Goal: Contribute content: Add original content to the website for others to see

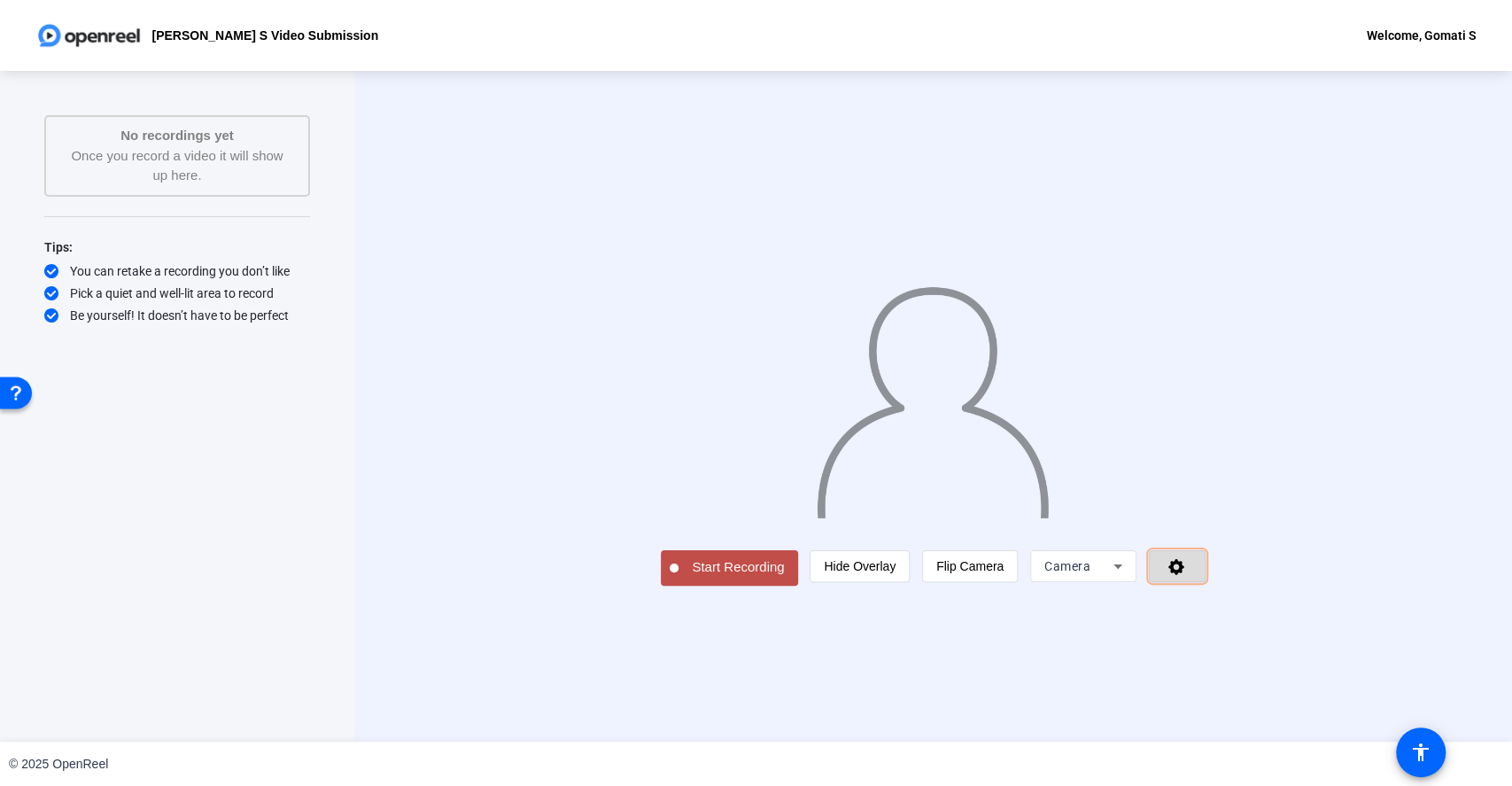
click at [1204, 588] on span at bounding box center [1177, 565] width 55 height 42
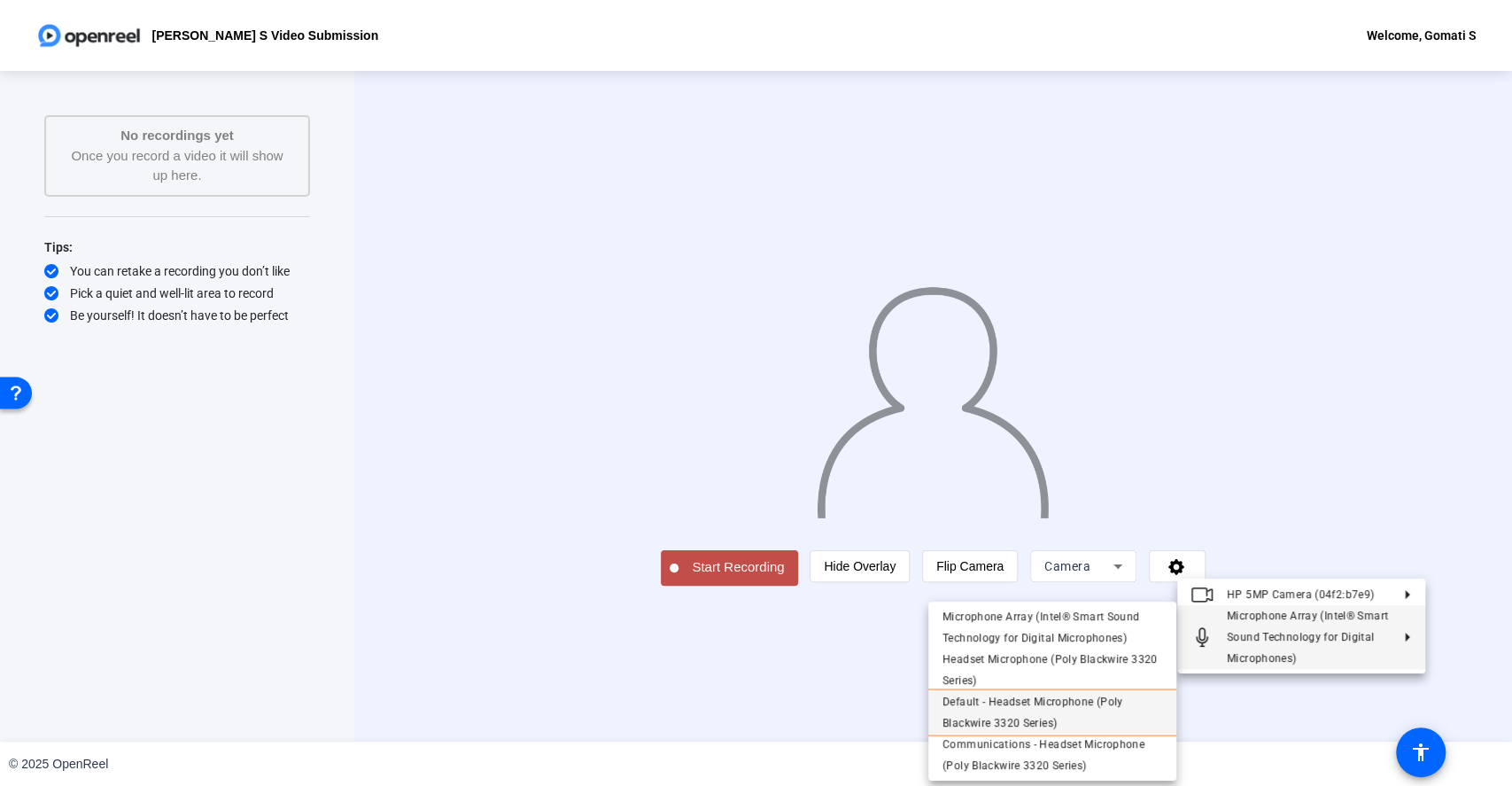
click at [1092, 717] on span "Default - Headset Microphone (Poly Blackwire 3320 Series)" at bounding box center [1052, 712] width 220 height 42
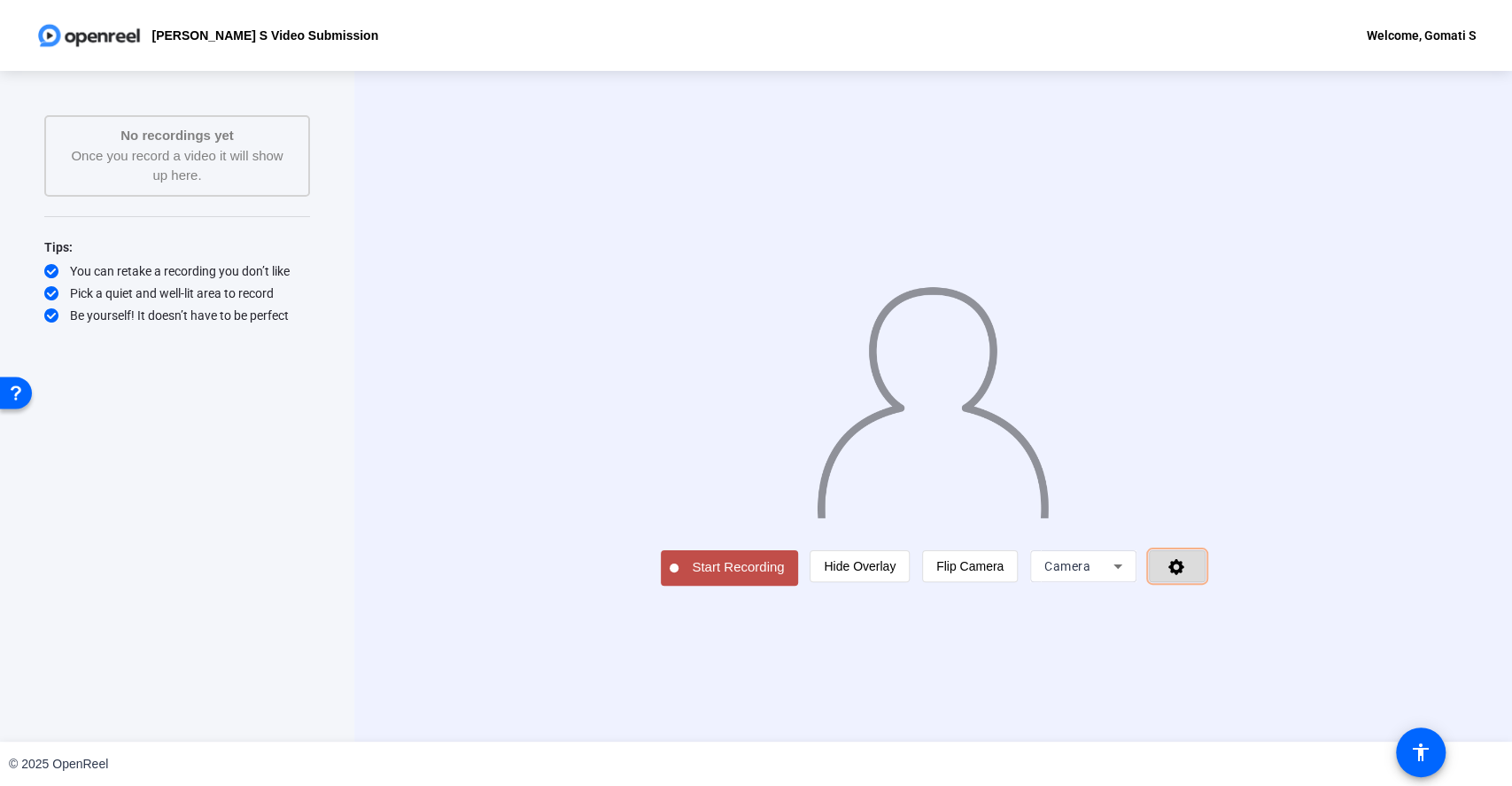
click at [1186, 575] on icon at bounding box center [1176, 566] width 21 height 18
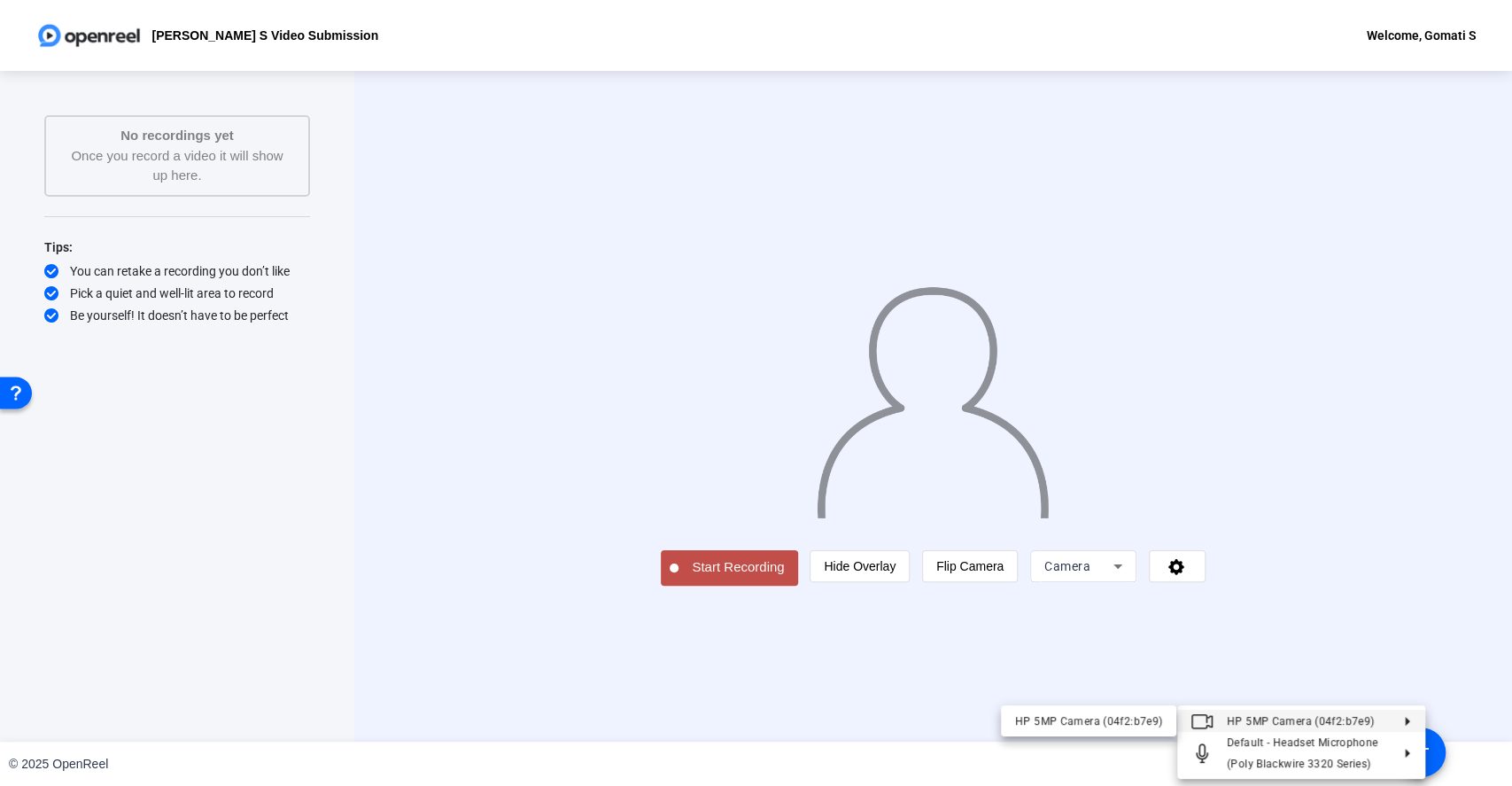
click at [1096, 694] on div at bounding box center [756, 393] width 1512 height 786
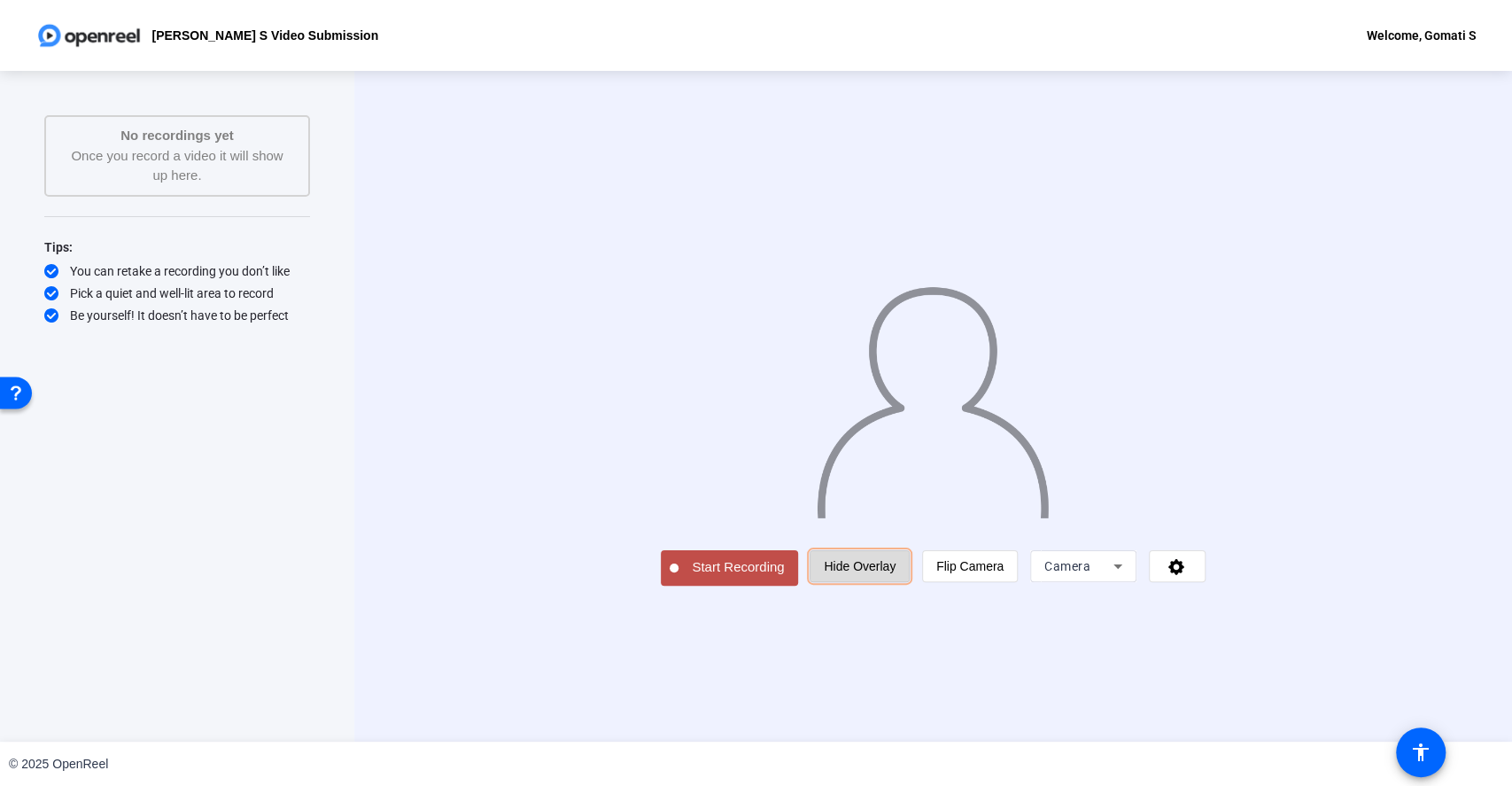
click at [895, 573] on span "Hide Overlay" at bounding box center [859, 566] width 72 height 14
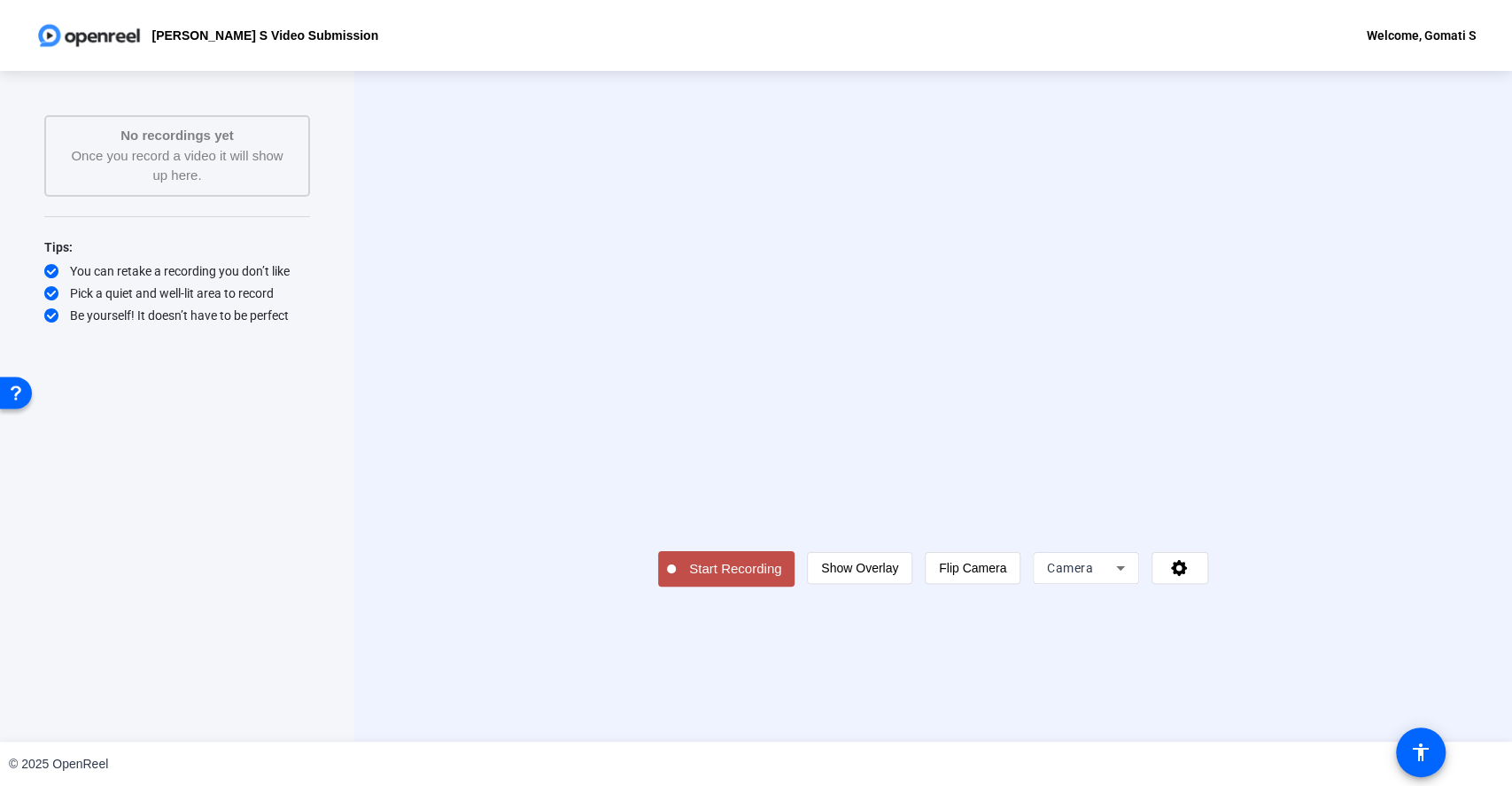
click at [1465, 226] on div "Start Recording person Show Overlay flip Flip Camera Camera" at bounding box center [933, 406] width 1158 height 670
click at [675, 580] on span "Start Recording" at bounding box center [734, 569] width 118 height 21
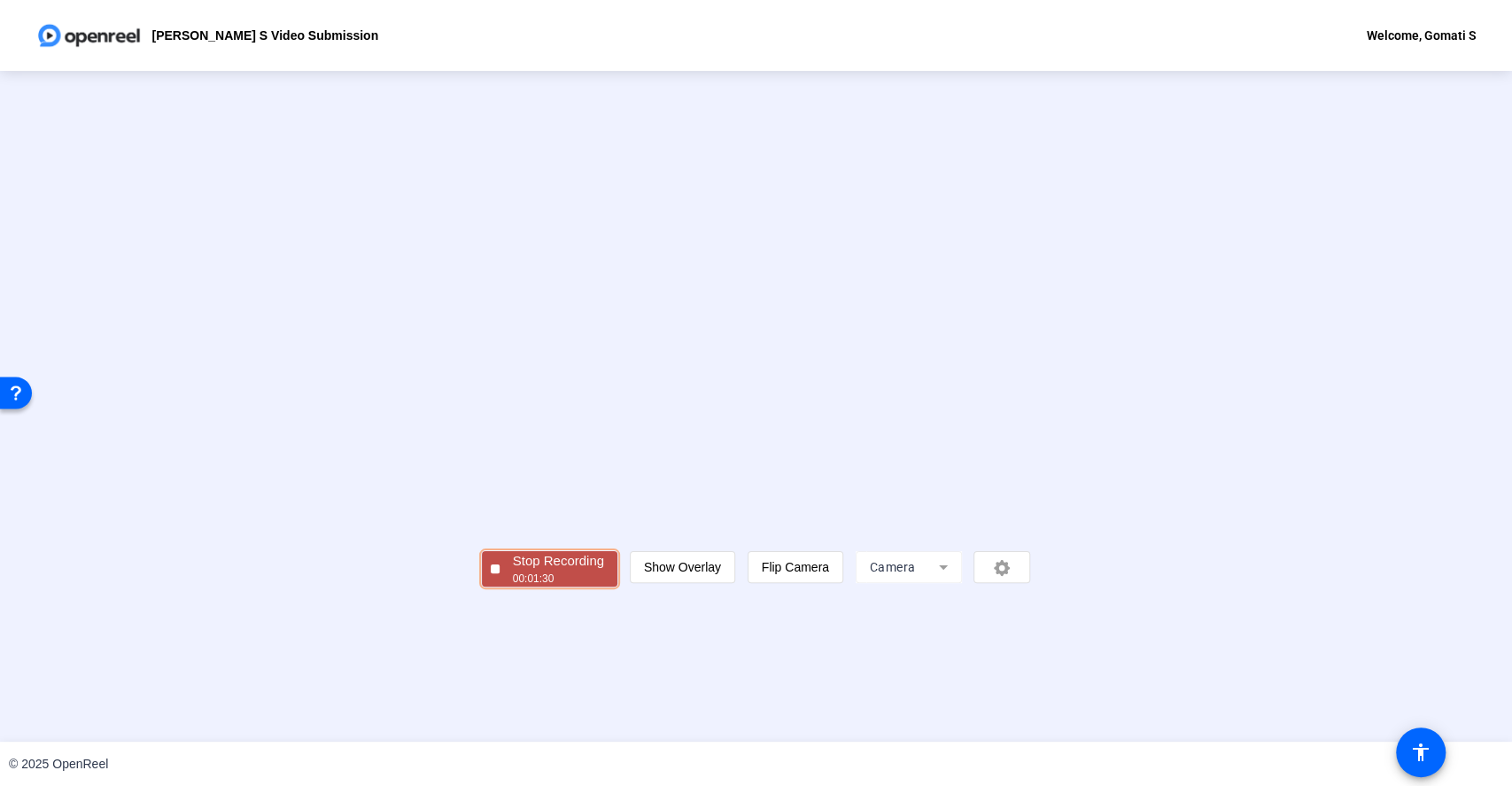
click at [513, 572] on div "Stop Recording" at bounding box center [559, 561] width 91 height 21
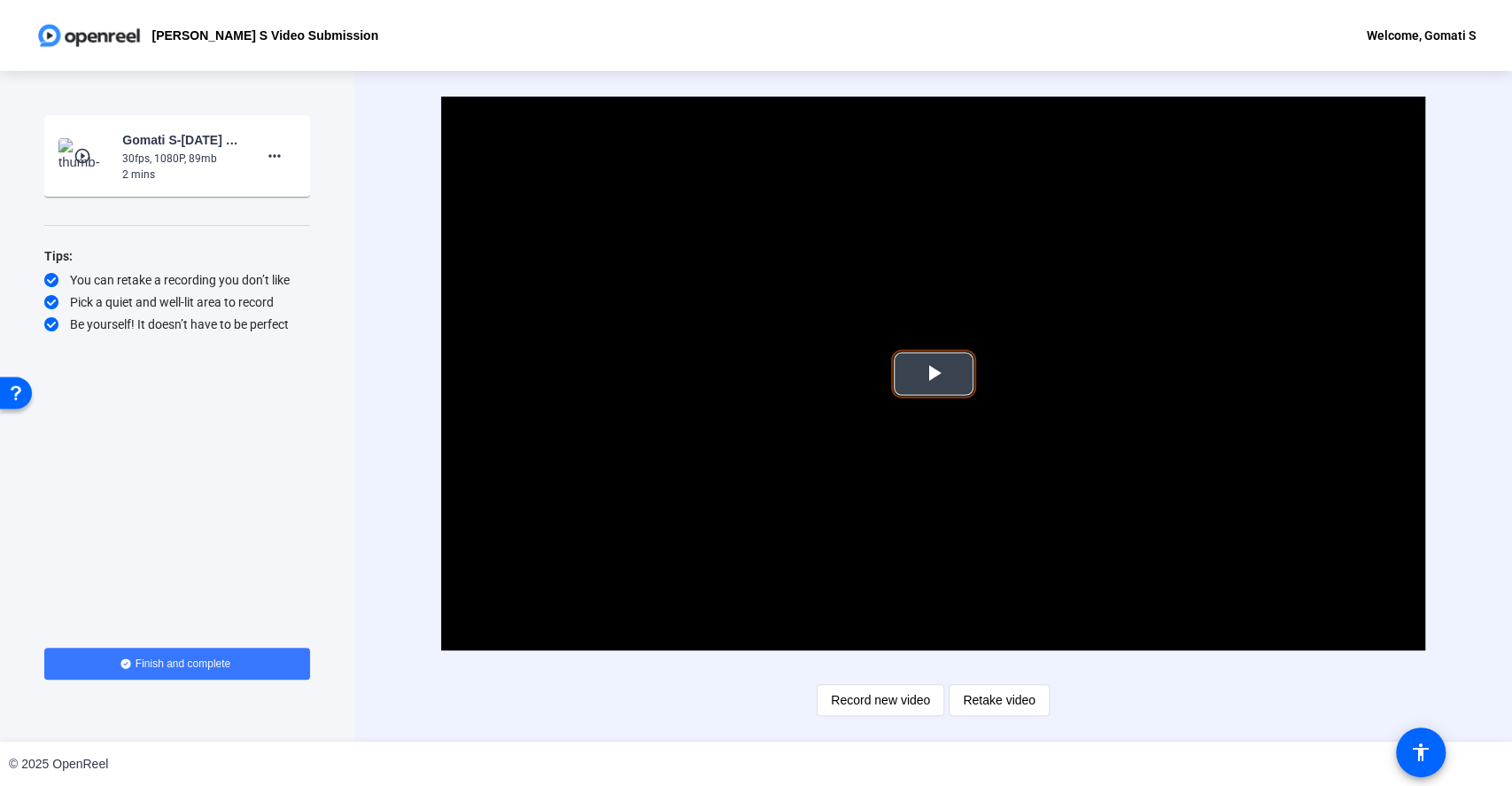
click at [934, 374] on span "Video Player" at bounding box center [934, 374] width 0 height 0
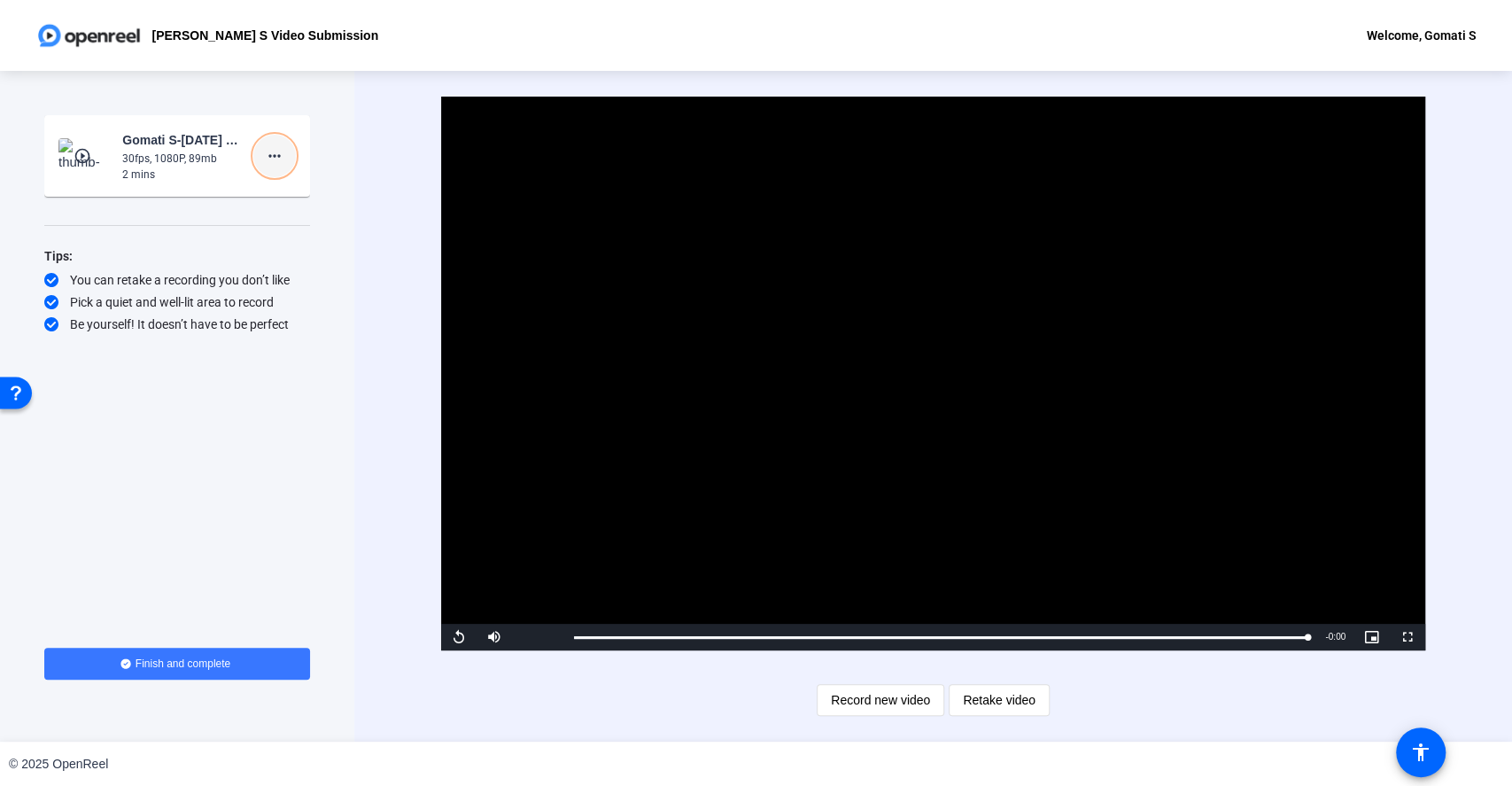
click at [282, 153] on mat-icon "more_horiz" at bounding box center [274, 156] width 22 height 22
click at [323, 188] on span "Delete clip" at bounding box center [302, 193] width 71 height 22
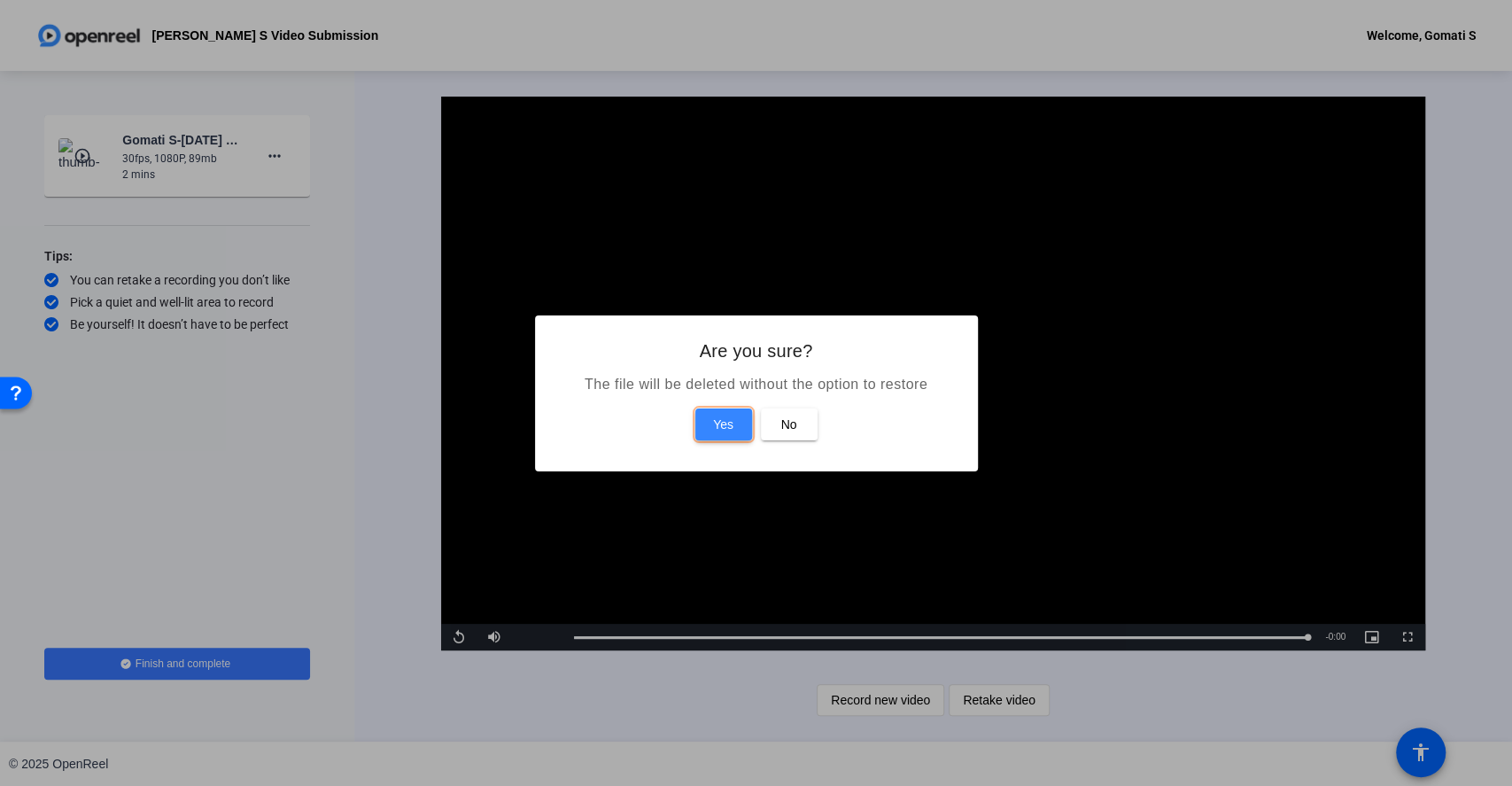
click at [714, 419] on span "Yes" at bounding box center [723, 424] width 21 height 22
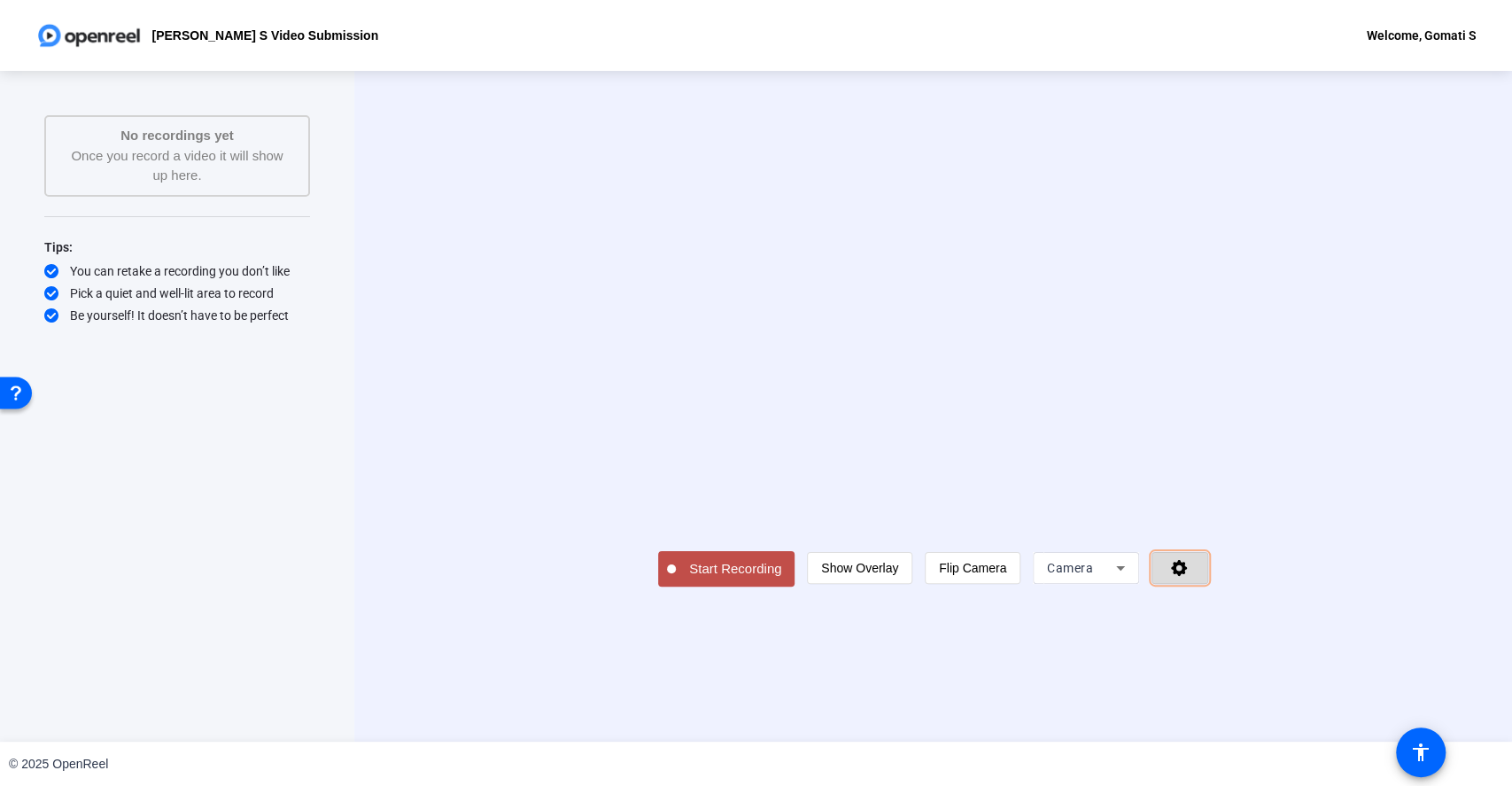
click at [1207, 590] on span at bounding box center [1179, 567] width 55 height 42
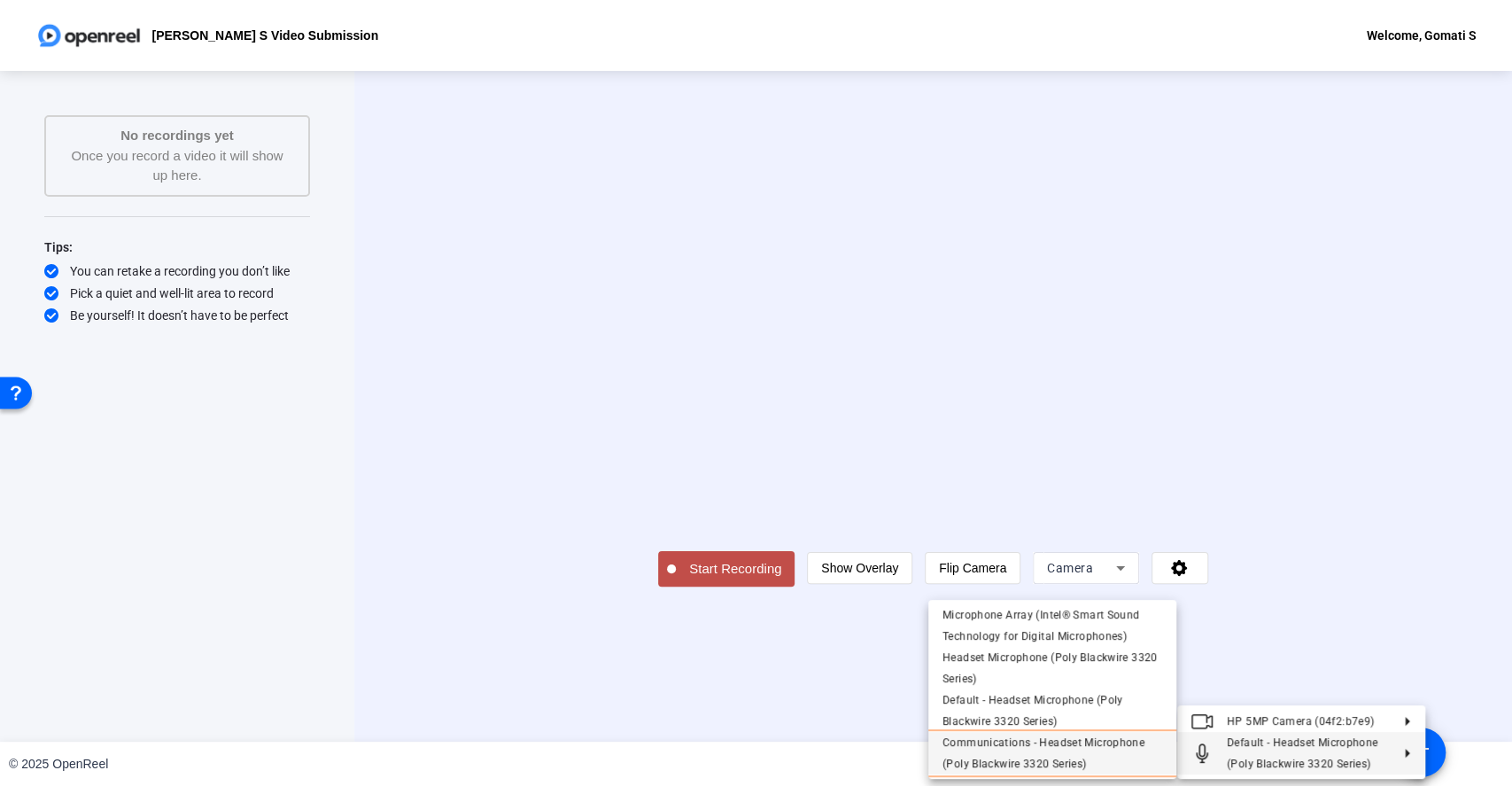
click at [1096, 747] on span "Communications - Headset Microphone (Poly Blackwire 3320 Series)" at bounding box center [1043, 754] width 202 height 34
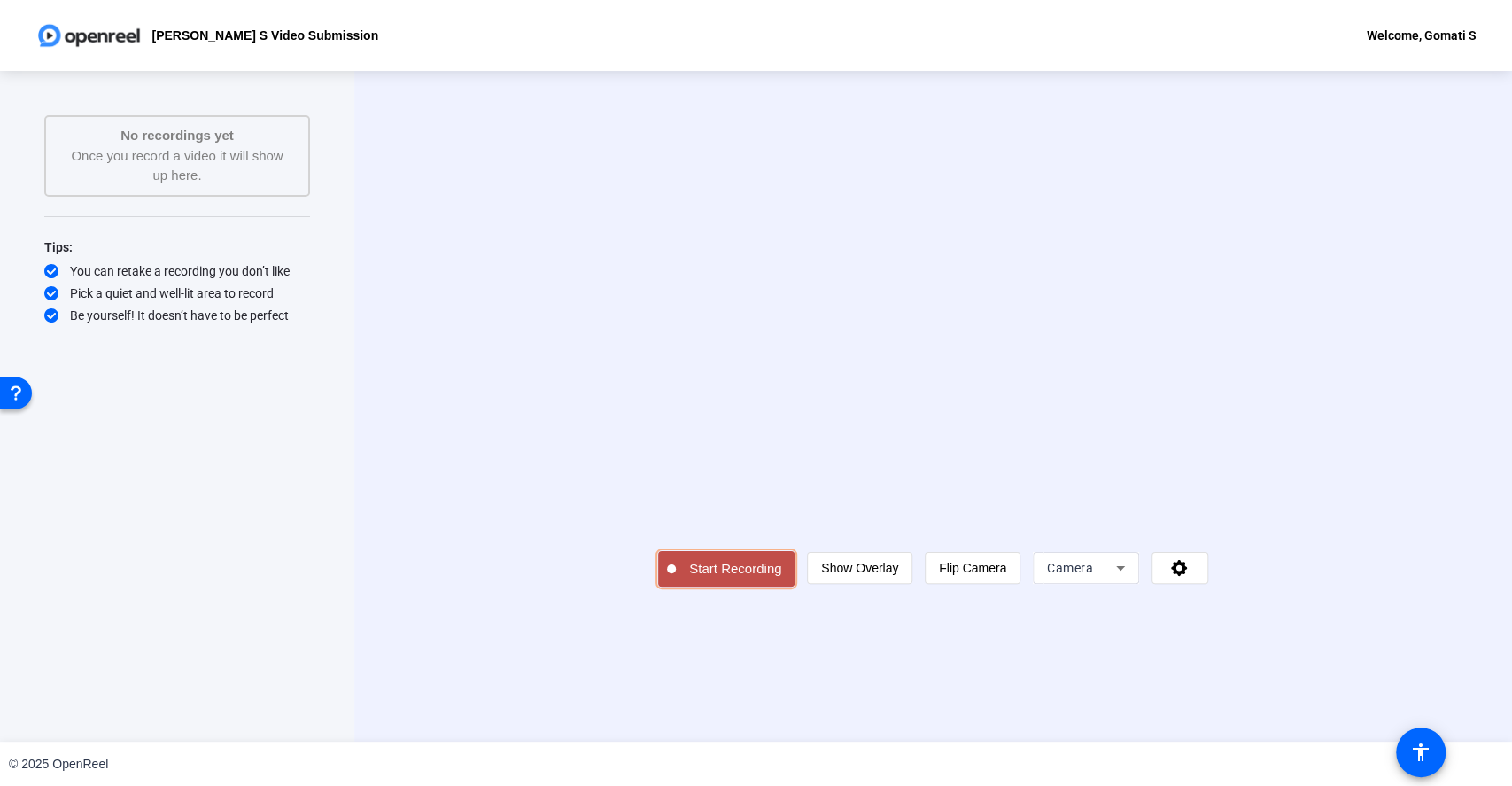
click at [675, 580] on span "Start Recording" at bounding box center [734, 569] width 118 height 21
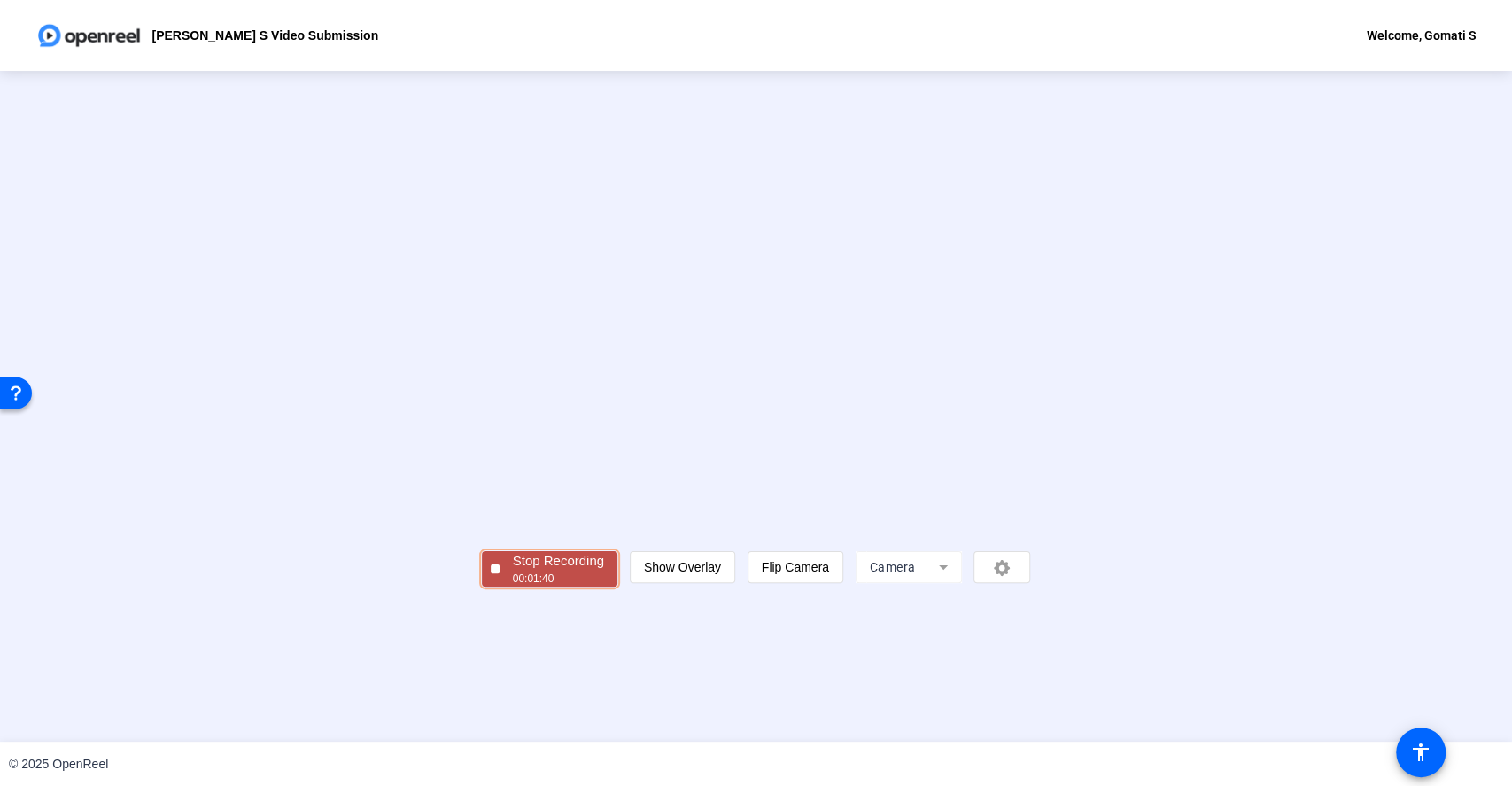
click at [513, 572] on div "Stop Recording" at bounding box center [559, 561] width 91 height 21
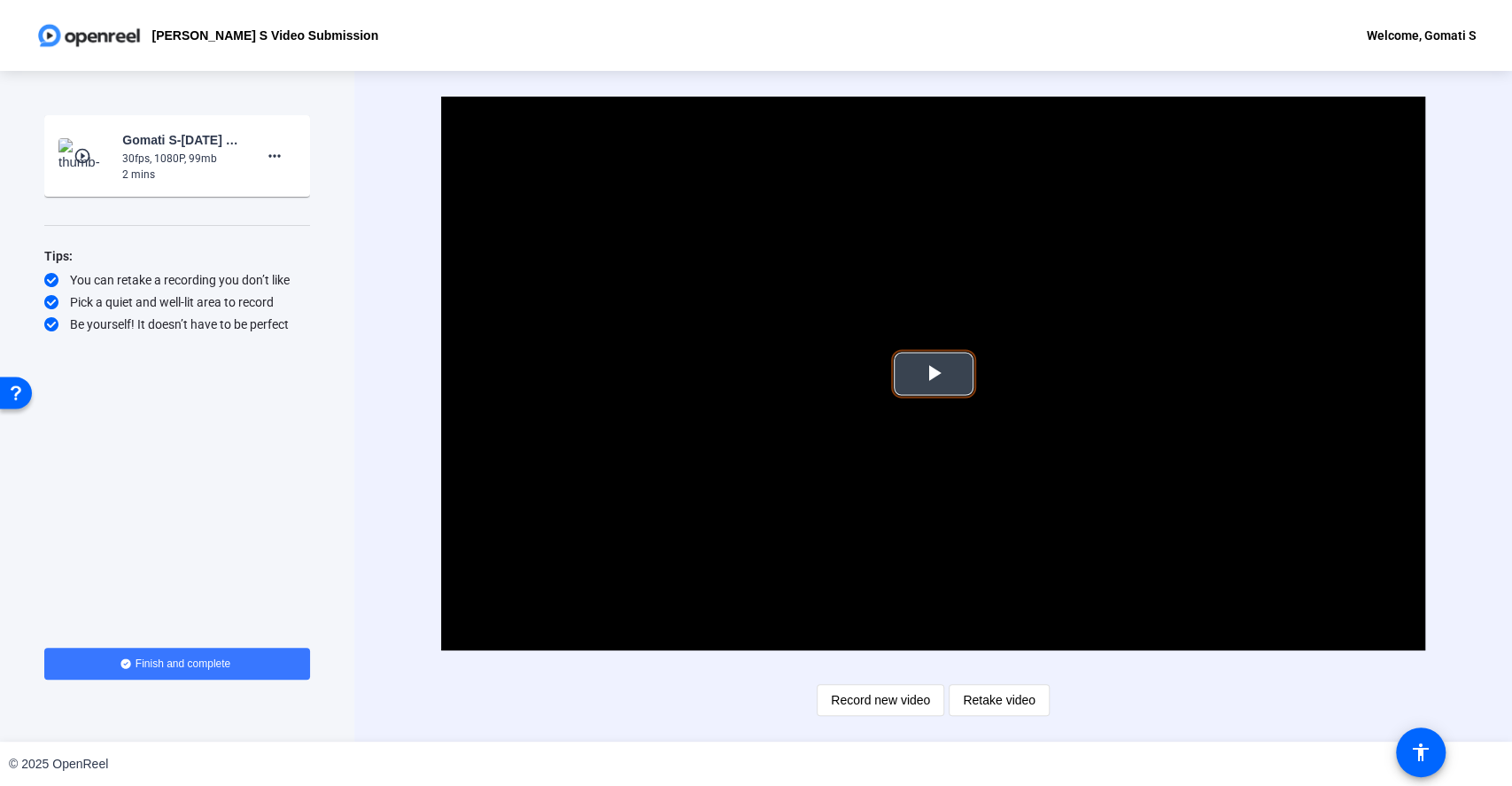
click at [934, 374] on span "Video Player" at bounding box center [934, 374] width 0 height 0
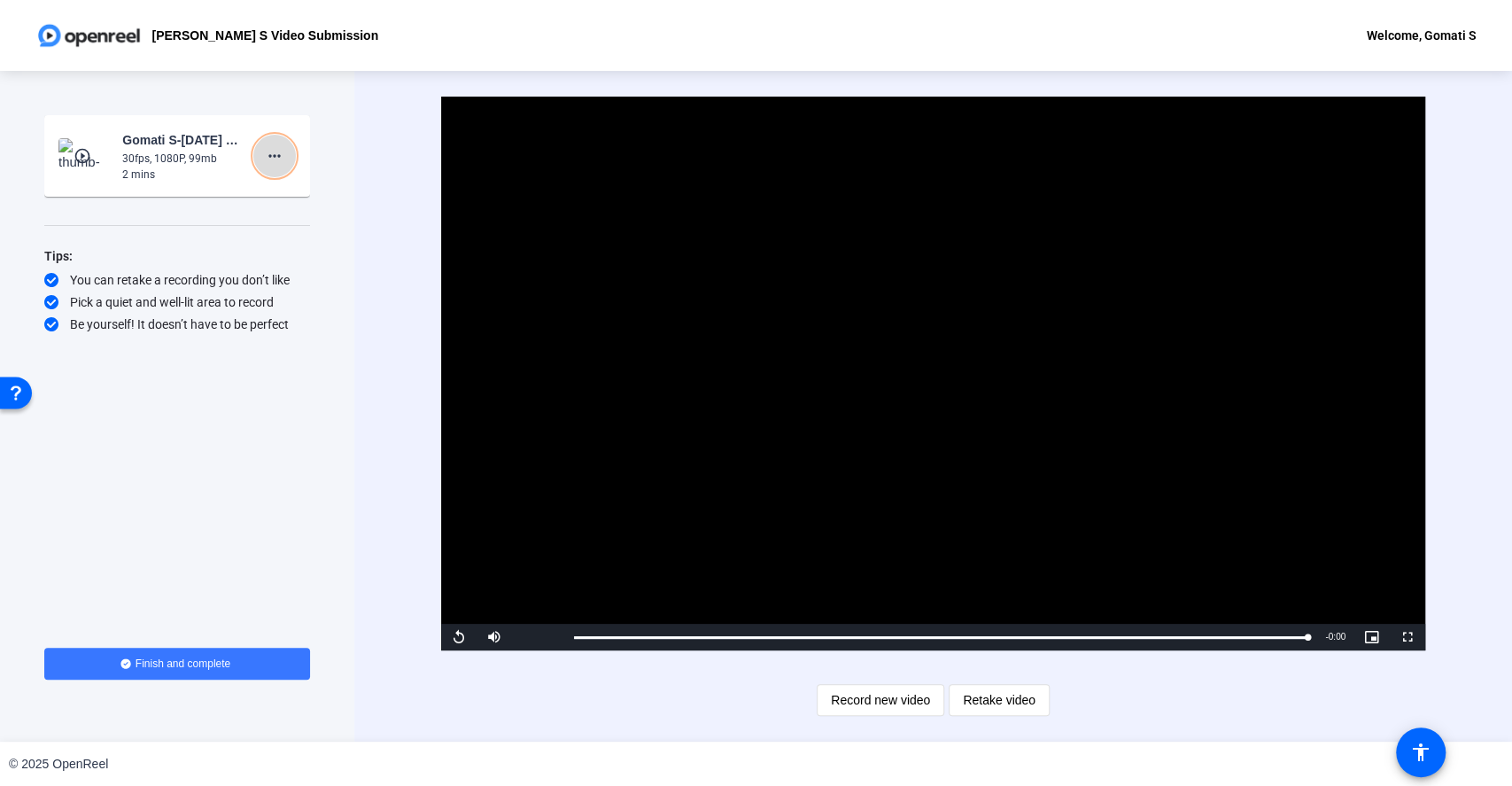
click at [274, 147] on mat-icon "more_horiz" at bounding box center [274, 156] width 22 height 22
click at [308, 186] on span "Delete clip" at bounding box center [302, 193] width 71 height 22
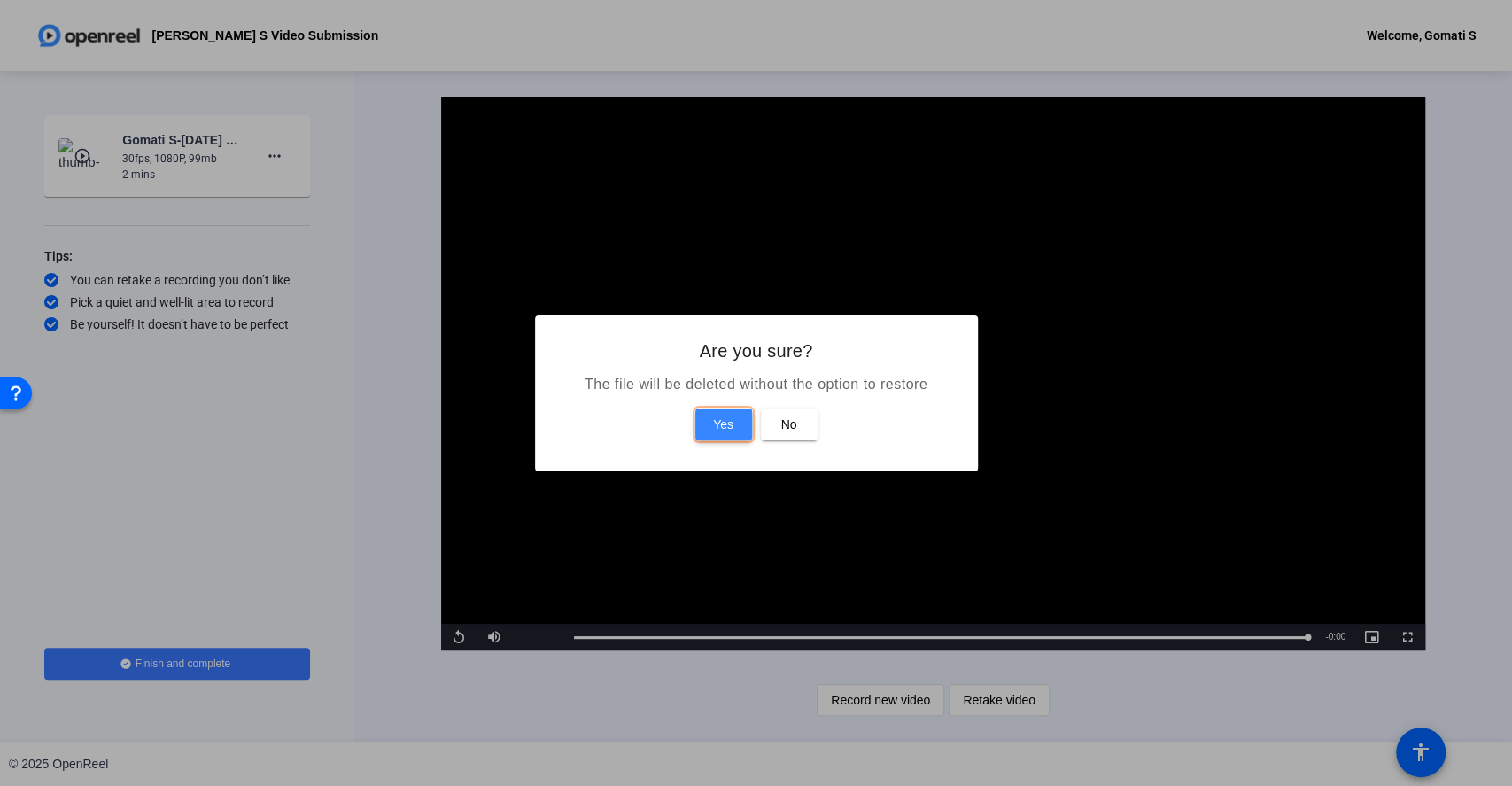
click at [716, 414] on span "Yes" at bounding box center [723, 424] width 21 height 22
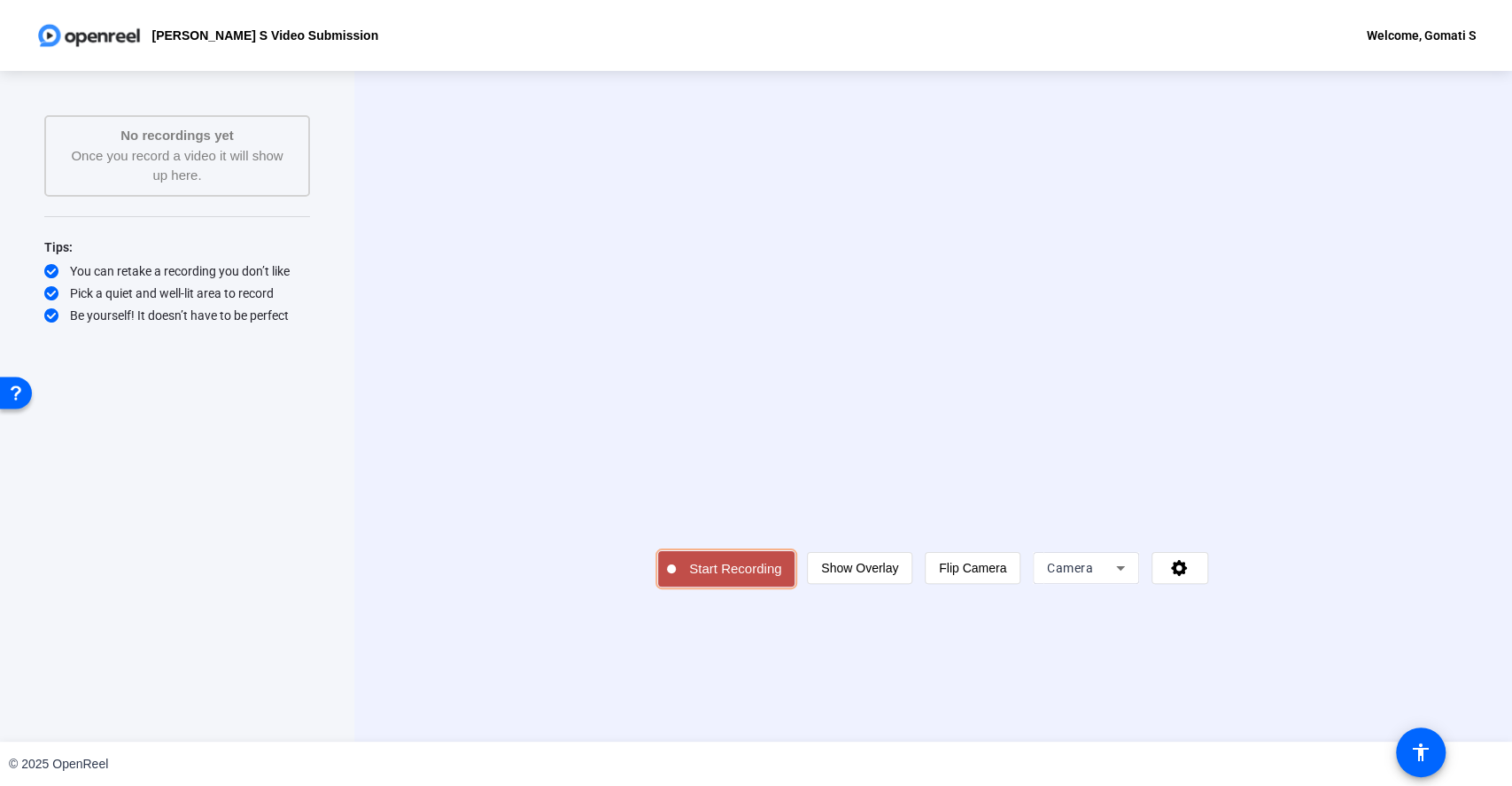
click at [675, 580] on span "Start Recording" at bounding box center [734, 569] width 118 height 21
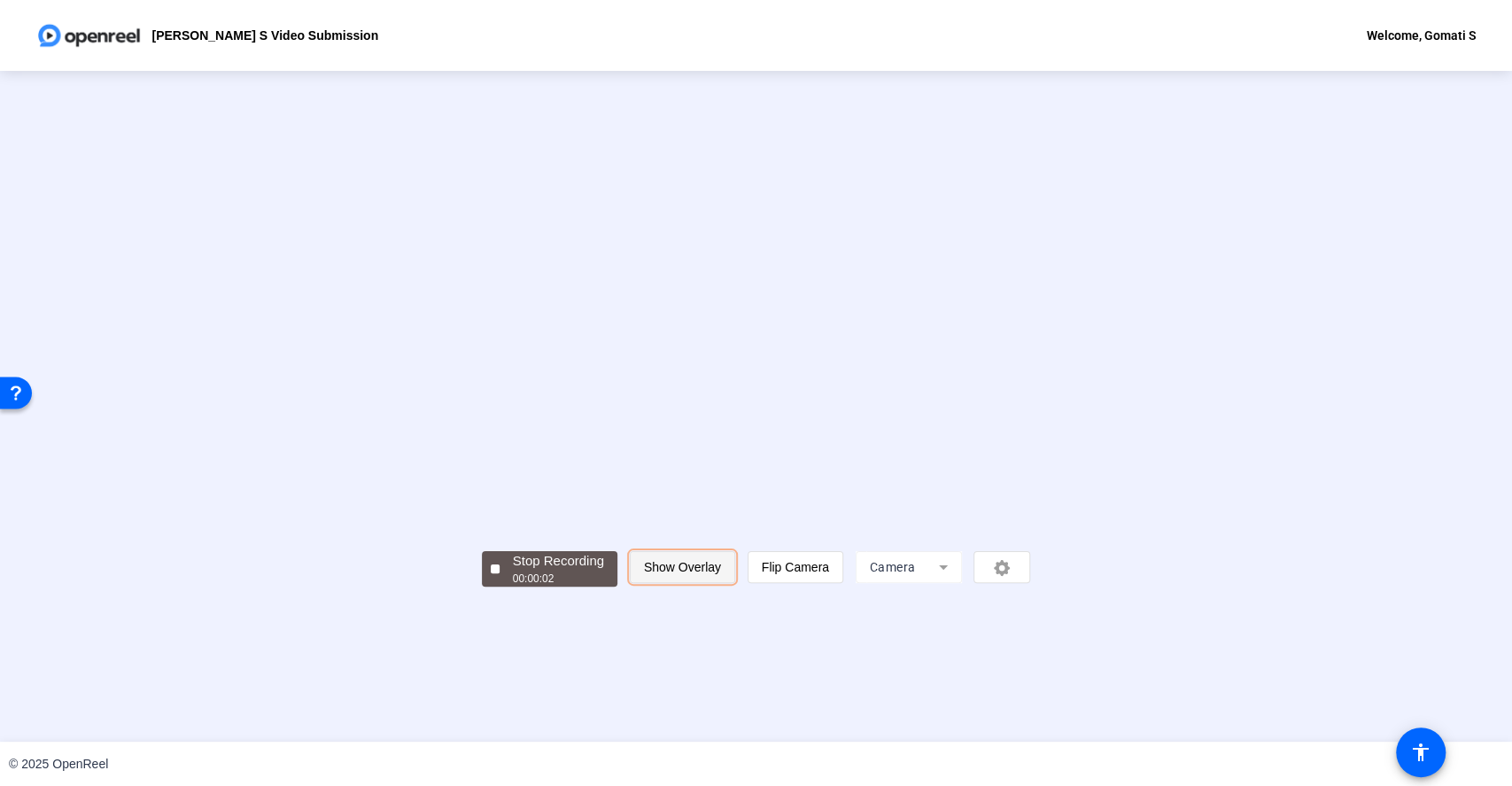
click at [721, 574] on span "Show Overlay" at bounding box center [682, 567] width 77 height 14
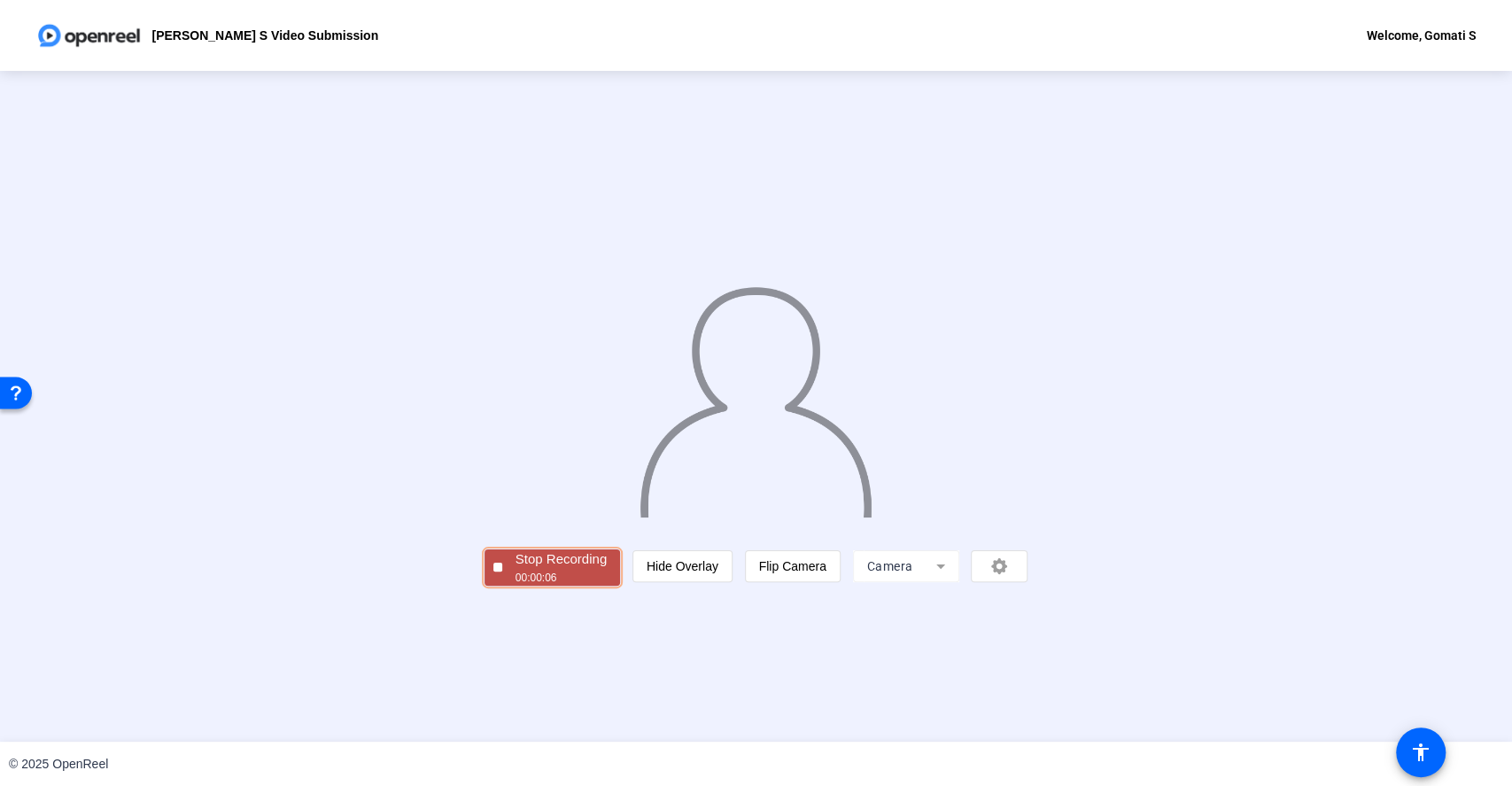
click at [484, 586] on button "Stop Recording 00:00:06" at bounding box center [552, 567] width 135 height 36
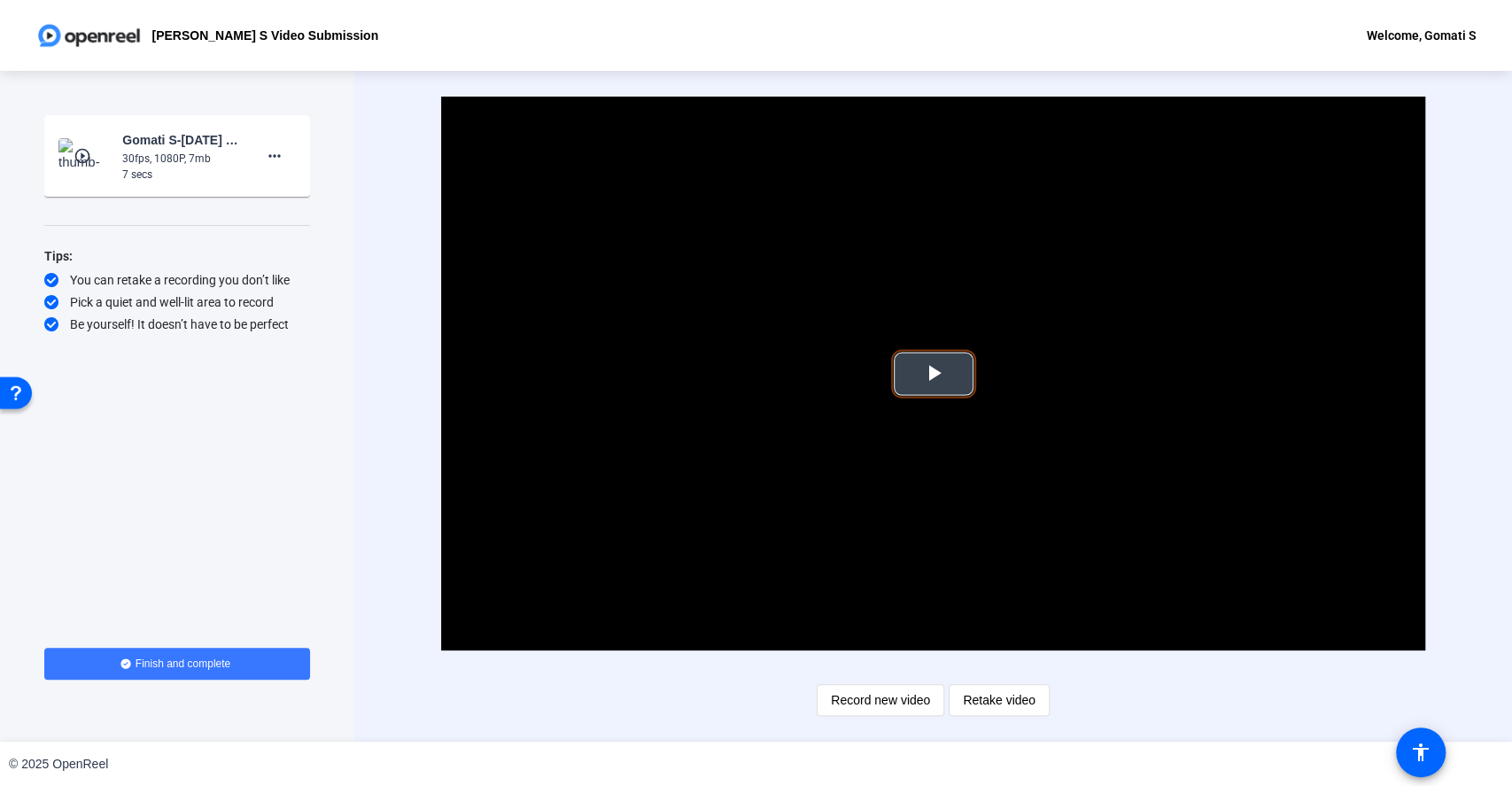
click at [934, 374] on span "Video Player" at bounding box center [934, 374] width 0 height 0
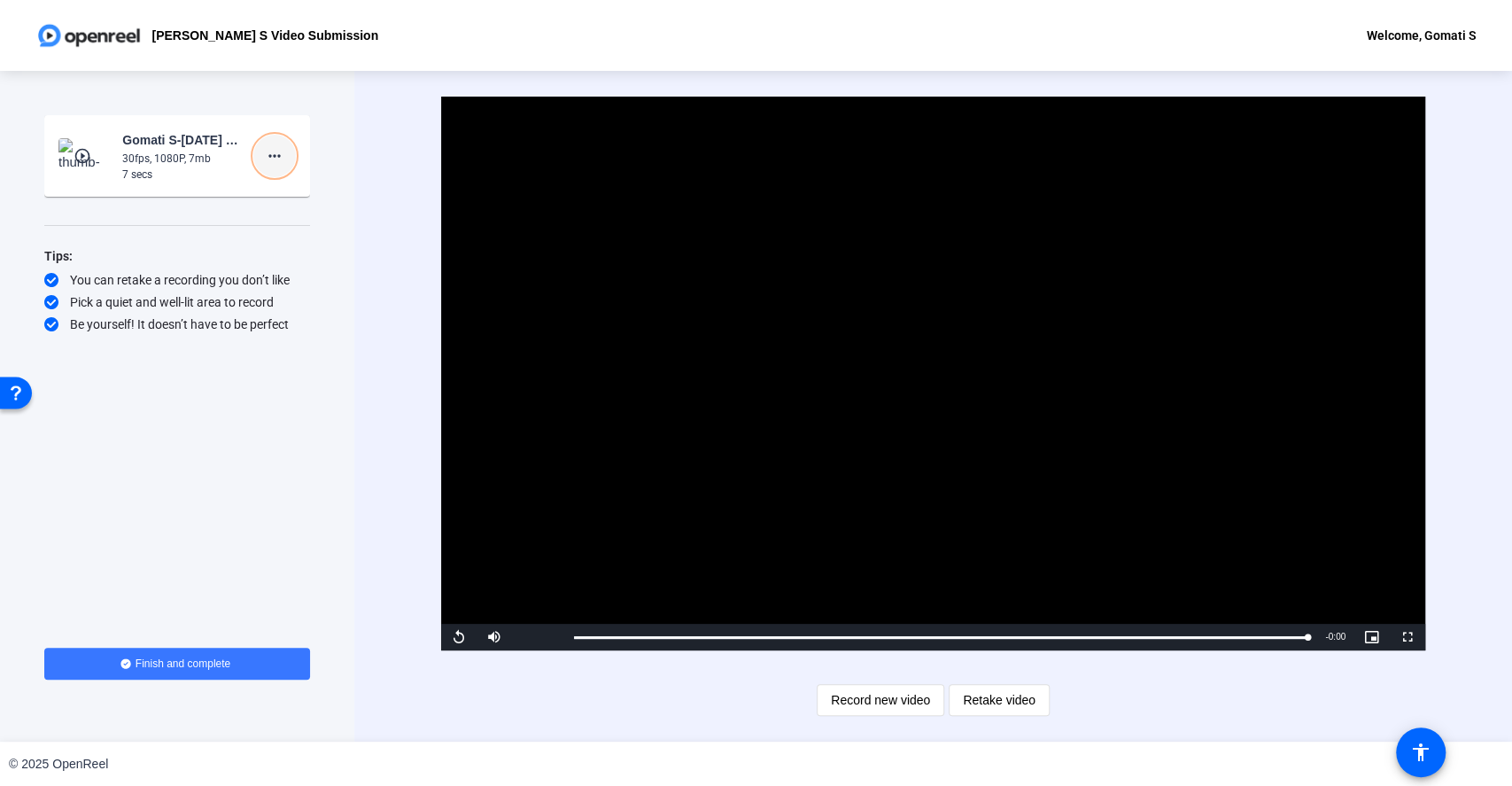
click at [279, 157] on mat-icon "more_horiz" at bounding box center [274, 156] width 22 height 22
click at [307, 192] on span "Delete clip" at bounding box center [302, 193] width 71 height 22
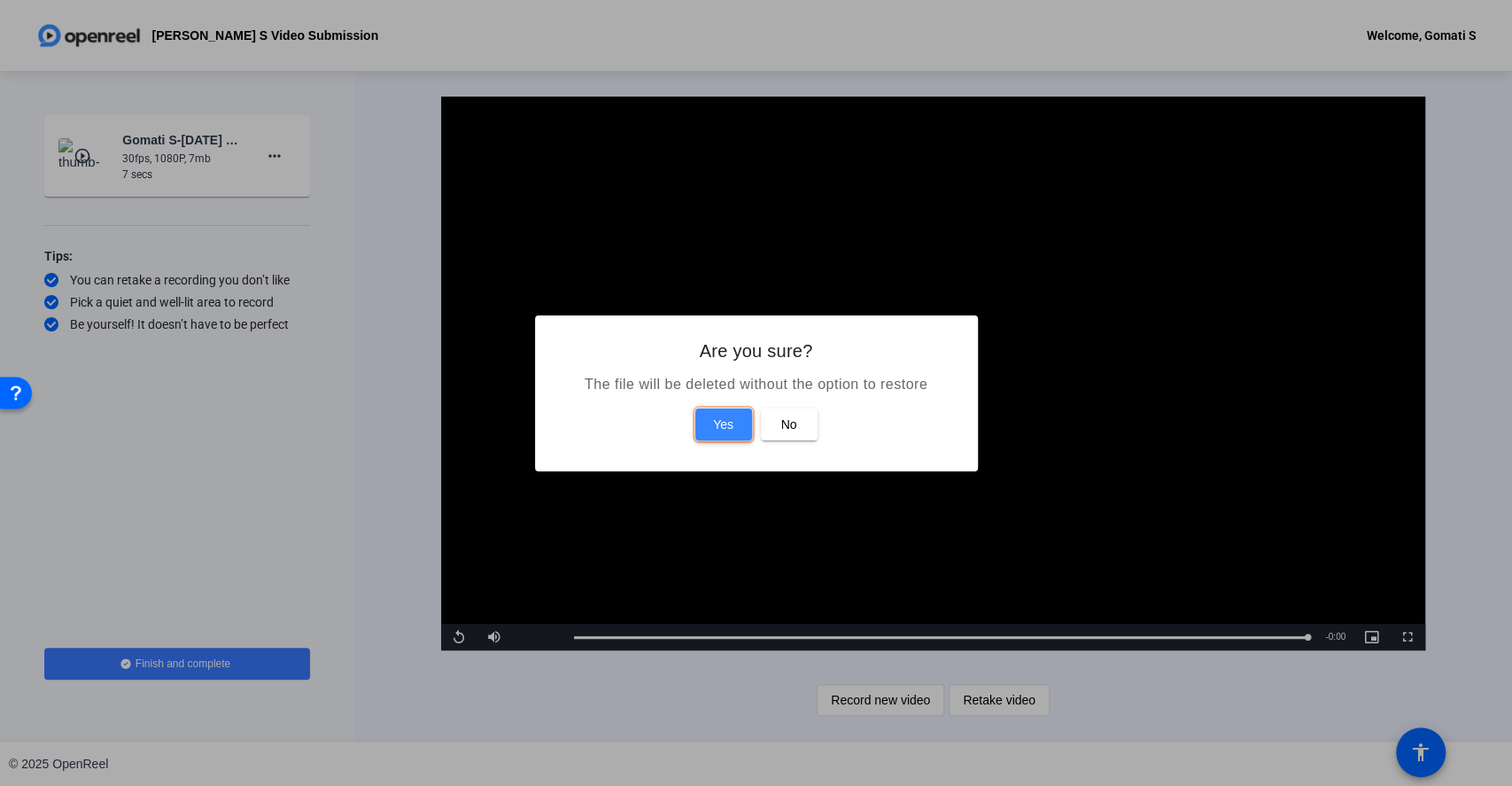
click at [737, 424] on span at bounding box center [723, 424] width 56 height 42
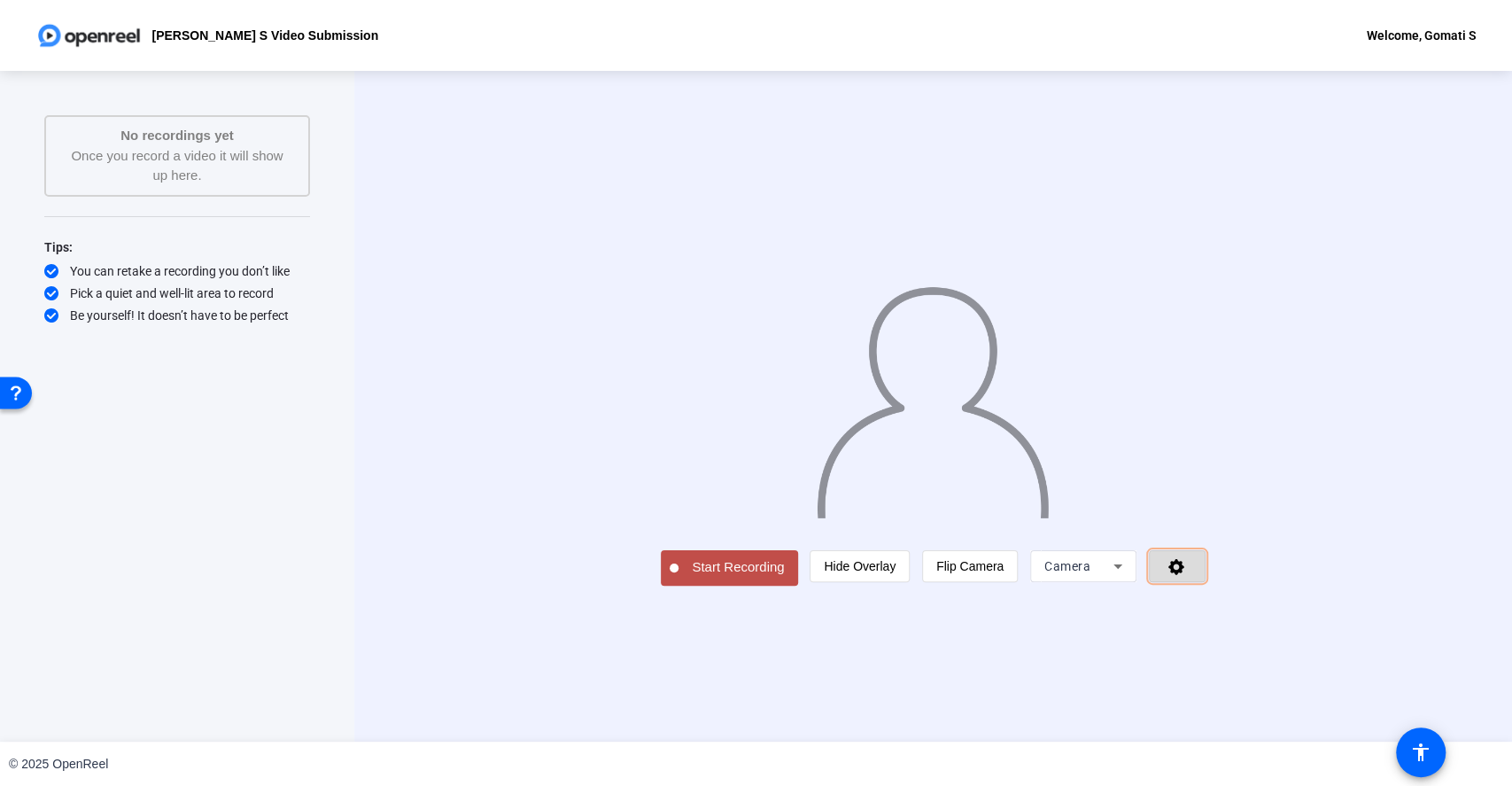
click at [1204, 588] on span at bounding box center [1177, 565] width 55 height 42
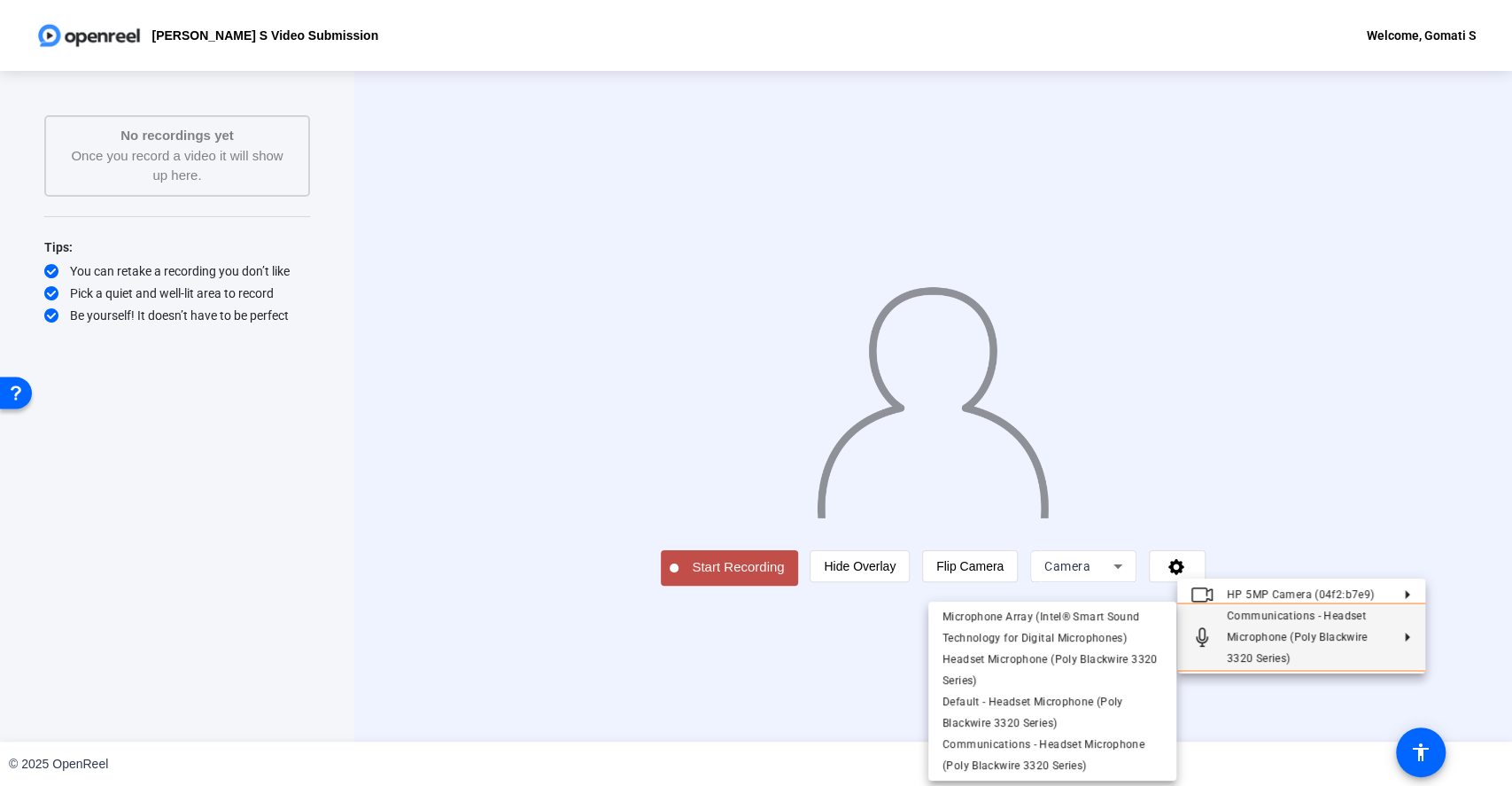
click at [1327, 642] on span "Communications - Headset Microphone (Poly Blackwire 3320 Series)" at bounding box center [1297, 636] width 141 height 55
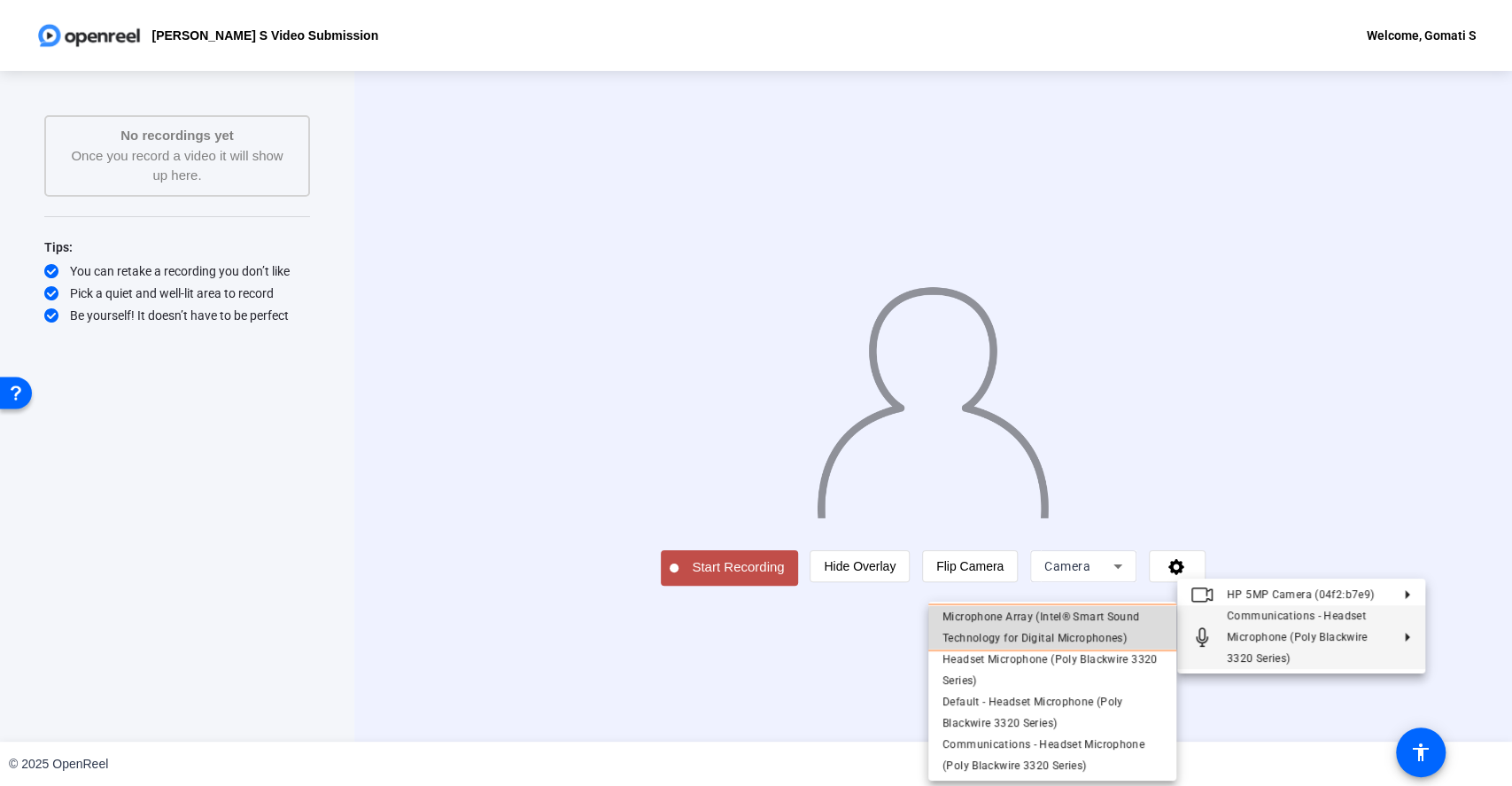
click at [1098, 638] on span "Microphone Array (Intel® Smart Sound Technology for Digital Microphones)" at bounding box center [1041, 627] width 197 height 34
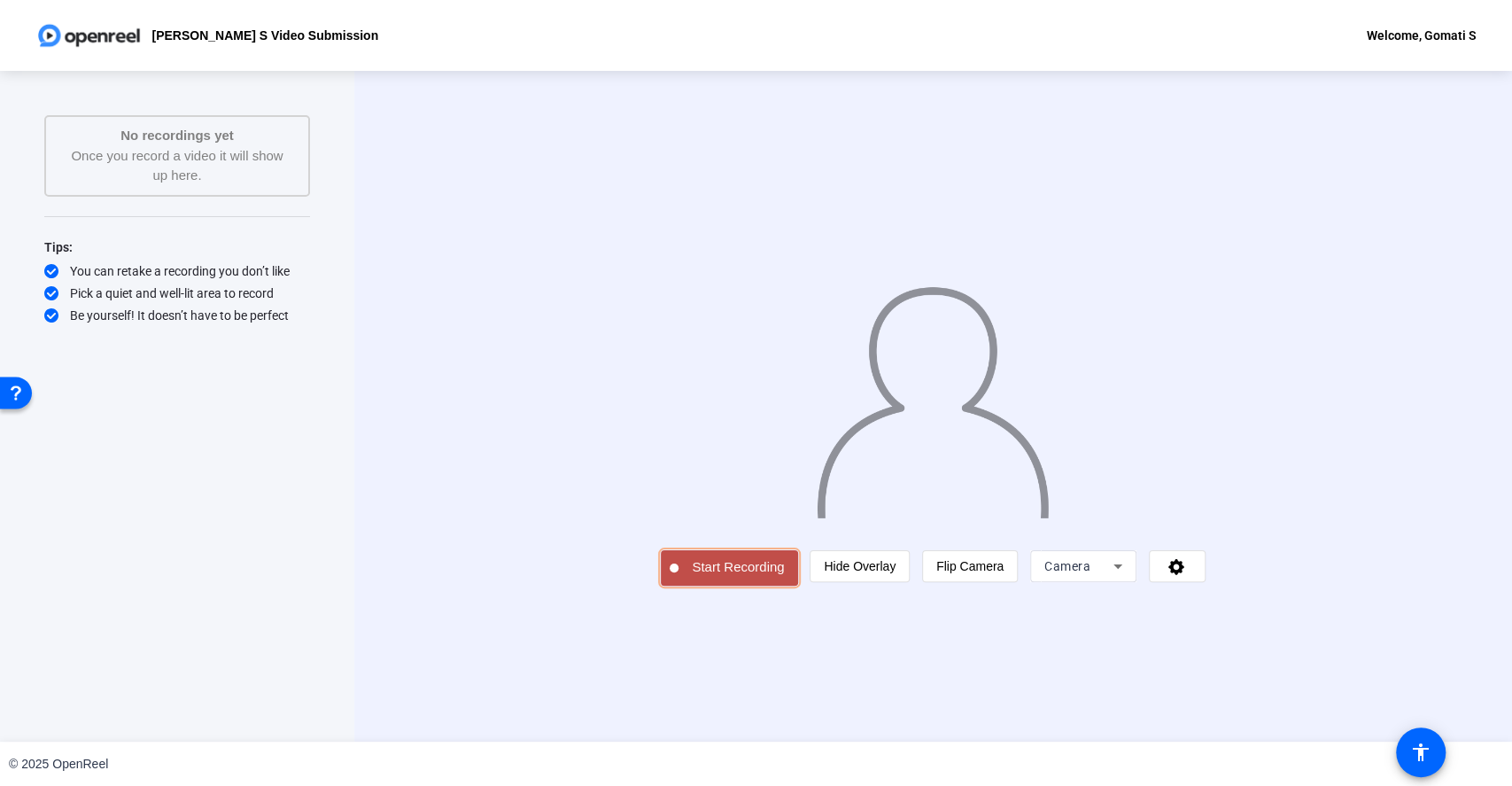
click at [678, 578] on span "Start Recording" at bounding box center [737, 567] width 118 height 21
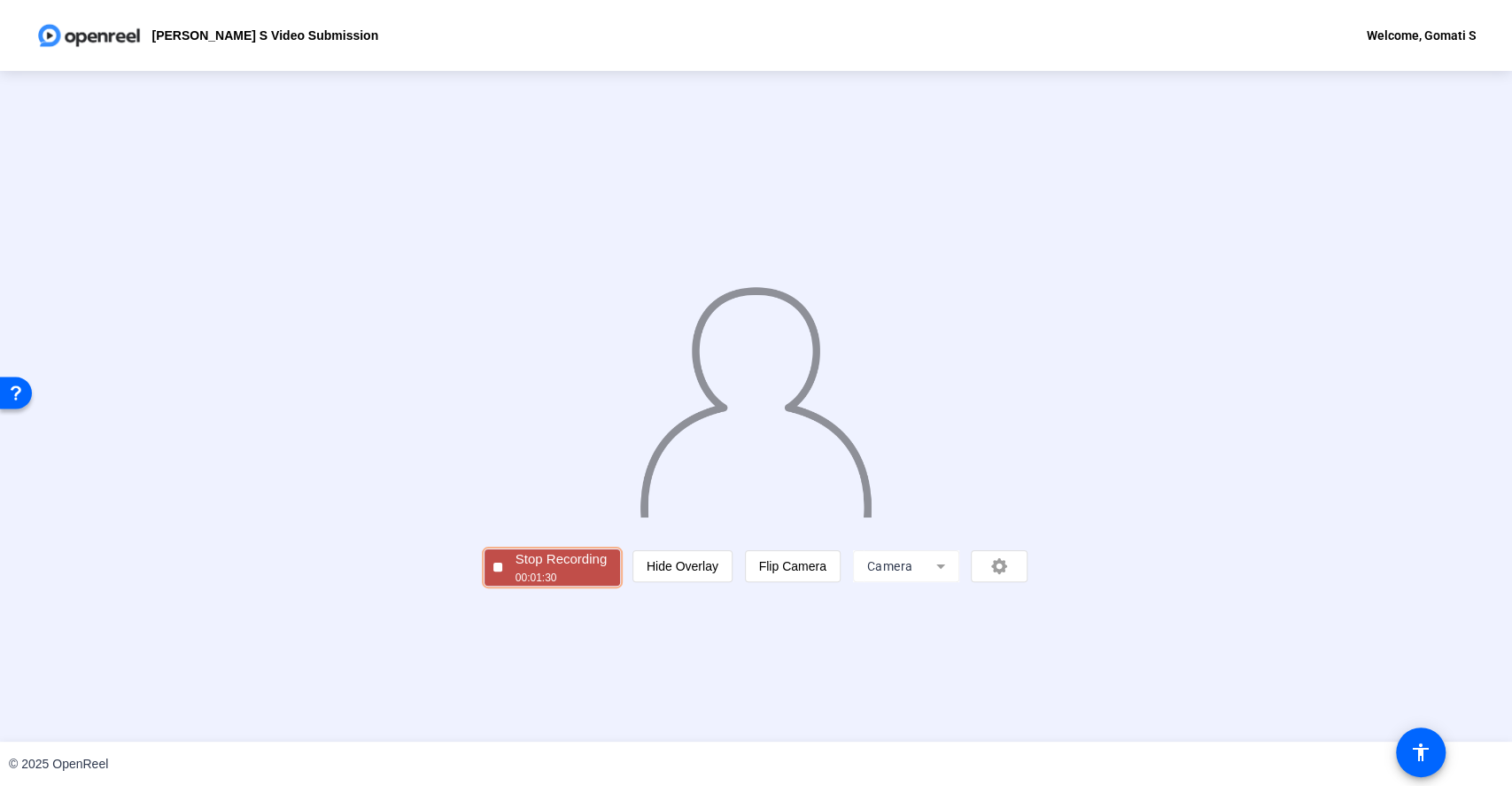
click at [516, 586] on div "00:01:30" at bounding box center [561, 578] width 91 height 16
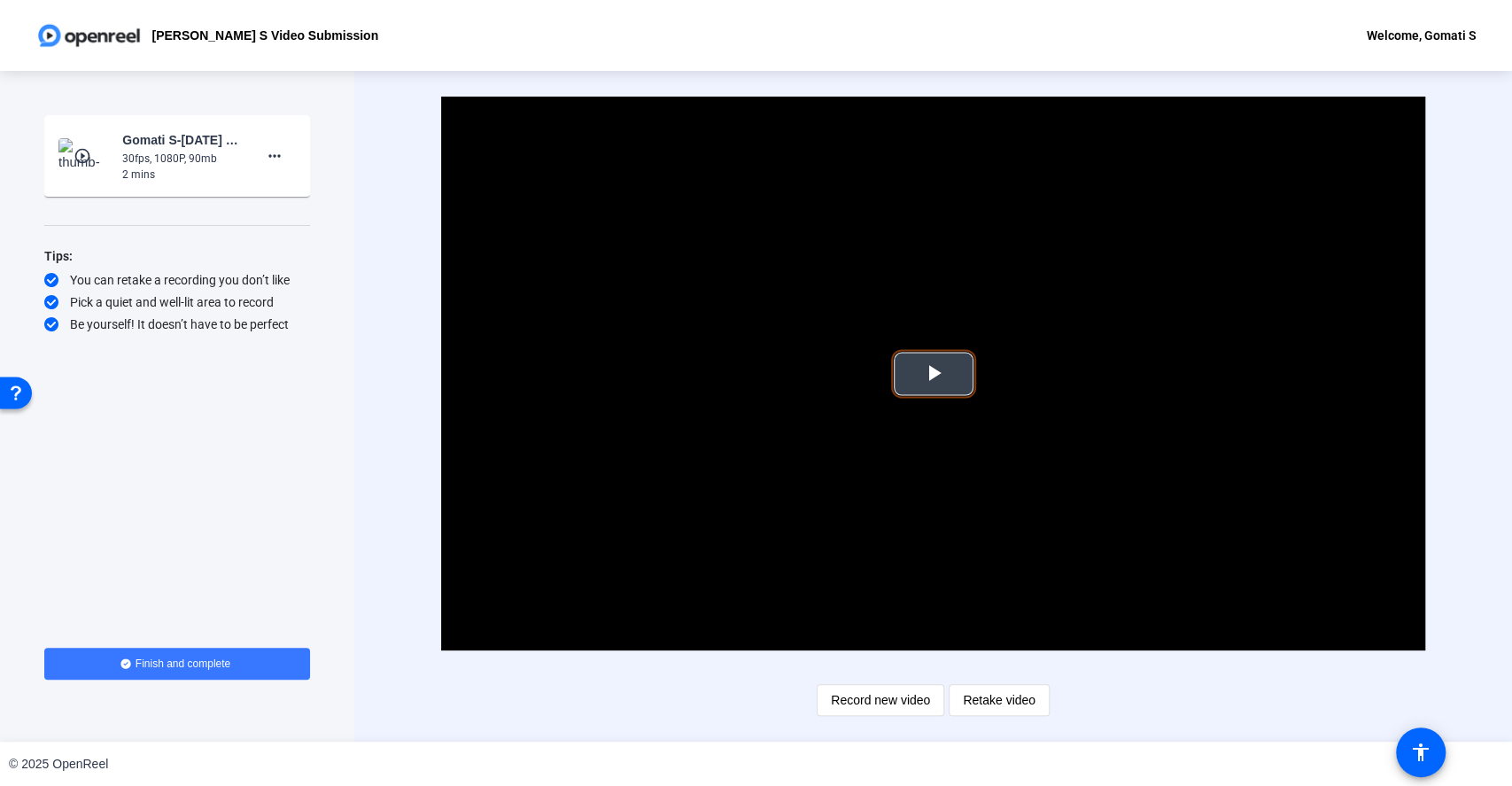
click at [934, 374] on span "Video Player" at bounding box center [934, 374] width 0 height 0
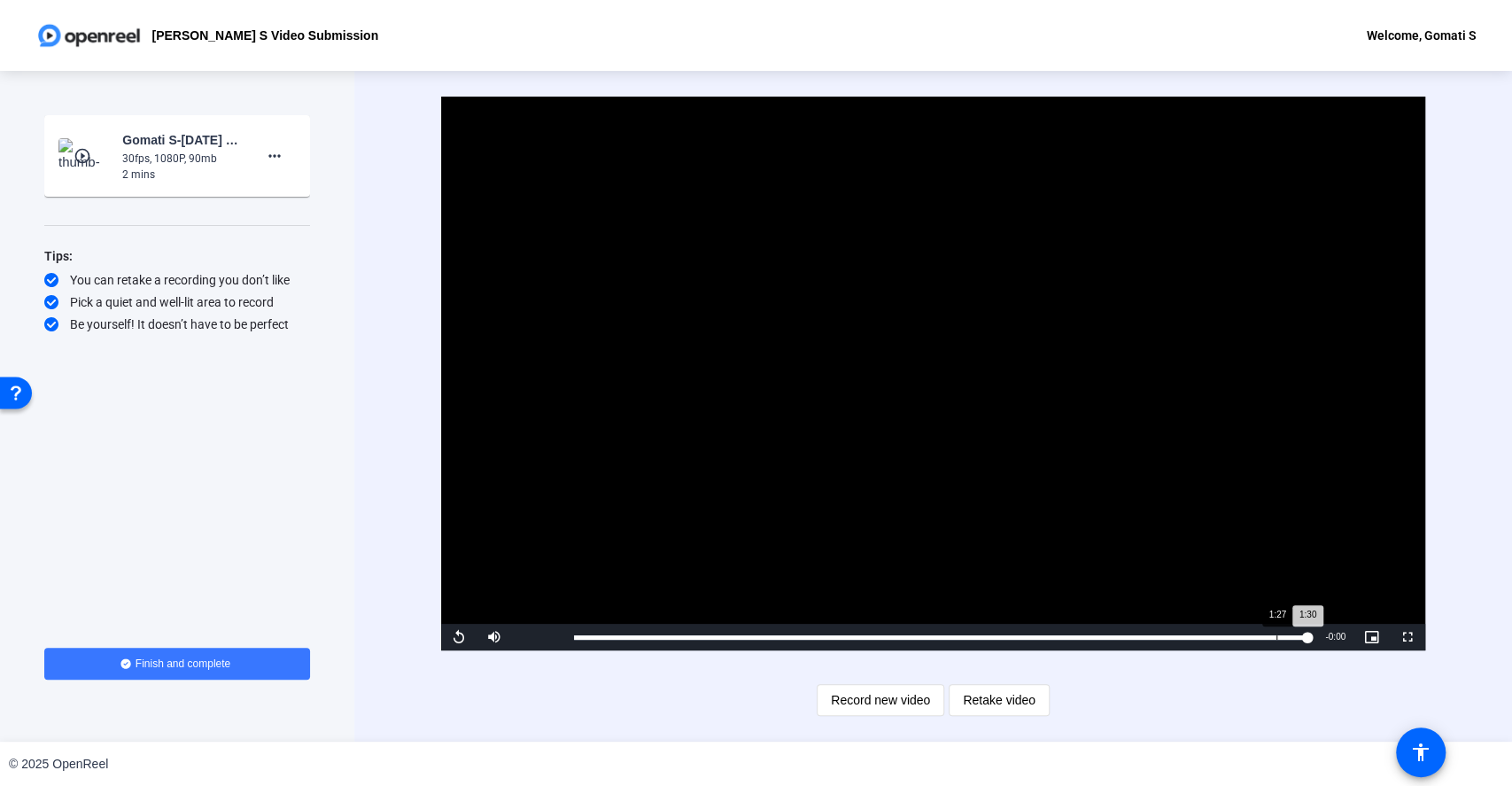
click at [1279, 635] on div "Loaded : 100.00% 1:27 1:30" at bounding box center [941, 637] width 734 height 4
click at [451, 637] on span "Video Player" at bounding box center [458, 637] width 35 height 0
click at [276, 154] on mat-icon "more_horiz" at bounding box center [274, 156] width 22 height 22
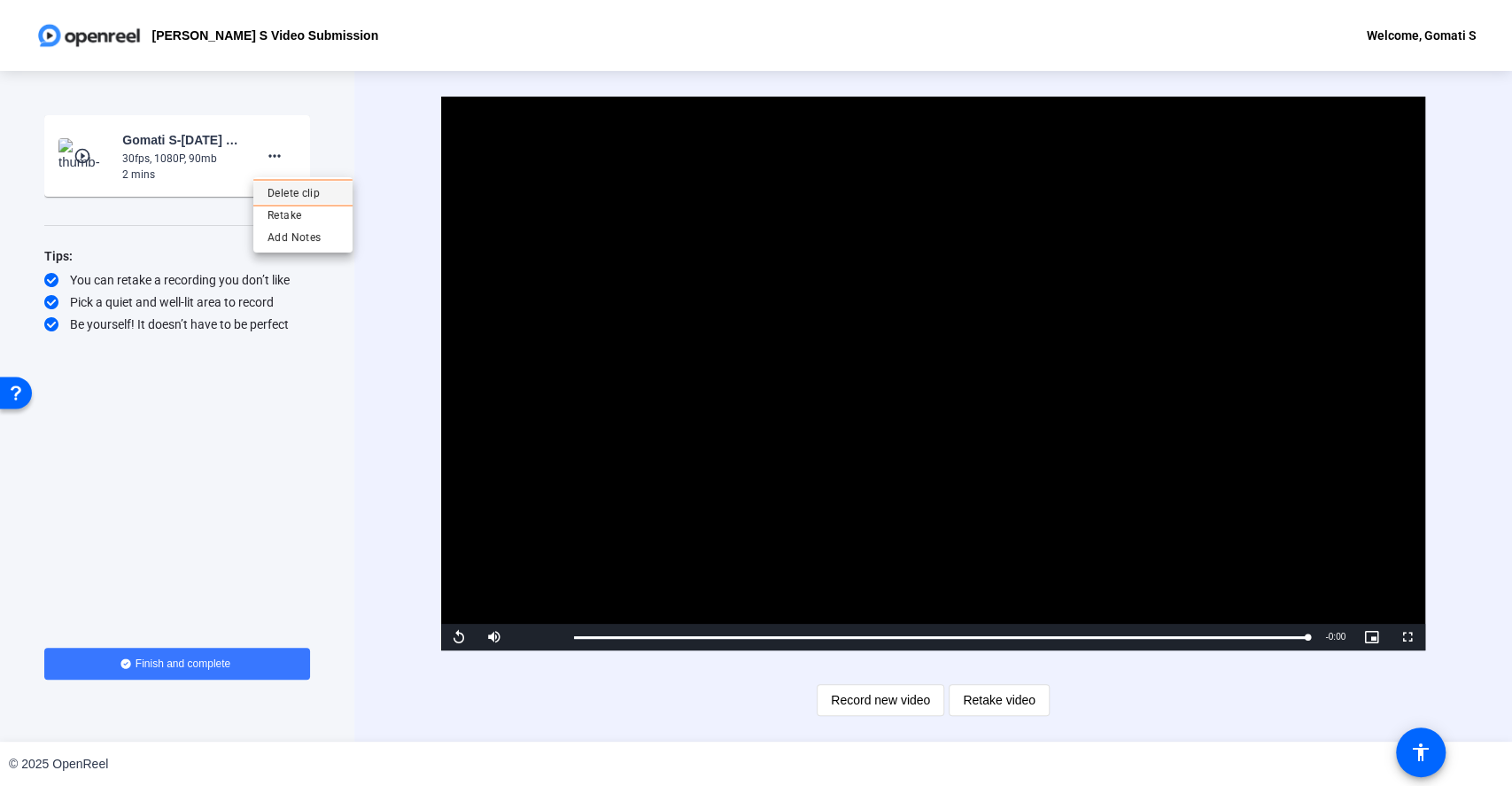
click at [283, 196] on span "Delete clip" at bounding box center [302, 193] width 71 height 22
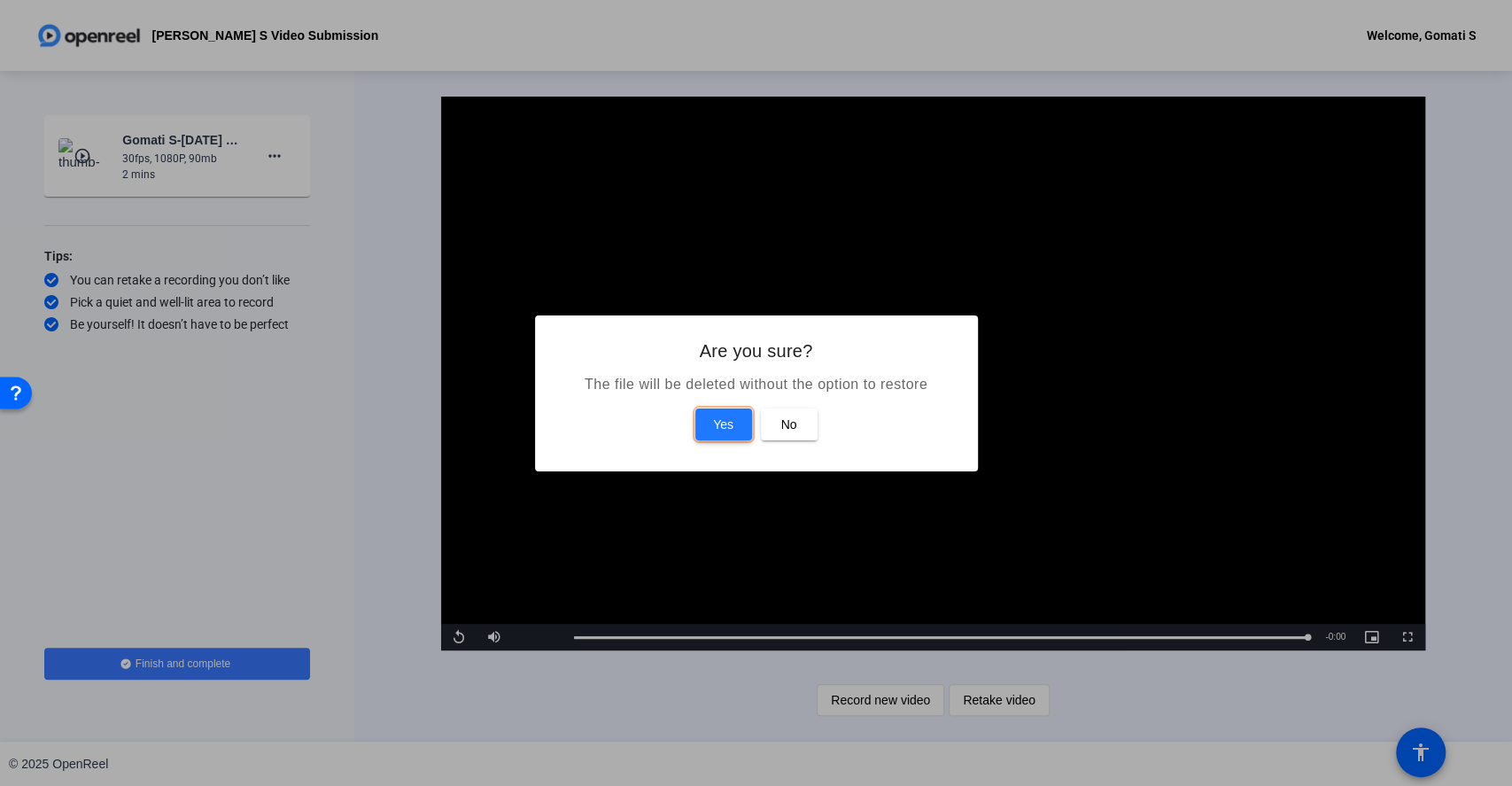
click at [713, 424] on span "Yes" at bounding box center [723, 424] width 21 height 22
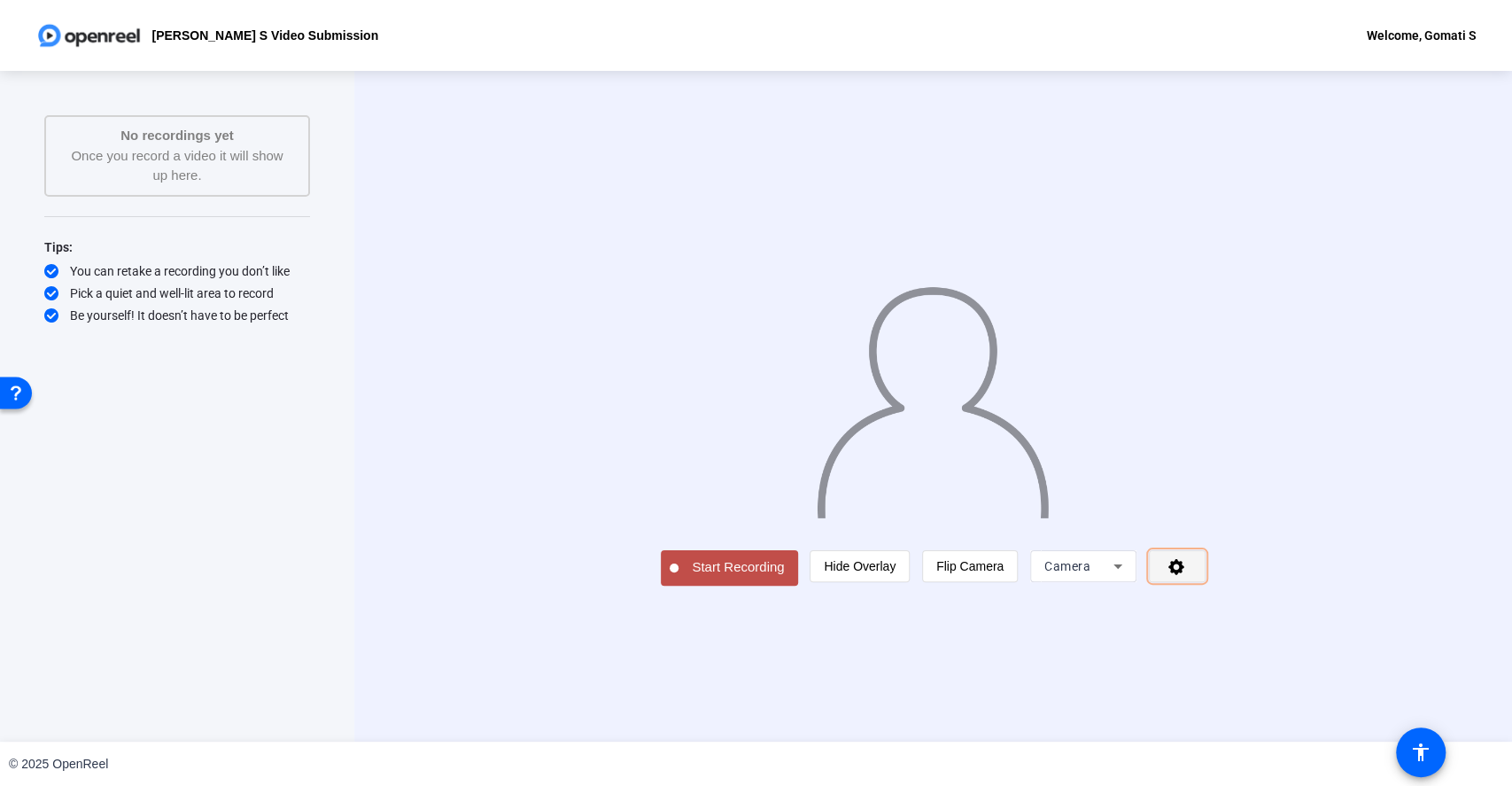
click at [1186, 575] on icon at bounding box center [1176, 566] width 21 height 18
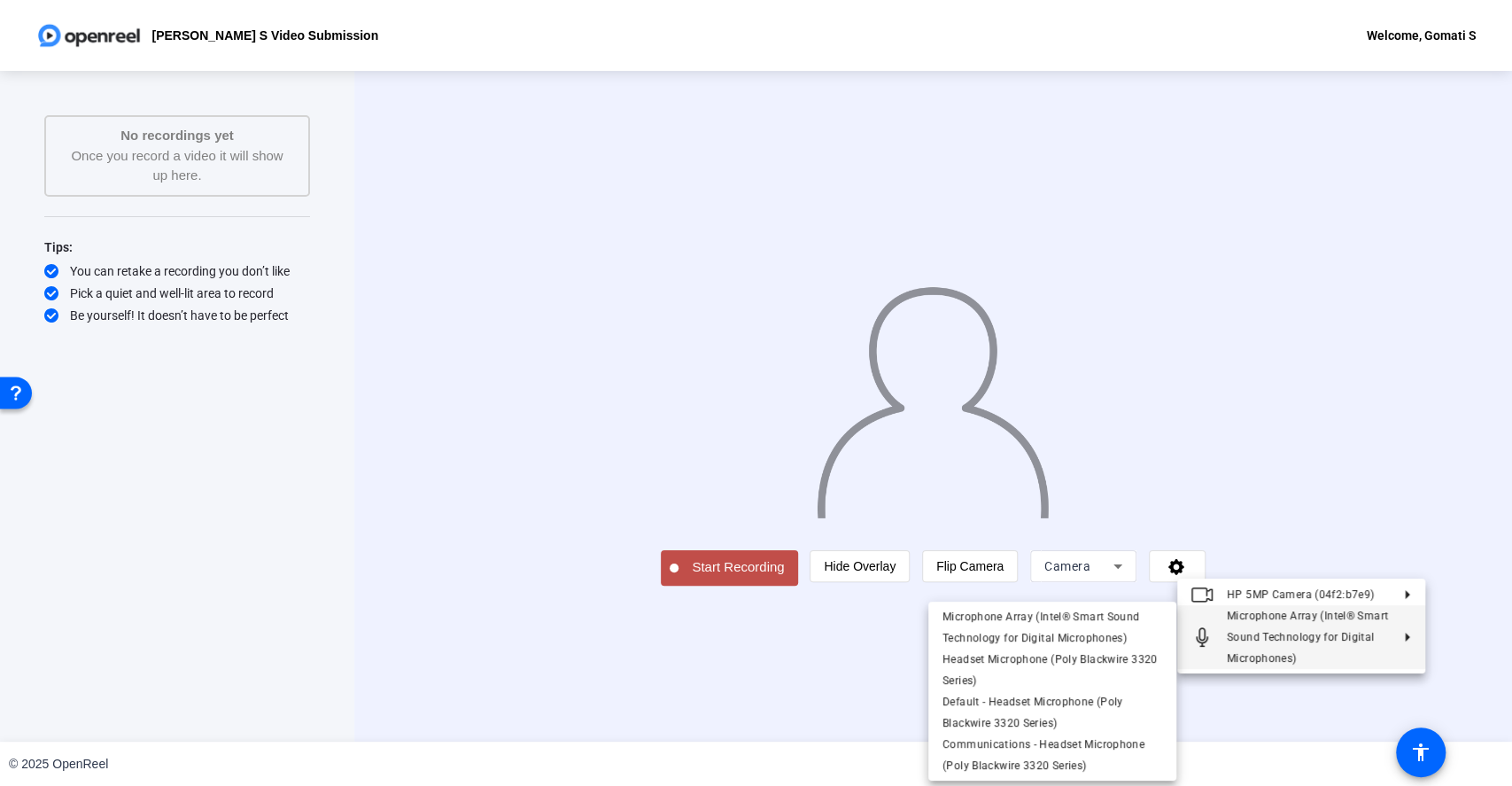
click at [541, 687] on div at bounding box center [756, 393] width 1512 height 786
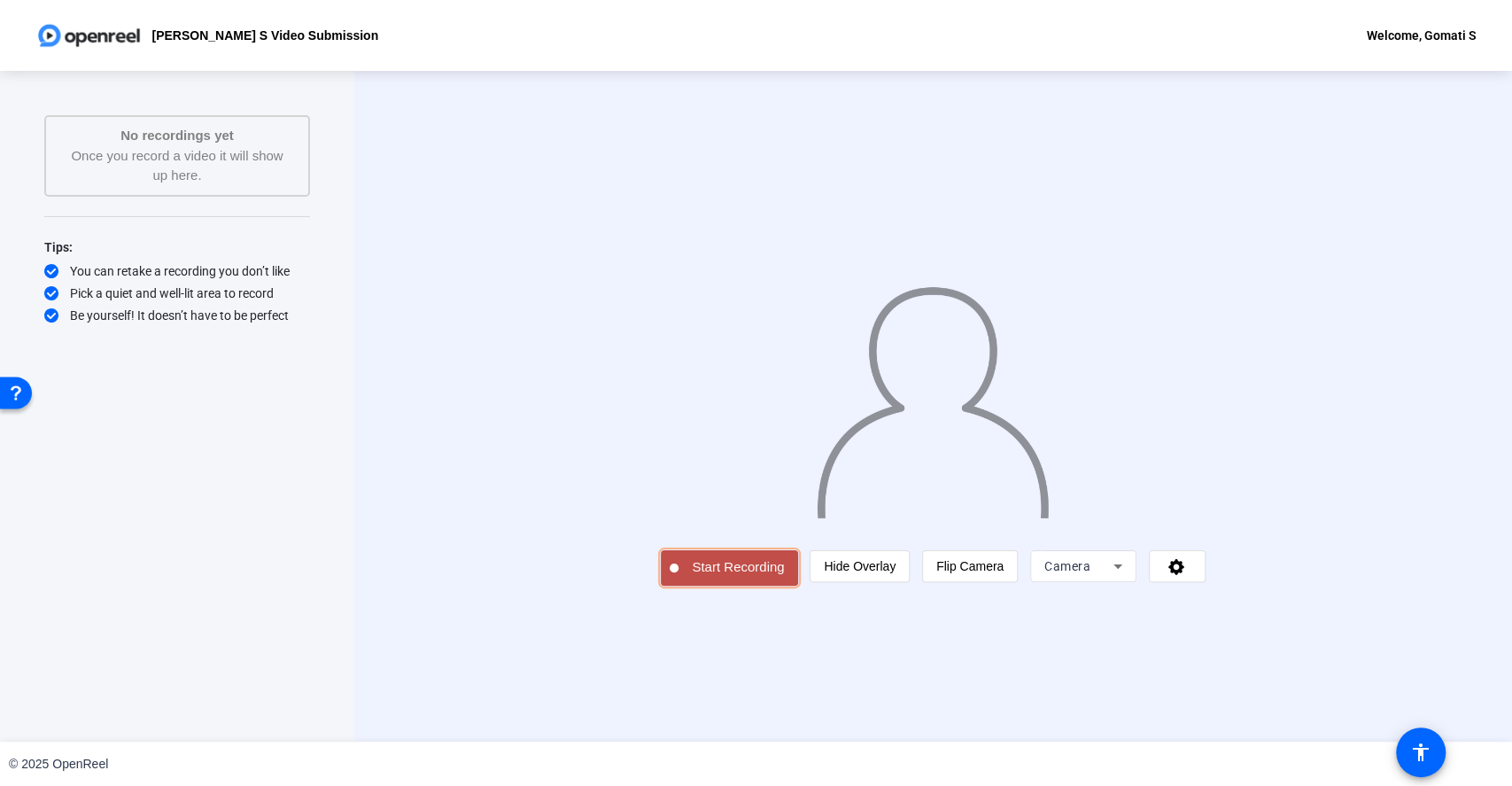
click at [661, 586] on button "Start Recording" at bounding box center [729, 567] width 136 height 35
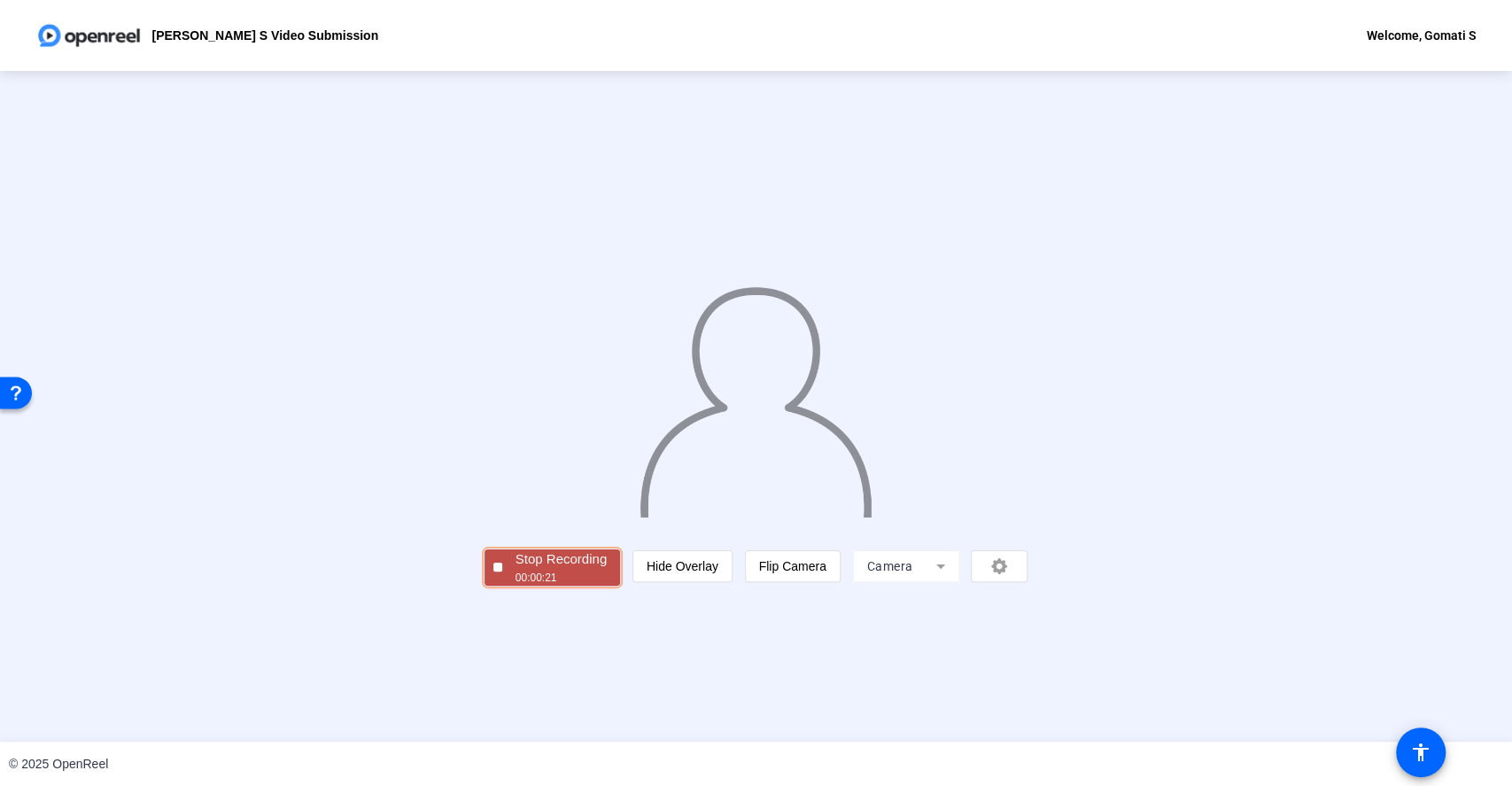
click at [516, 586] on div "00:00:21" at bounding box center [561, 578] width 91 height 16
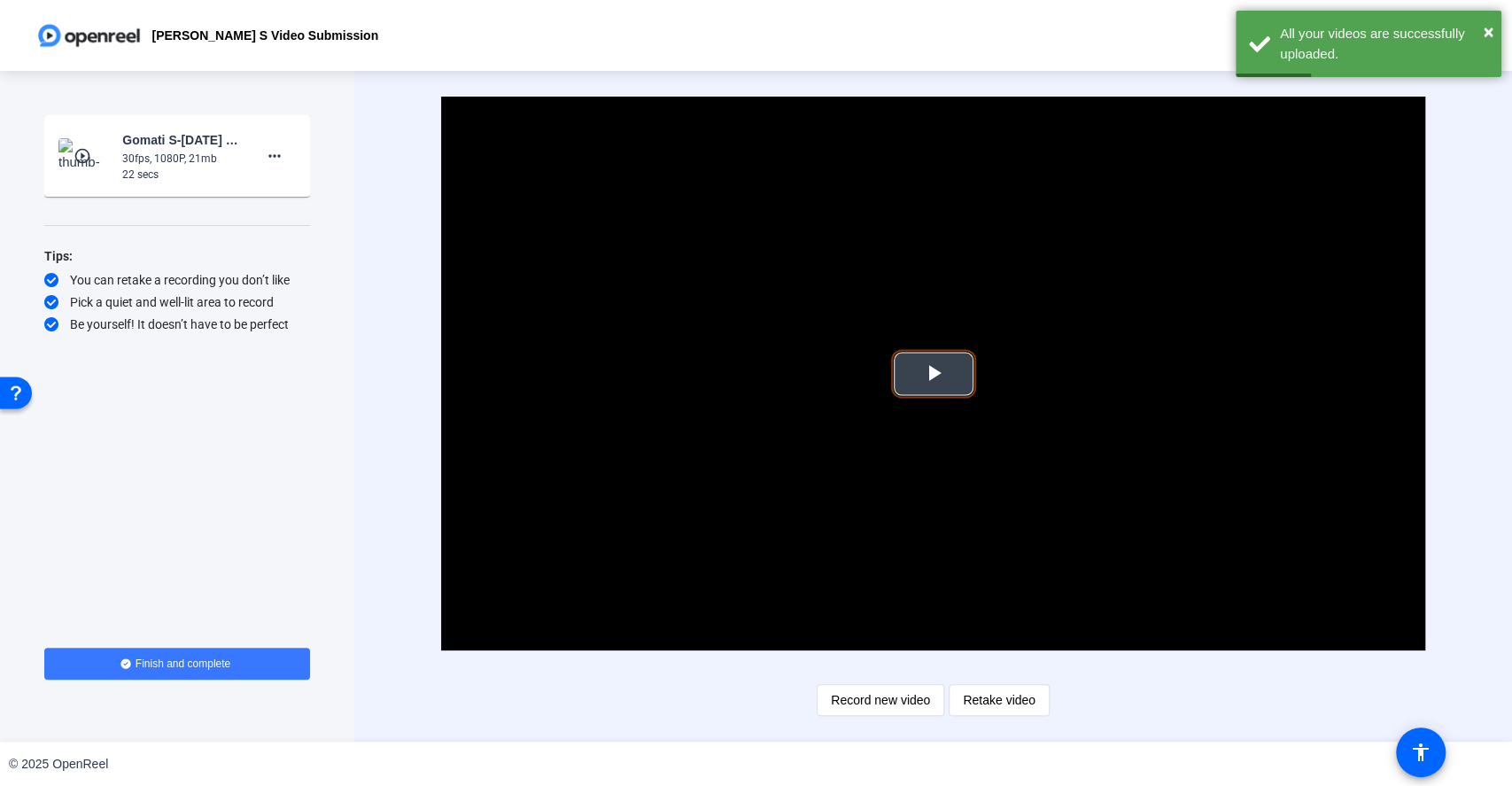
click at [934, 374] on span "Video Player" at bounding box center [934, 374] width 0 height 0
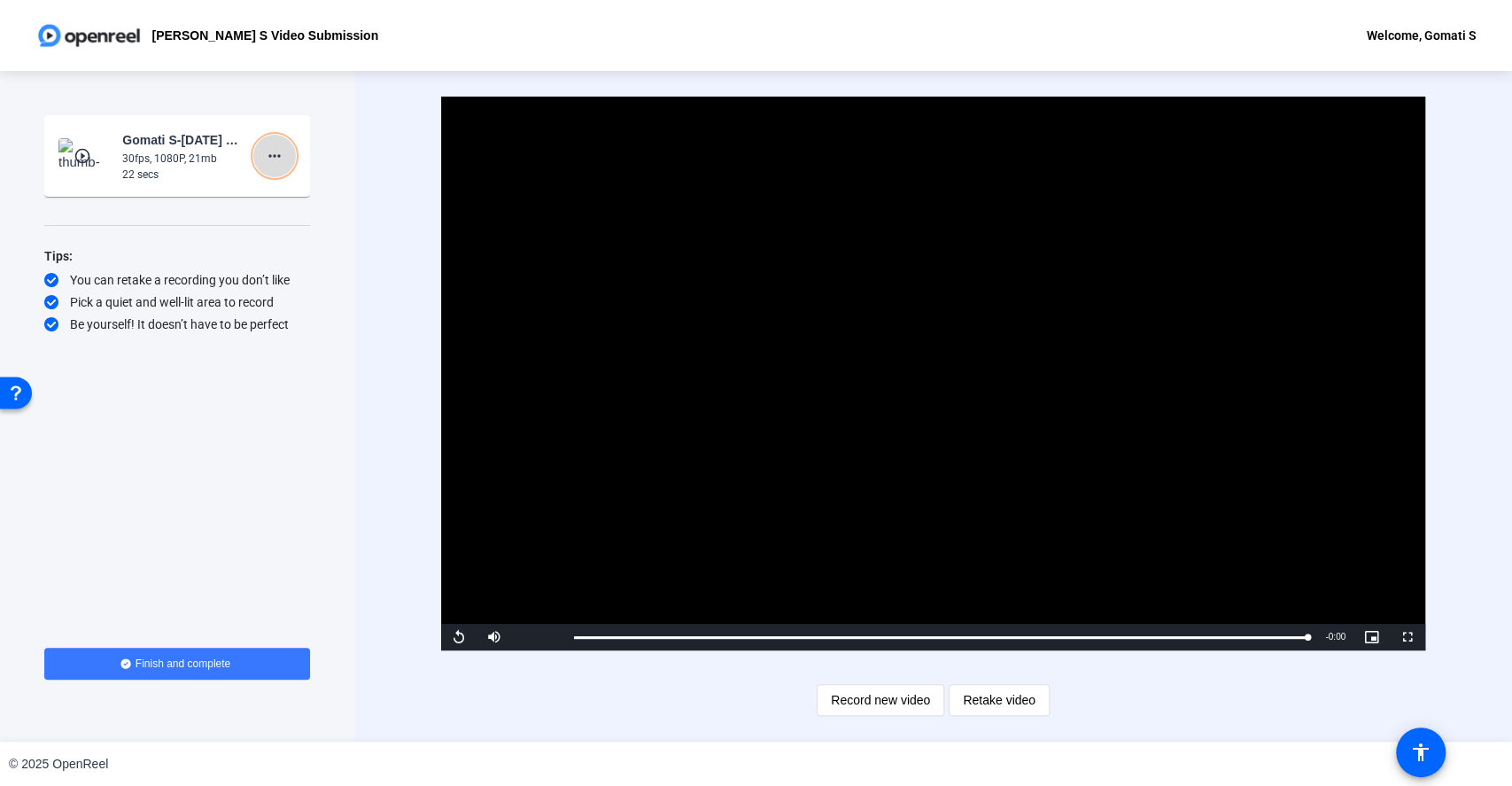
click at [269, 150] on mat-icon "more_horiz" at bounding box center [274, 156] width 22 height 22
click at [305, 195] on span "Delete clip" at bounding box center [302, 193] width 71 height 22
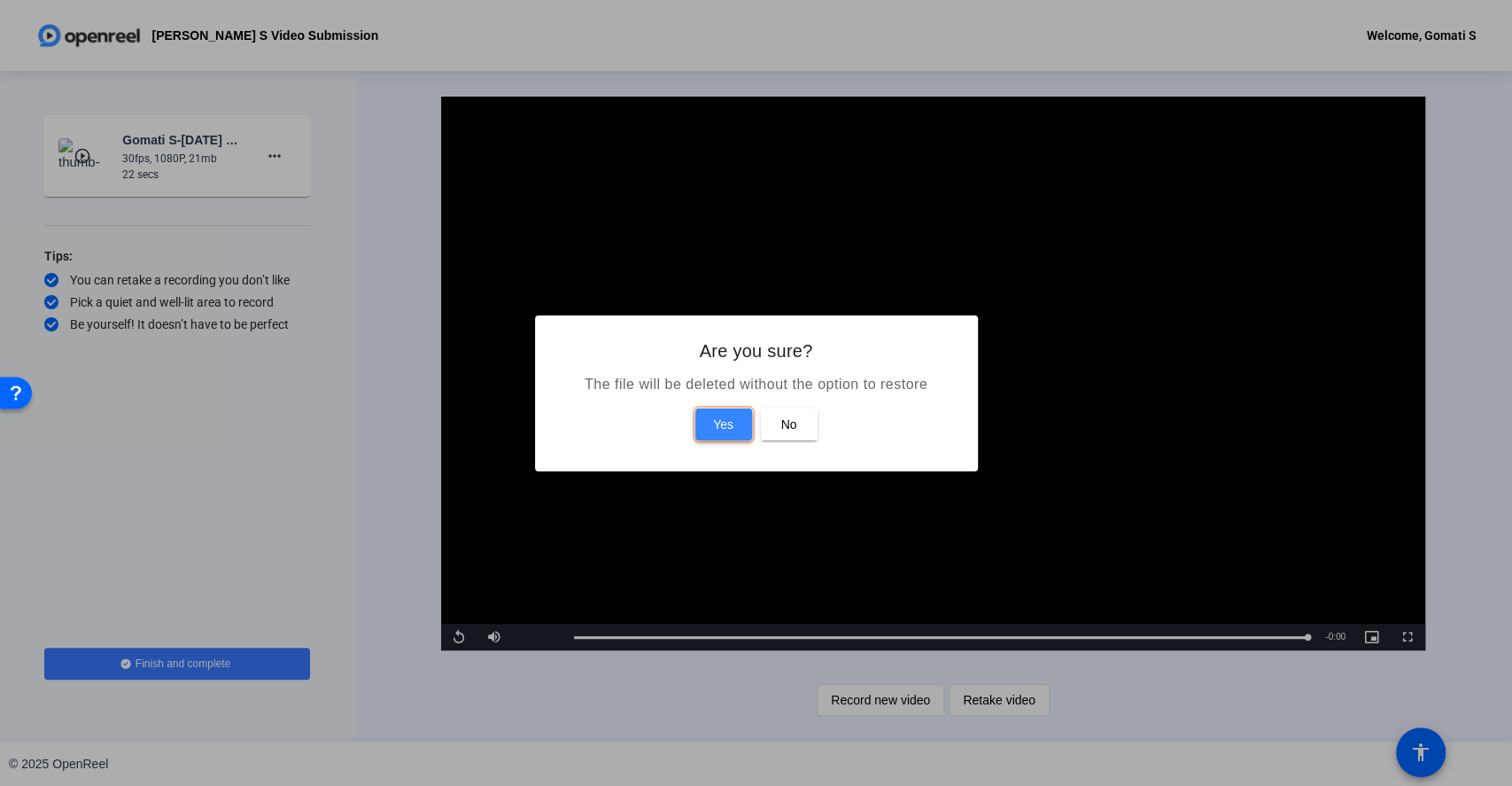
click at [748, 429] on span at bounding box center [723, 424] width 56 height 42
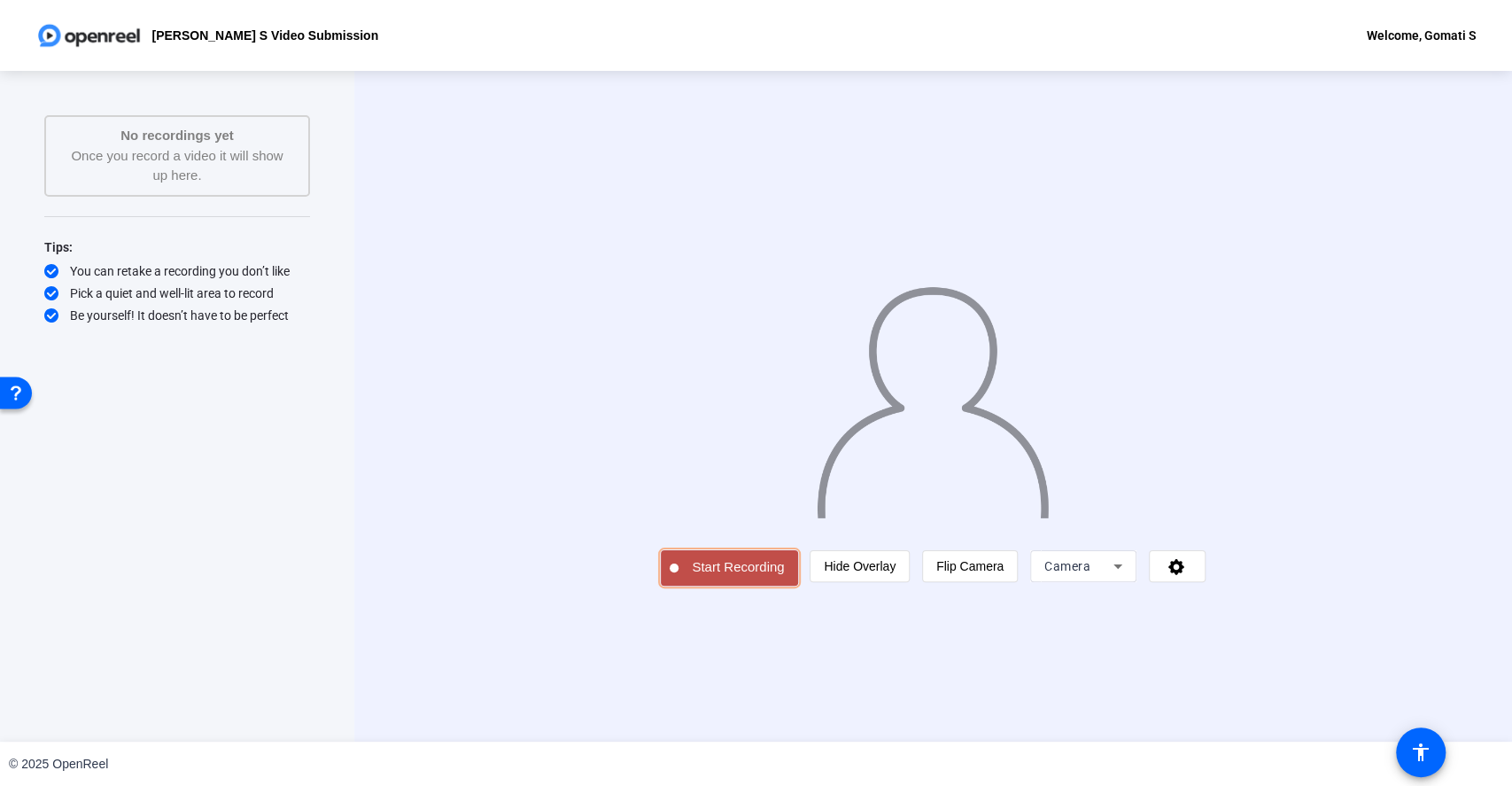
click at [678, 578] on span "Start Recording" at bounding box center [737, 567] width 118 height 21
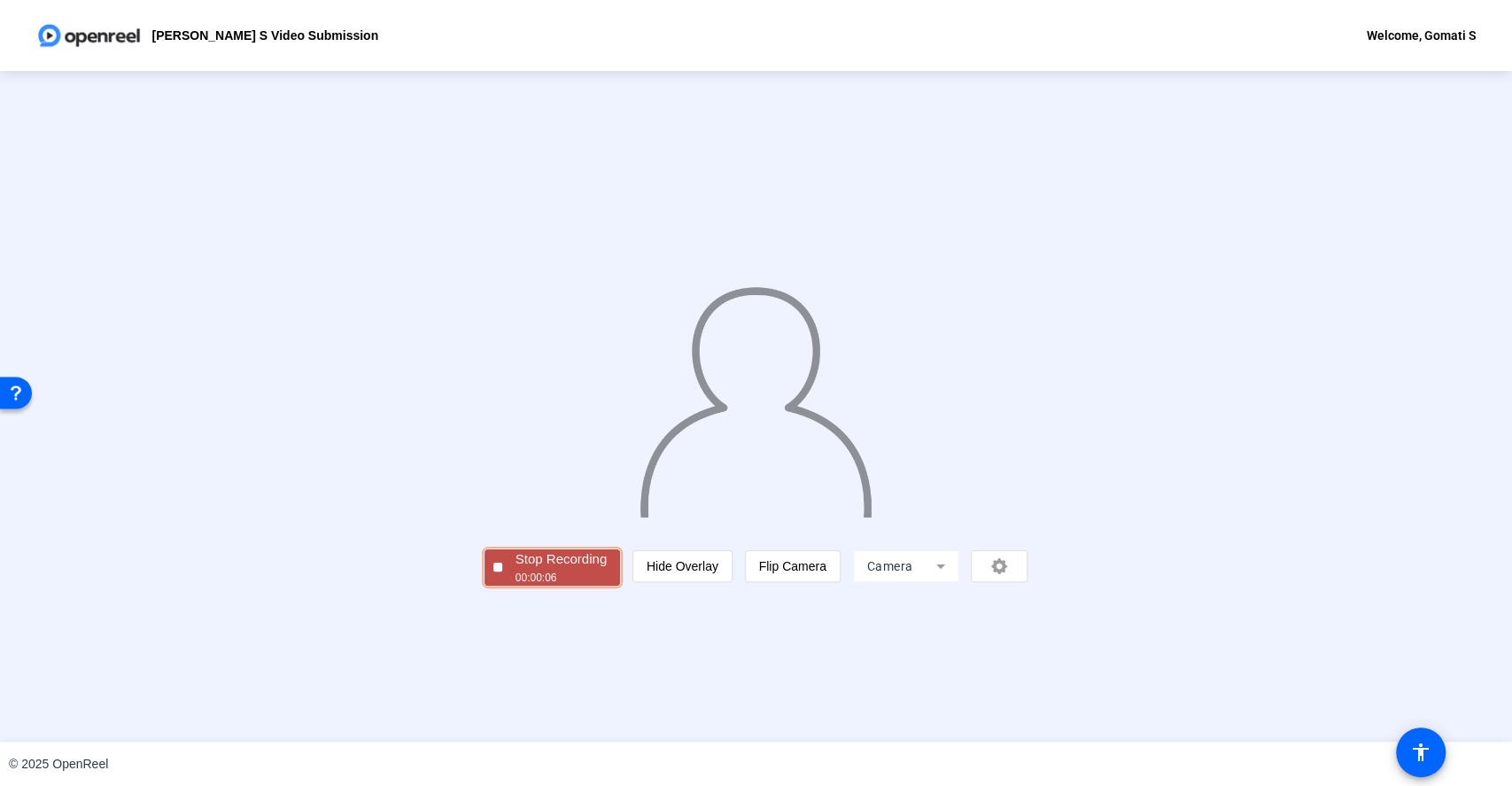
click at [516, 586] on div "00:00:06" at bounding box center [561, 578] width 91 height 16
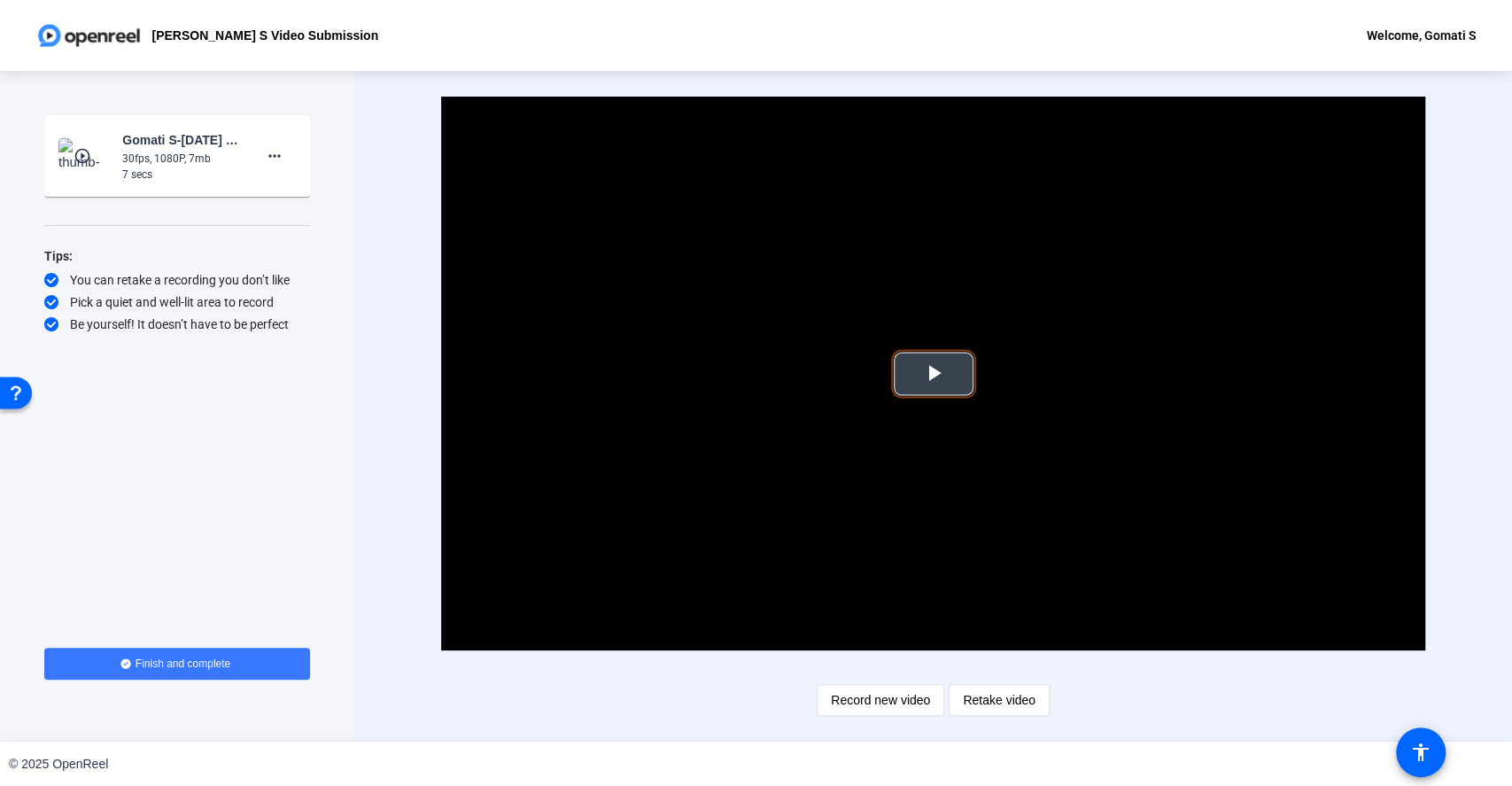
click at [934, 374] on span "Video Player" at bounding box center [934, 374] width 0 height 0
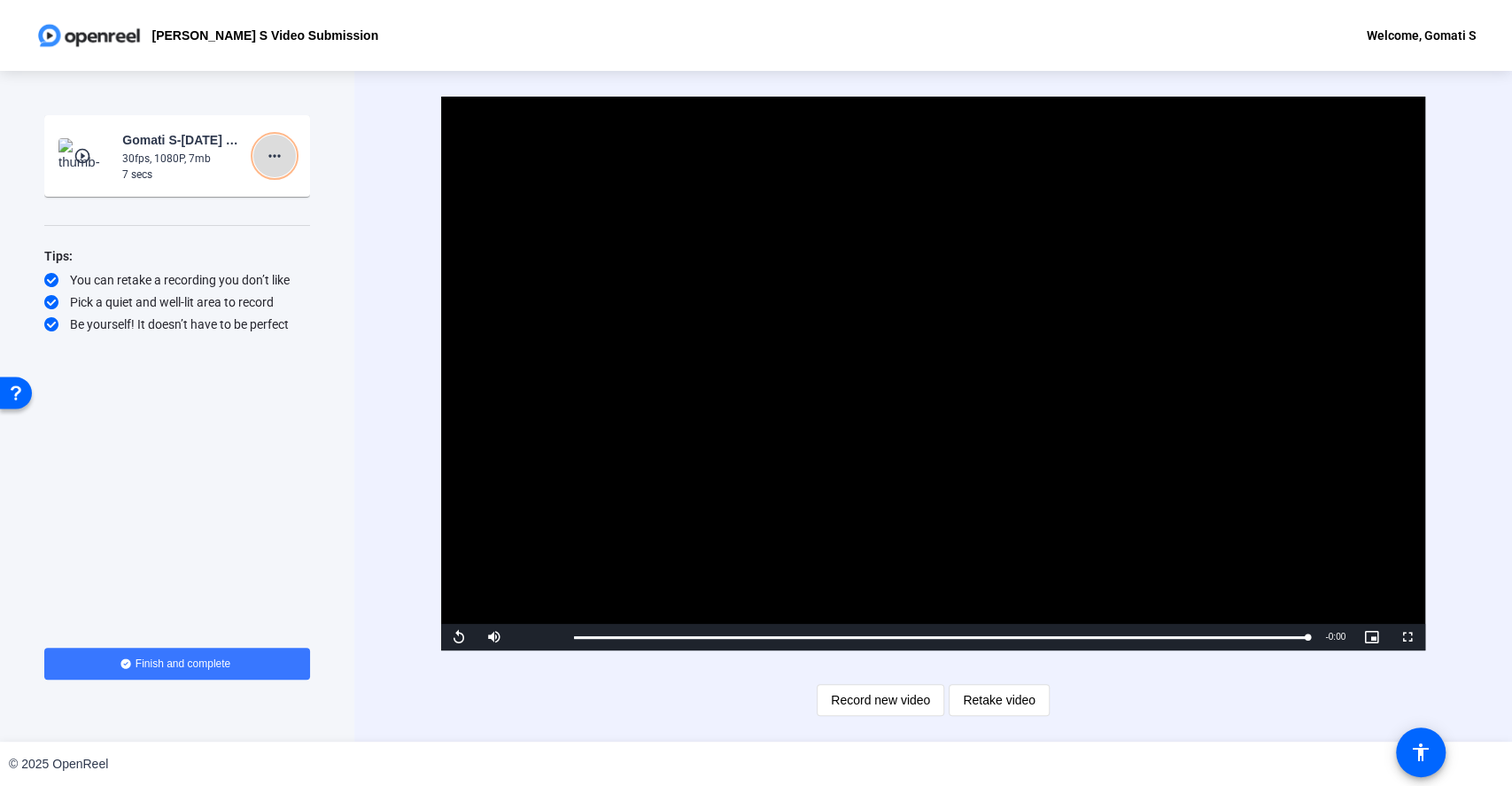
click at [272, 160] on mat-icon "more_horiz" at bounding box center [274, 156] width 22 height 22
click at [294, 187] on span "Delete clip" at bounding box center [302, 193] width 71 height 22
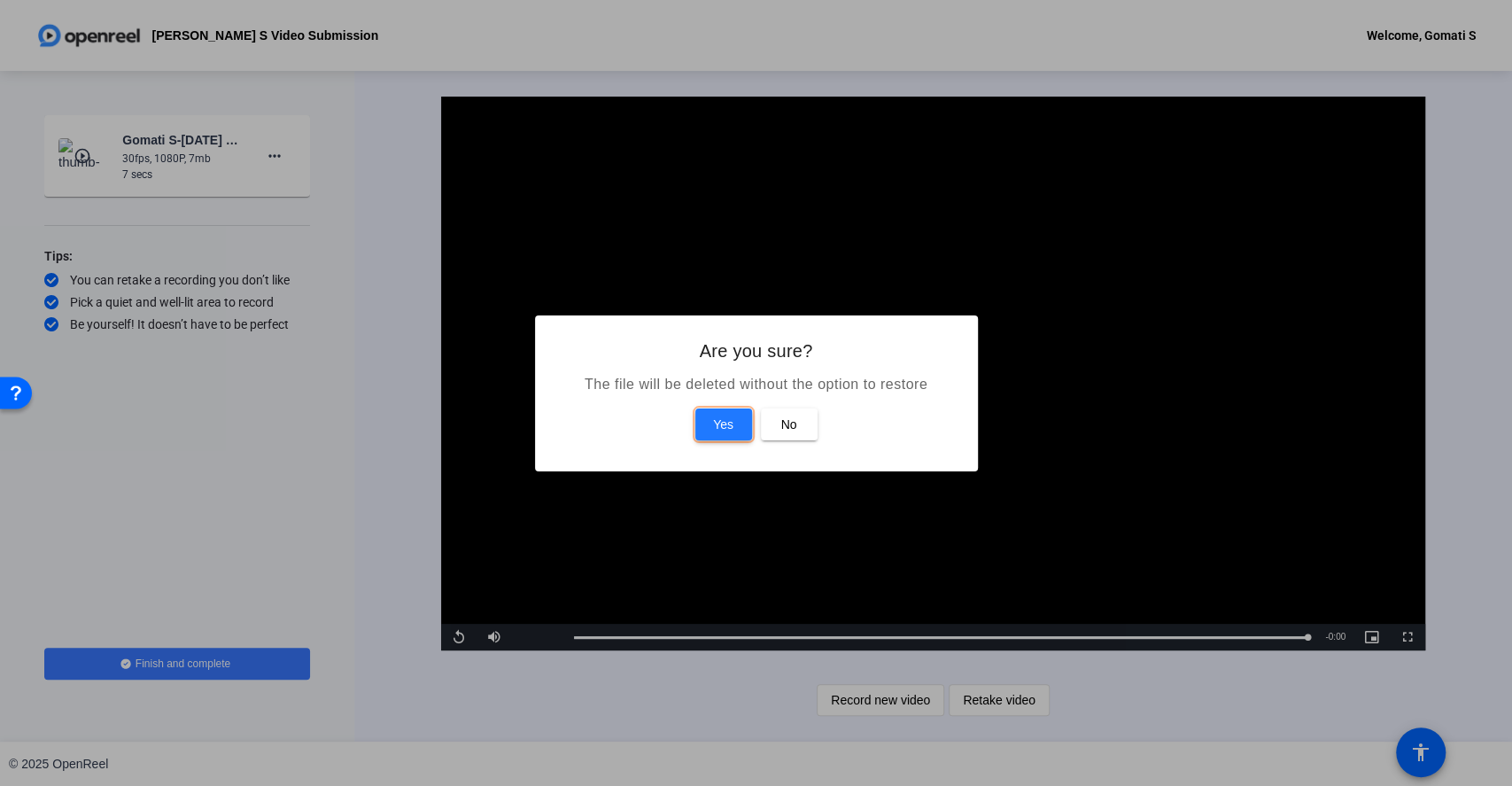
click at [716, 431] on span "Yes" at bounding box center [723, 424] width 21 height 22
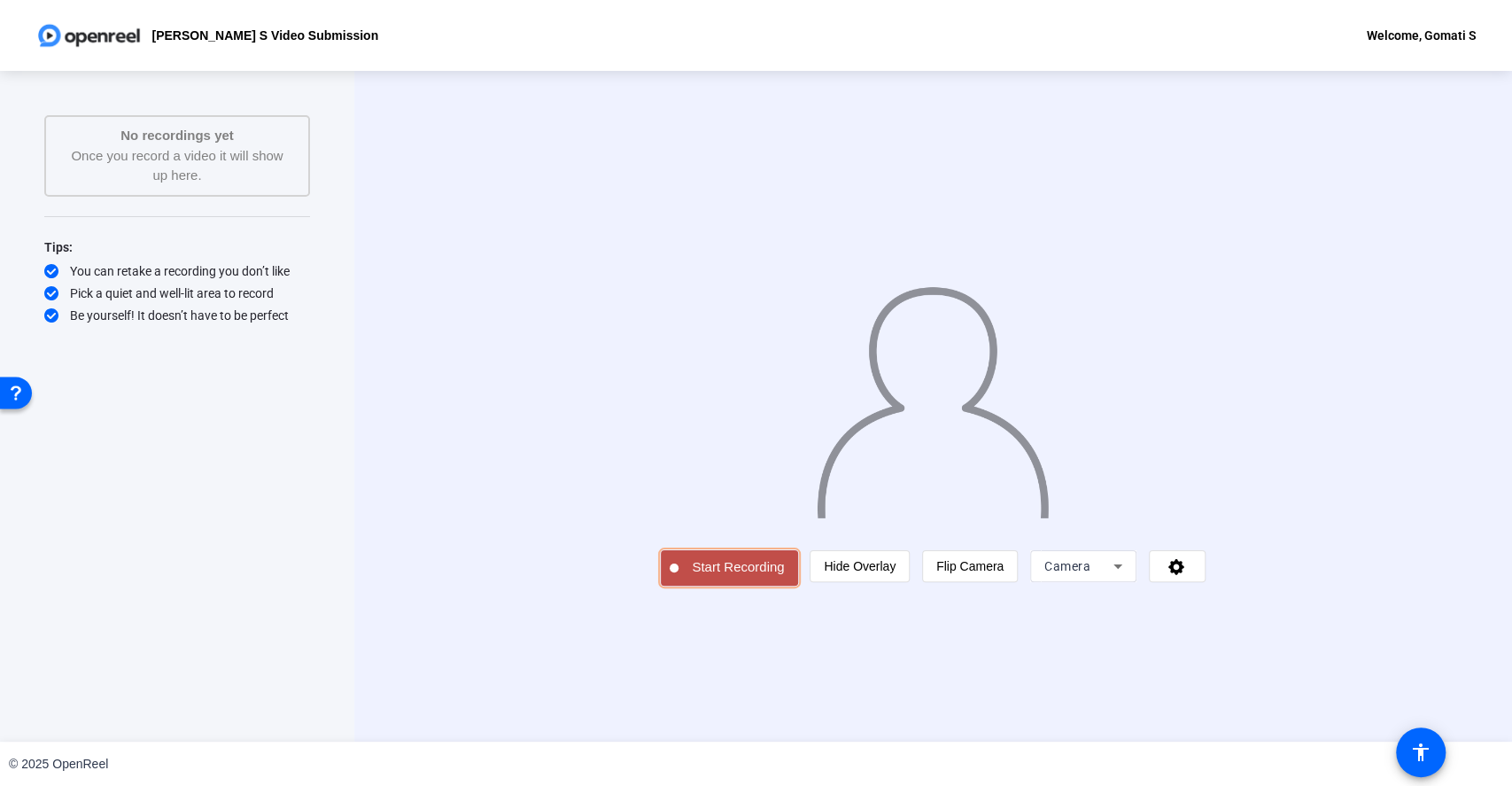
click at [678, 578] on span "Start Recording" at bounding box center [737, 567] width 118 height 21
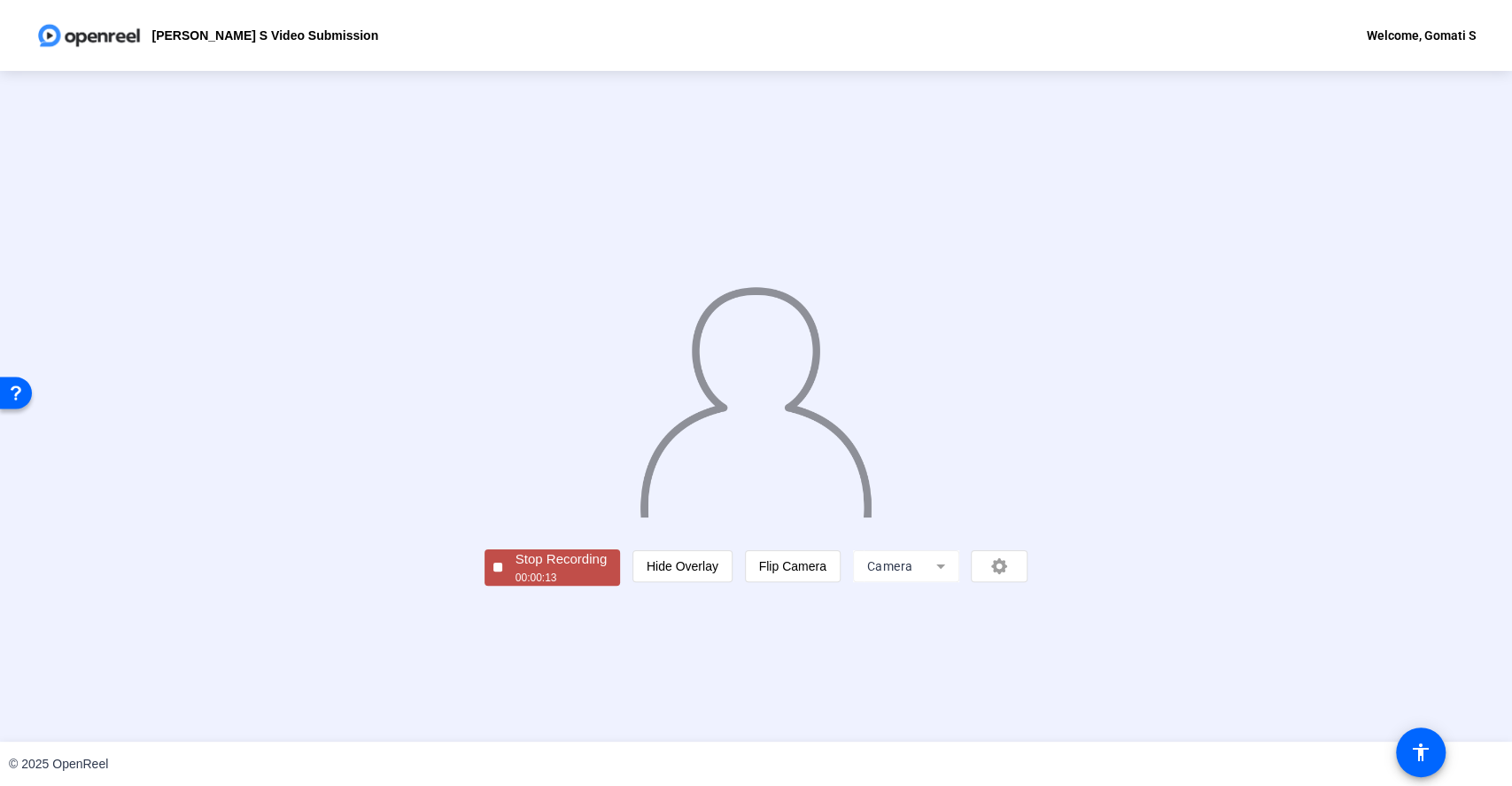
click at [516, 570] on div "Stop Recording" at bounding box center [561, 559] width 91 height 21
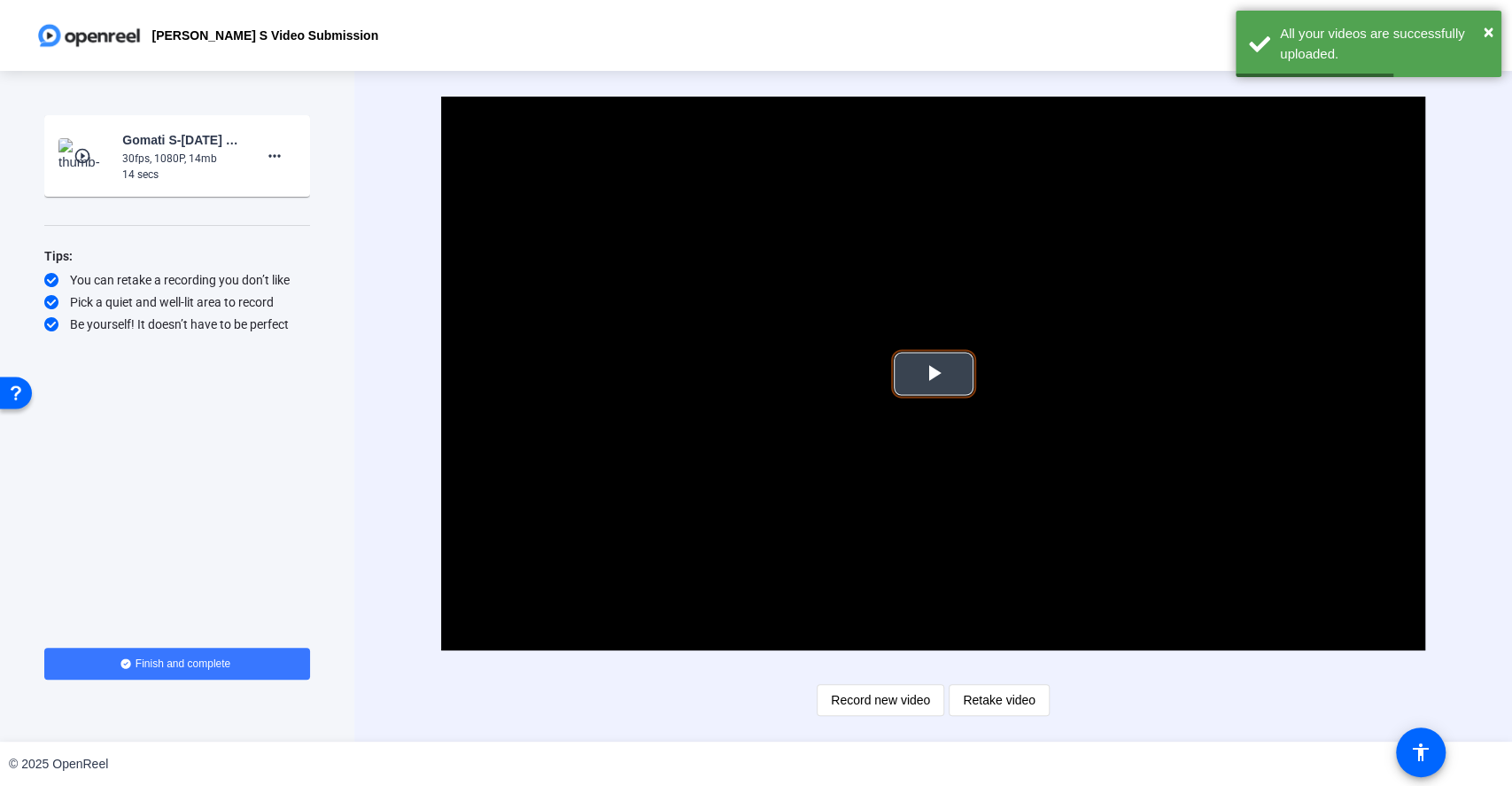
click at [934, 374] on span "Video Player" at bounding box center [934, 374] width 0 height 0
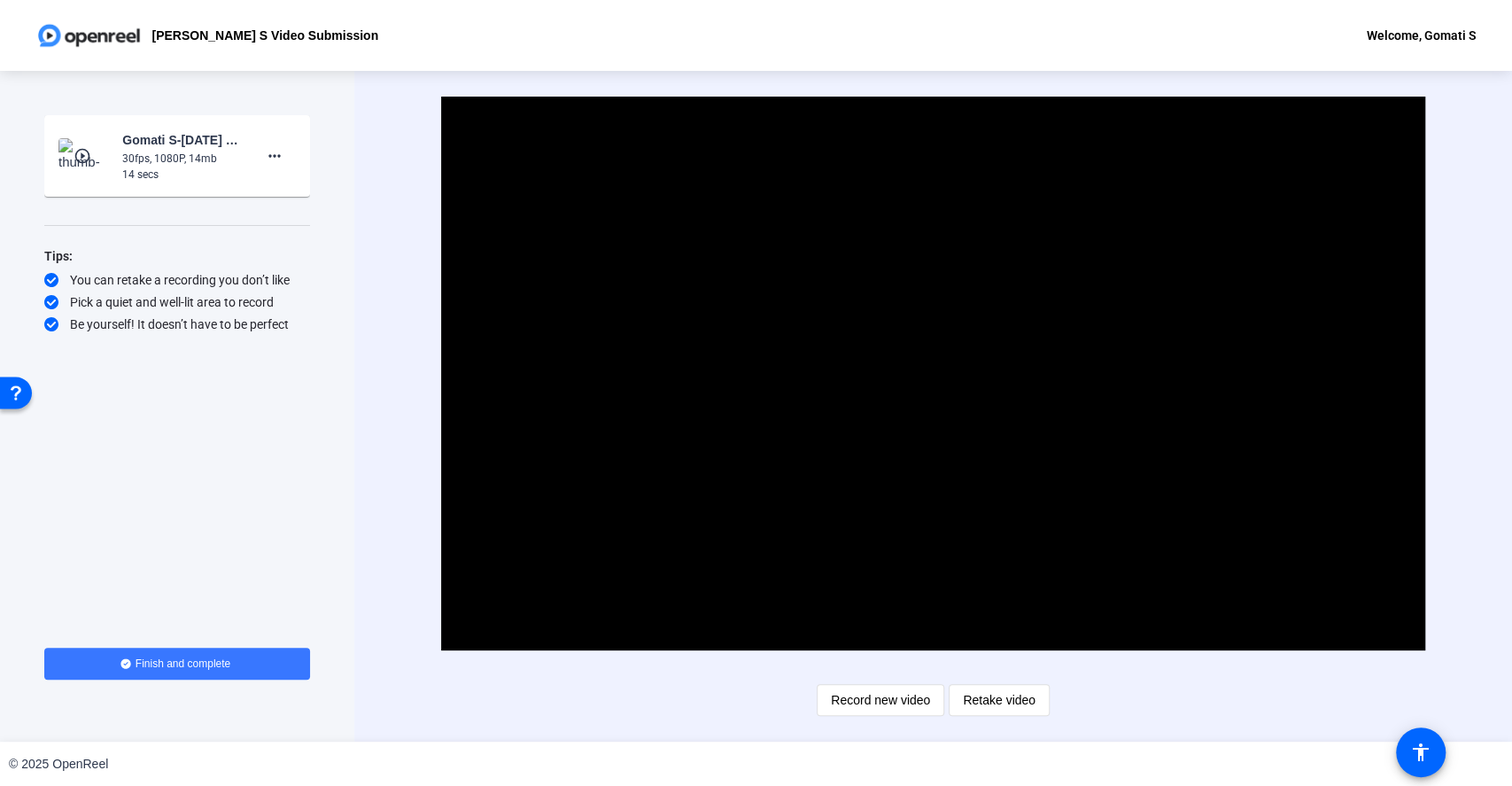
click at [496, 684] on div "Video Player is loading. Play Video Pause Mute Current Time 0:02 / Duration 0:1…" at bounding box center [933, 406] width 984 height 618
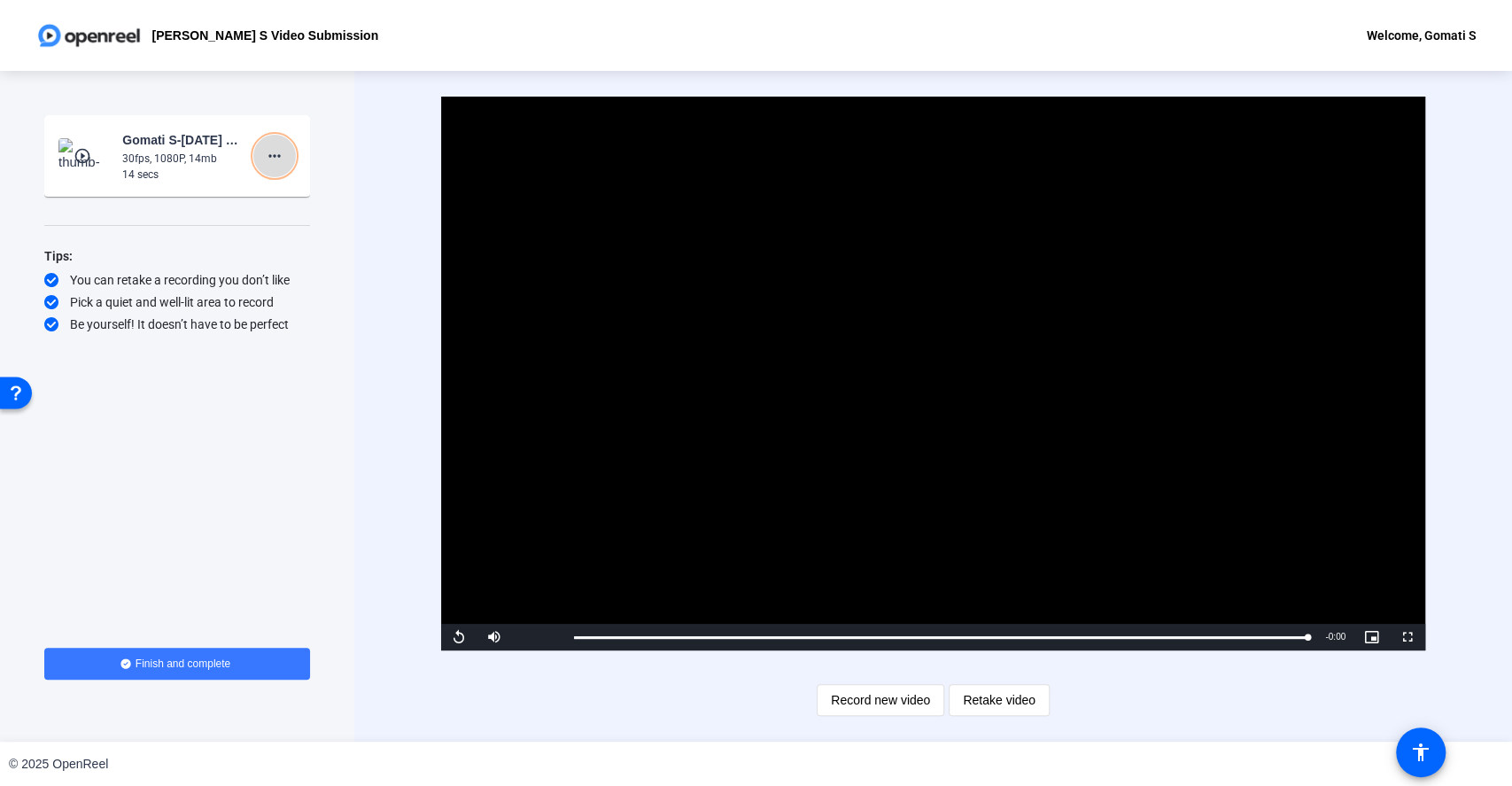
click at [258, 157] on span at bounding box center [274, 155] width 42 height 42
click at [283, 196] on span "Delete clip" at bounding box center [302, 193] width 71 height 22
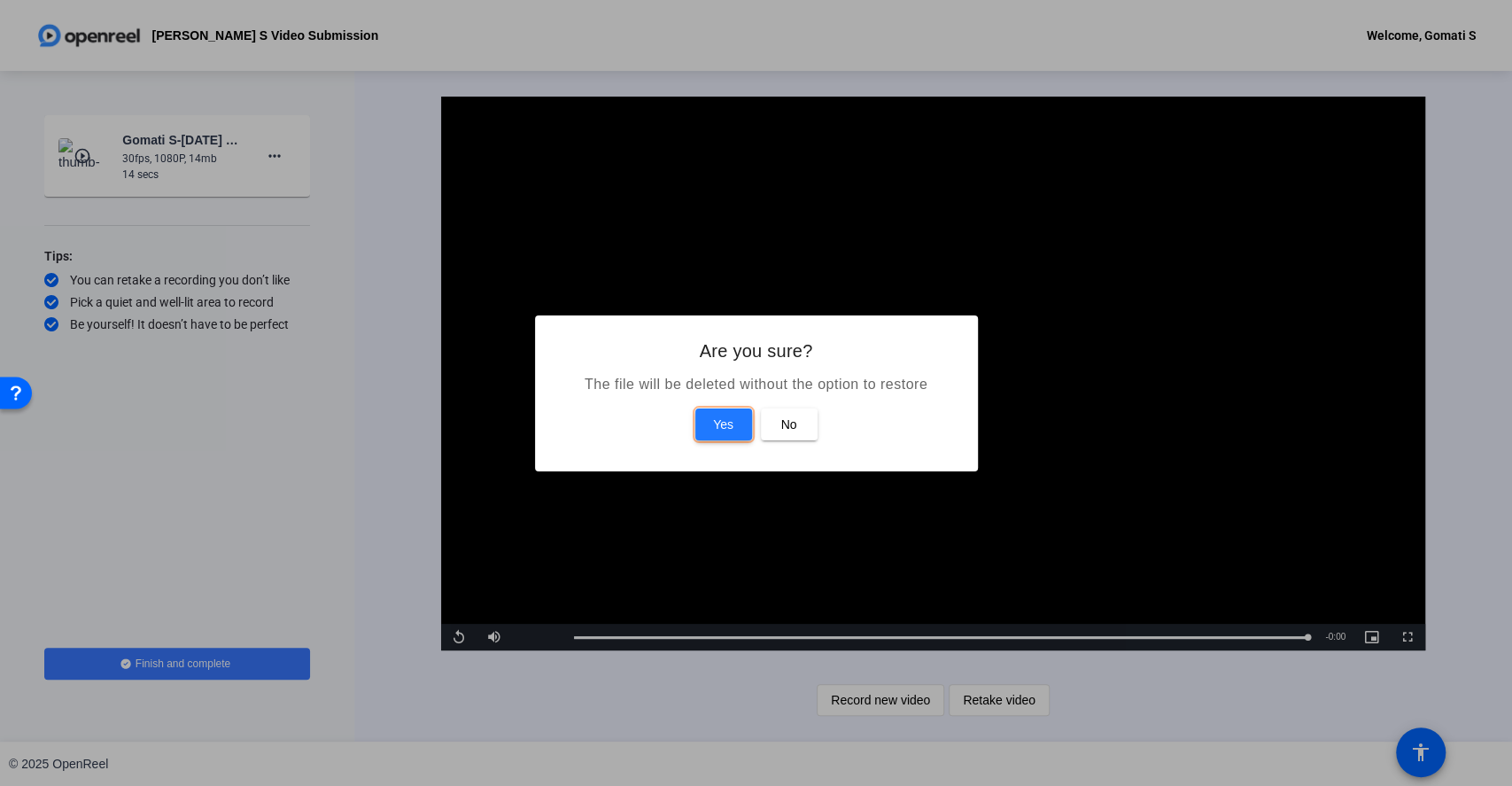
click at [727, 429] on span "Yes" at bounding box center [723, 424] width 21 height 22
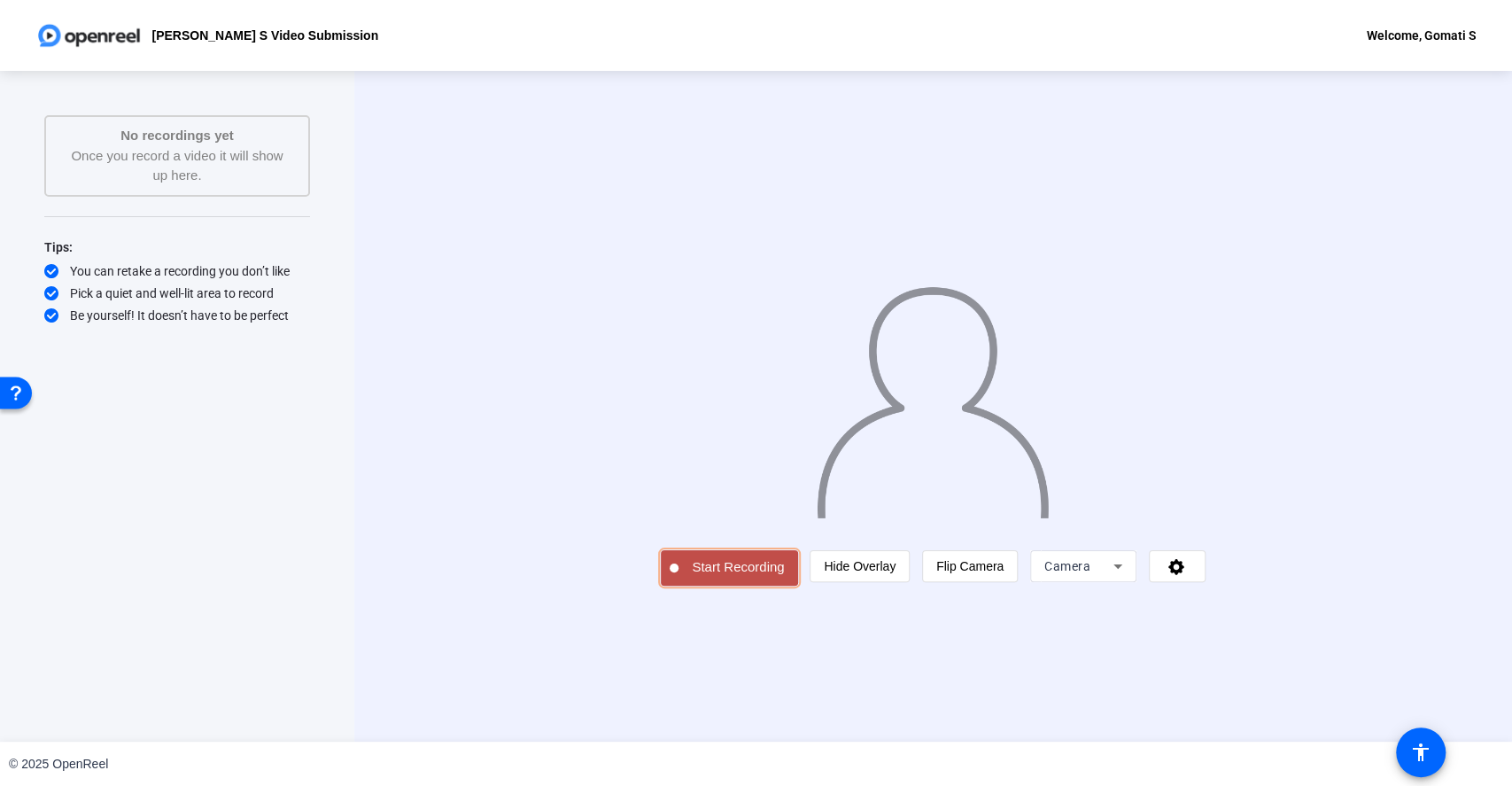
click at [678, 578] on span "Start Recording" at bounding box center [737, 567] width 118 height 21
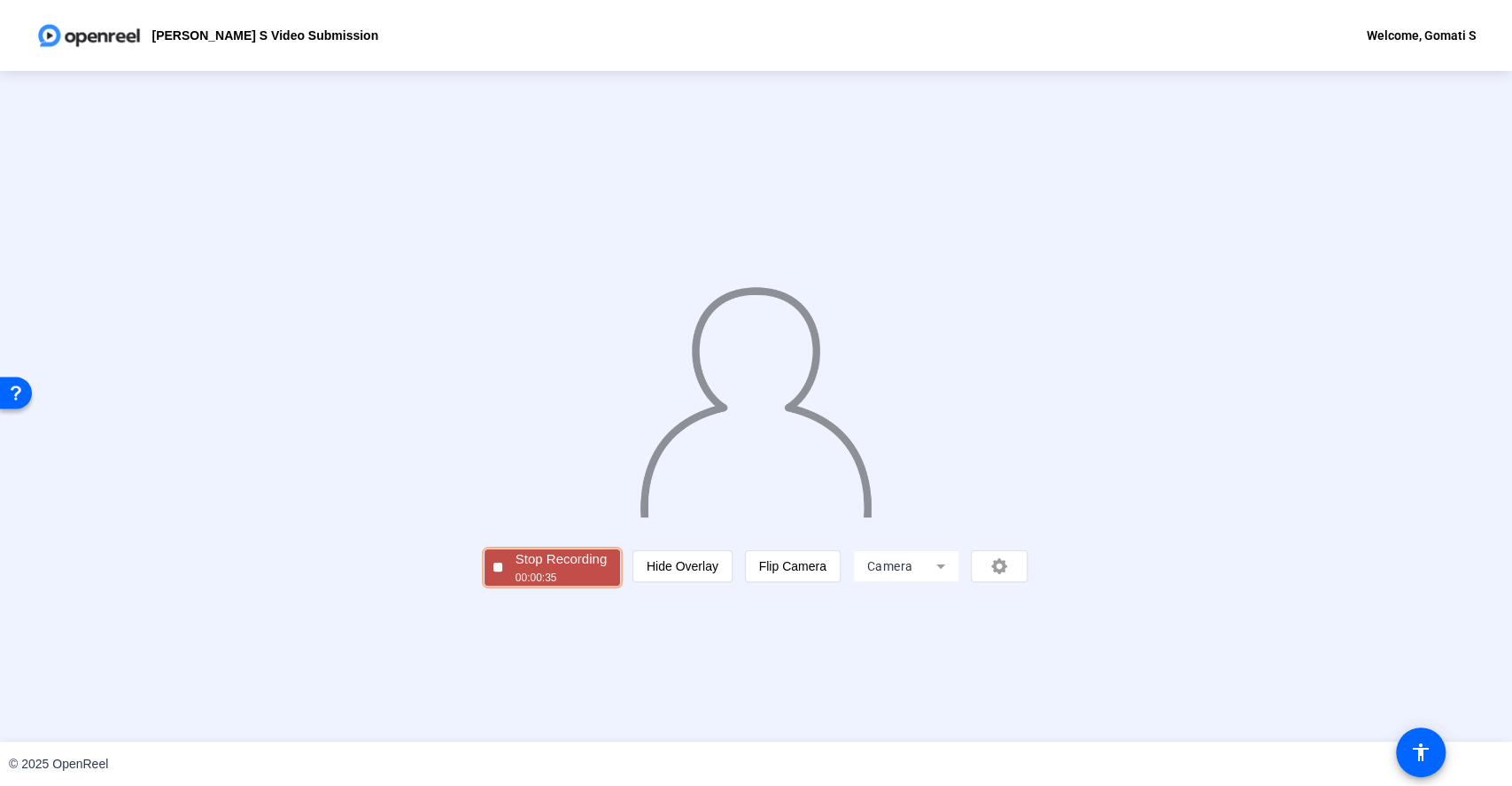
click at [516, 570] on div "Stop Recording" at bounding box center [561, 559] width 91 height 21
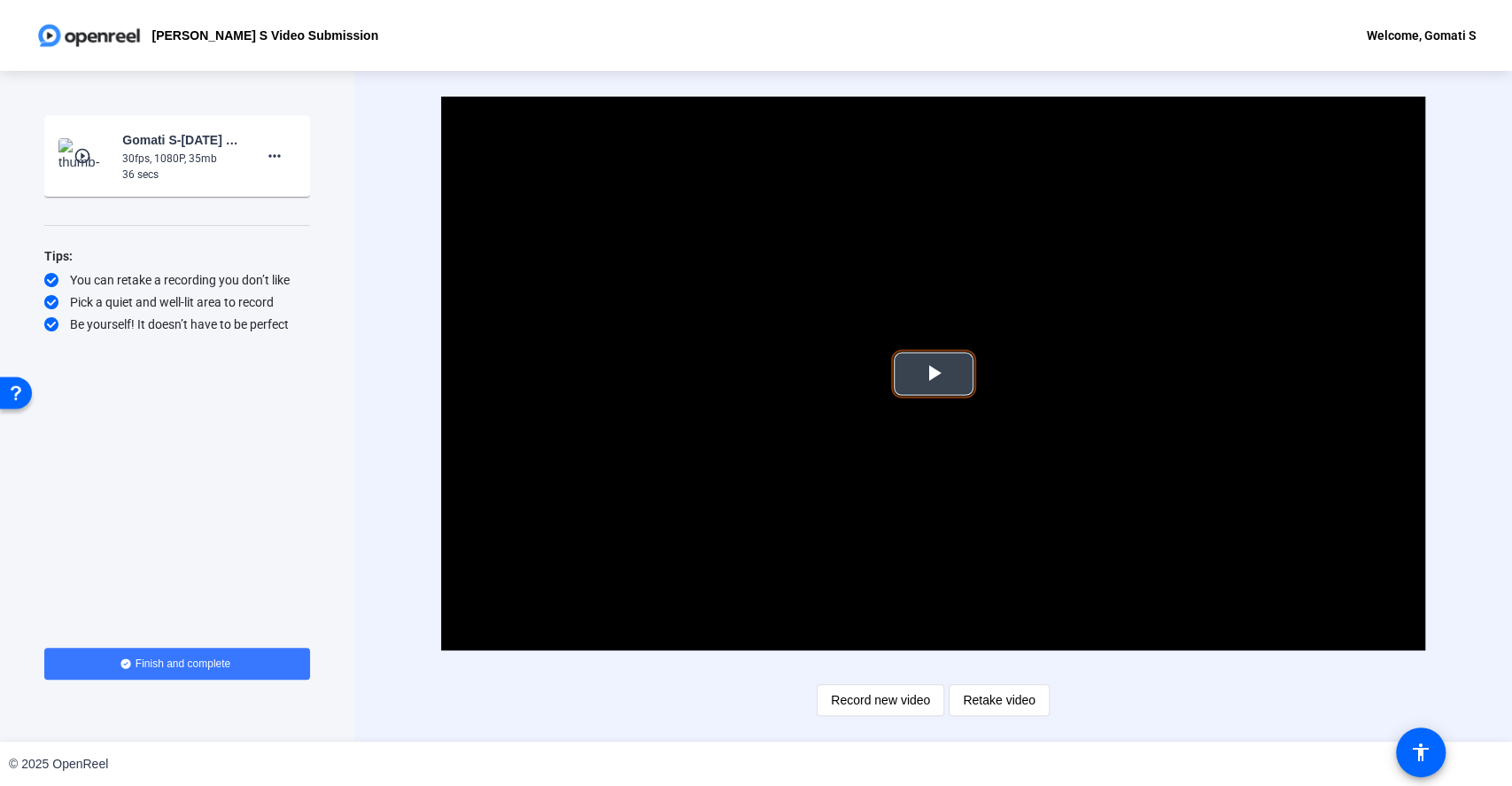
click at [934, 374] on span "Video Player" at bounding box center [934, 374] width 0 height 0
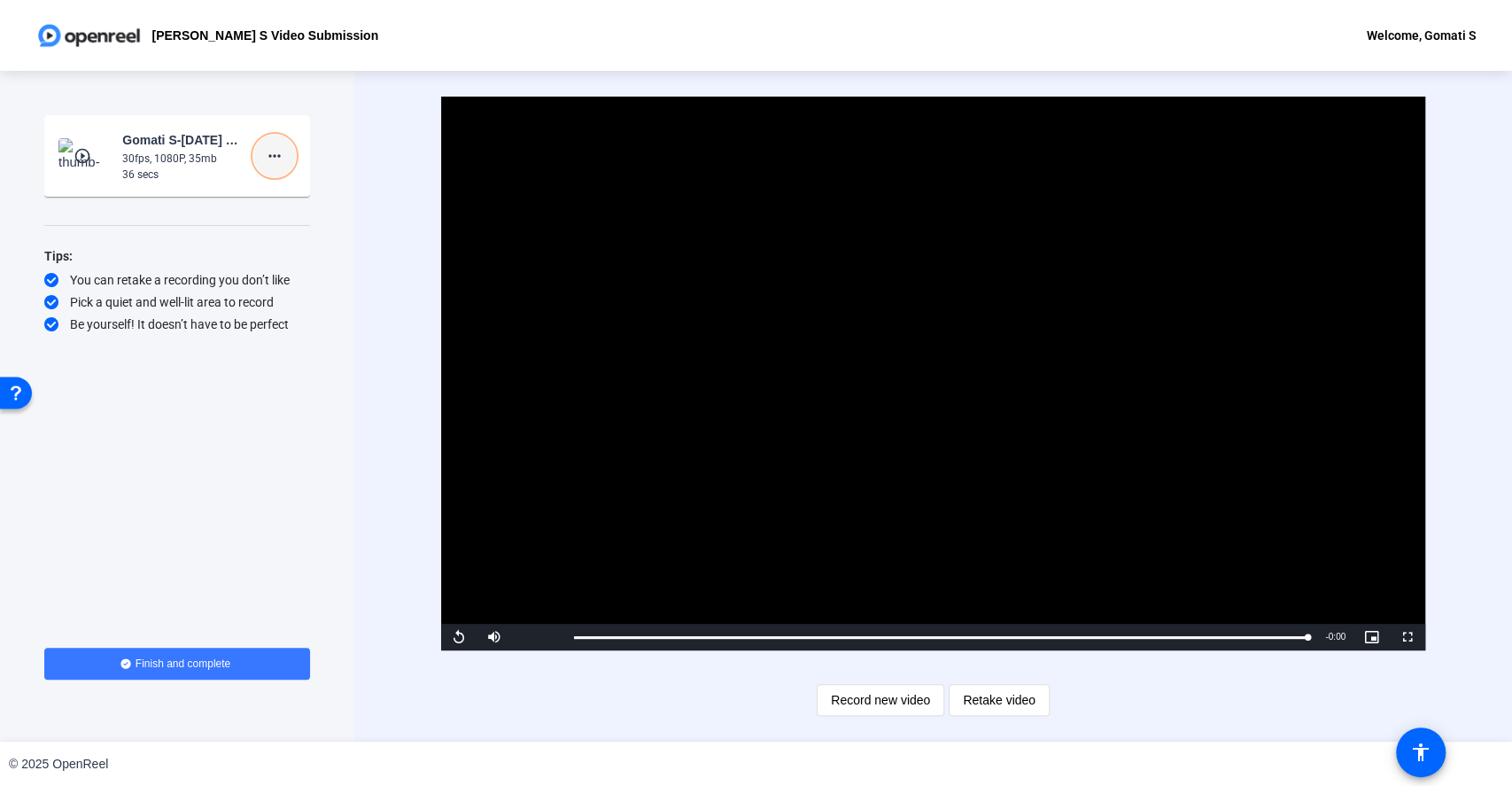
click at [264, 154] on mat-icon "more_horiz" at bounding box center [274, 156] width 22 height 22
click at [300, 176] on div at bounding box center [756, 393] width 1512 height 786
click at [276, 145] on mat-icon "more_horiz" at bounding box center [274, 156] width 22 height 22
click at [290, 183] on span "Delete clip" at bounding box center [302, 193] width 71 height 22
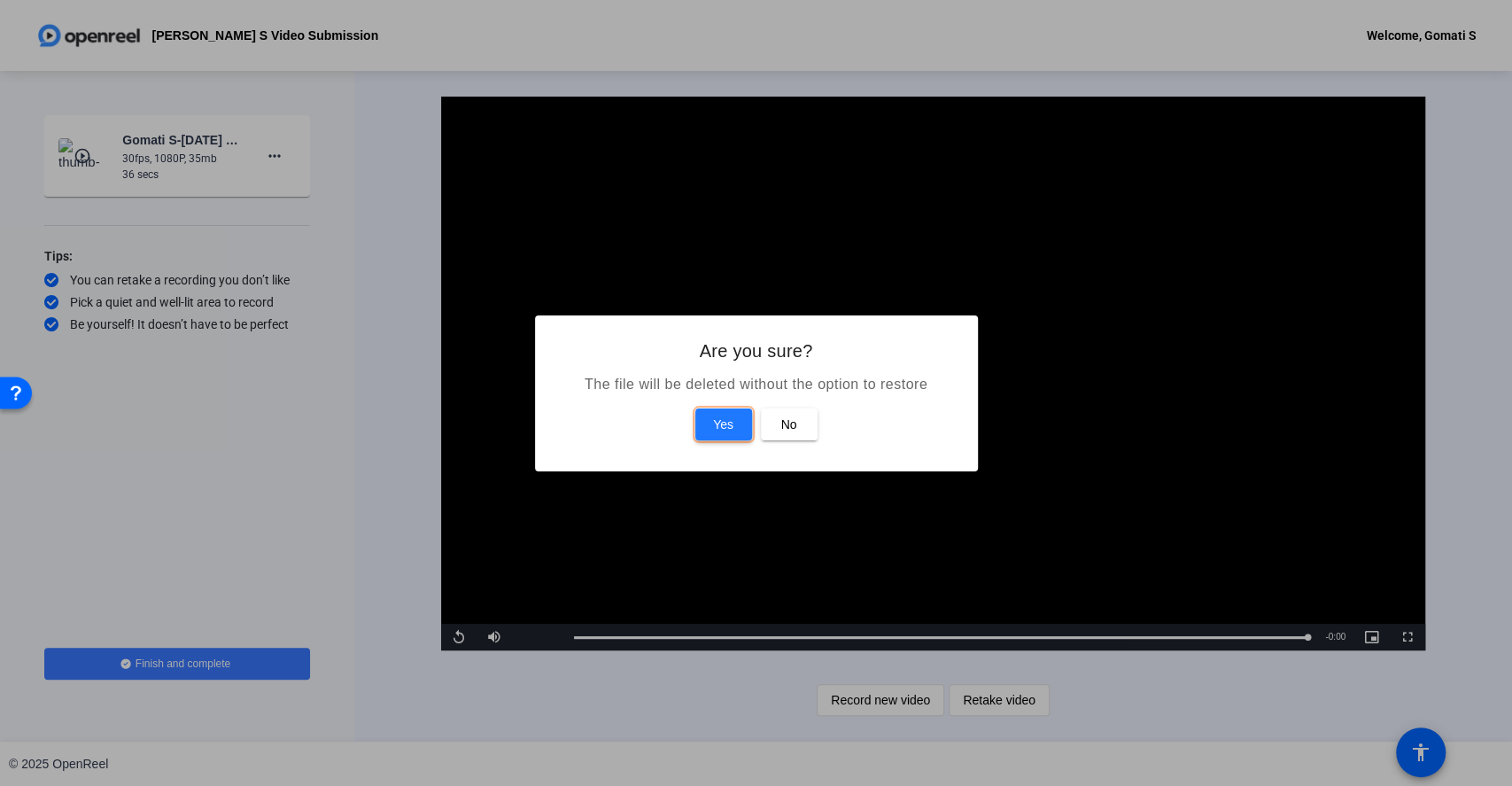
click at [730, 417] on span "Yes" at bounding box center [723, 424] width 21 height 22
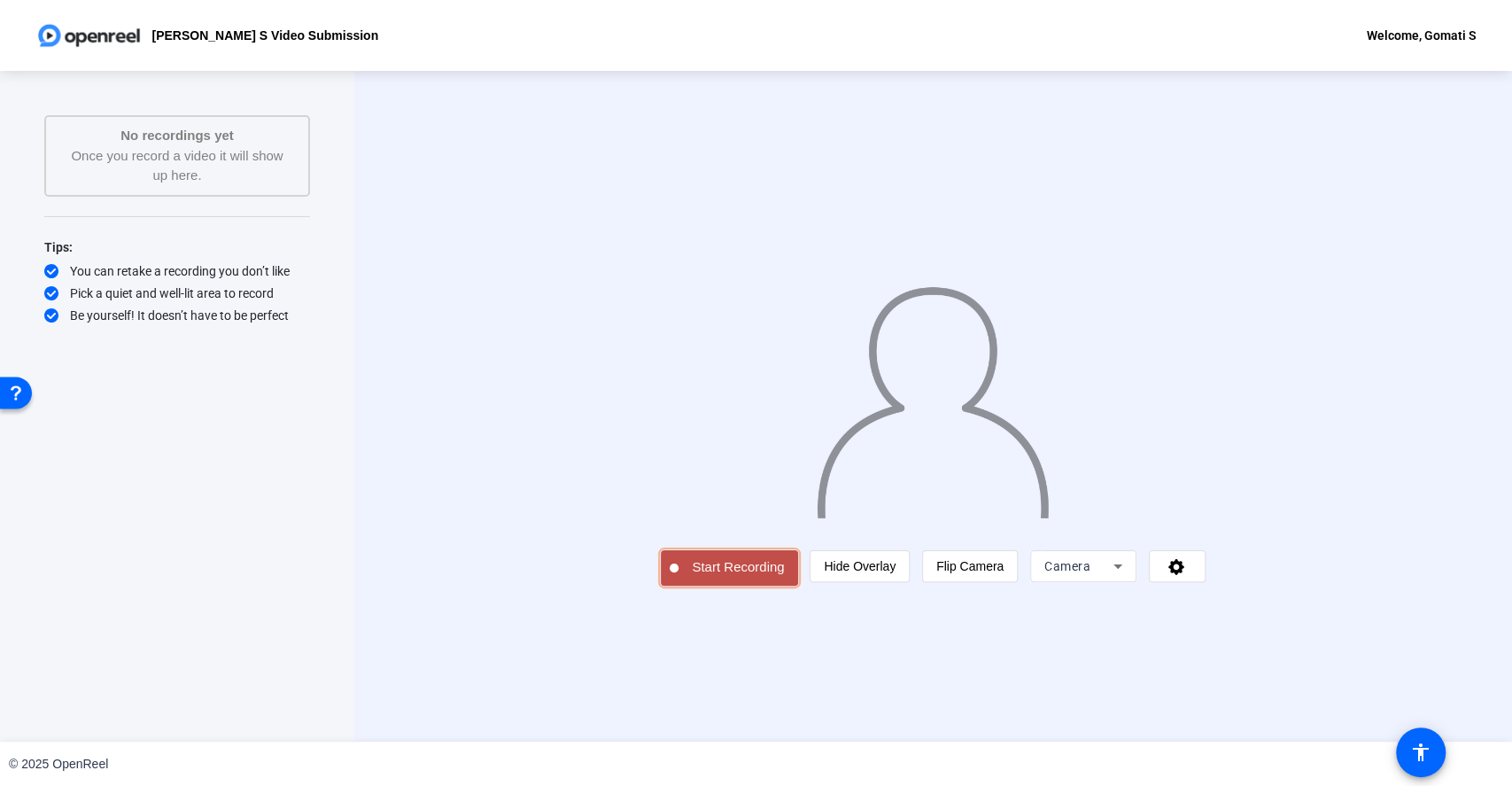
click at [678, 578] on span "Start Recording" at bounding box center [737, 567] width 118 height 21
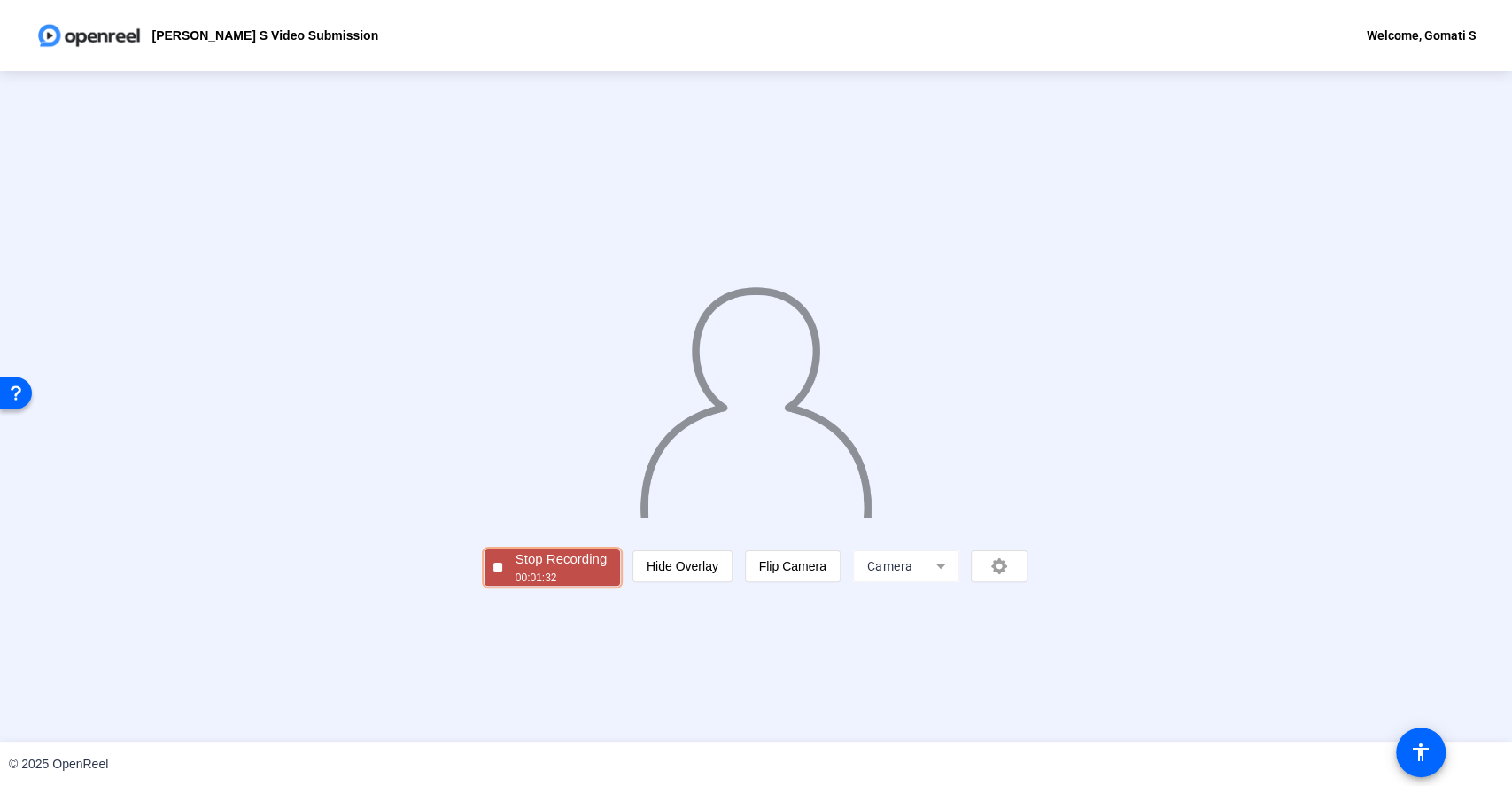
click at [516, 570] on div "Stop Recording" at bounding box center [561, 559] width 91 height 21
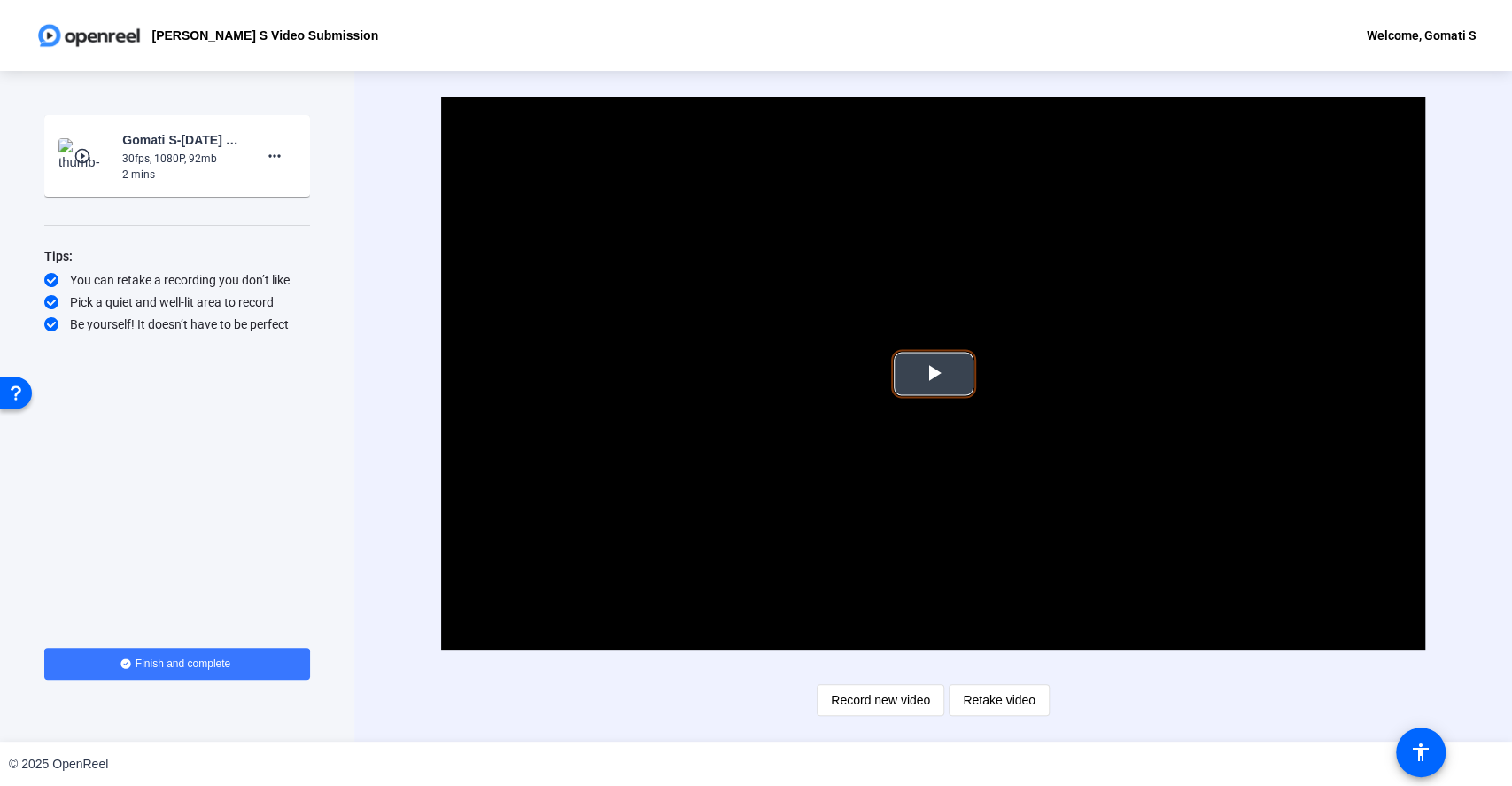
click at [934, 374] on span "Video Player" at bounding box center [934, 374] width 0 height 0
click at [280, 153] on mat-icon "more_horiz" at bounding box center [274, 156] width 22 height 22
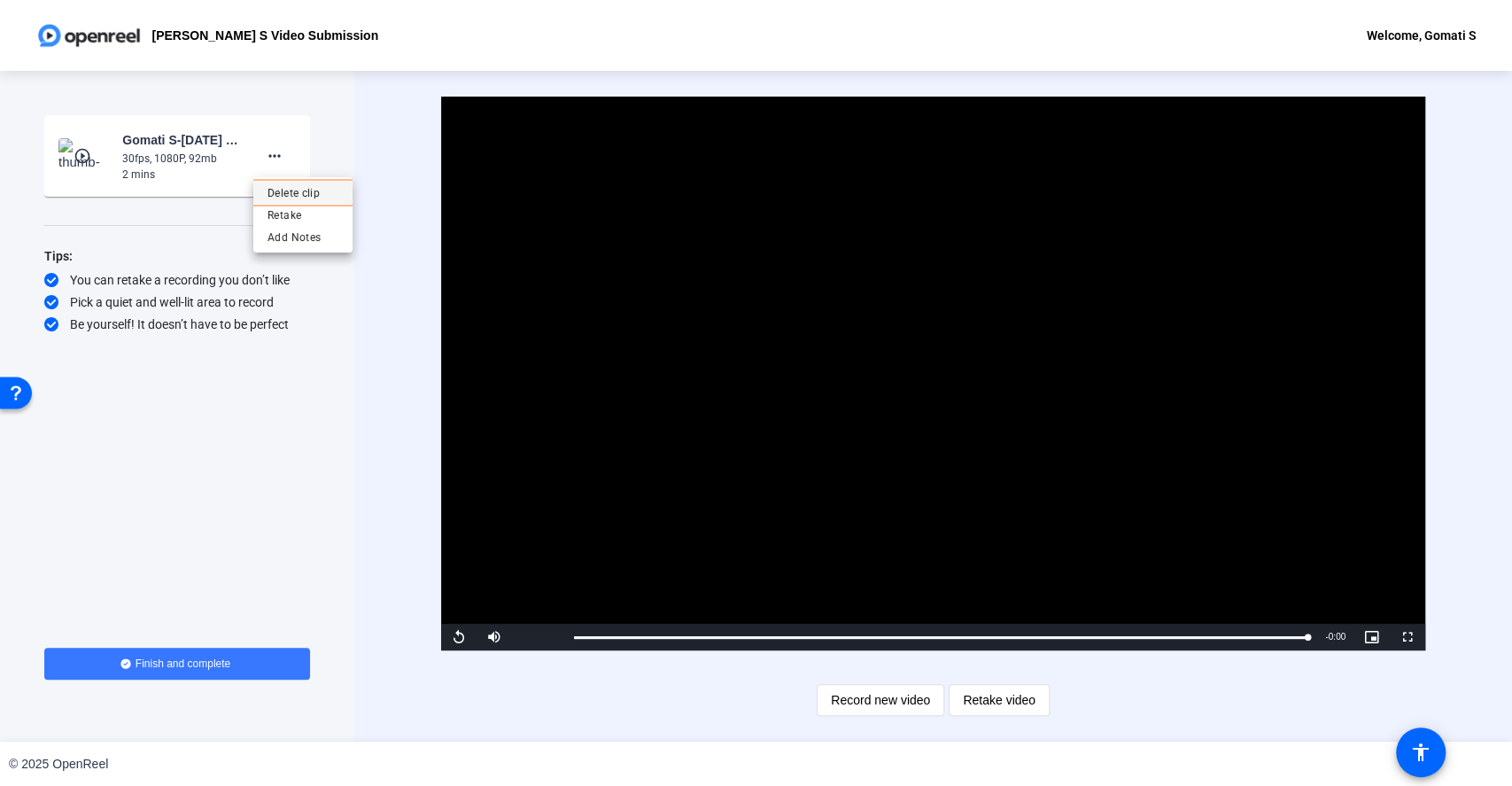
click at [297, 188] on span "Delete clip" at bounding box center [302, 193] width 71 height 22
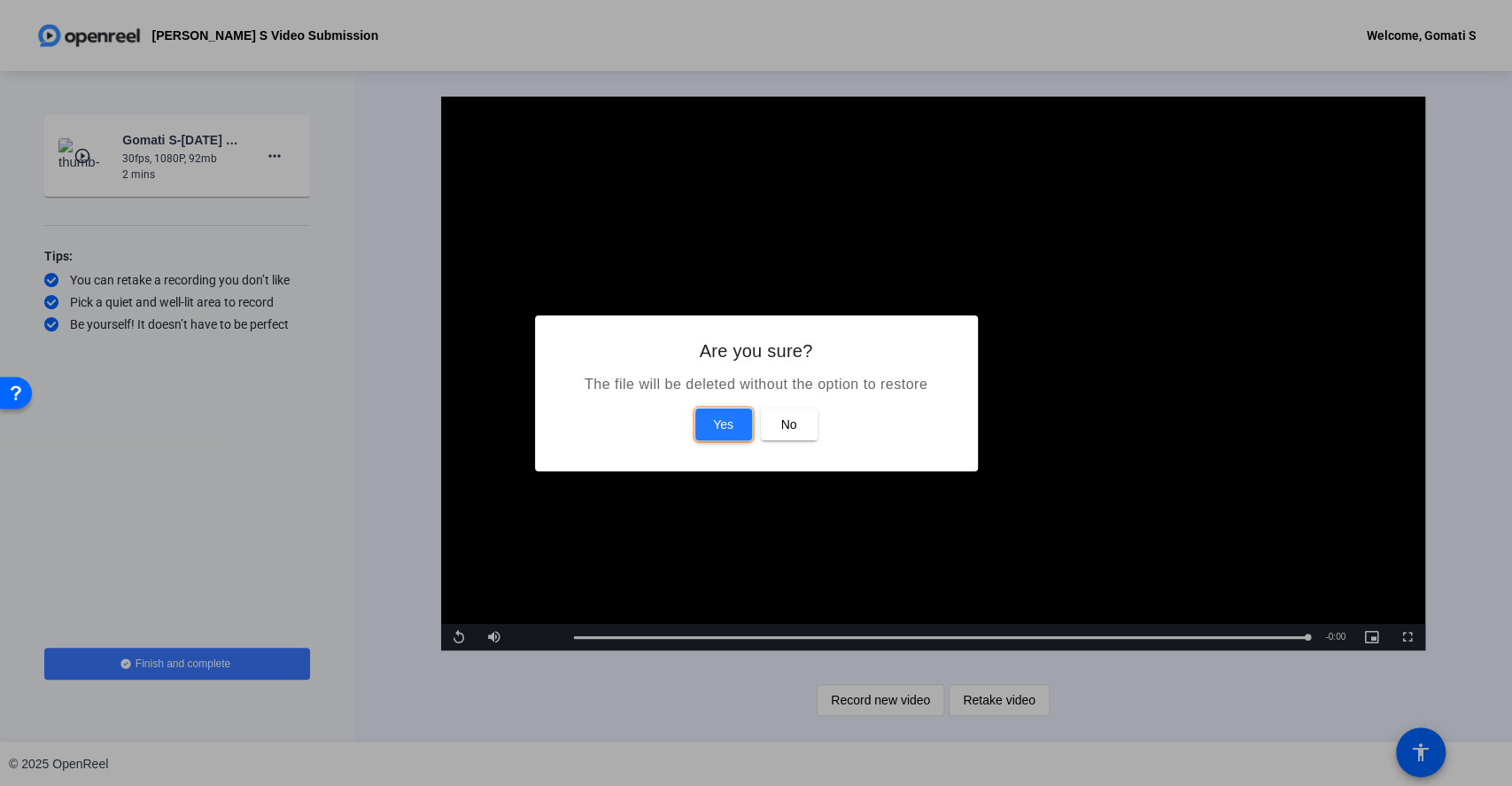
click at [726, 430] on span "Yes" at bounding box center [723, 424] width 21 height 22
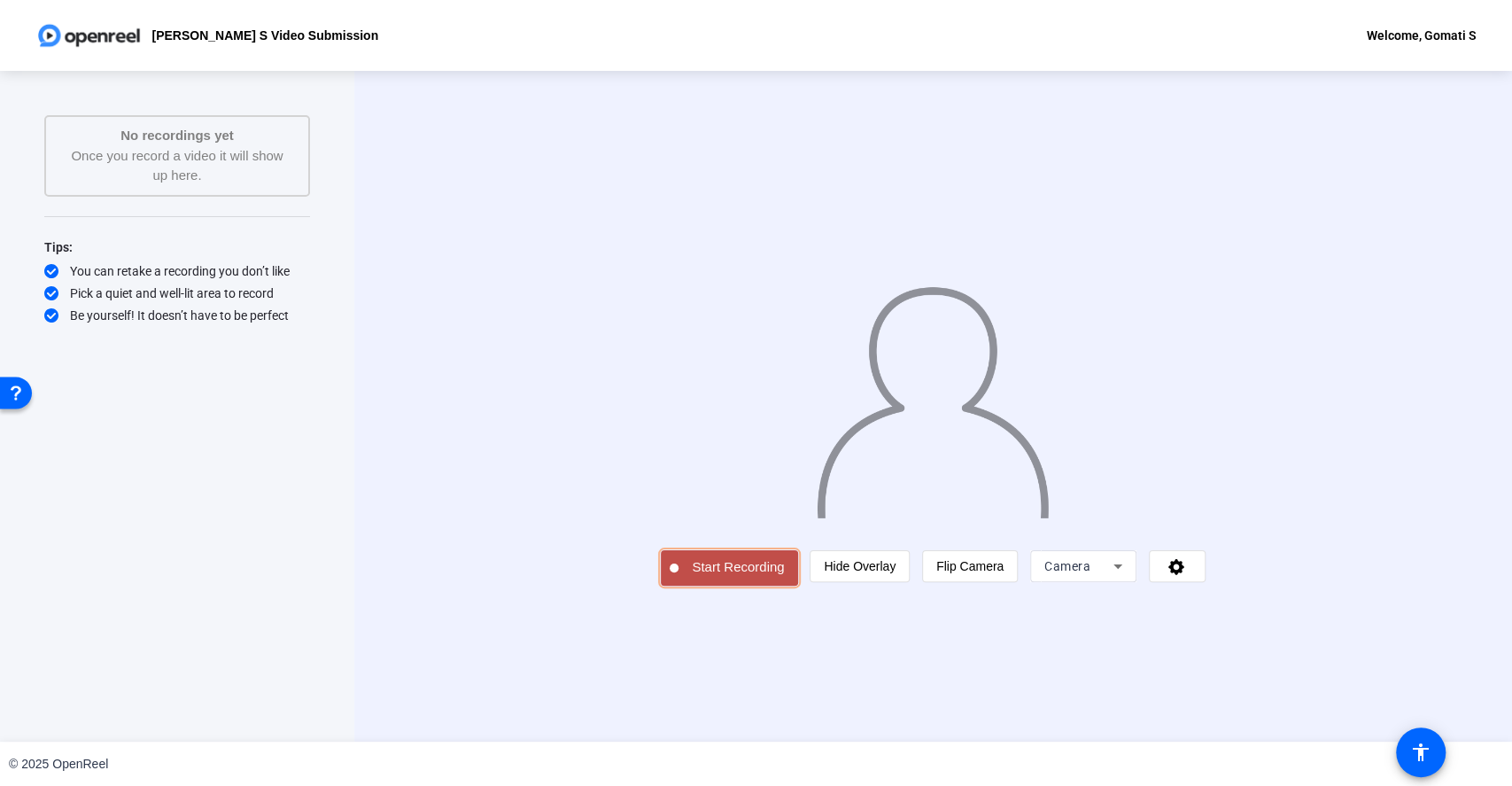
click at [661, 586] on button "Start Recording" at bounding box center [729, 567] width 136 height 35
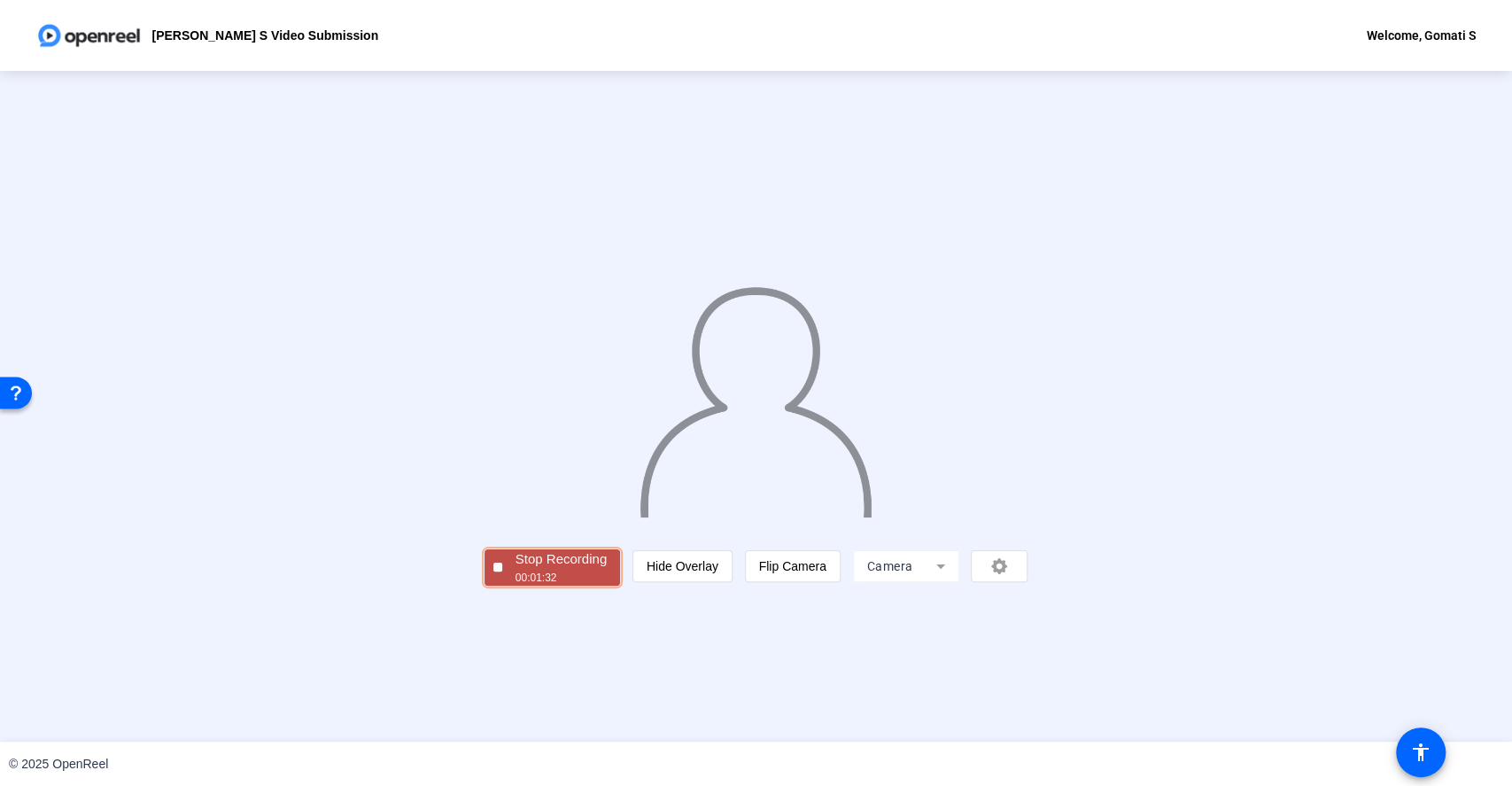
click at [516, 586] on div "00:01:32" at bounding box center [561, 578] width 91 height 16
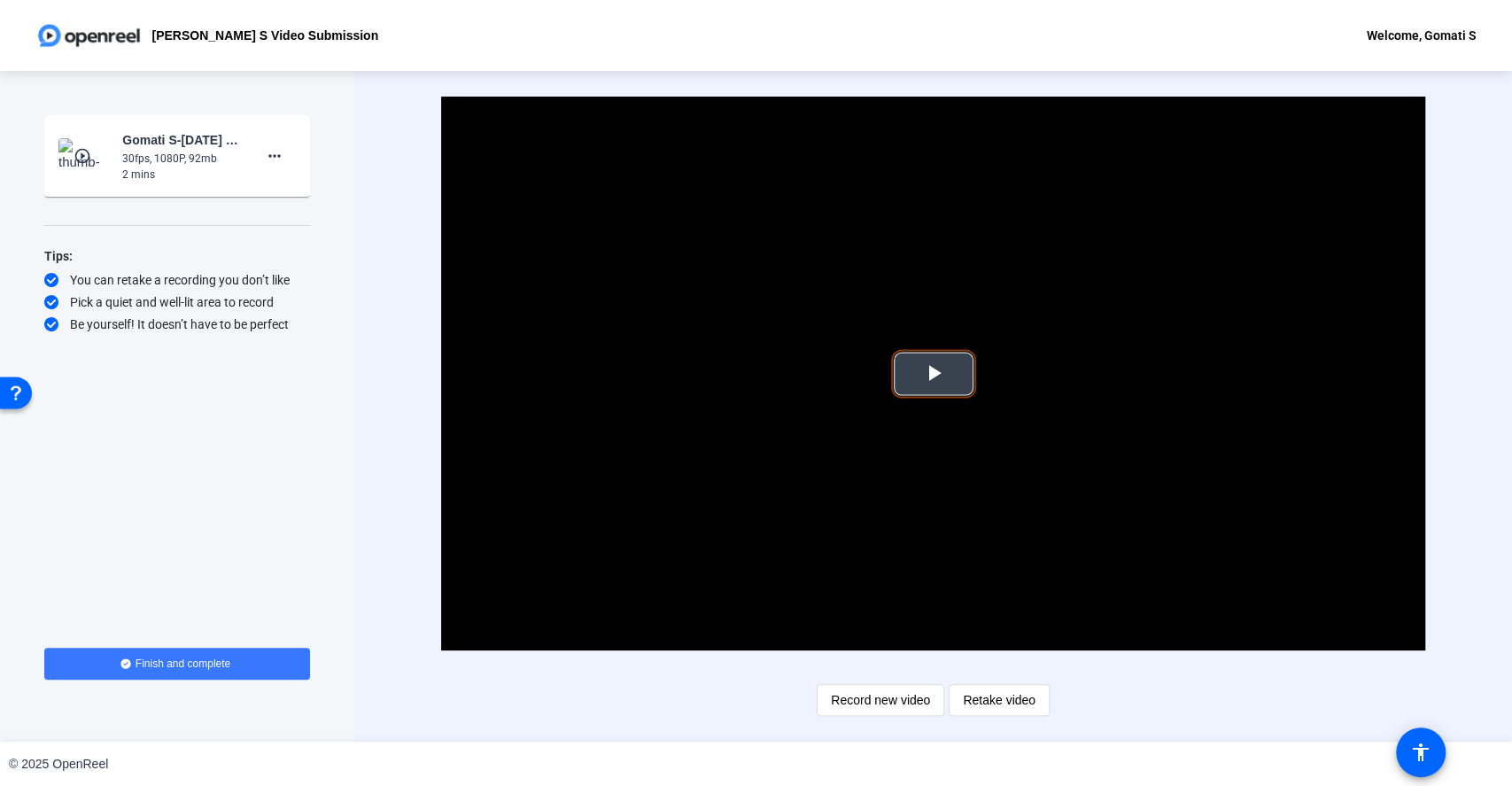
click at [934, 374] on span "Video Player" at bounding box center [934, 374] width 0 height 0
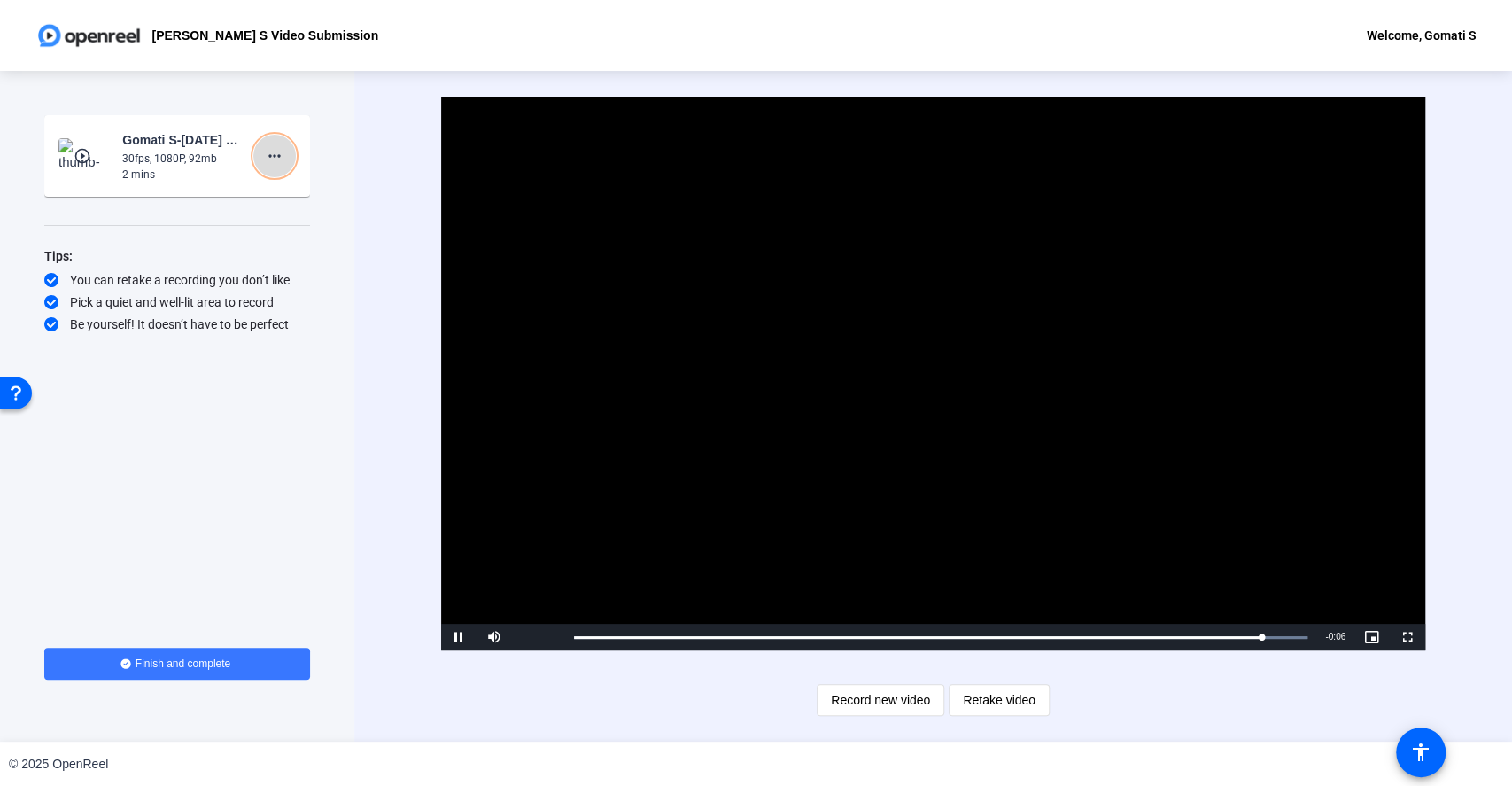
click at [281, 156] on mat-icon "more_horiz" at bounding box center [274, 156] width 22 height 22
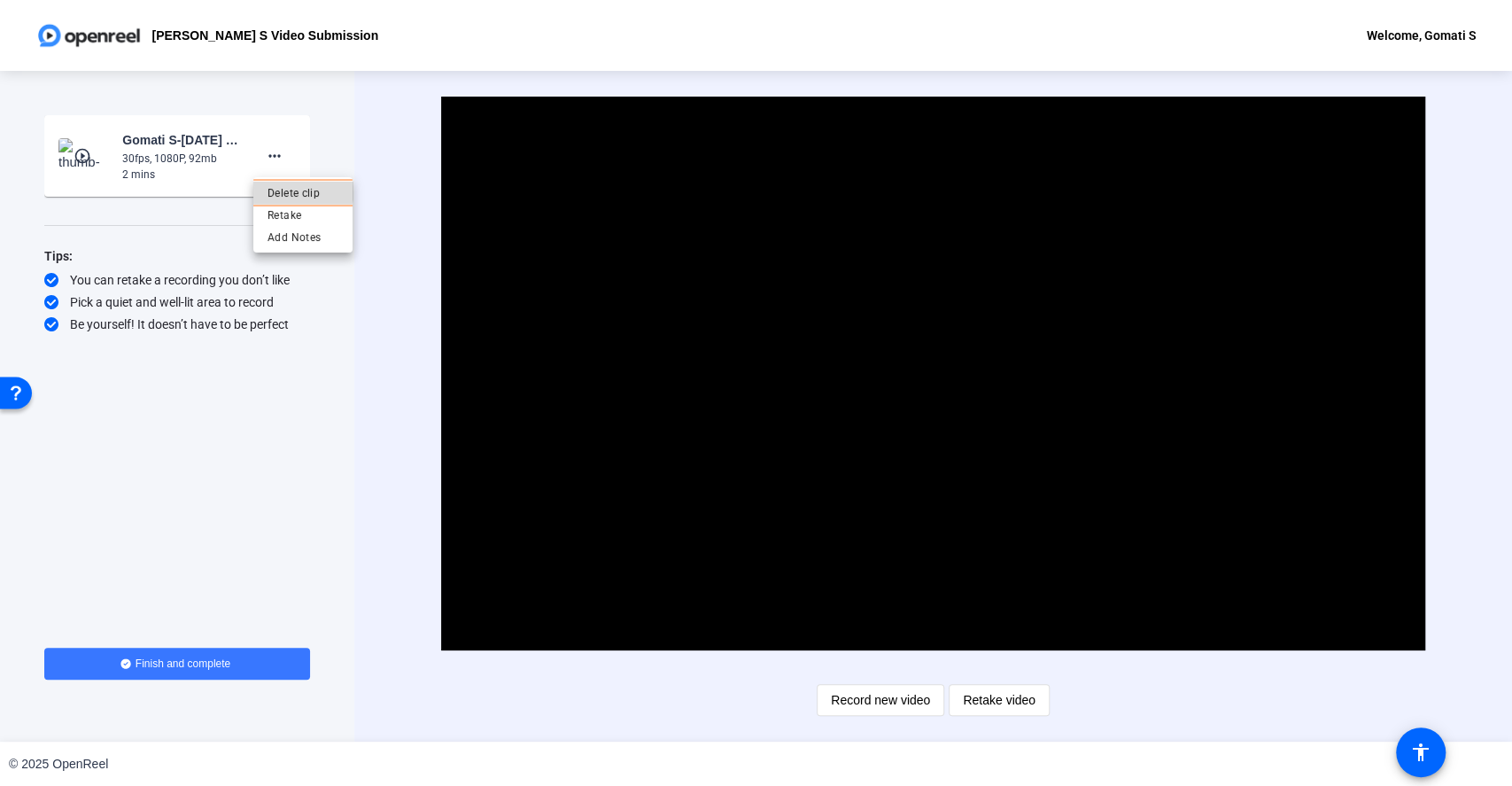
click at [298, 189] on span "Delete clip" at bounding box center [302, 193] width 71 height 22
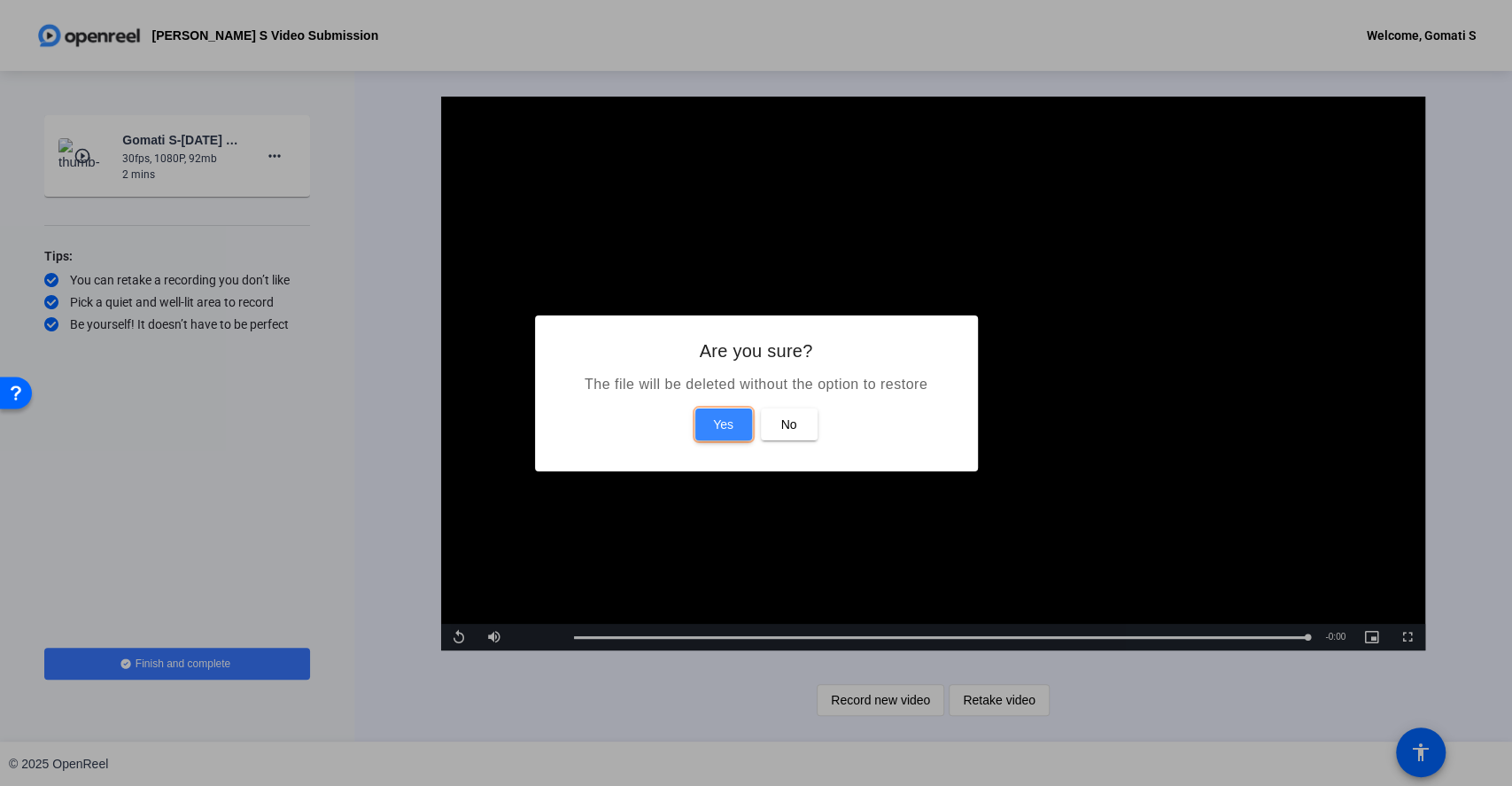
click at [721, 424] on span "Yes" at bounding box center [723, 424] width 21 height 22
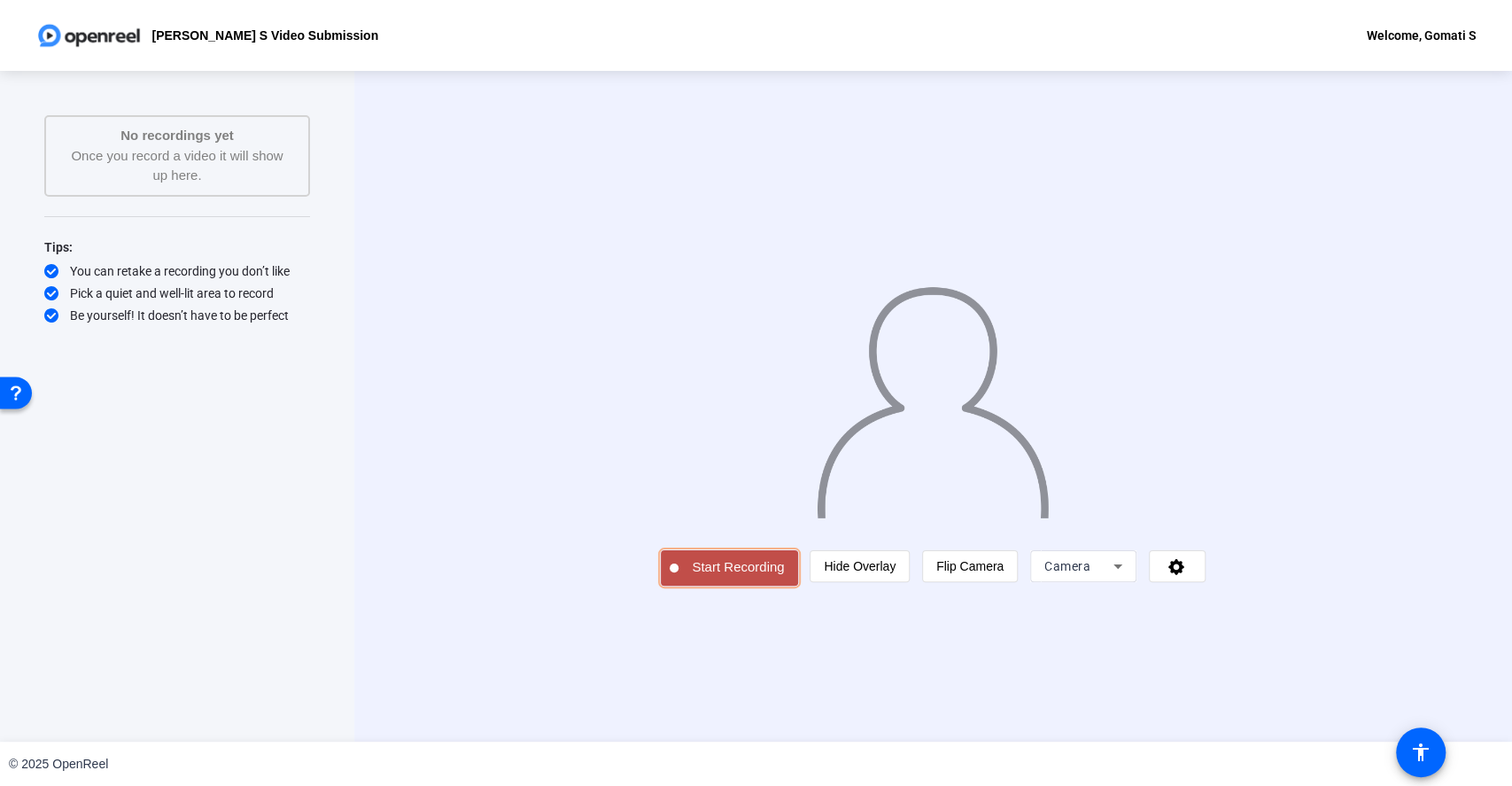
click at [678, 578] on span "Start Recording" at bounding box center [737, 567] width 118 height 21
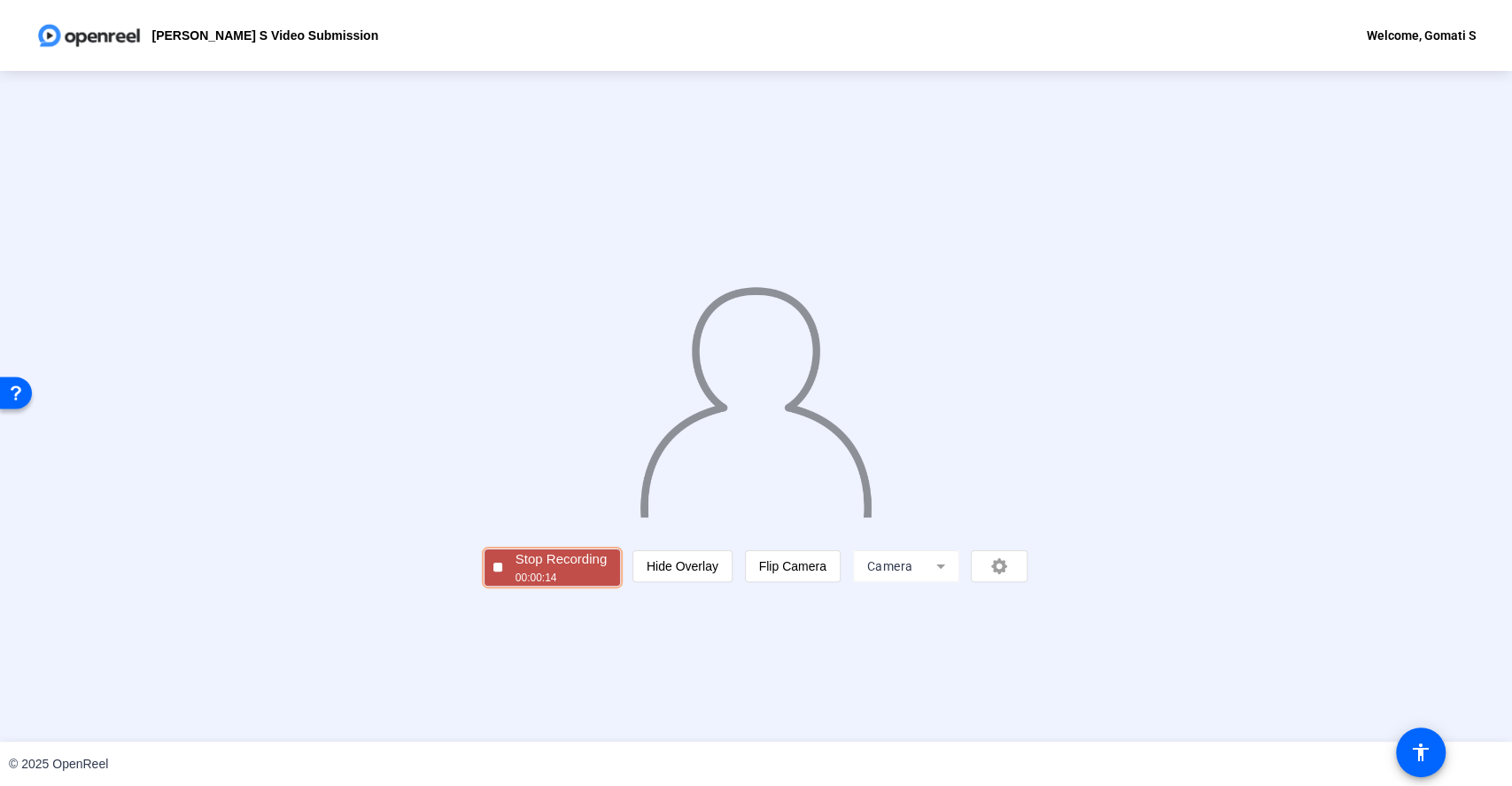
click at [516, 570] on div "Stop Recording" at bounding box center [561, 559] width 91 height 21
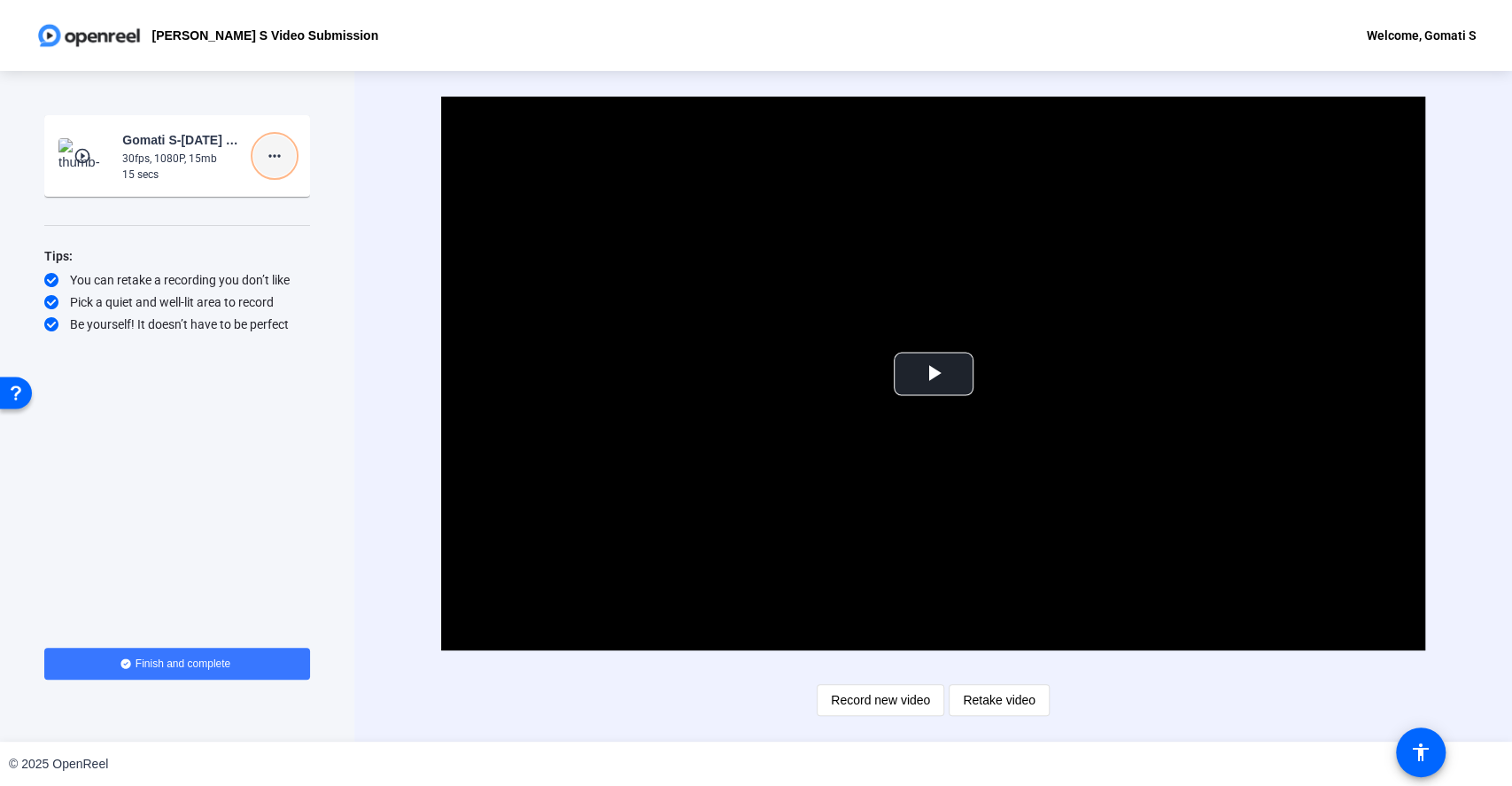
click at [259, 151] on span at bounding box center [274, 155] width 42 height 42
click at [323, 196] on span "Delete clip" at bounding box center [302, 193] width 71 height 22
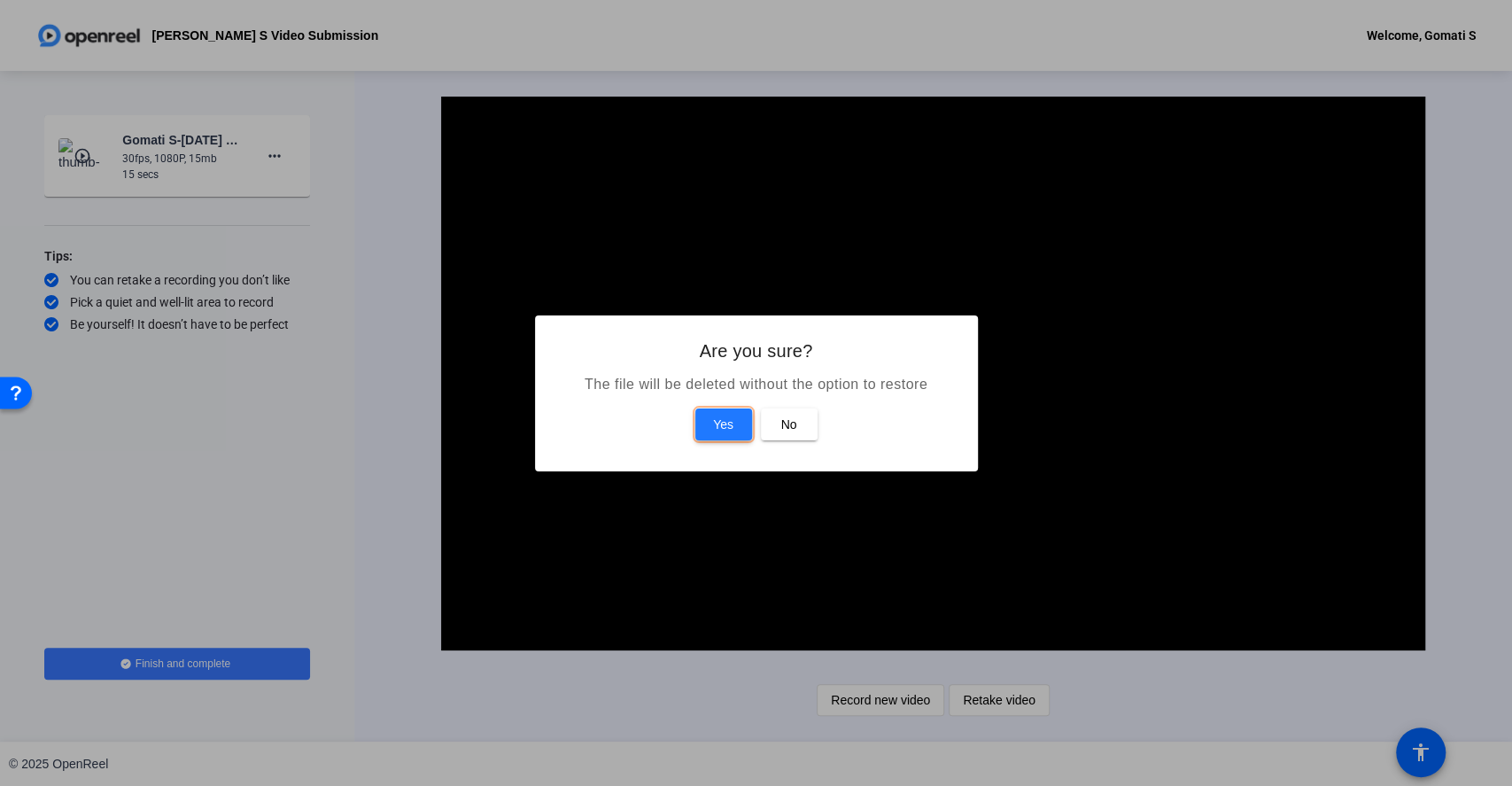
click at [733, 430] on span "Yes" at bounding box center [723, 424] width 21 height 22
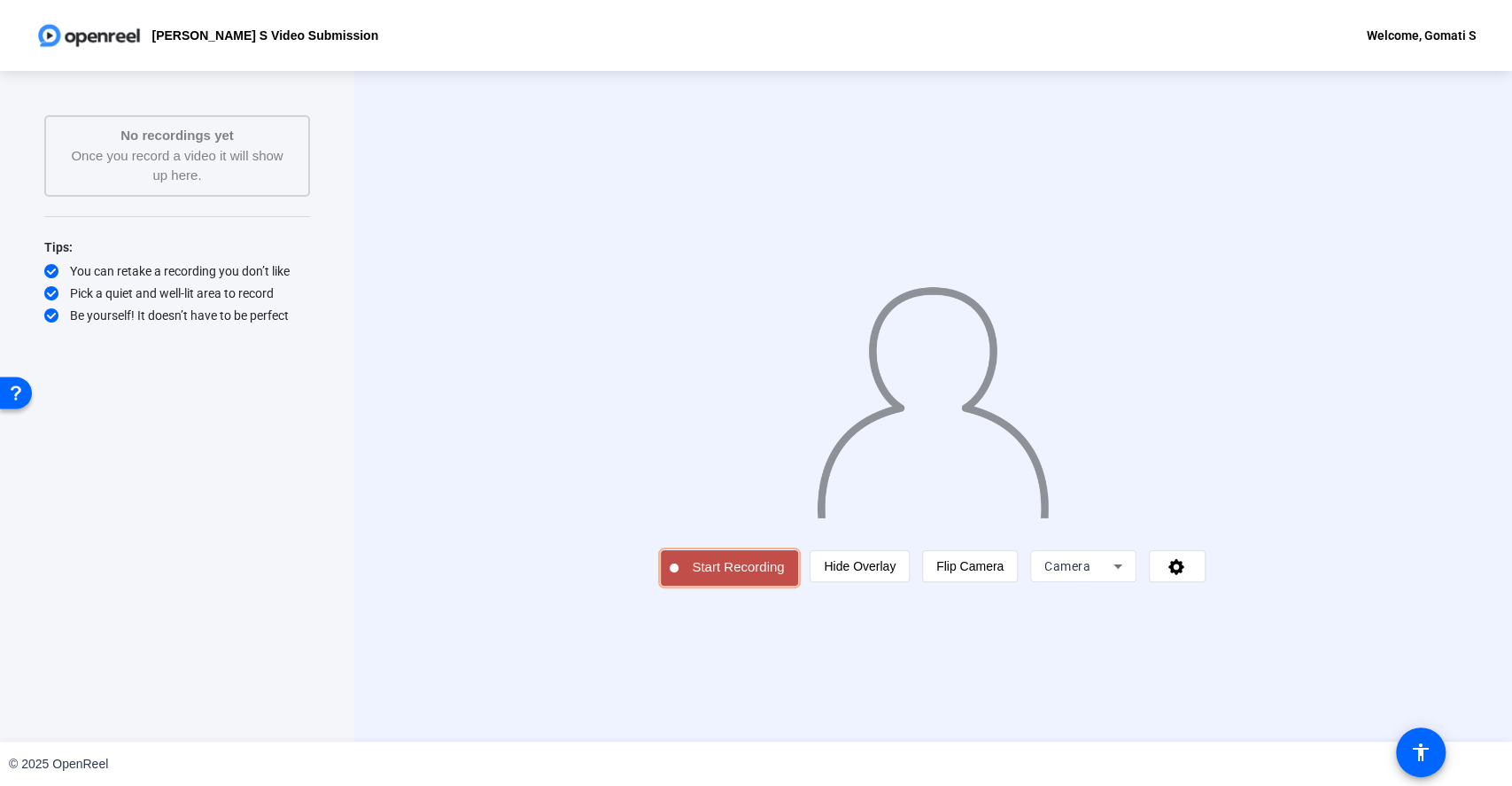
click at [678, 578] on span "Start Recording" at bounding box center [737, 567] width 118 height 21
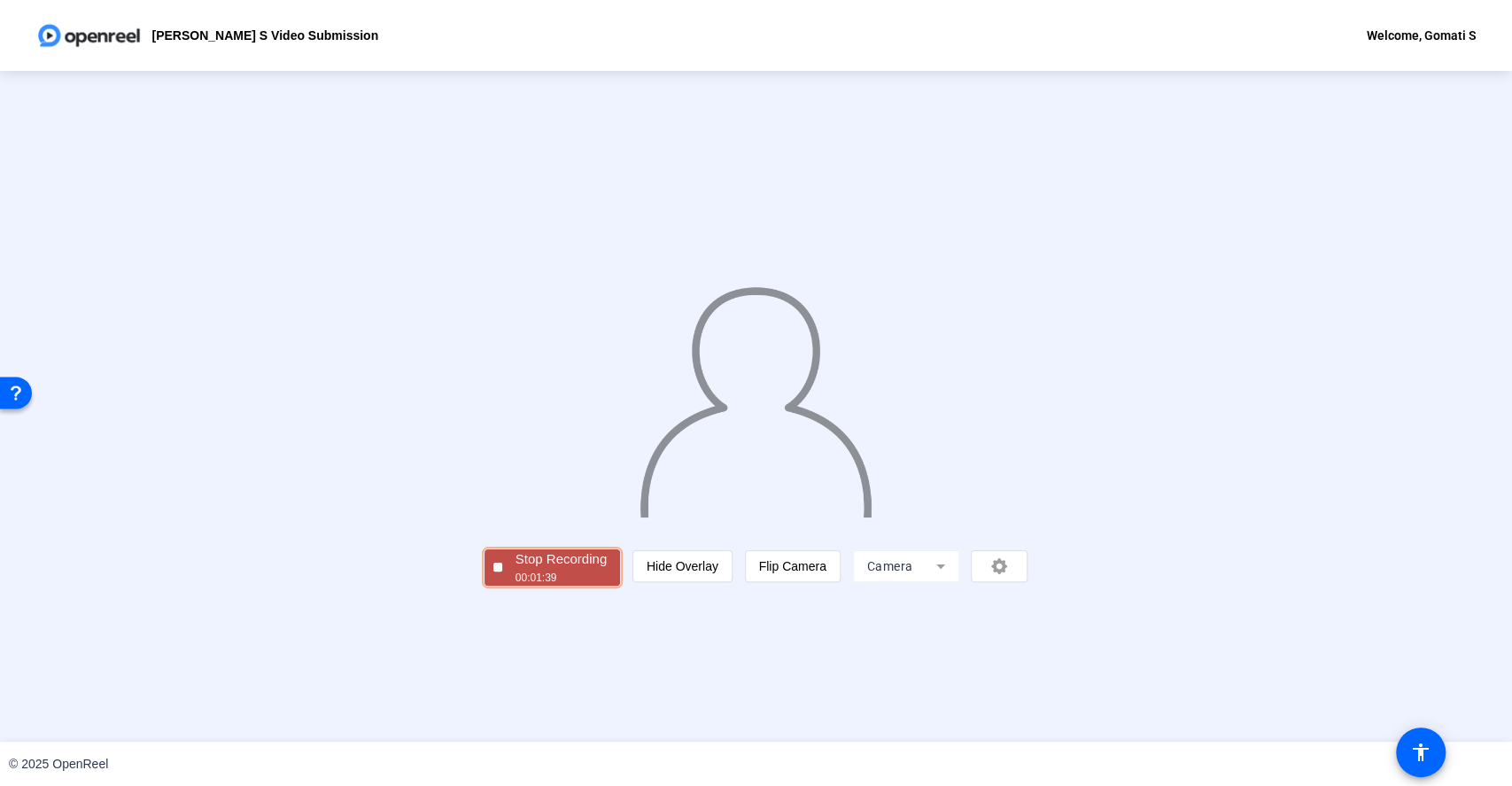
click at [516, 586] on div "00:01:39" at bounding box center [561, 578] width 91 height 16
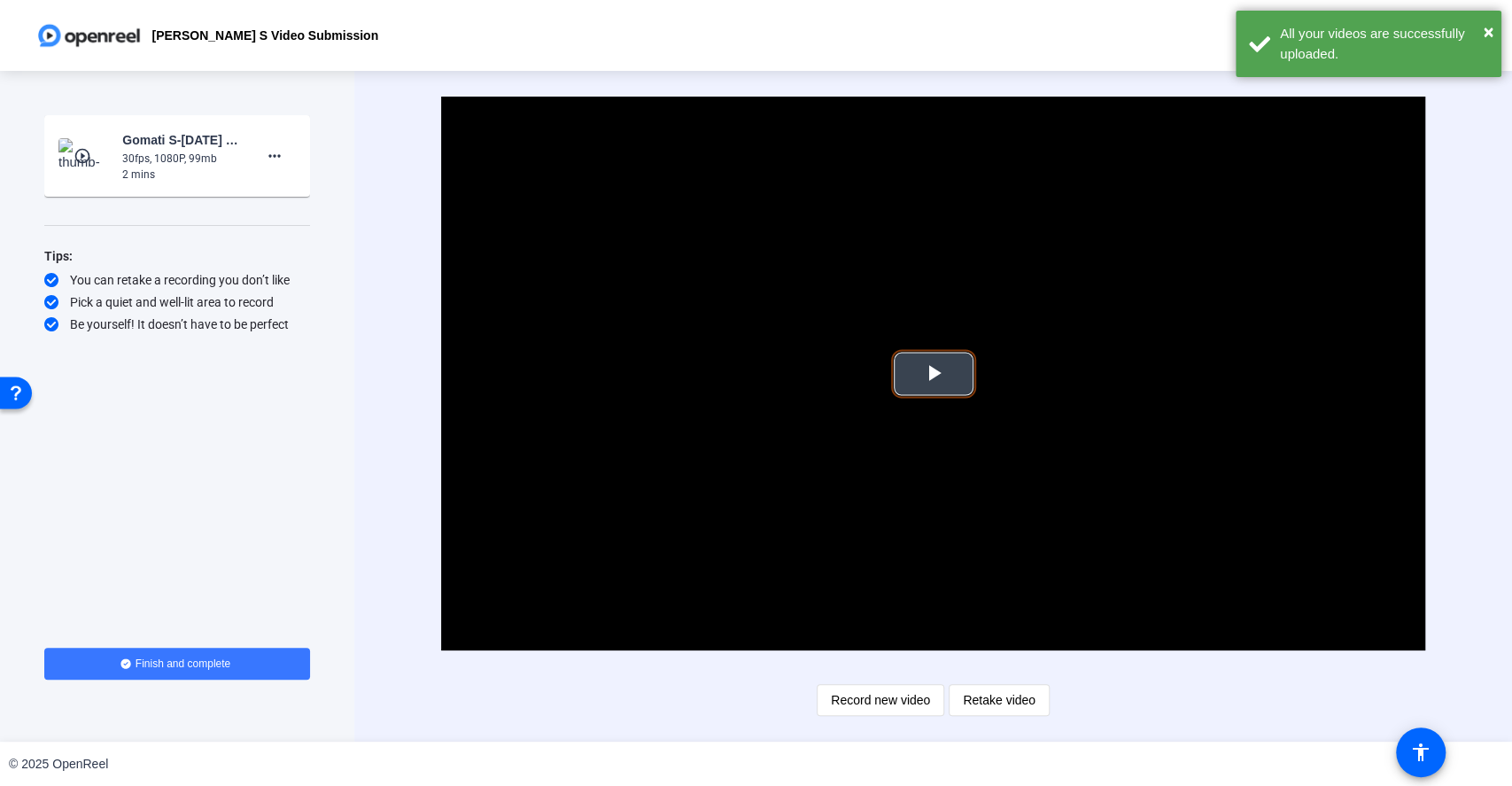
click at [934, 374] on span "Video Player" at bounding box center [934, 374] width 0 height 0
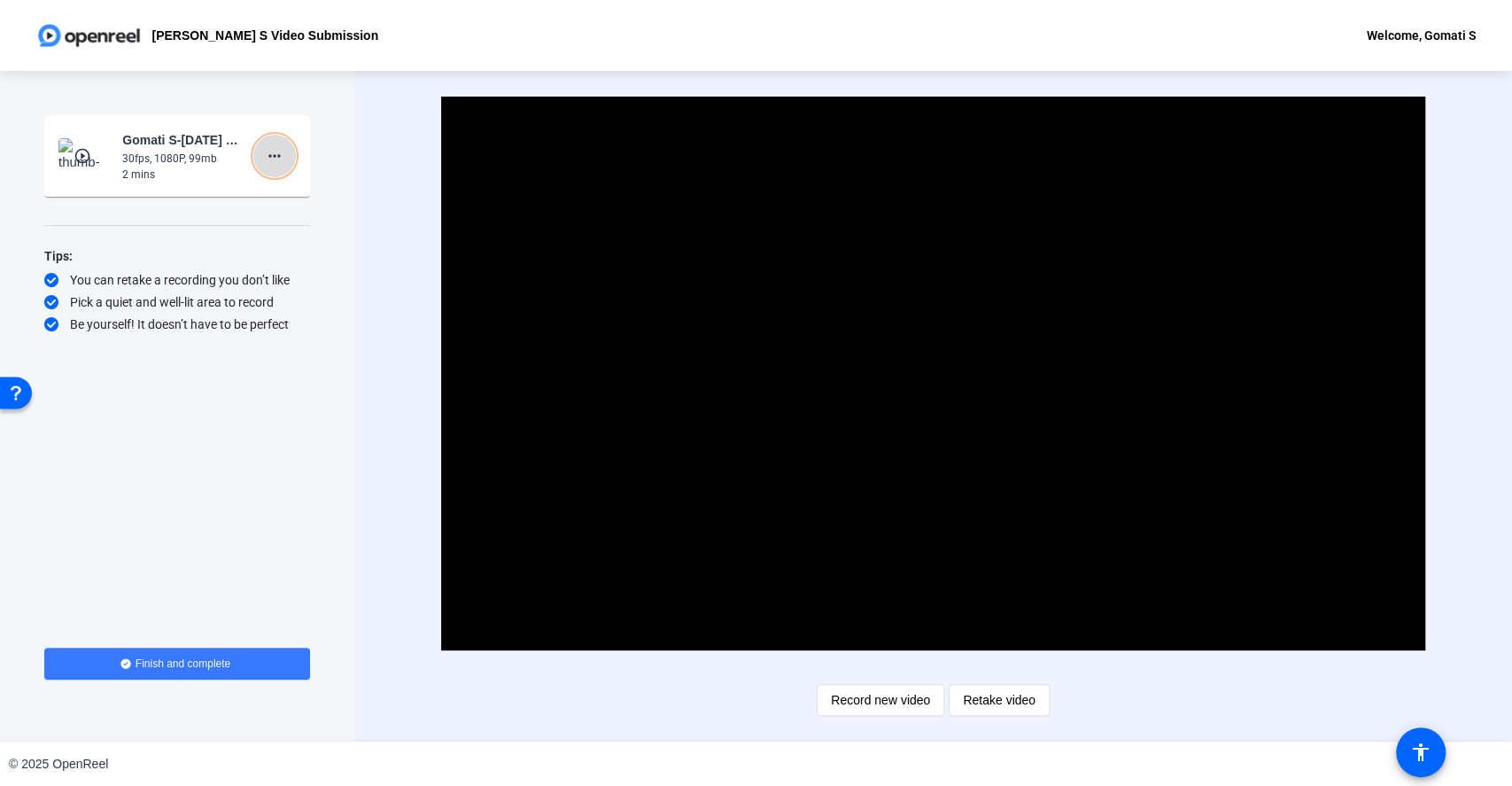
click at [270, 154] on mat-icon "more_horiz" at bounding box center [274, 156] width 22 height 22
click at [357, 117] on div at bounding box center [756, 393] width 1512 height 786
click at [272, 145] on mat-icon "more_horiz" at bounding box center [274, 156] width 22 height 22
click at [298, 188] on span "Delete clip" at bounding box center [302, 193] width 71 height 22
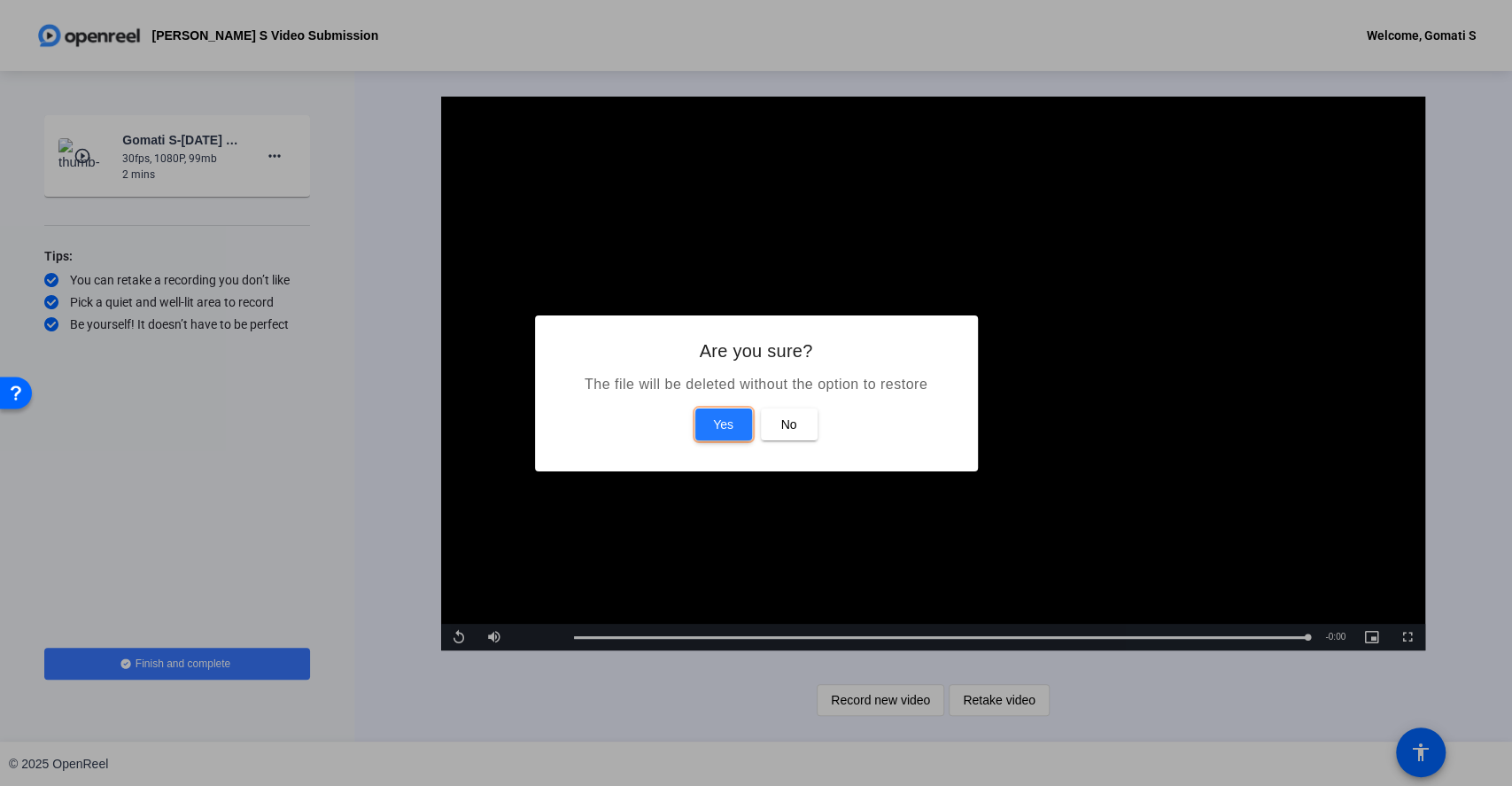
click at [740, 429] on span at bounding box center [723, 424] width 56 height 42
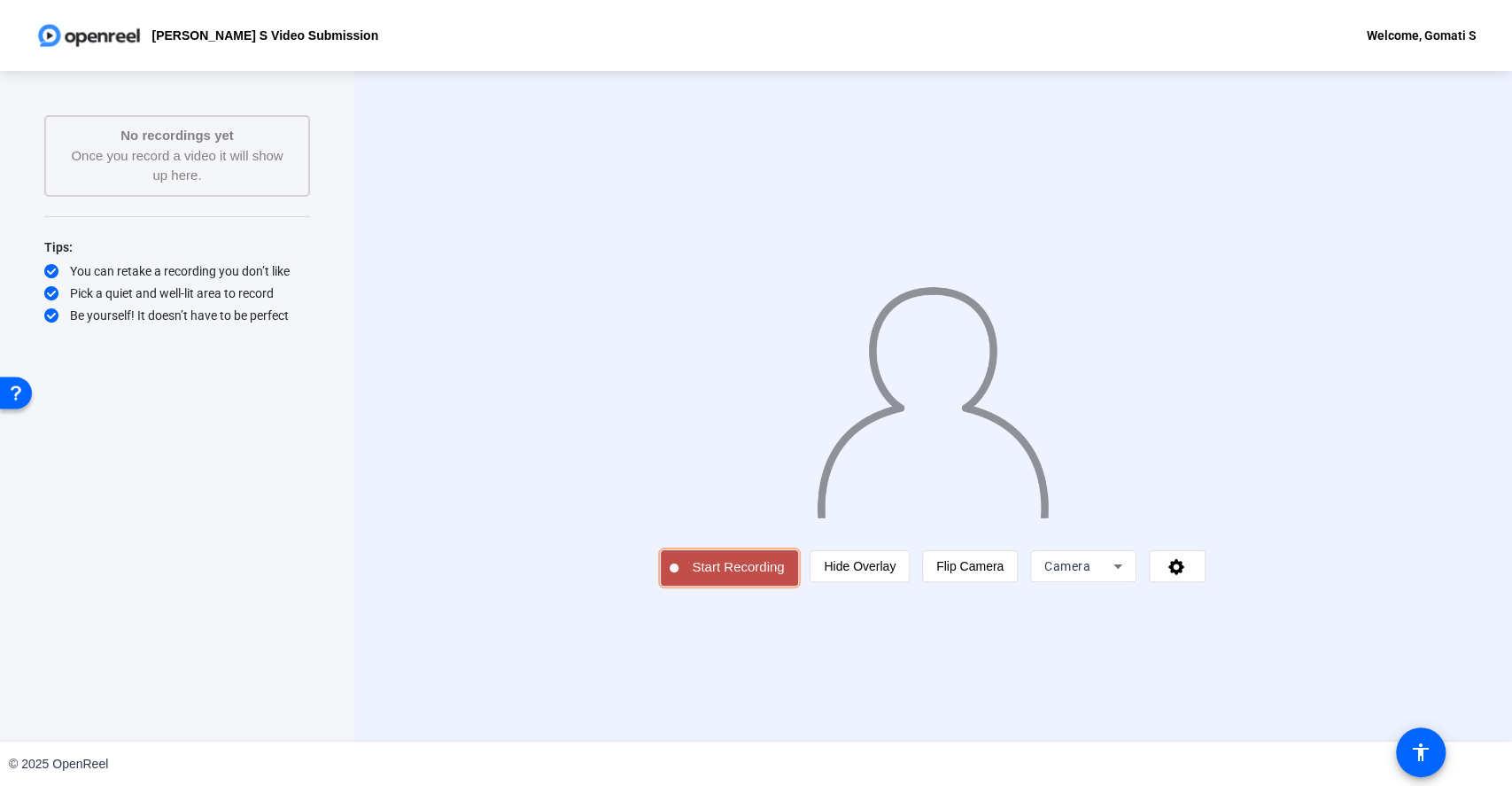
click at [678, 578] on span "Start Recording" at bounding box center [737, 567] width 118 height 21
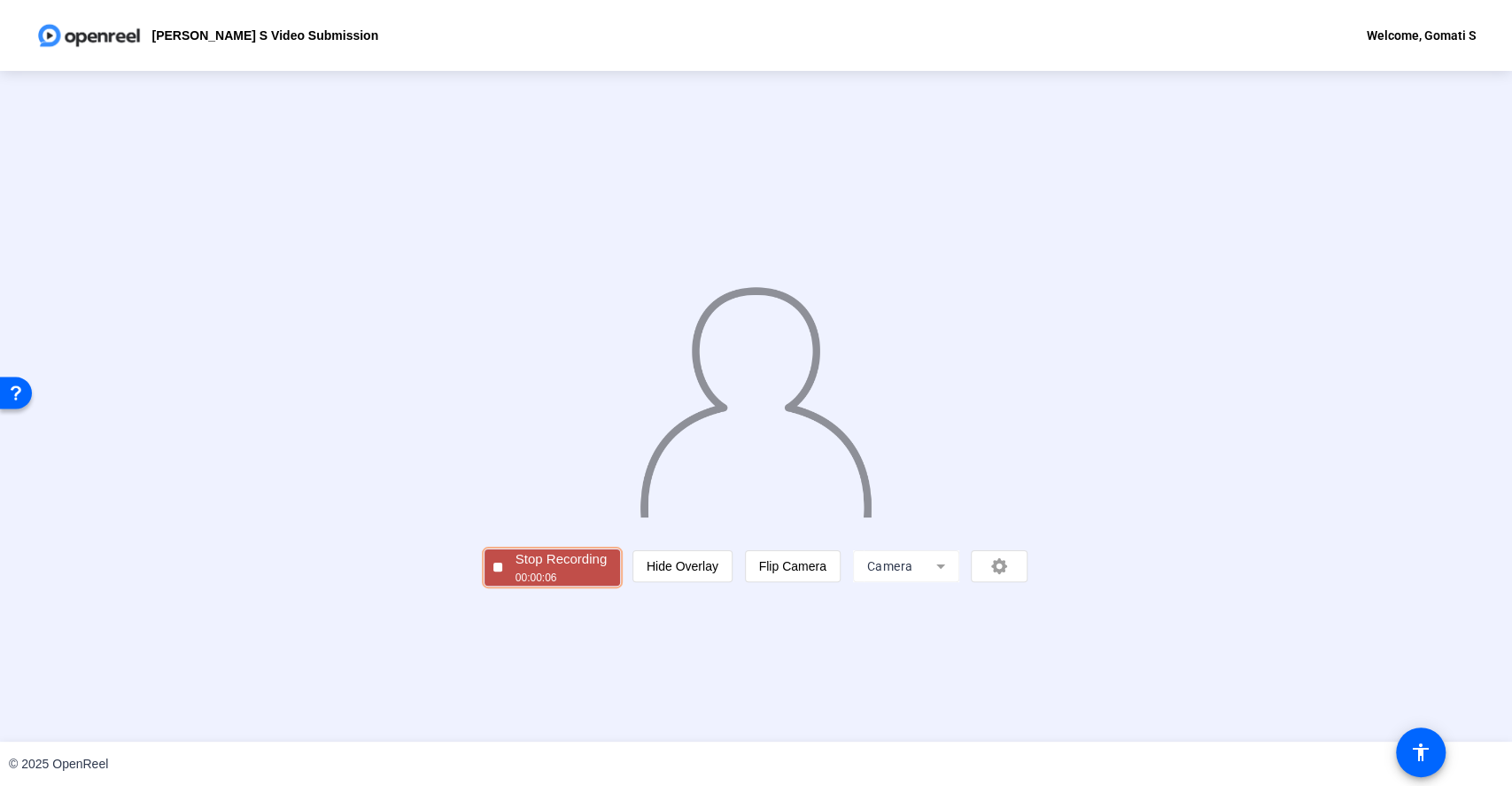
click at [516, 586] on div "00:00:06" at bounding box center [561, 578] width 91 height 16
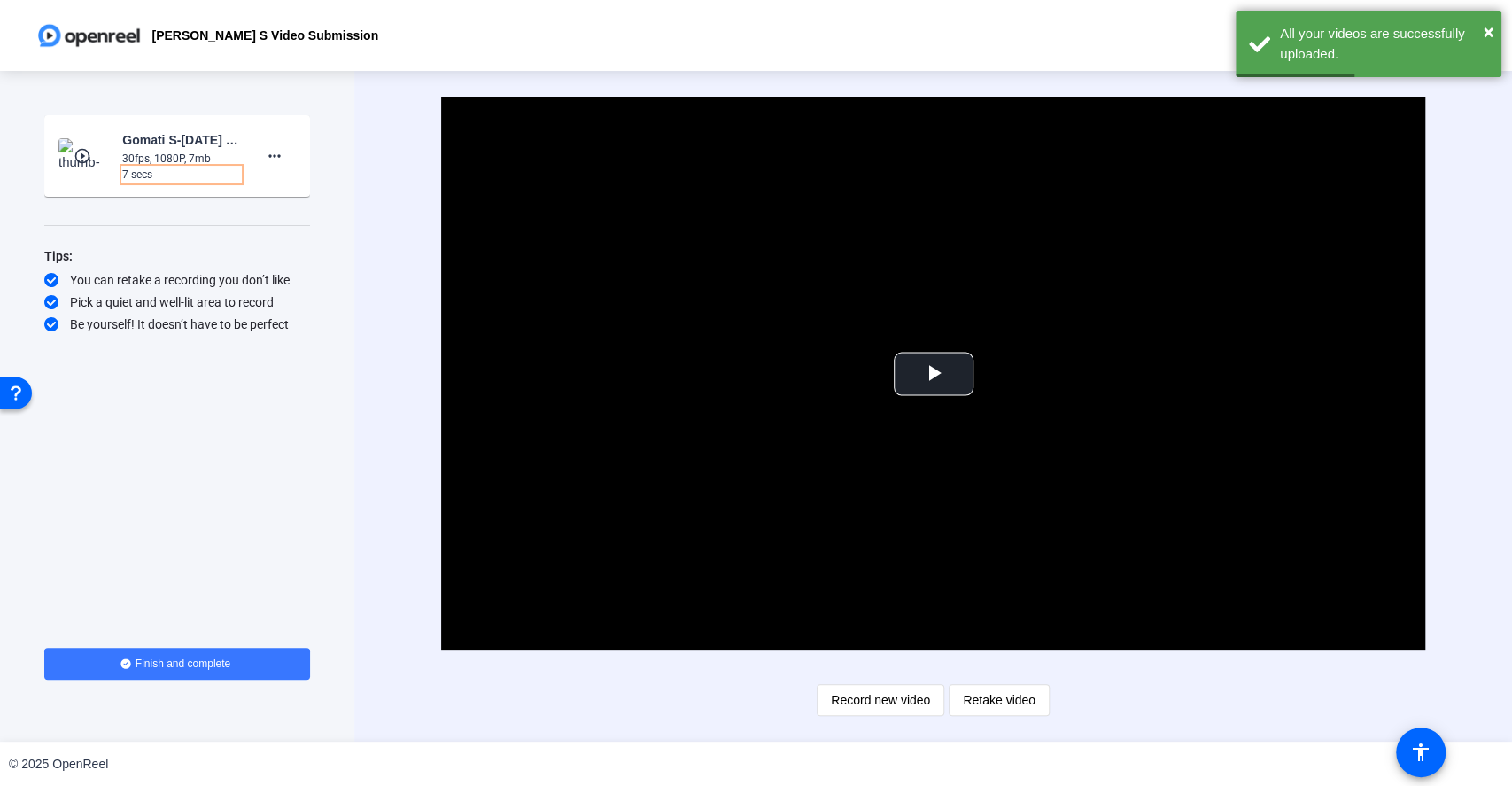
click at [156, 170] on div "7 secs" at bounding box center [181, 175] width 118 height 16
click at [934, 374] on span "Video Player" at bounding box center [934, 374] width 0 height 0
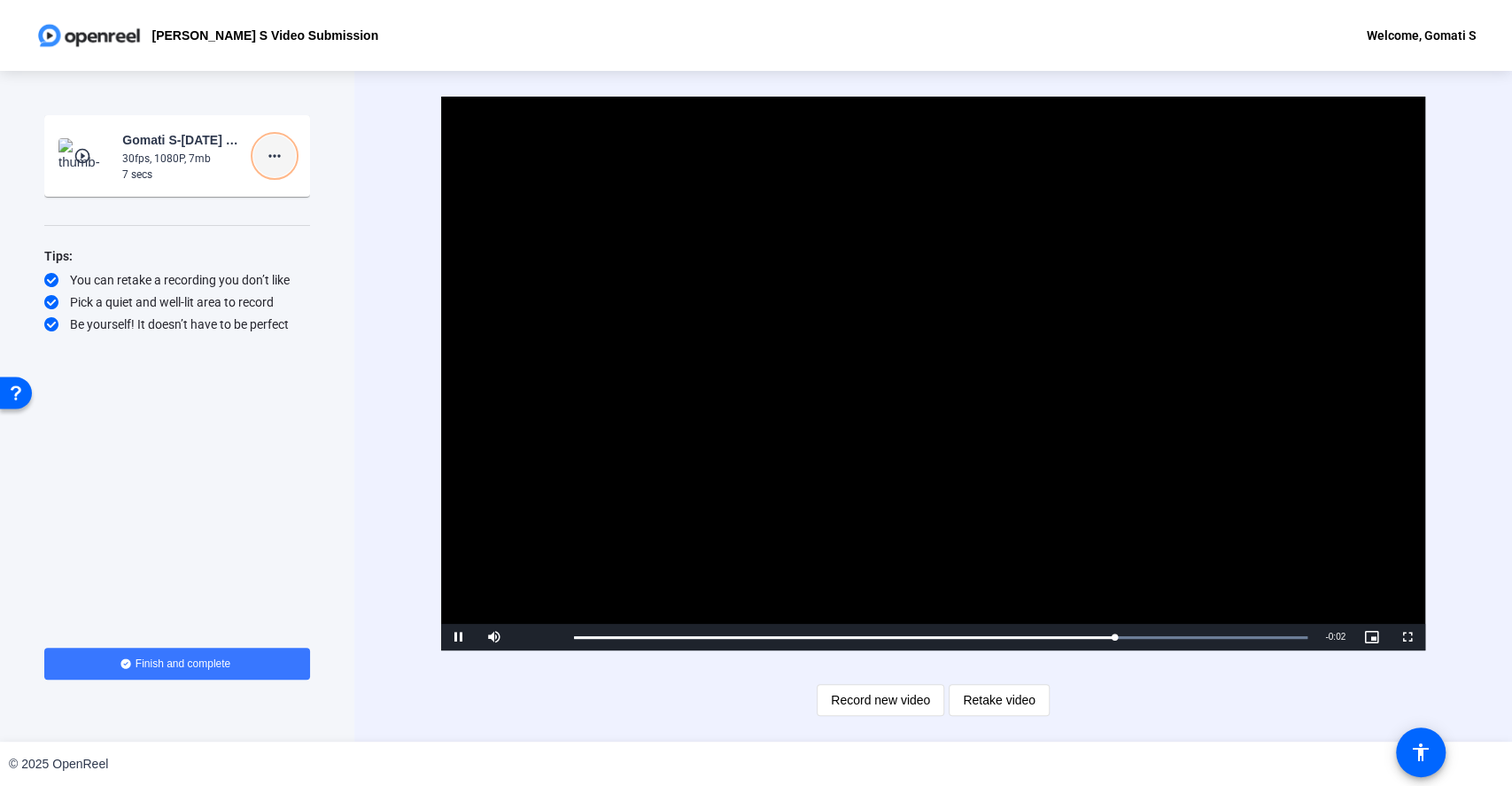
click at [274, 161] on mat-icon "more_horiz" at bounding box center [274, 156] width 22 height 22
click at [310, 188] on span "Delete clip" at bounding box center [302, 193] width 71 height 22
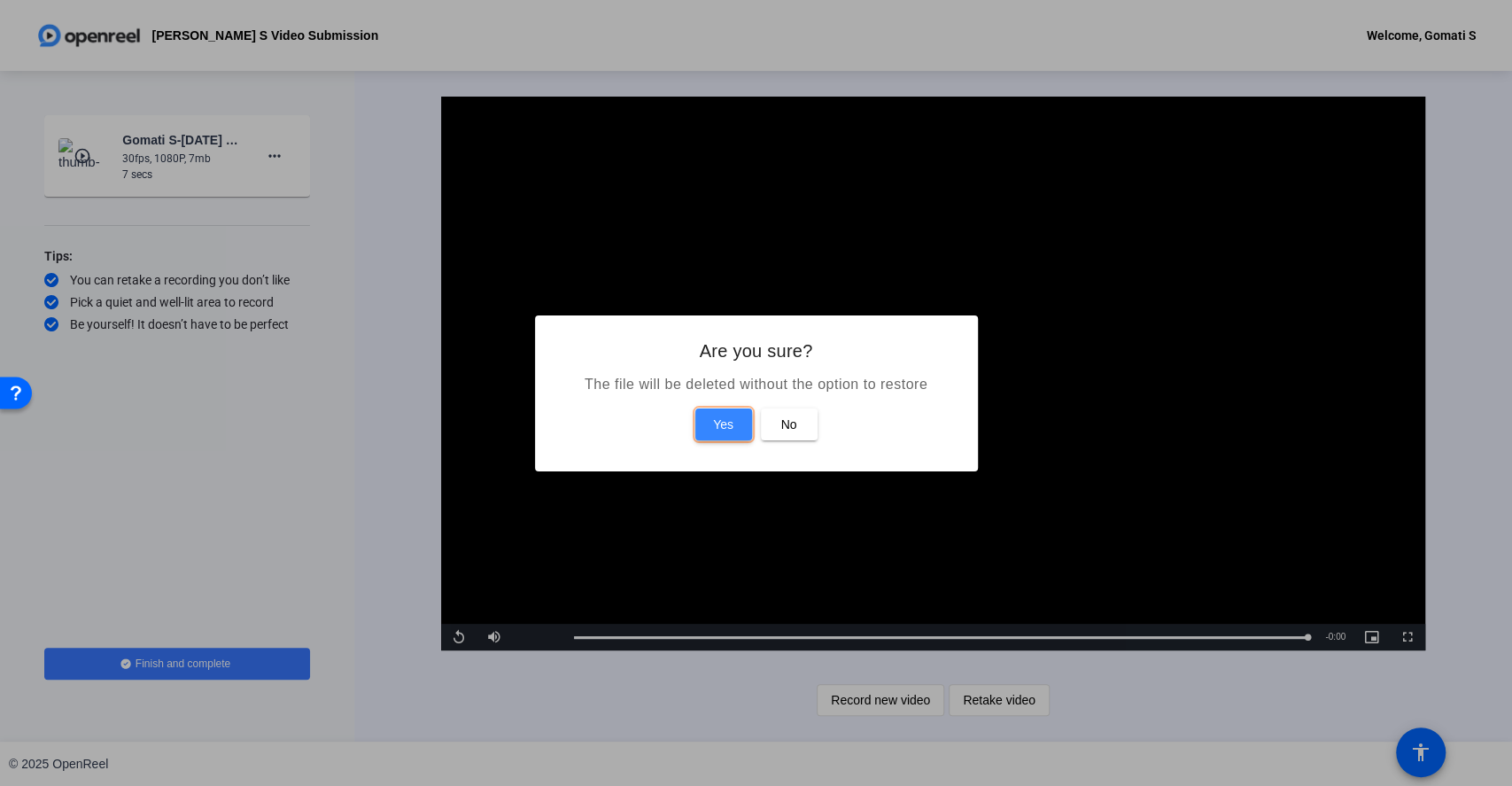
click at [720, 429] on span "Yes" at bounding box center [723, 424] width 21 height 22
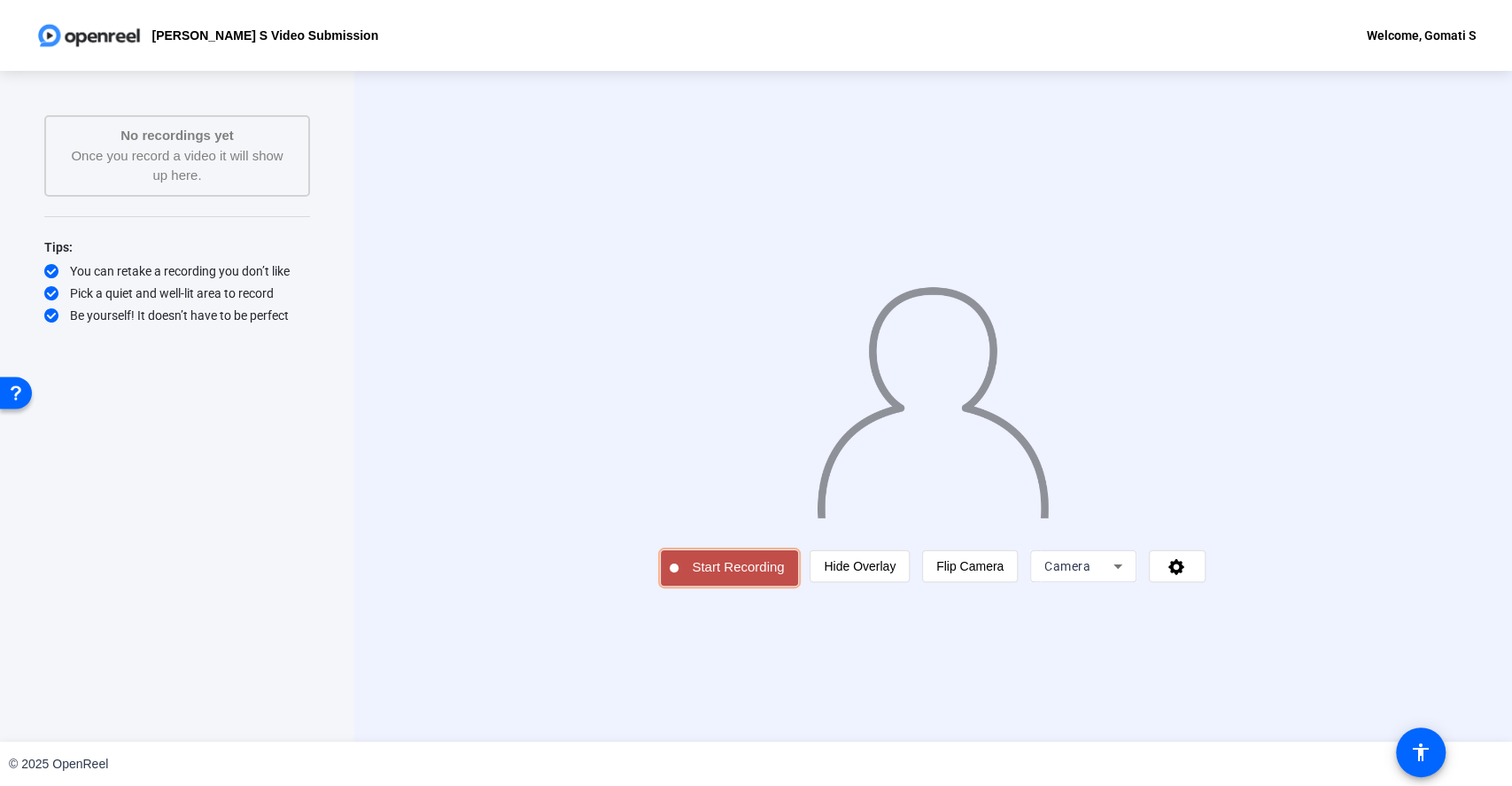
click at [678, 578] on span "Start Recording" at bounding box center [737, 567] width 118 height 21
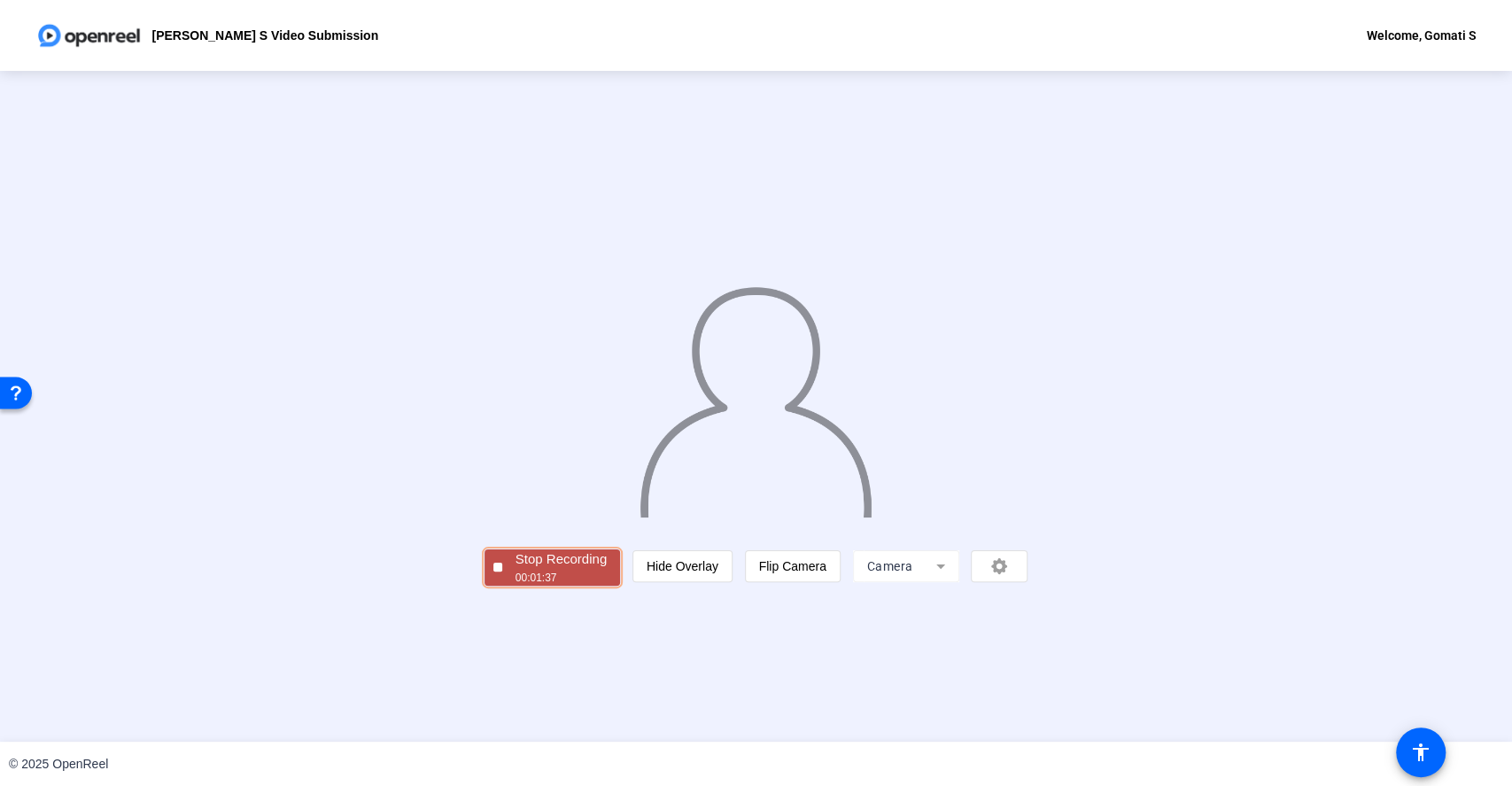
click at [516, 586] on div "00:01:37" at bounding box center [561, 578] width 91 height 16
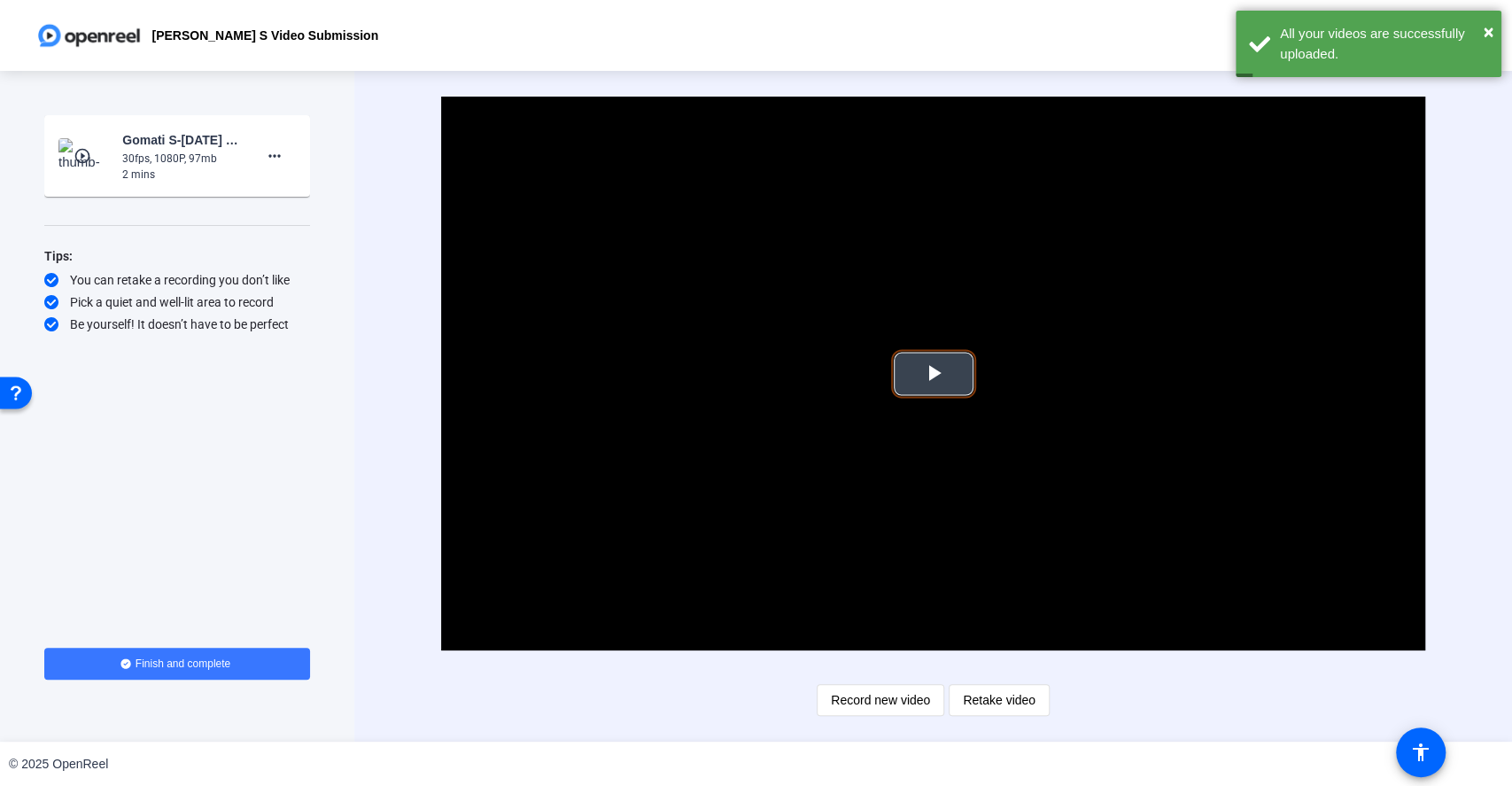
click at [934, 374] on span "Video Player" at bounding box center [934, 374] width 0 height 0
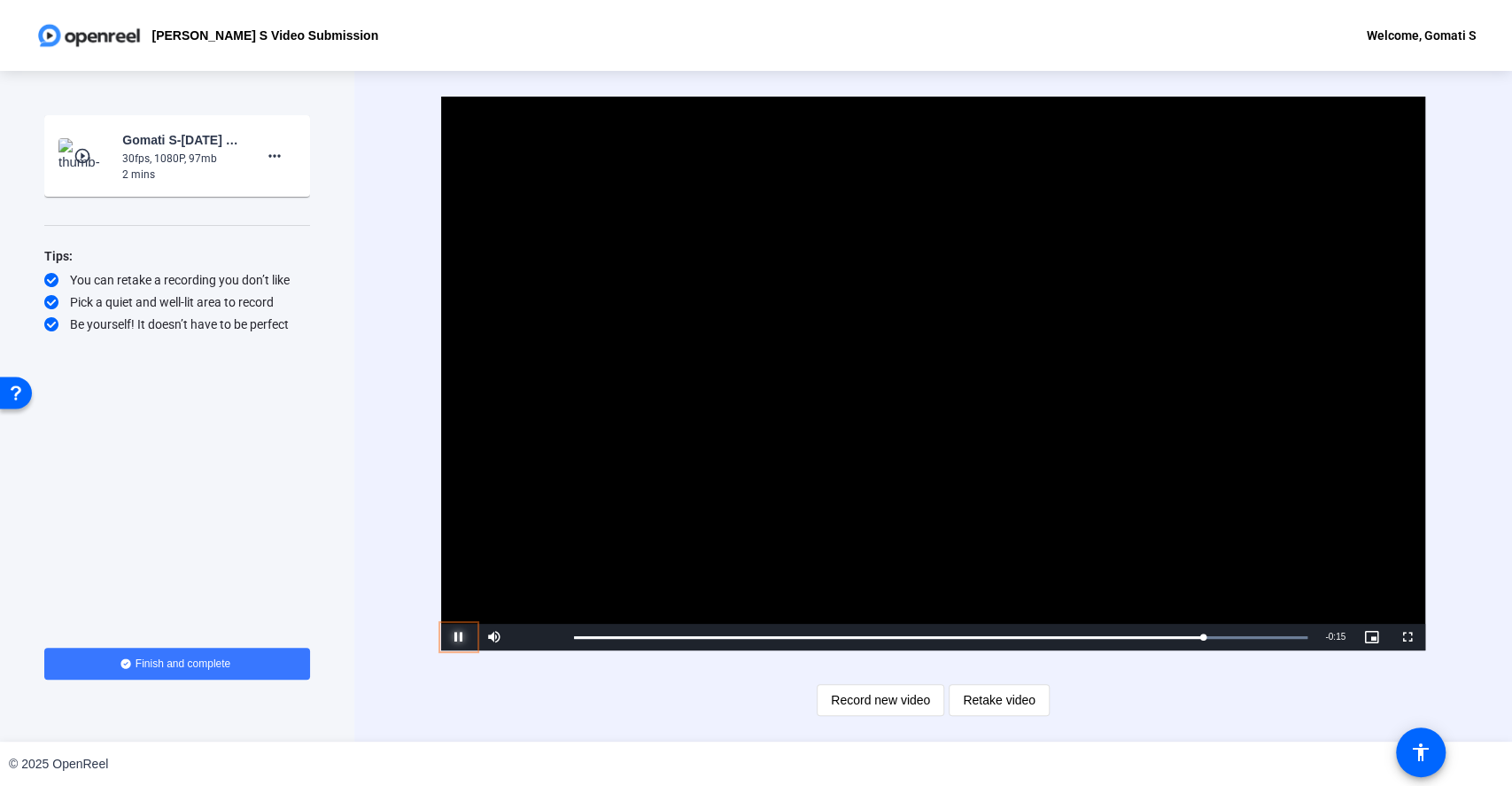
click at [460, 637] on span "Video Player" at bounding box center [458, 637] width 35 height 0
click at [275, 153] on mat-icon "more_horiz" at bounding box center [274, 156] width 22 height 22
click at [334, 191] on span "Delete clip" at bounding box center [302, 193] width 71 height 22
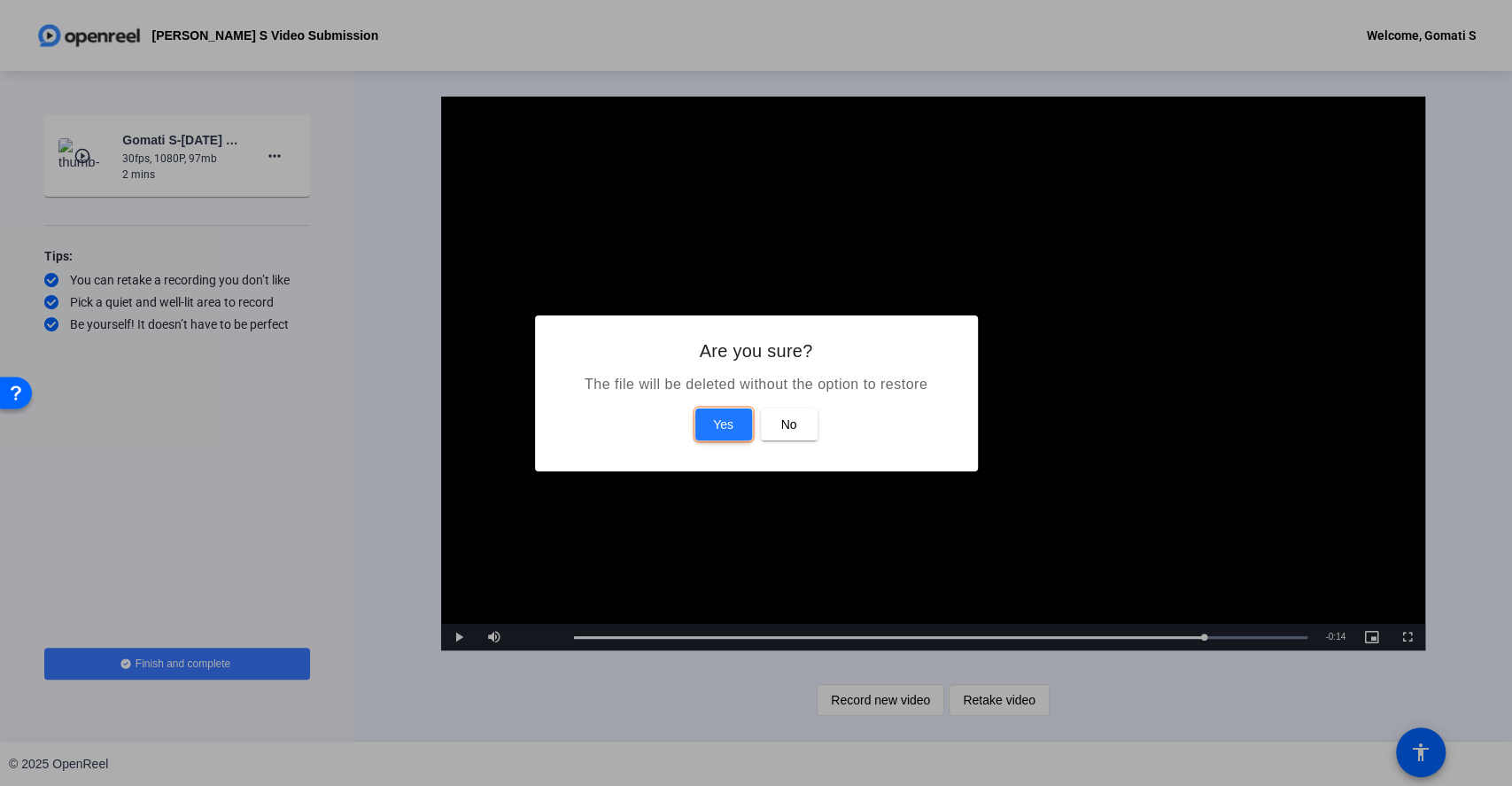
click at [717, 425] on span "Yes" at bounding box center [723, 424] width 21 height 22
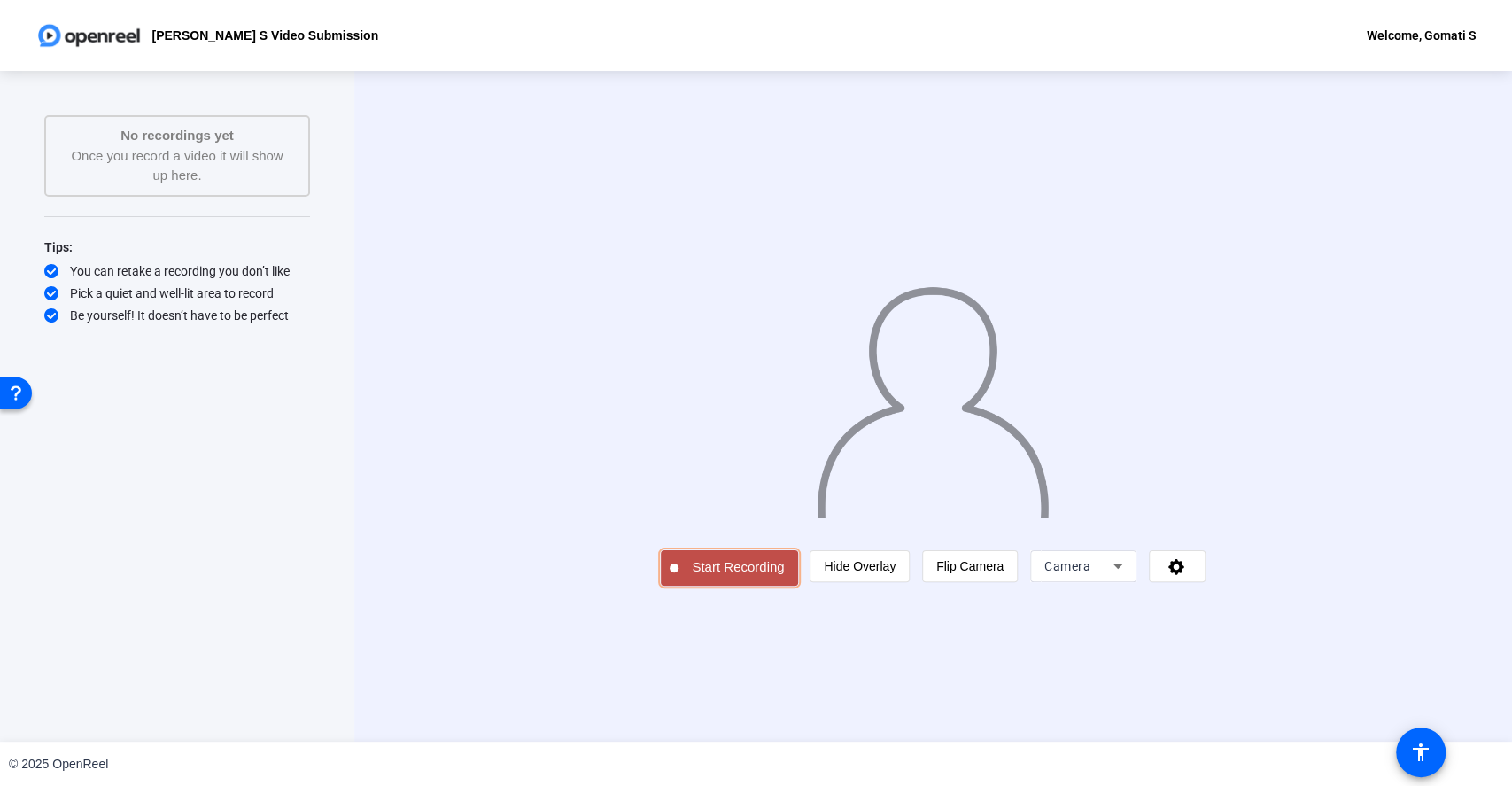
click at [678, 578] on span "Start Recording" at bounding box center [737, 567] width 118 height 21
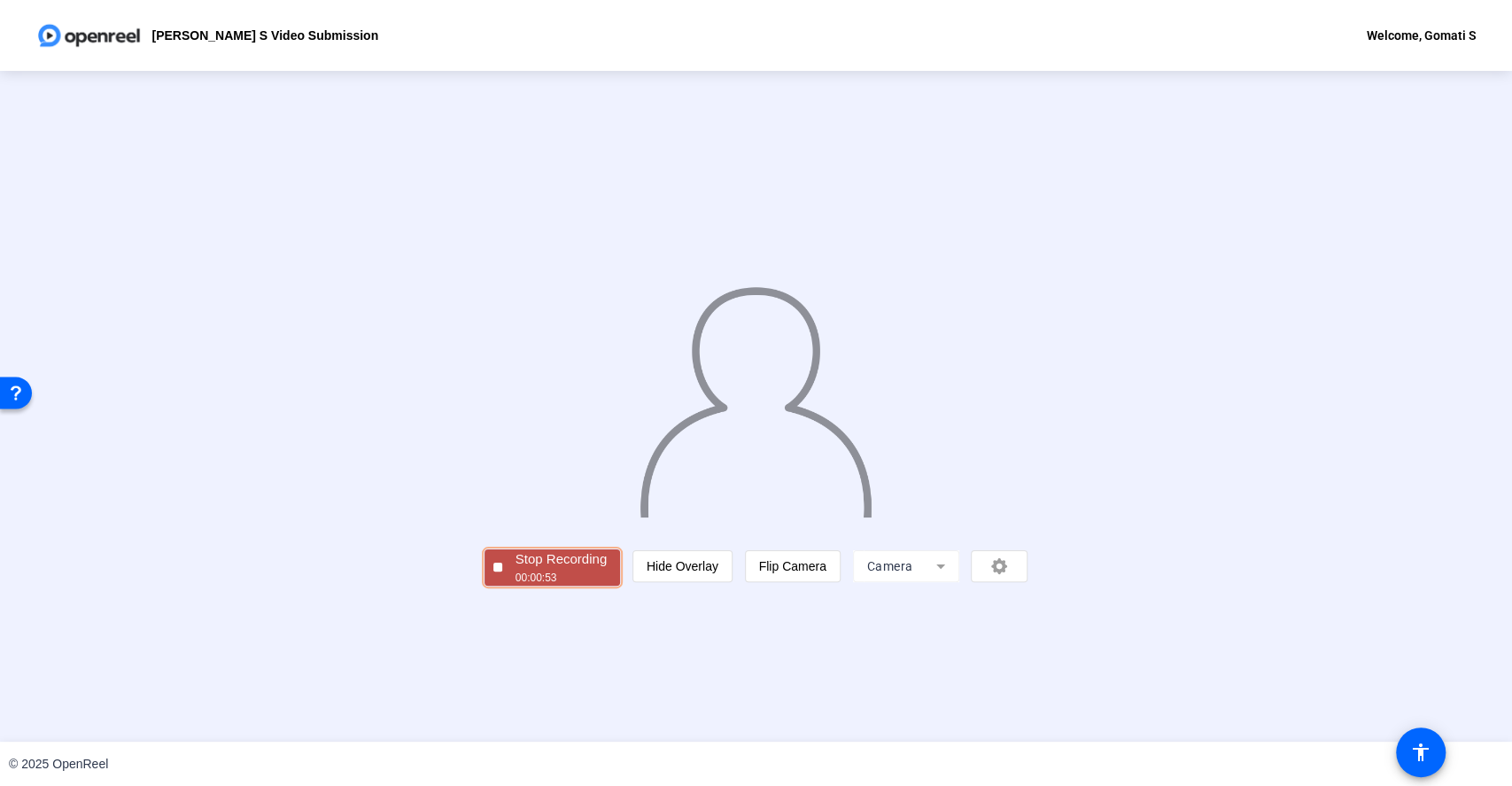
click at [516, 570] on div "Stop Recording" at bounding box center [561, 559] width 91 height 21
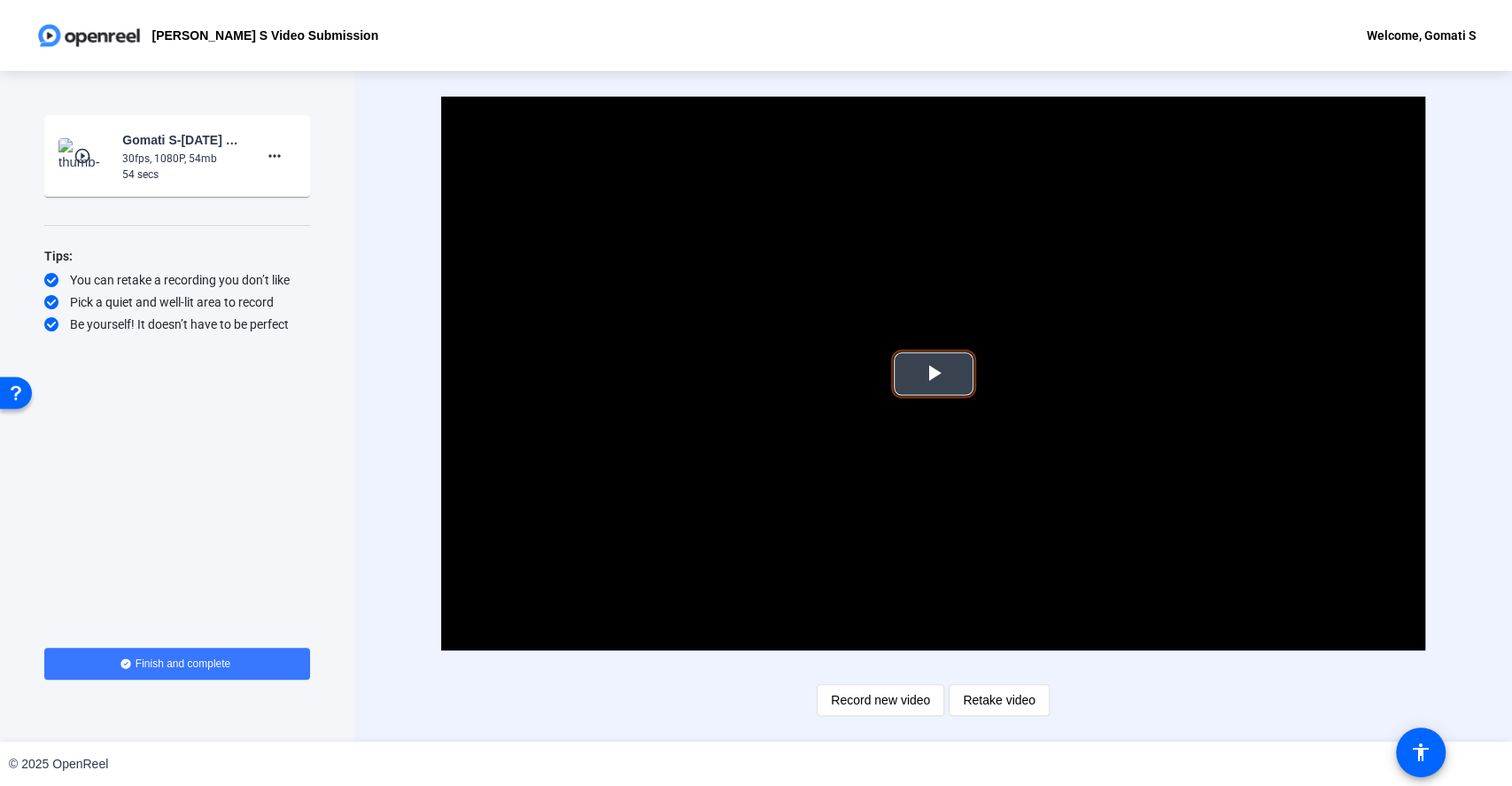
click at [934, 374] on span "Video Player" at bounding box center [934, 374] width 0 height 0
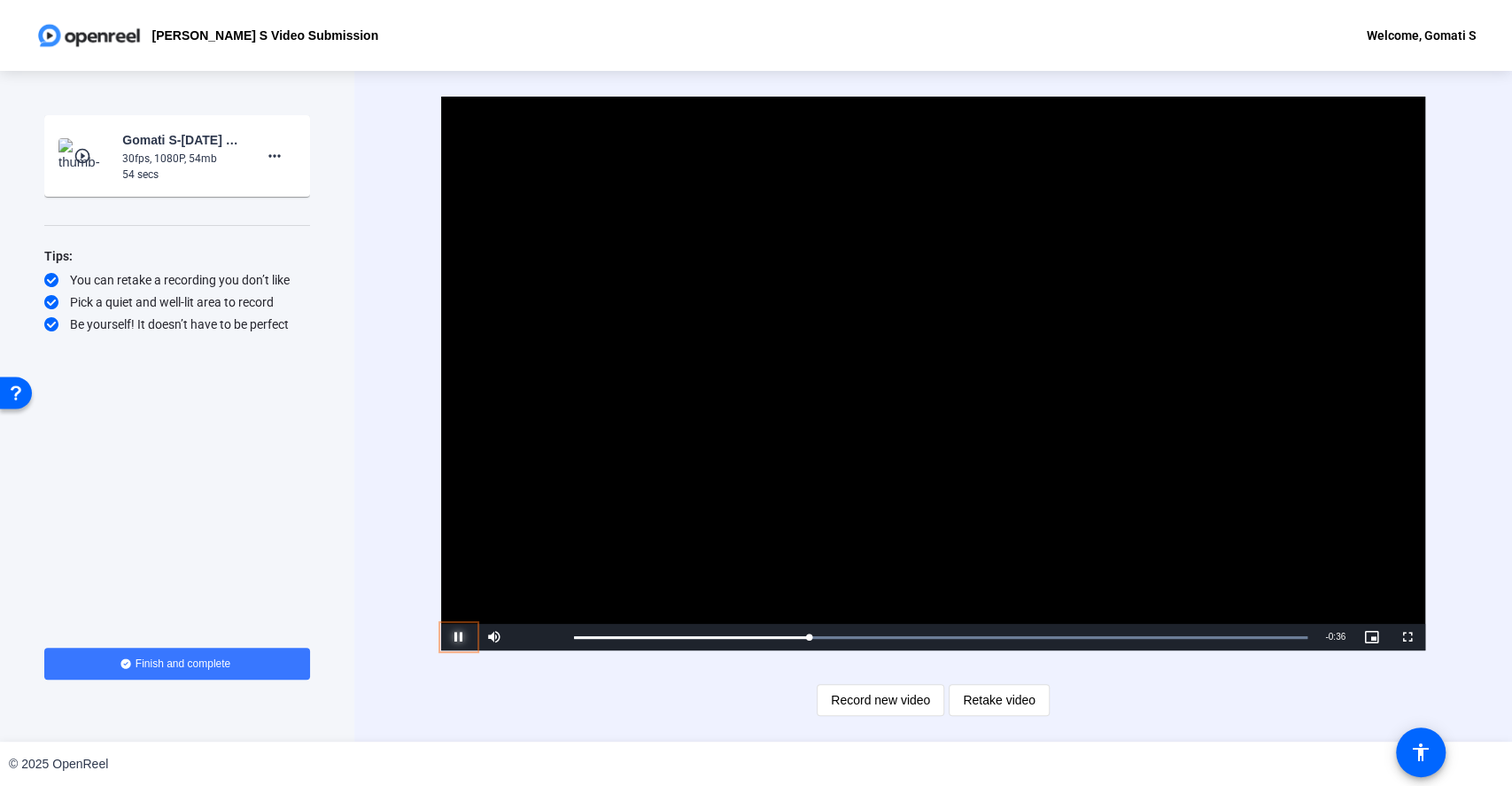
click at [448, 637] on span "Video Player" at bounding box center [458, 637] width 35 height 0
click at [465, 637] on span "Video Player" at bounding box center [458, 637] width 35 height 0
click at [282, 162] on mat-icon "more_horiz" at bounding box center [274, 156] width 22 height 22
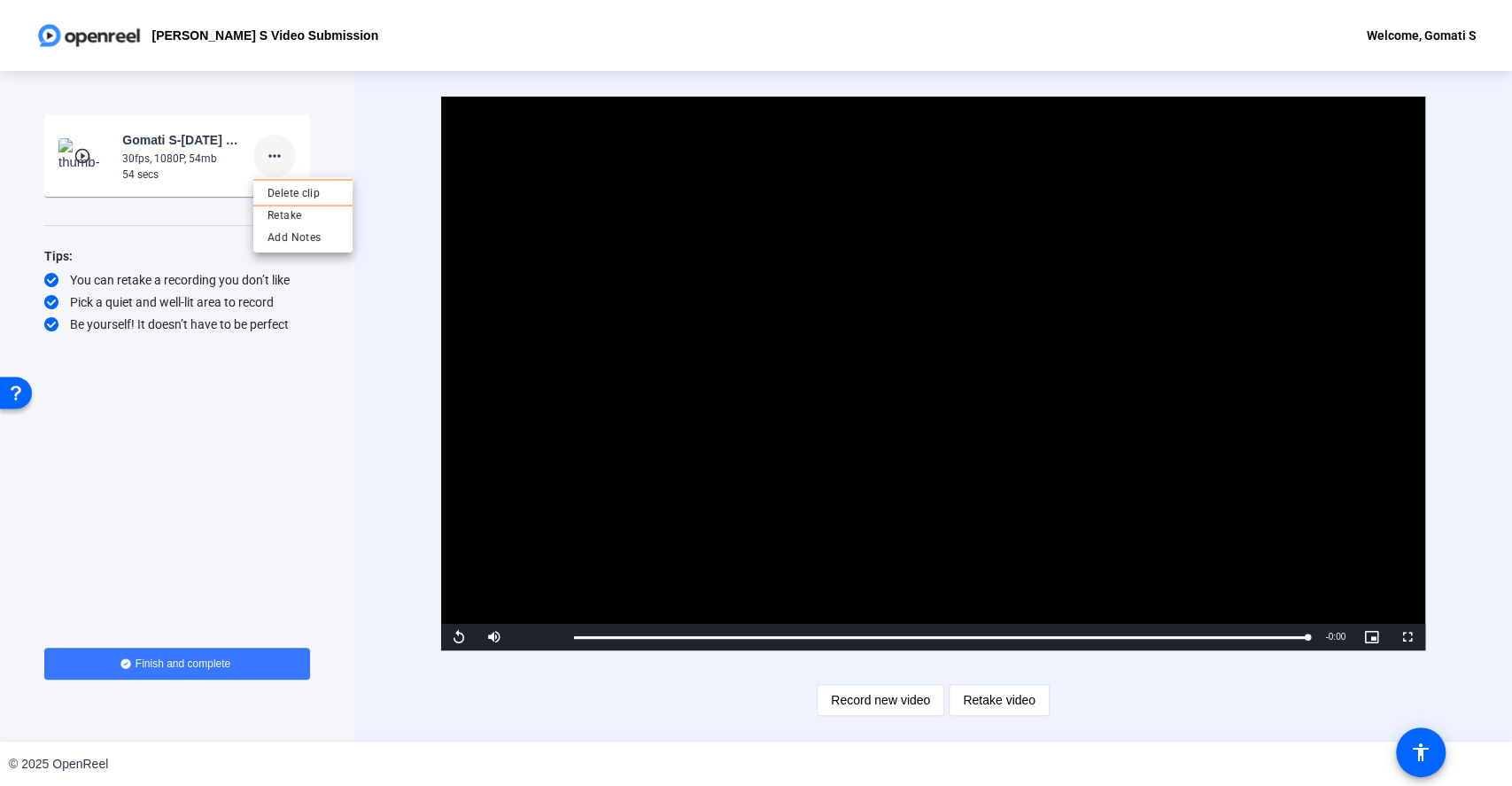
click at [323, 195] on span "Delete clip" at bounding box center [302, 193] width 71 height 22
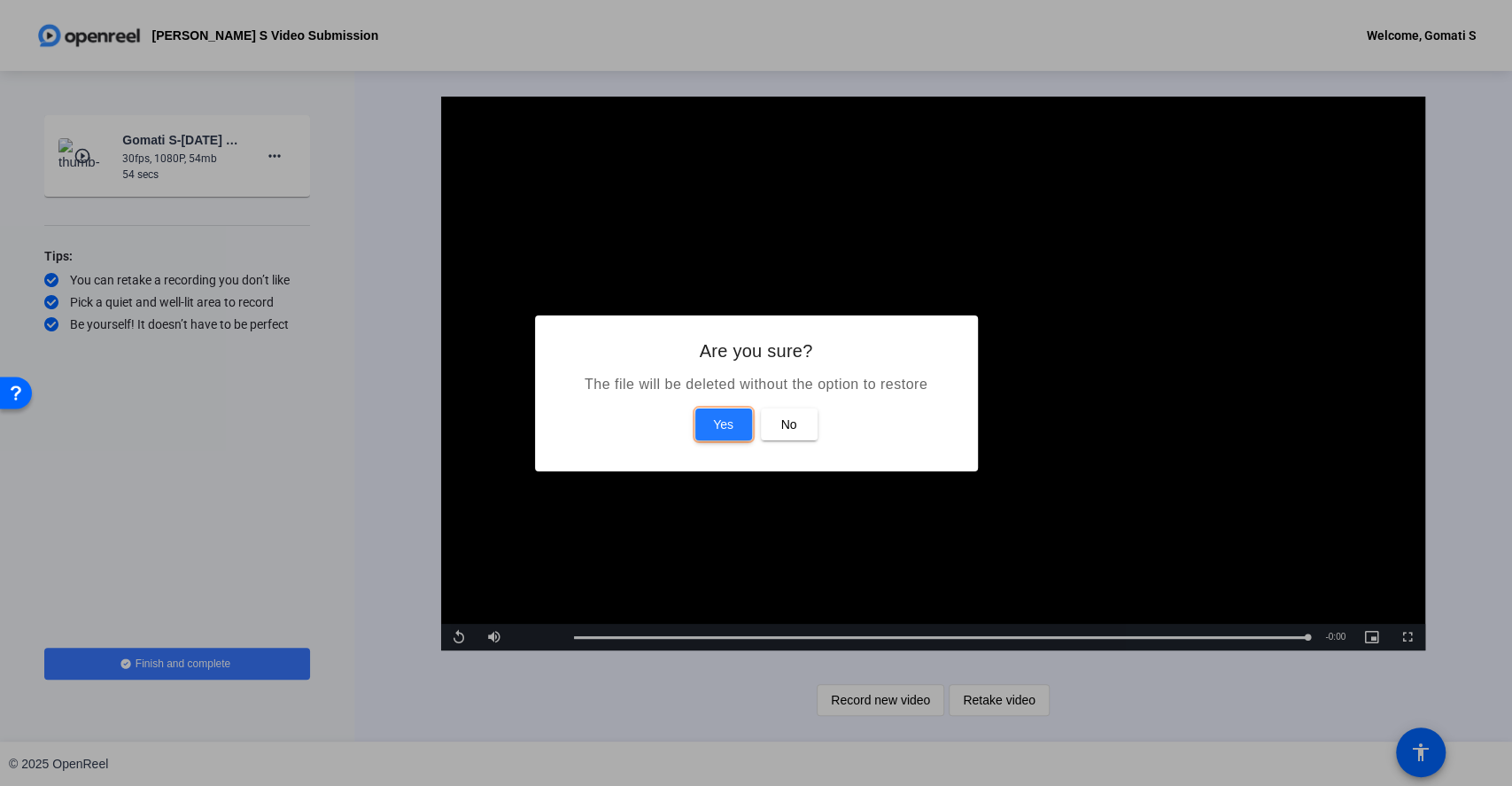
click at [713, 432] on span "Yes" at bounding box center [723, 424] width 21 height 22
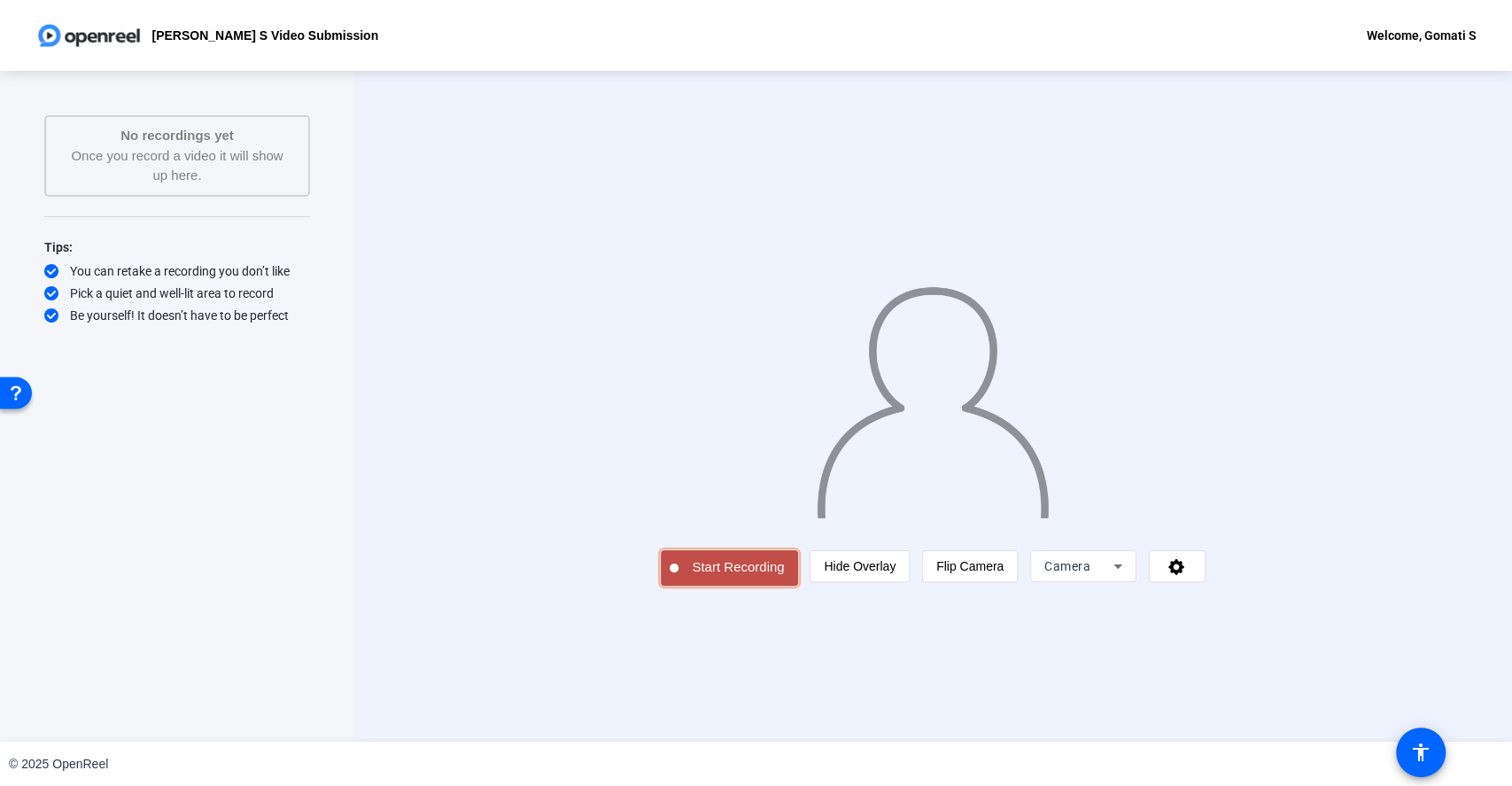
click at [678, 578] on span "Start Recording" at bounding box center [737, 567] width 118 height 21
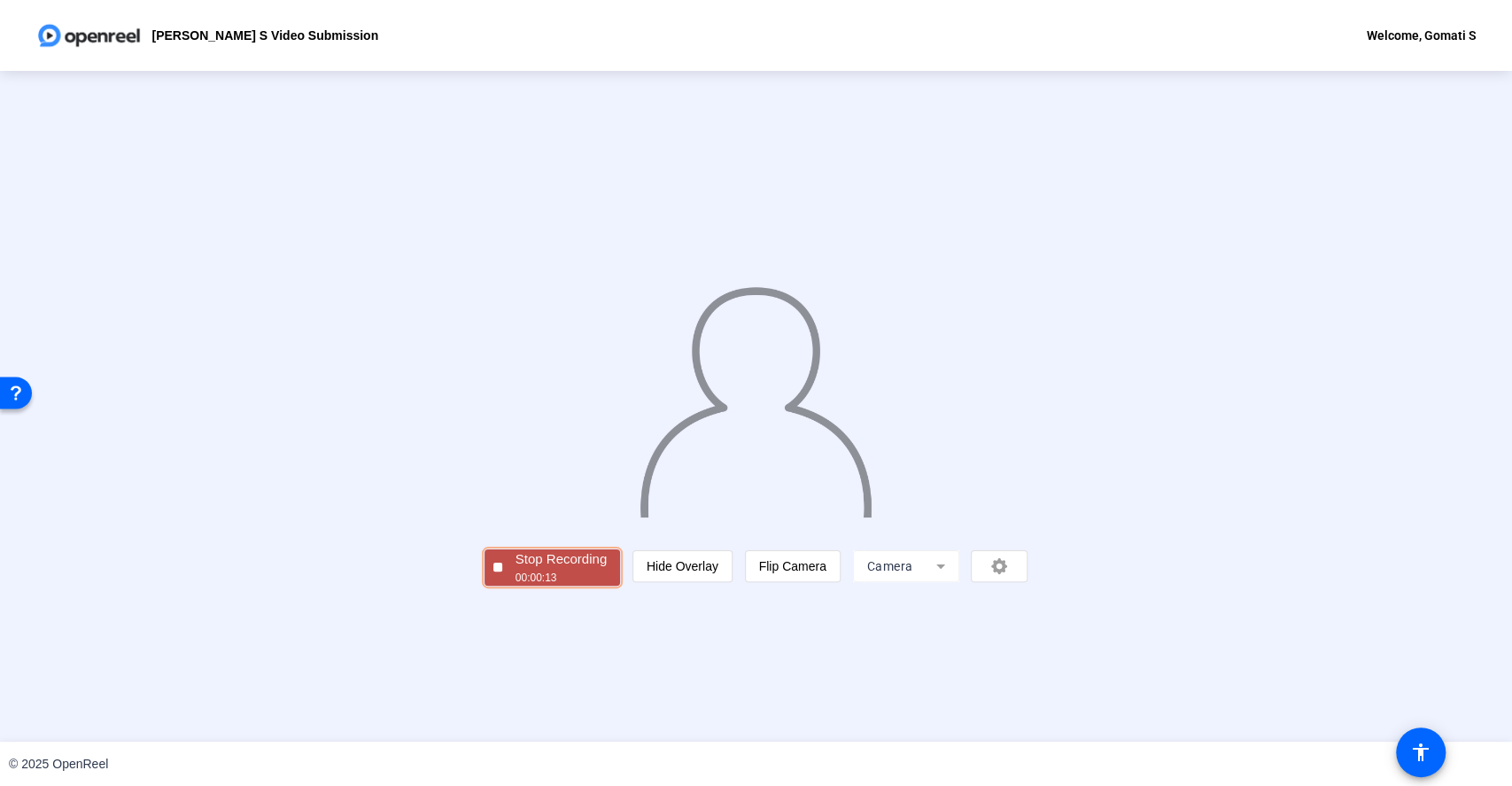
click at [516, 570] on div "Stop Recording" at bounding box center [561, 559] width 91 height 21
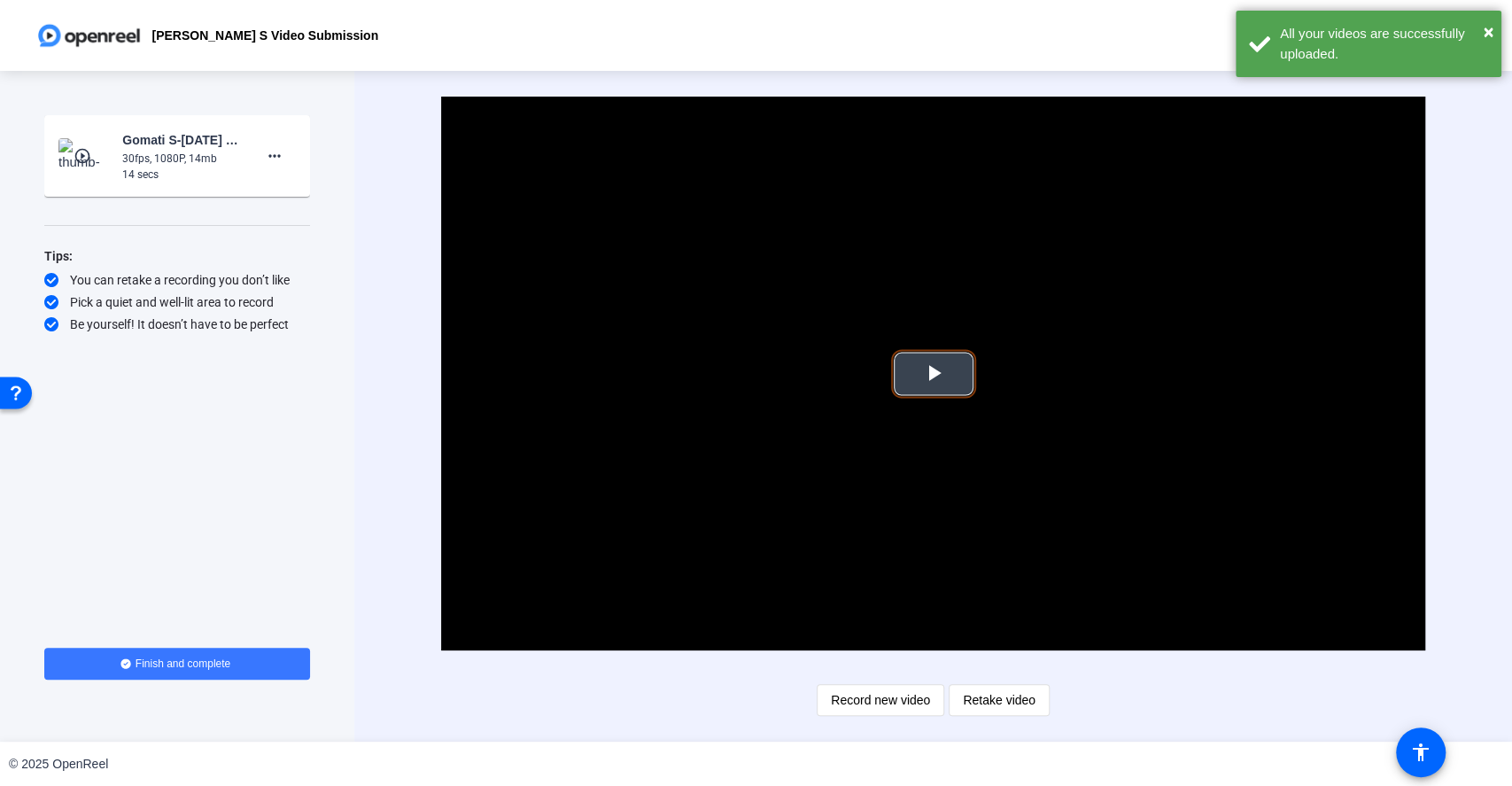
click at [934, 374] on span "Video Player" at bounding box center [934, 374] width 0 height 0
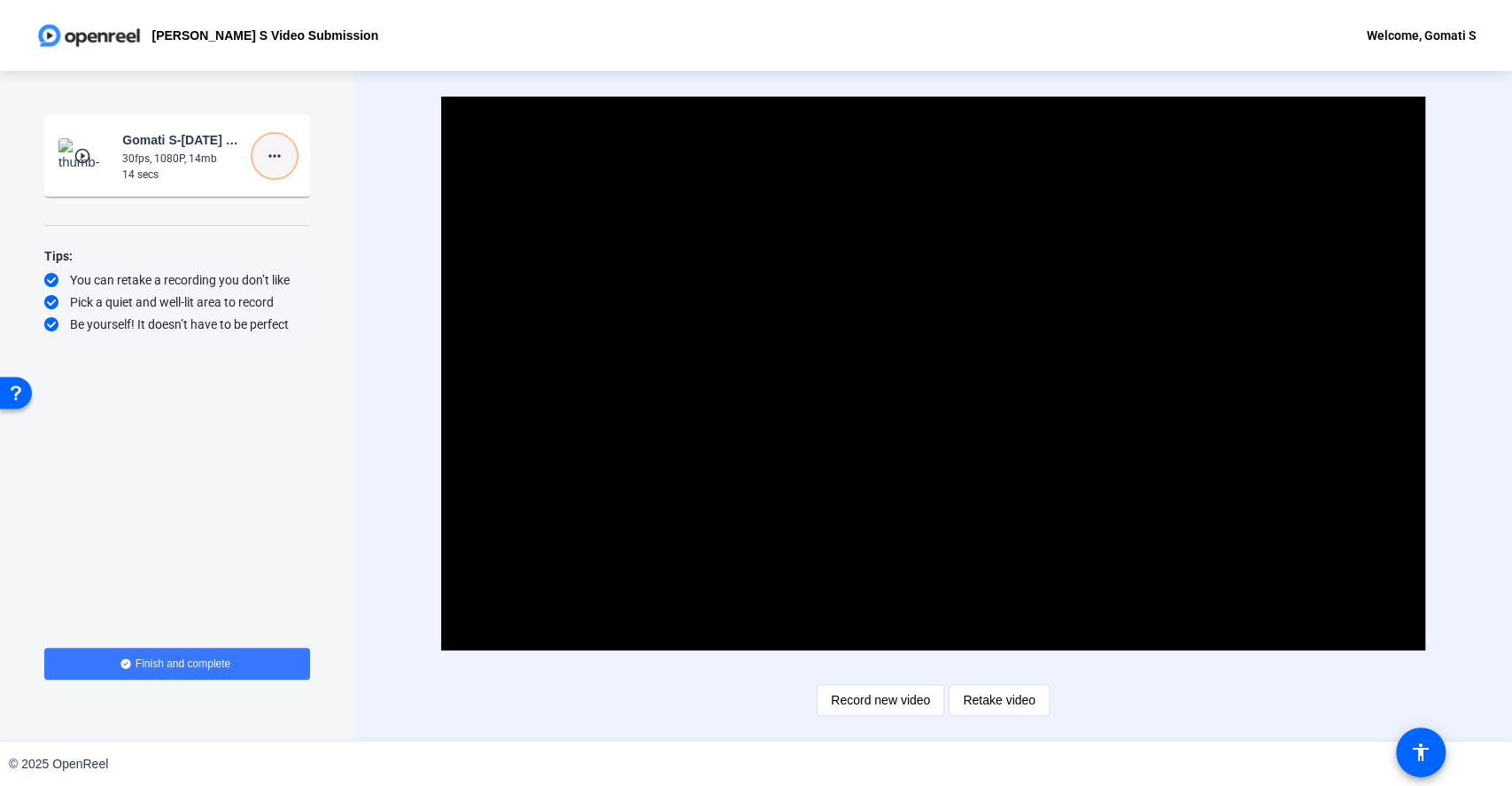
click at [272, 152] on mat-icon "more_horiz" at bounding box center [274, 156] width 22 height 22
click at [284, 193] on span "Delete clip" at bounding box center [302, 193] width 71 height 22
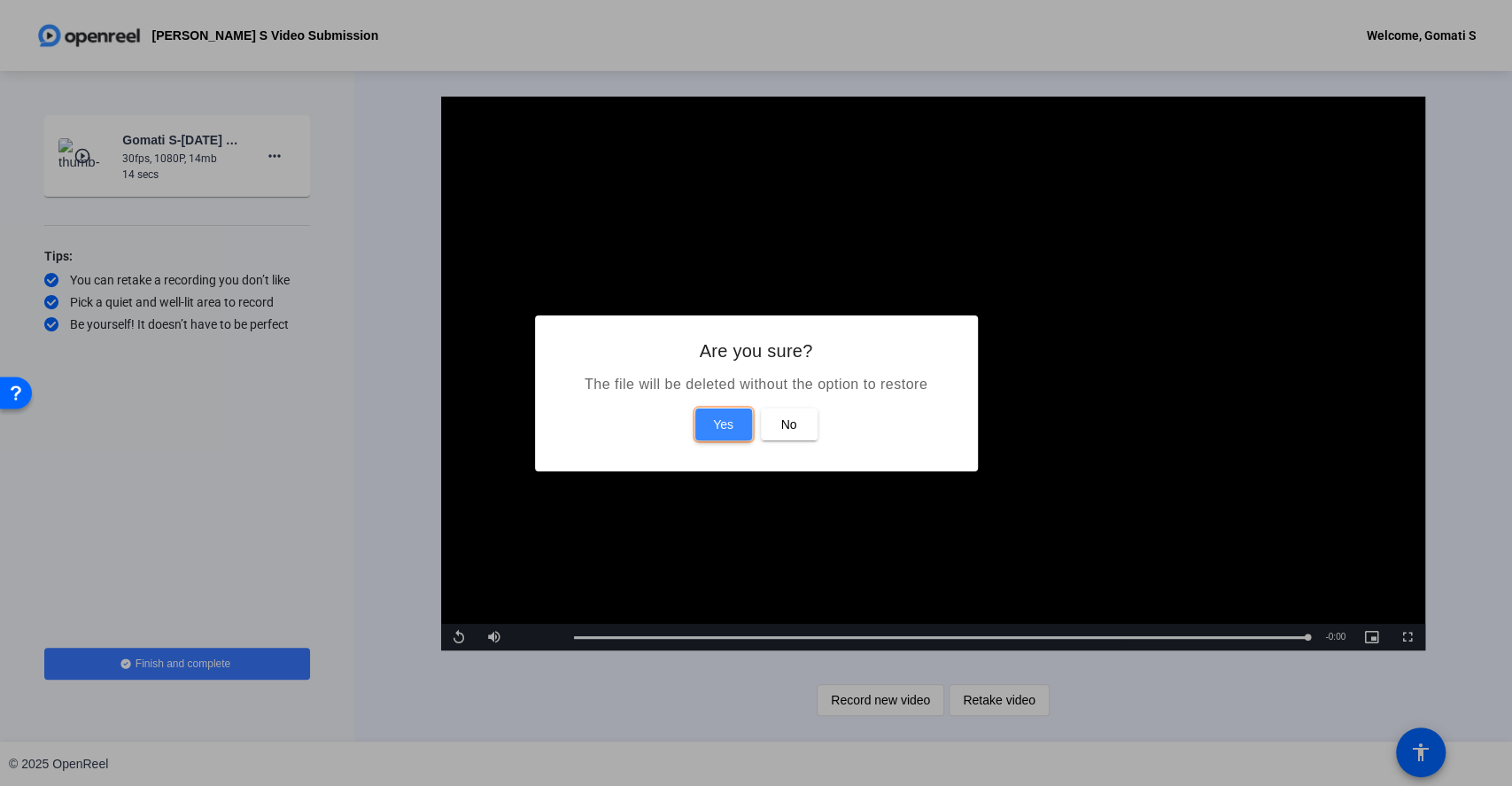
click at [717, 414] on span "Yes" at bounding box center [723, 424] width 21 height 22
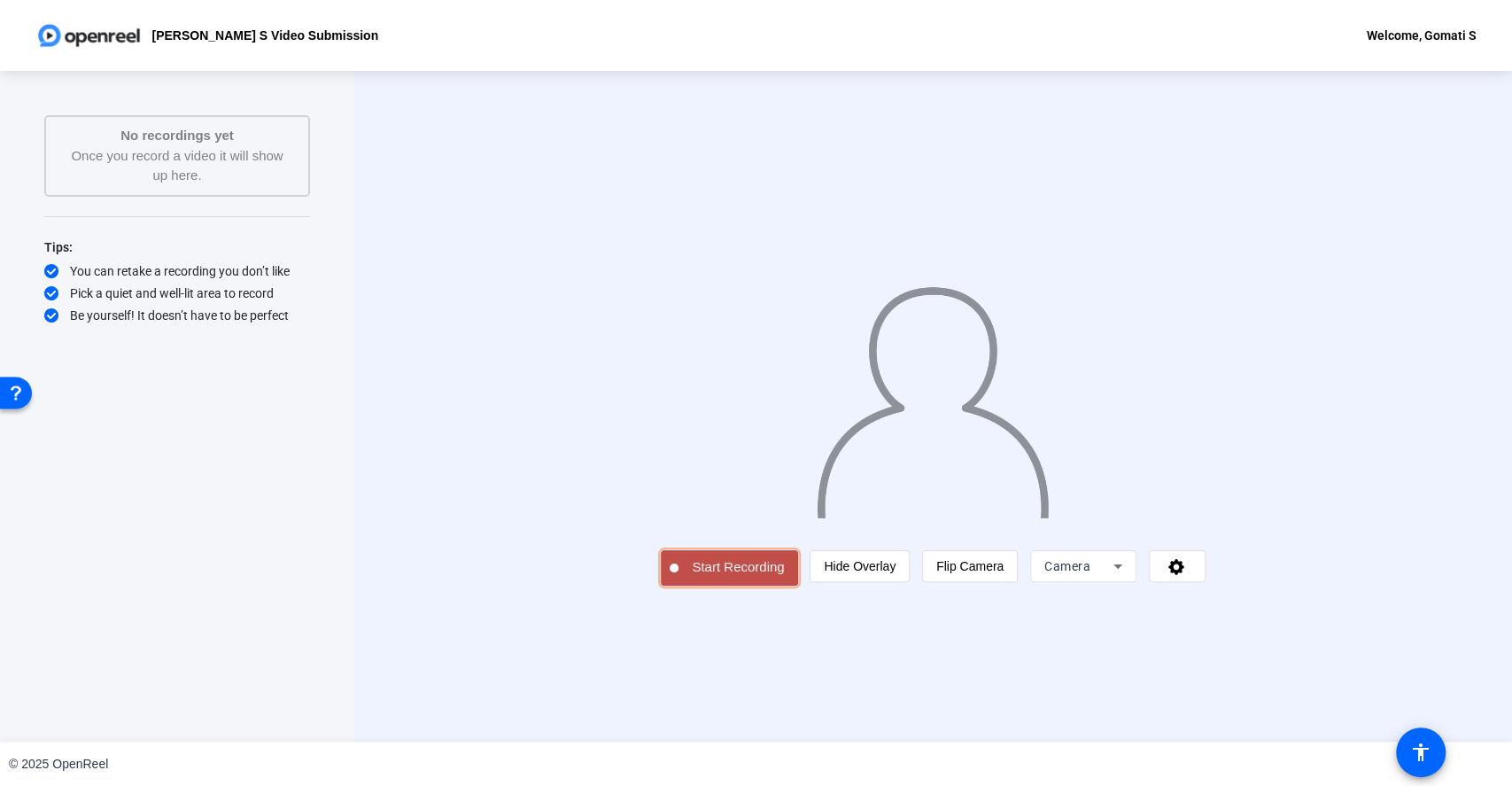
click at [678, 578] on span "Start Recording" at bounding box center [737, 567] width 118 height 21
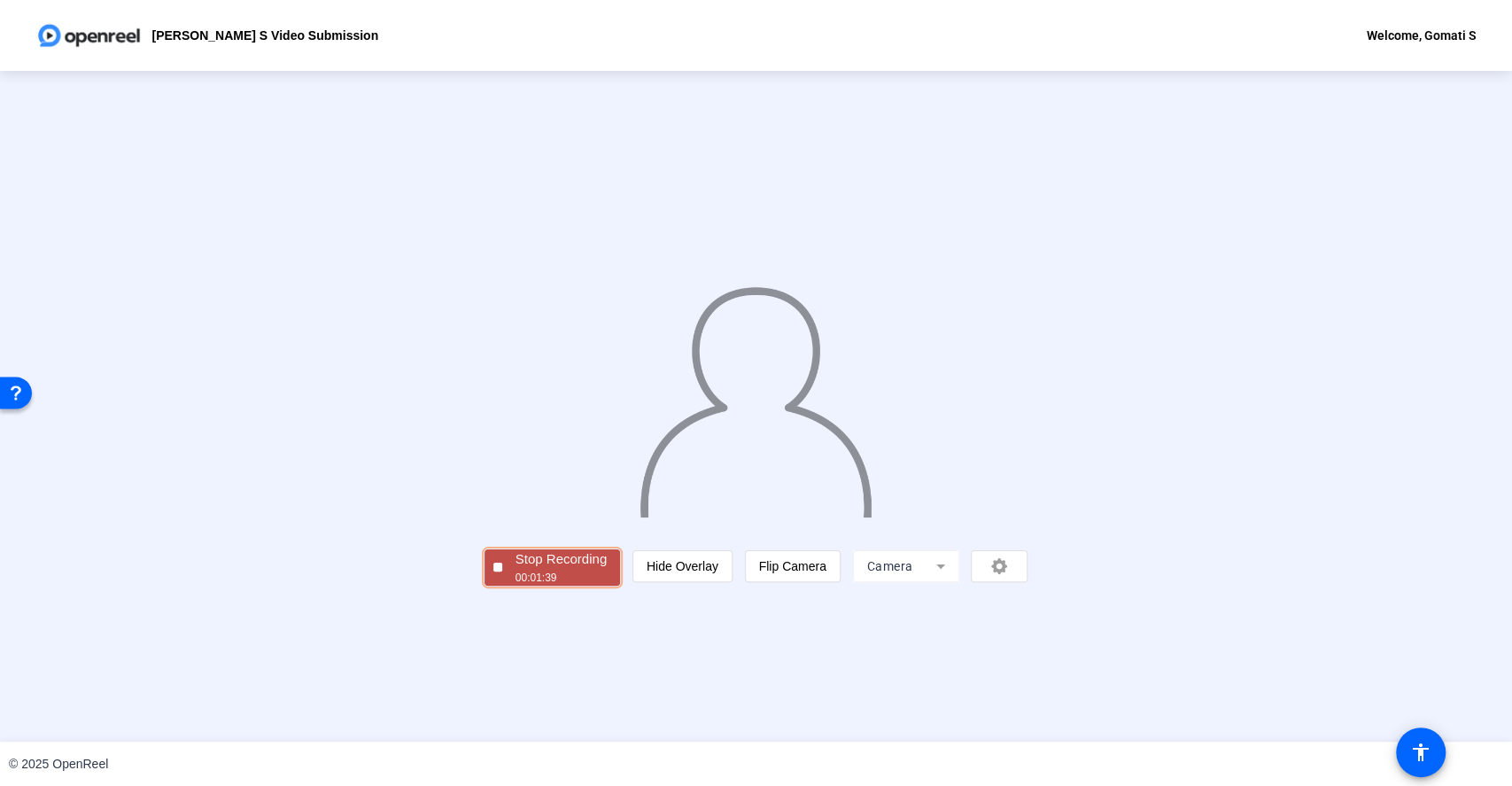
click at [516, 586] on div "00:01:39" at bounding box center [561, 578] width 91 height 16
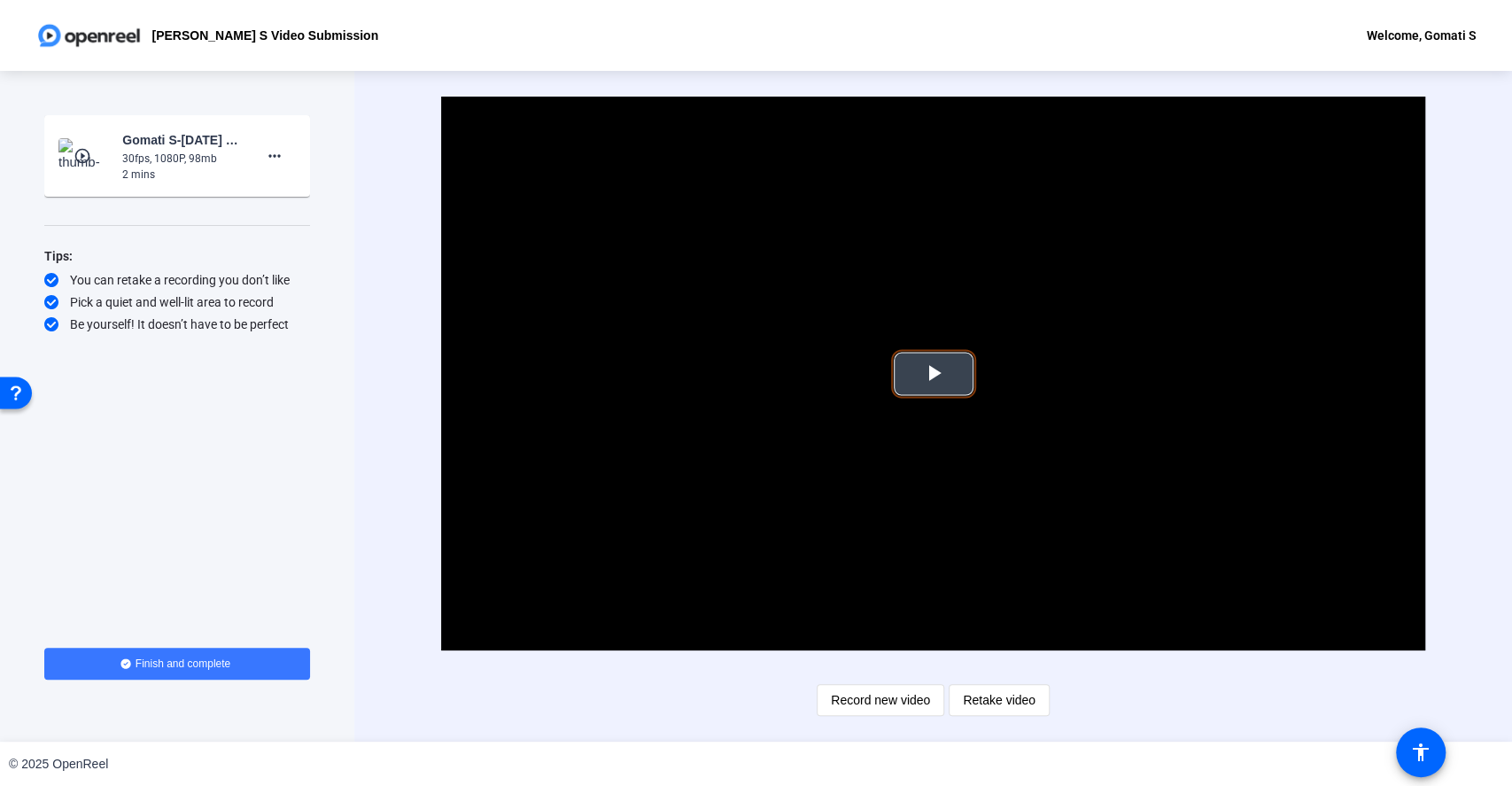
click at [934, 374] on span "Video Player" at bounding box center [934, 374] width 0 height 0
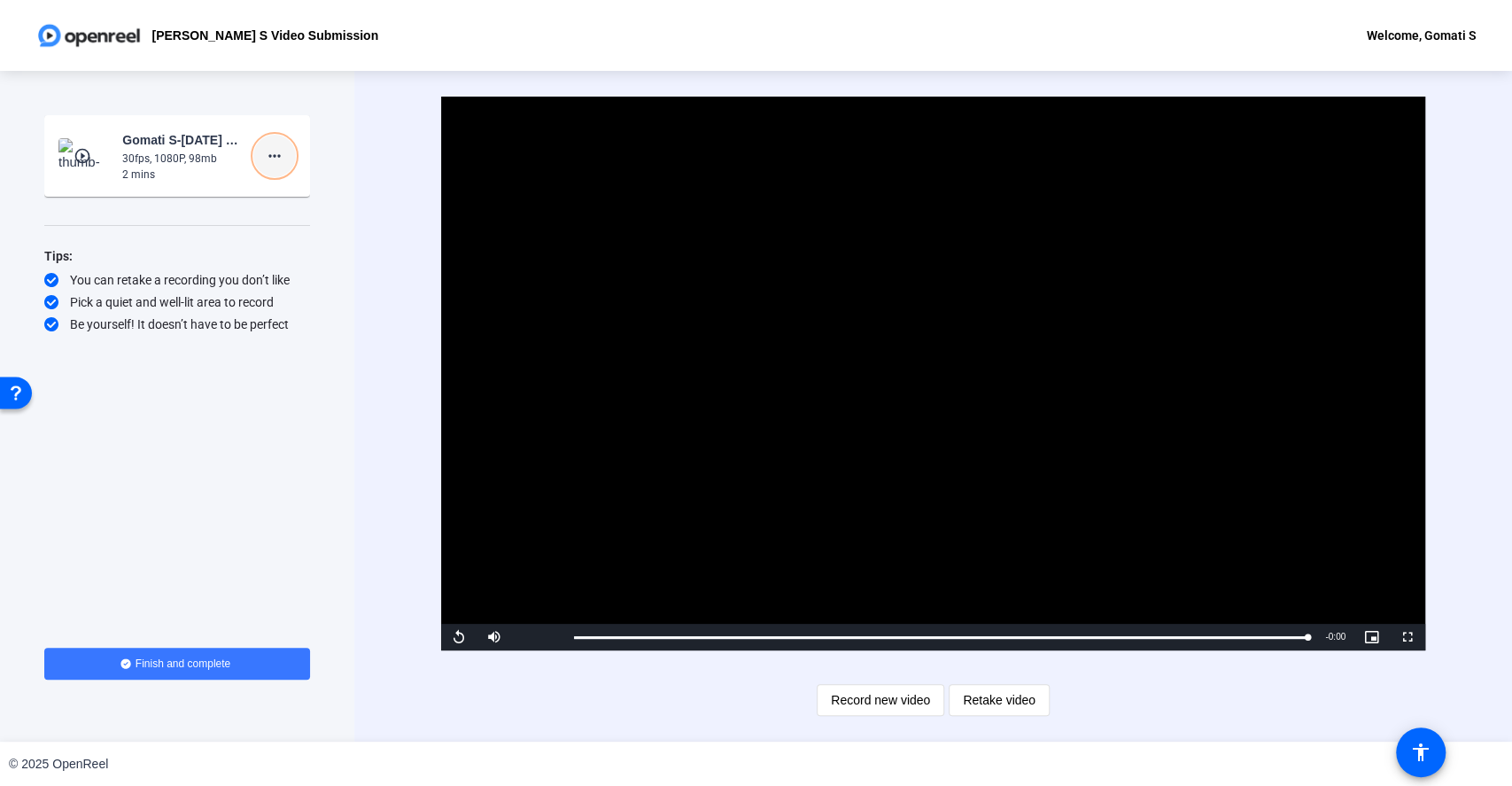
click at [284, 153] on mat-icon "more_horiz" at bounding box center [274, 156] width 22 height 22
click at [300, 195] on span "Delete clip" at bounding box center [302, 193] width 71 height 22
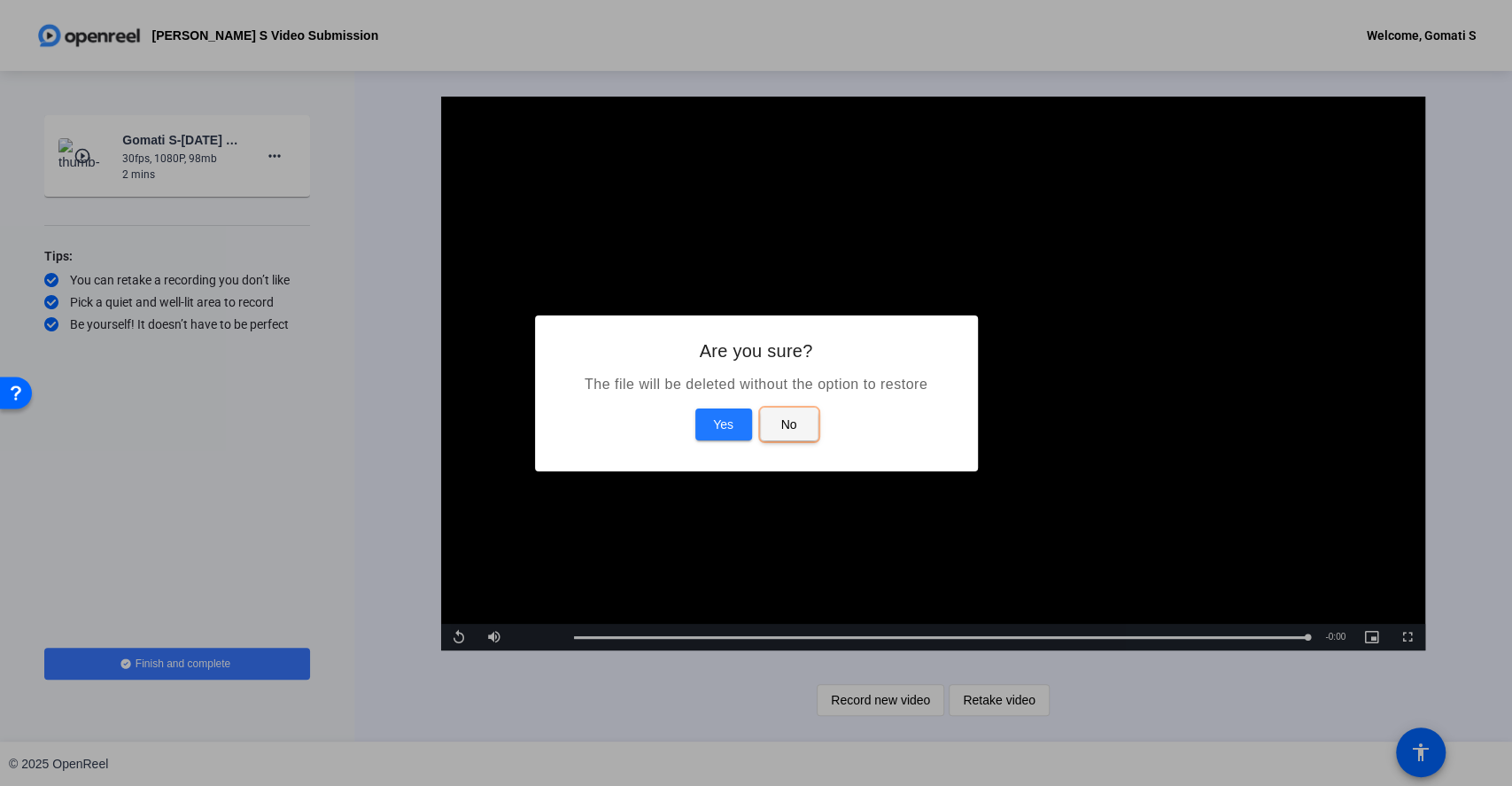
click at [802, 427] on span at bounding box center [788, 424] width 56 height 42
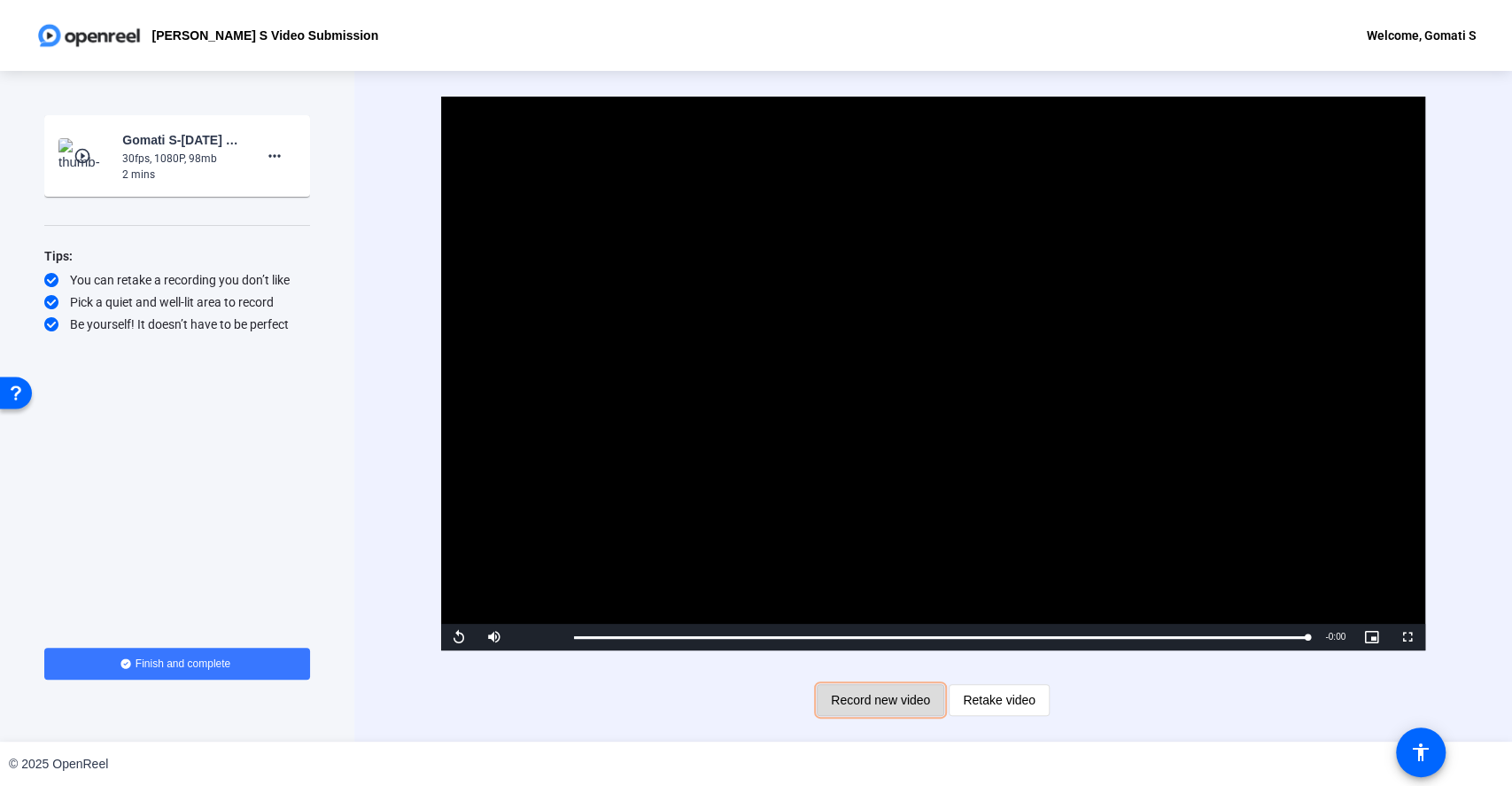
click at [894, 699] on span "Record new video" at bounding box center [880, 700] width 100 height 34
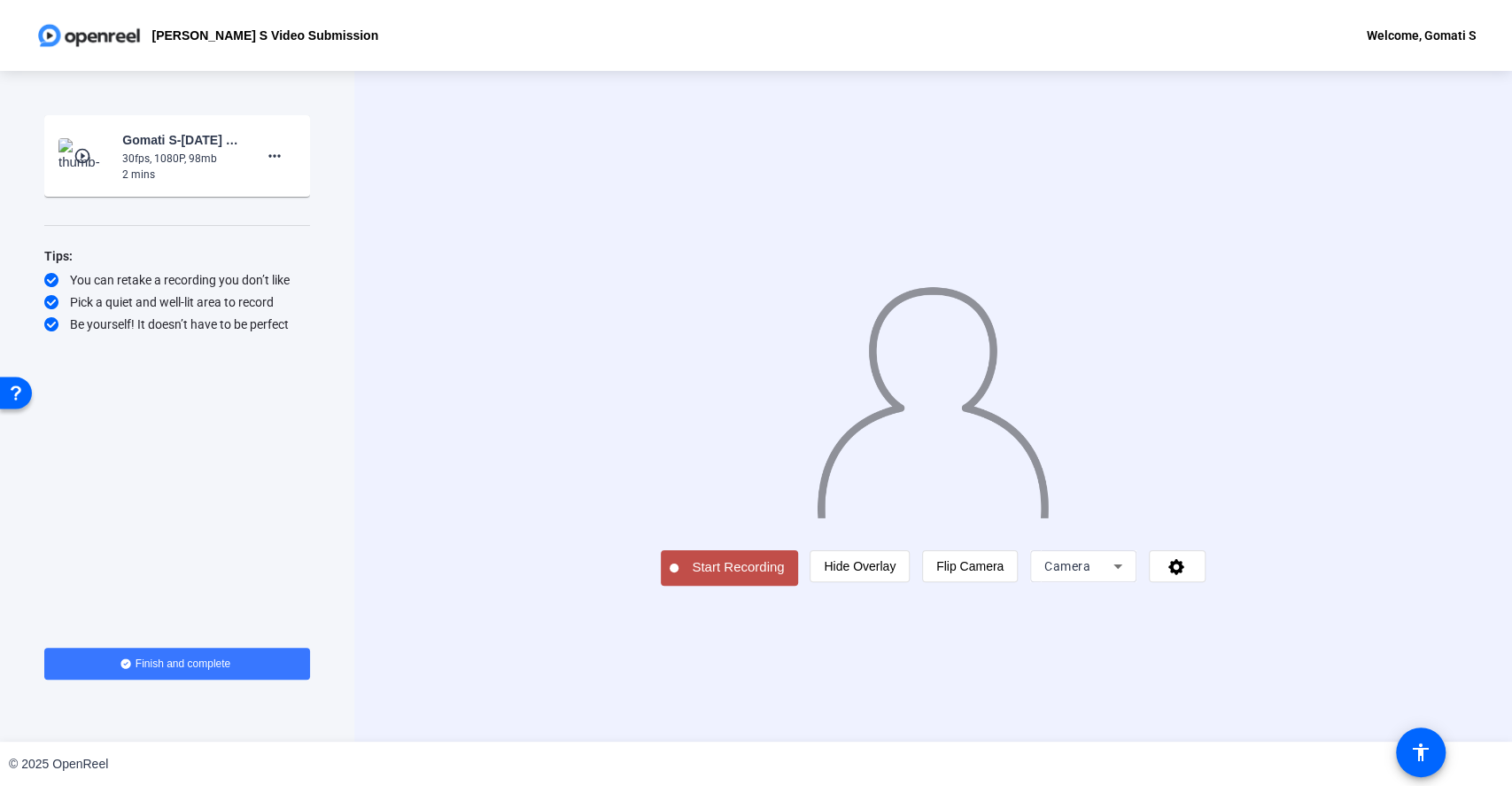
click at [1481, 246] on div "Start Recording person Hide Overlay flip Flip Camera Camera" at bounding box center [933, 406] width 1158 height 670
click at [678, 578] on span "Start Recording" at bounding box center [737, 567] width 118 height 21
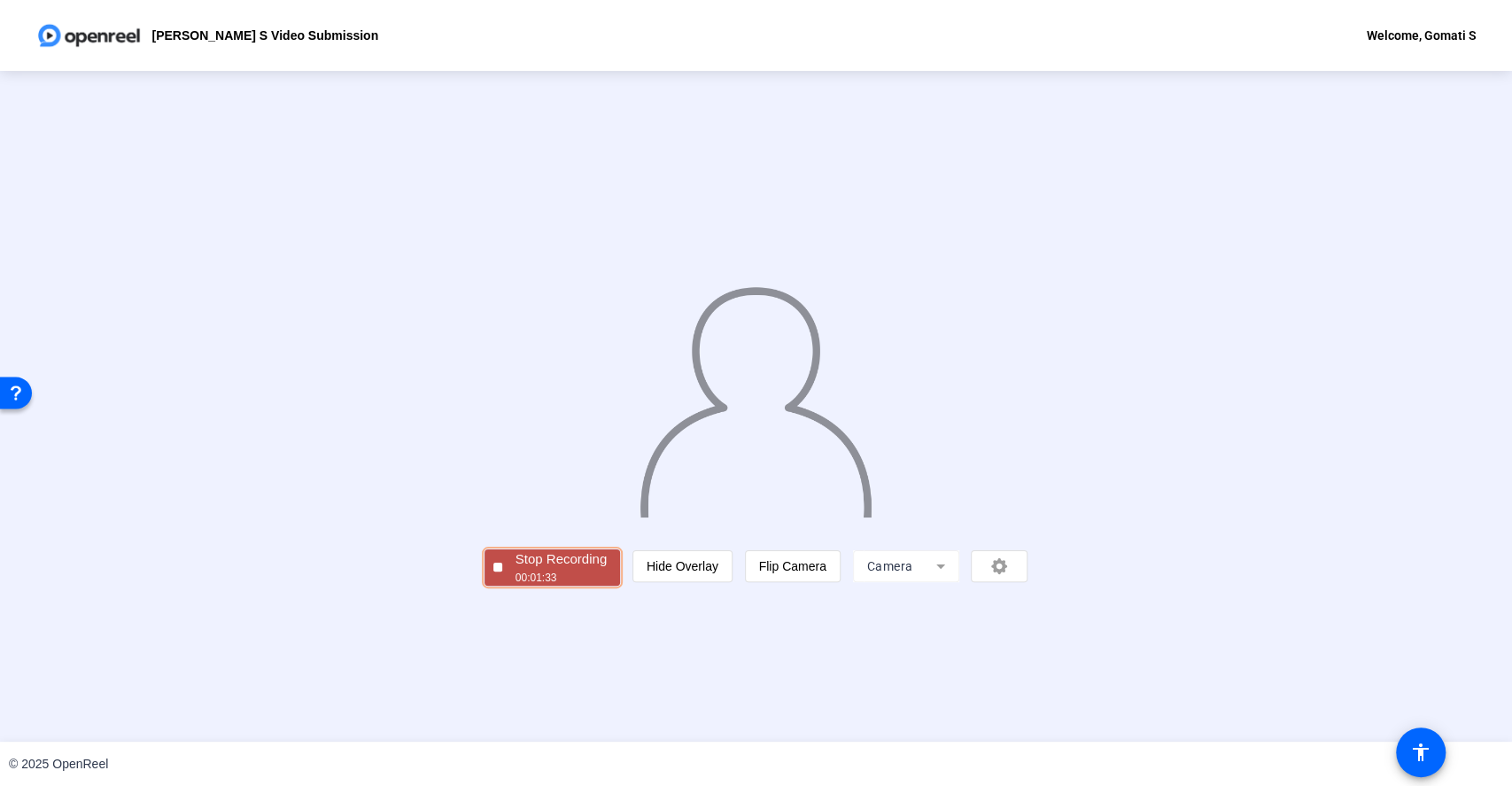
click at [516, 570] on div "Stop Recording" at bounding box center [561, 559] width 91 height 21
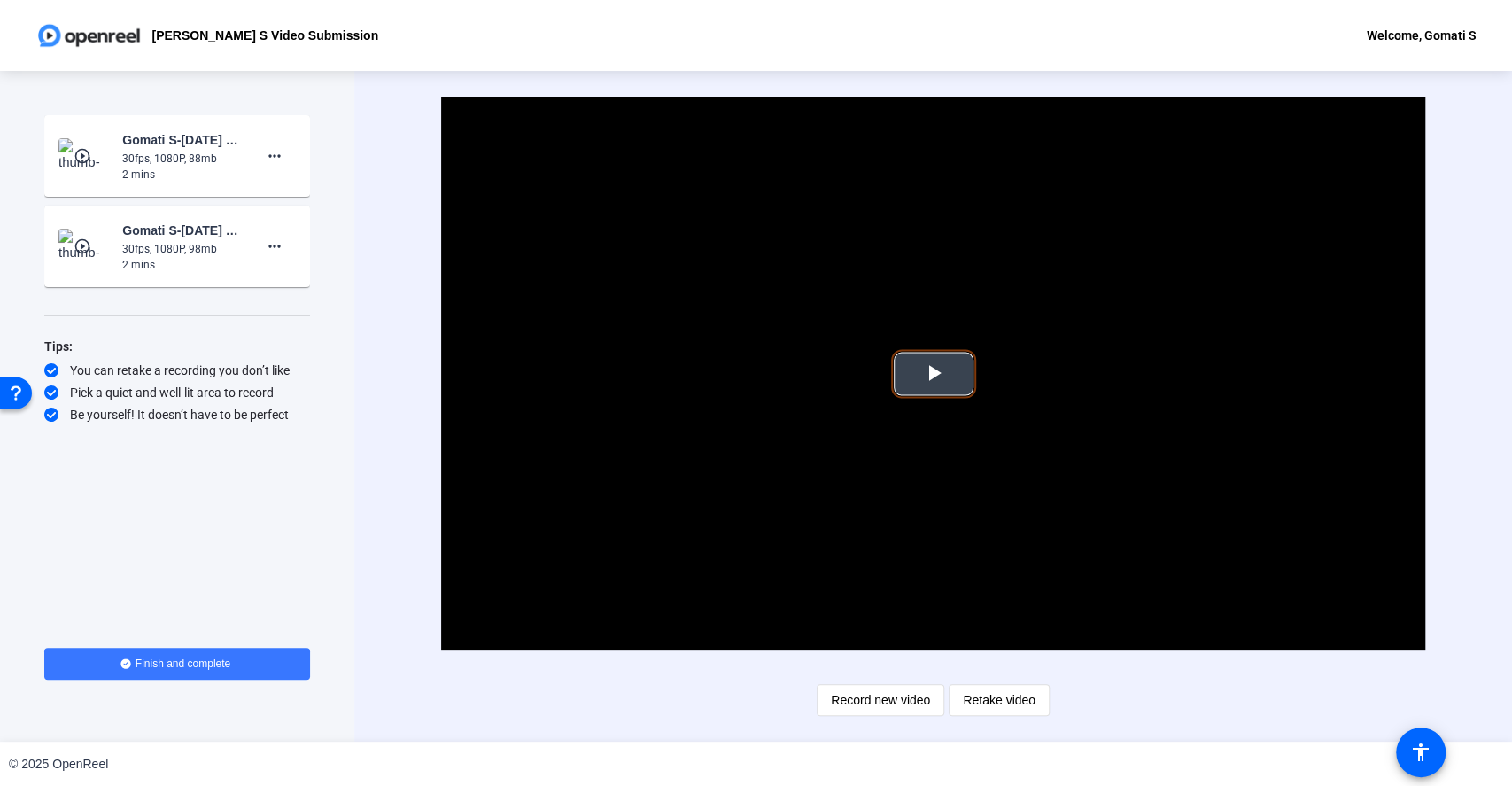
click at [934, 374] on span "Video Player" at bounding box center [934, 374] width 0 height 0
click at [90, 267] on div "play_circle_outline Gomati S-[DATE] FIND Live Associates Video -[PERSON_NAME] S…" at bounding box center [177, 246] width 238 height 53
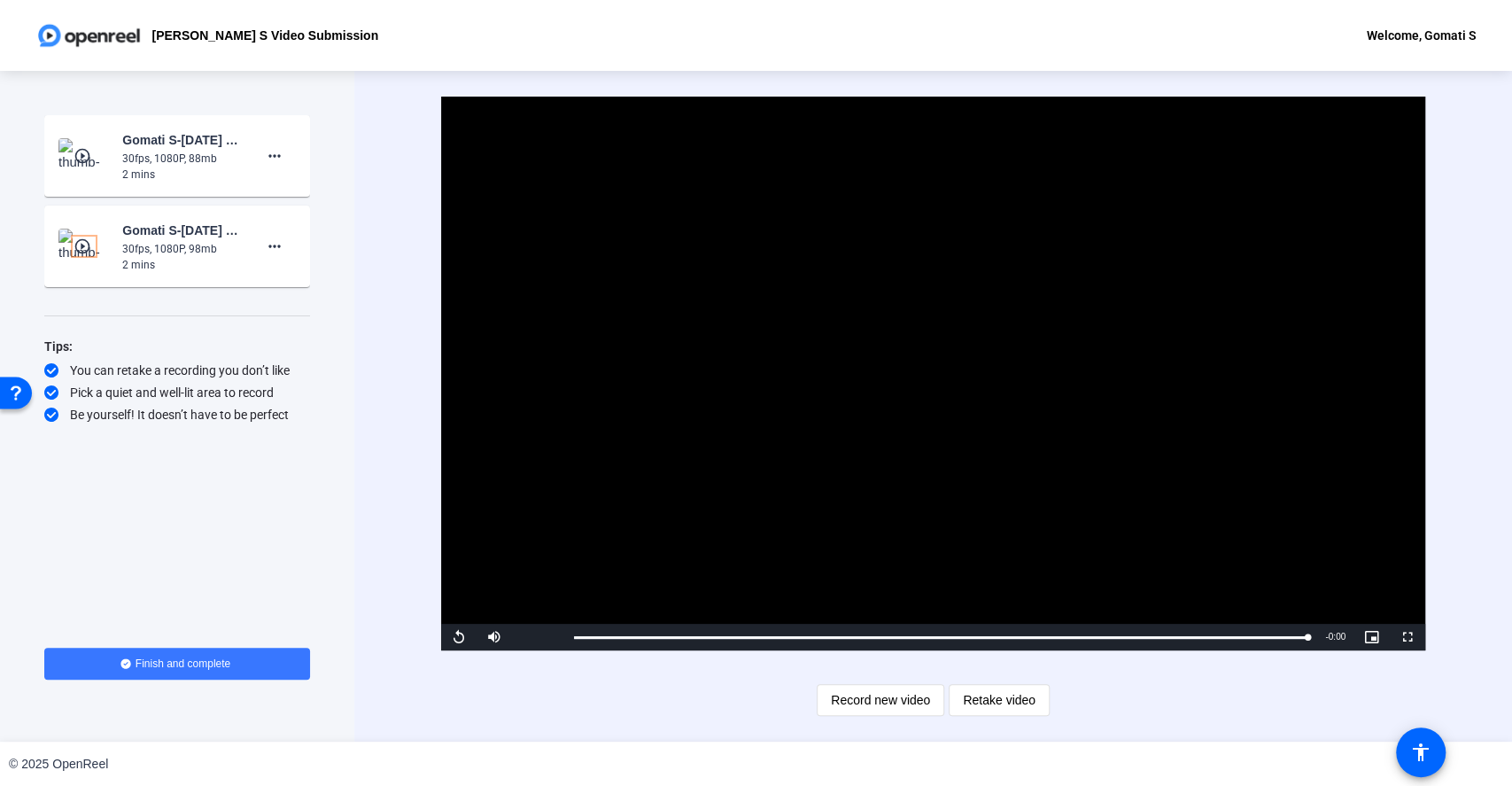
click at [88, 254] on mat-icon "play_circle_outline" at bounding box center [84, 247] width 22 height 18
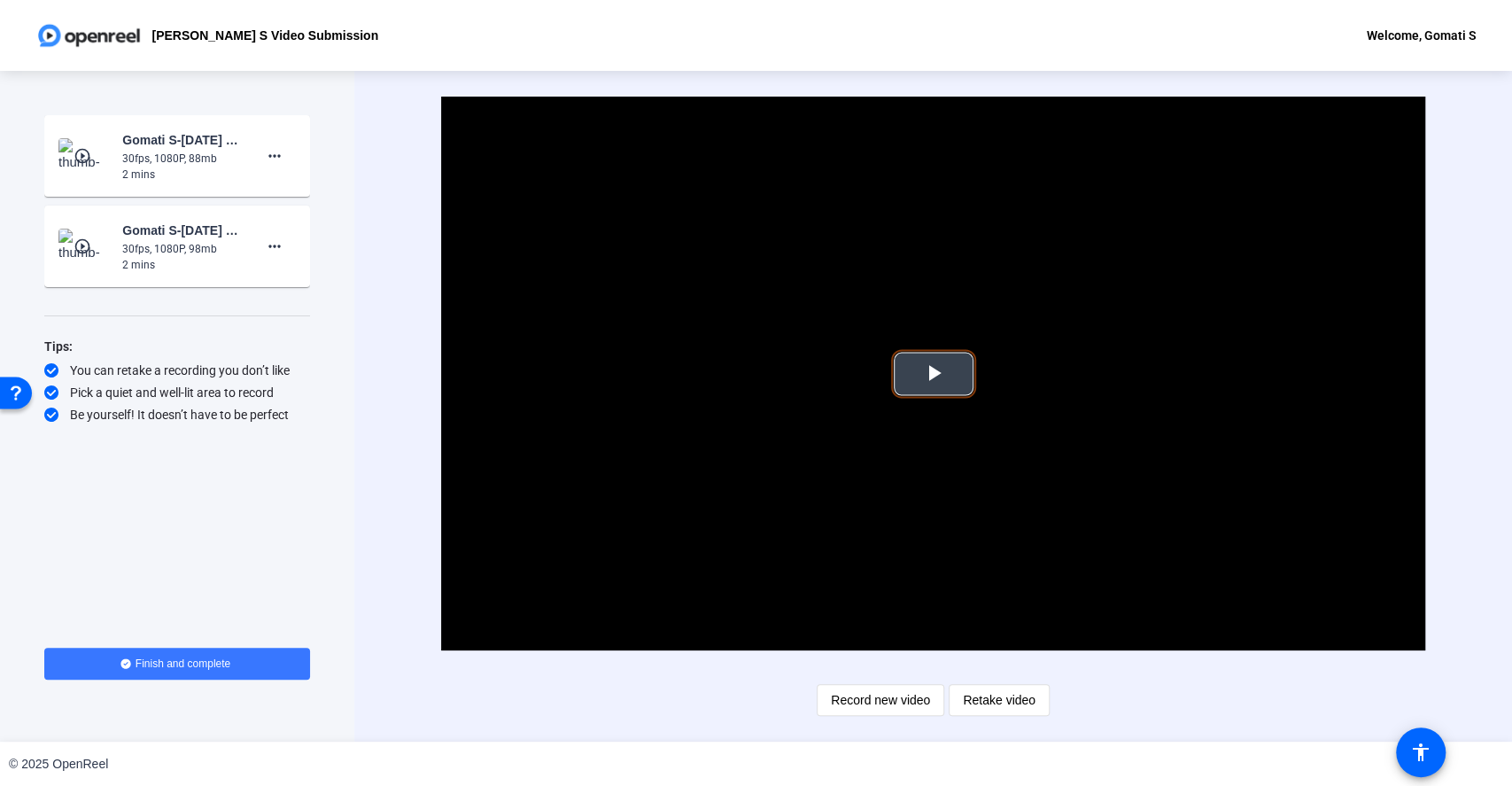
click at [934, 374] on span "Video Player" at bounding box center [934, 374] width 0 height 0
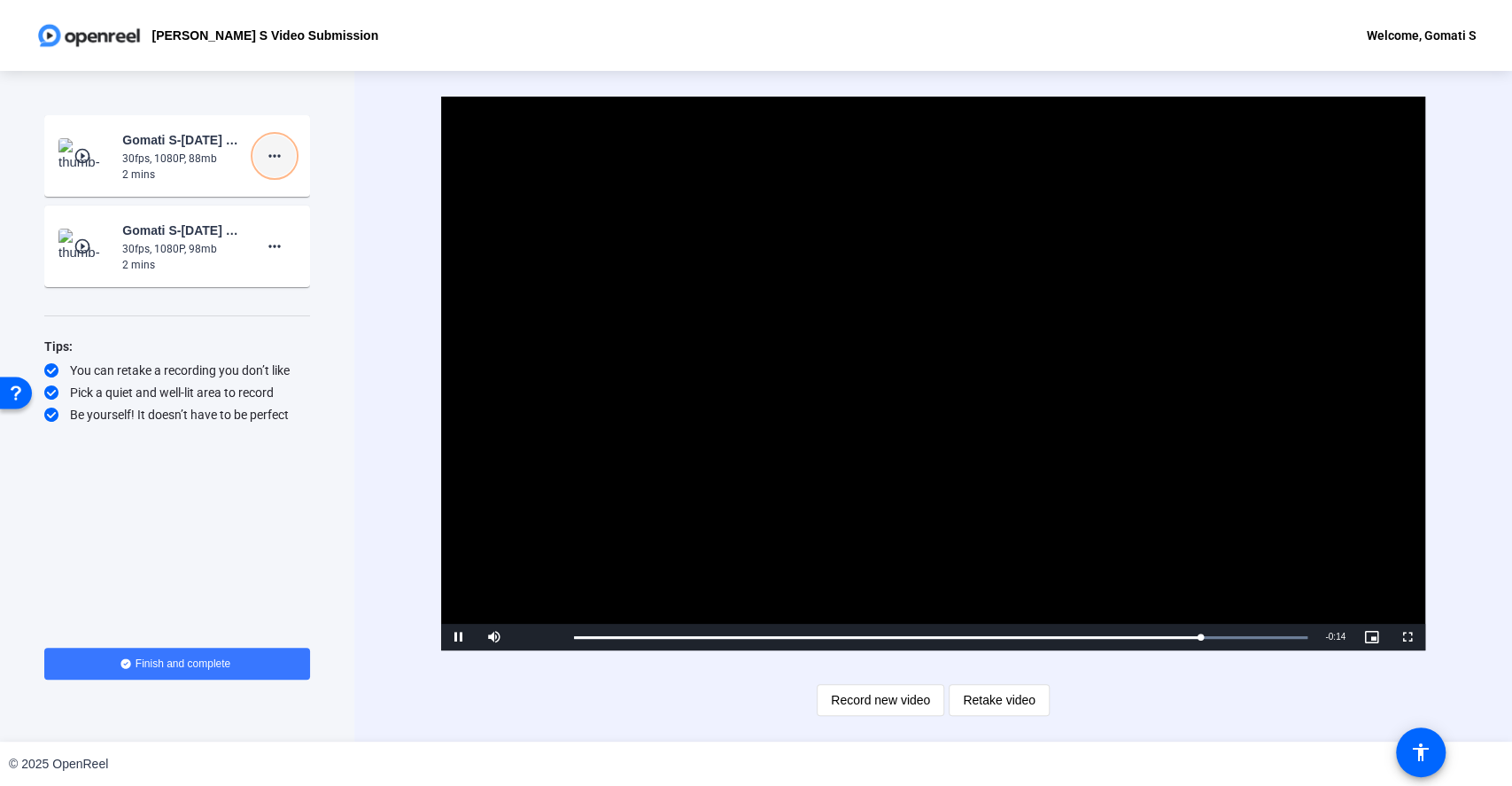
click at [283, 153] on mat-icon "more_horiz" at bounding box center [274, 156] width 22 height 22
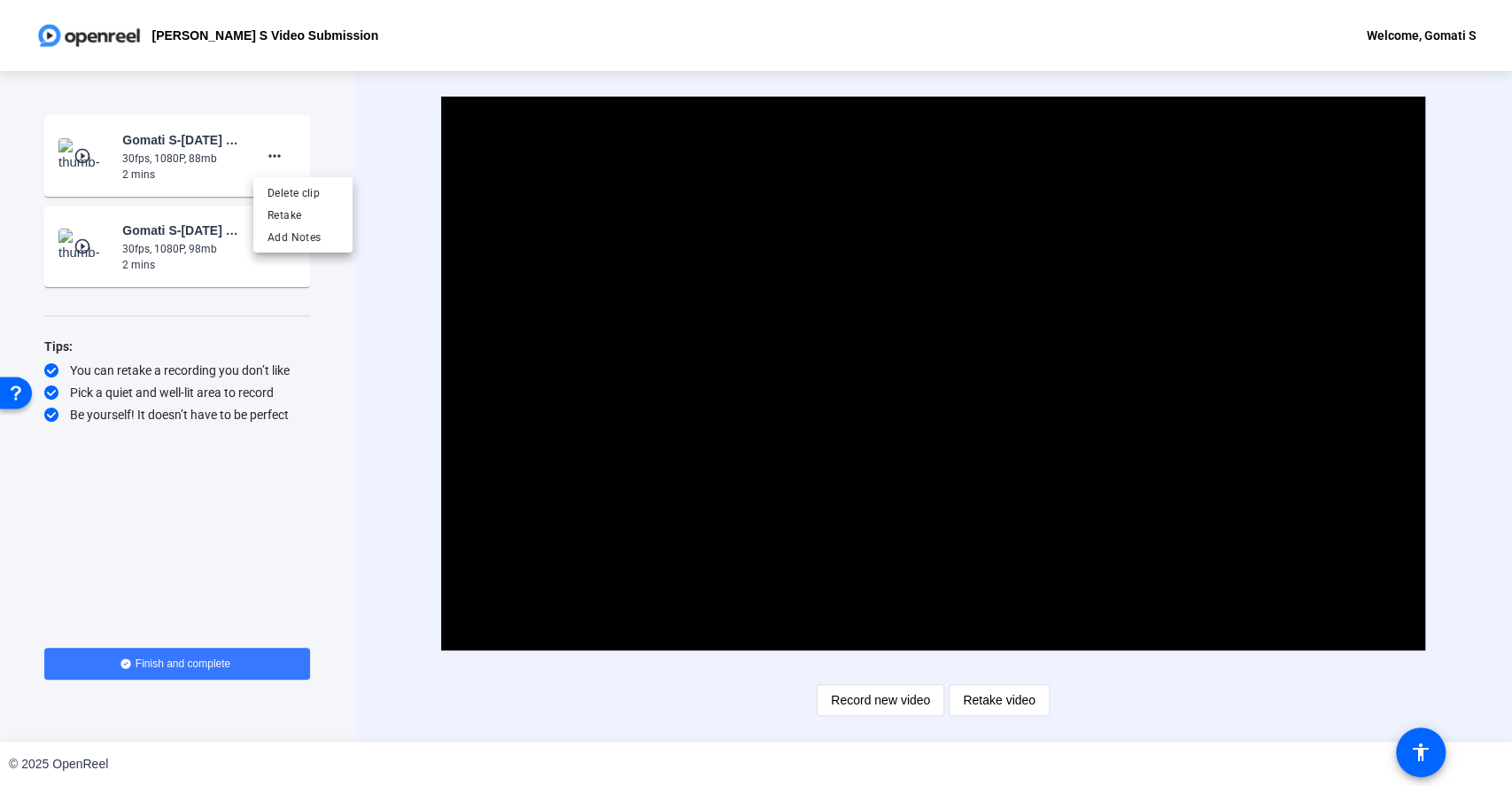
click at [388, 320] on div at bounding box center [756, 393] width 1512 height 786
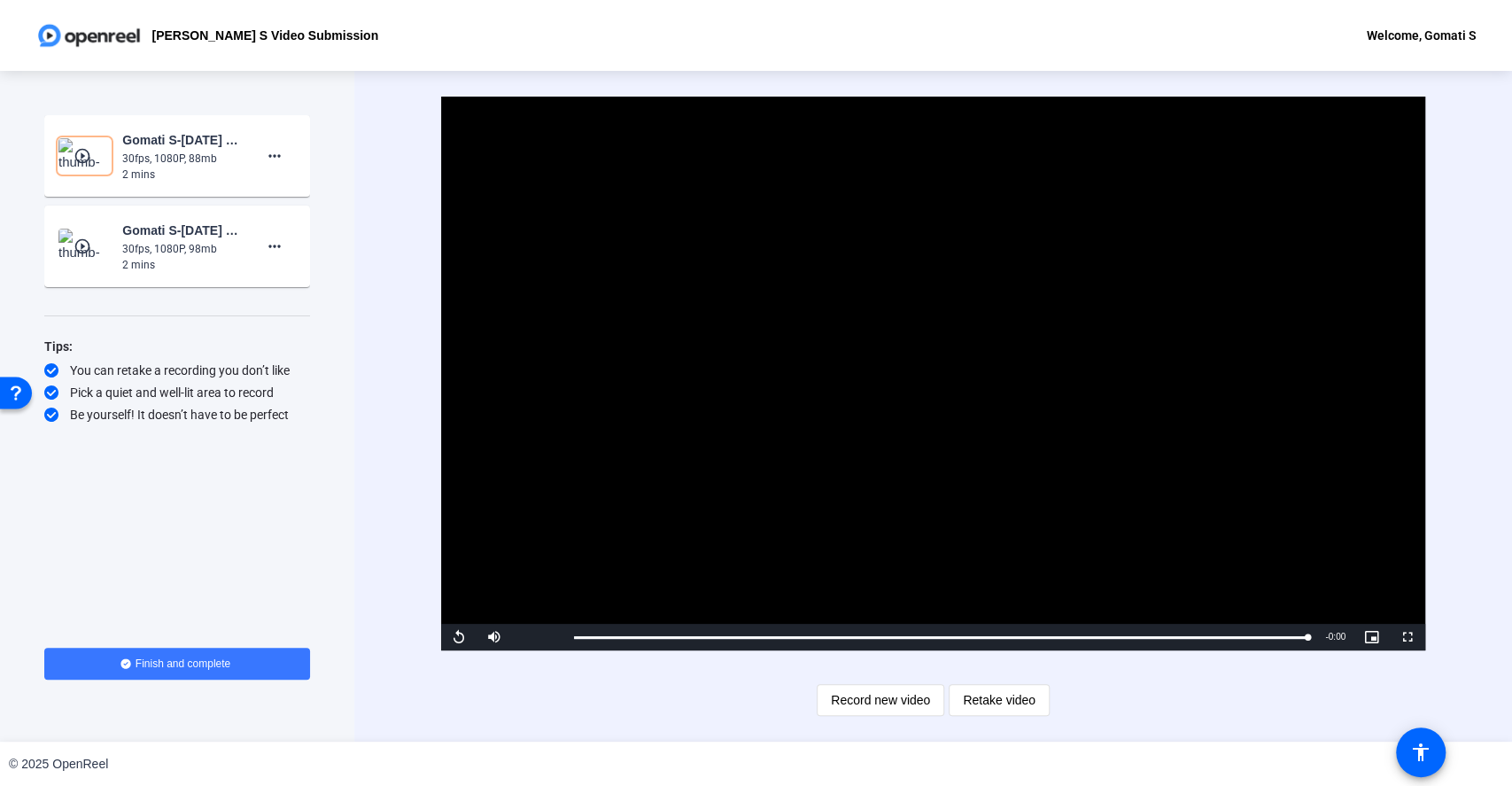
click at [91, 157] on mat-icon "play_circle_outline" at bounding box center [84, 156] width 22 height 18
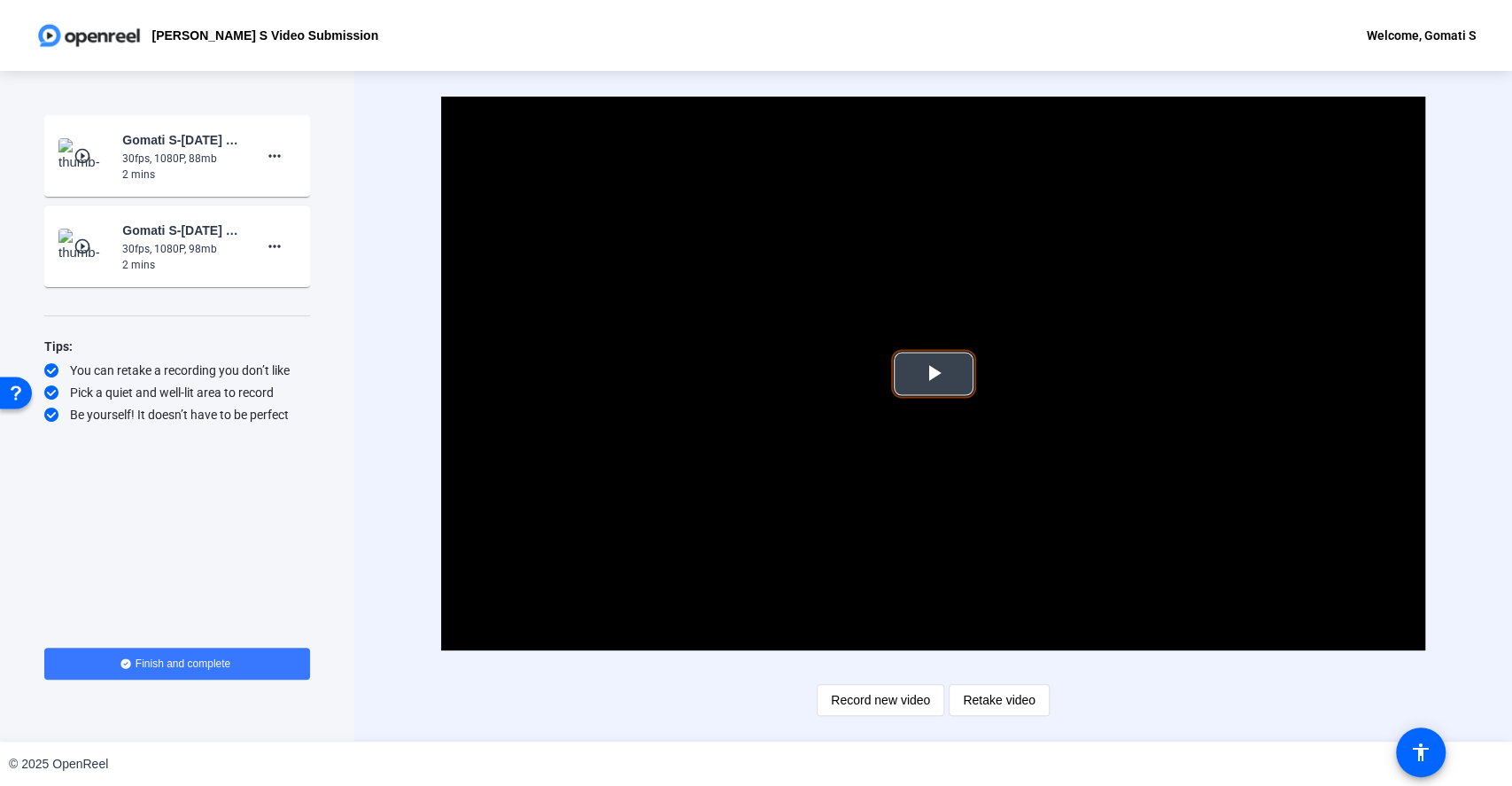
click at [934, 374] on span "Video Player" at bounding box center [934, 374] width 0 height 0
click at [282, 153] on mat-icon "more_horiz" at bounding box center [274, 156] width 22 height 22
click at [317, 186] on span "Delete clip" at bounding box center [302, 193] width 71 height 22
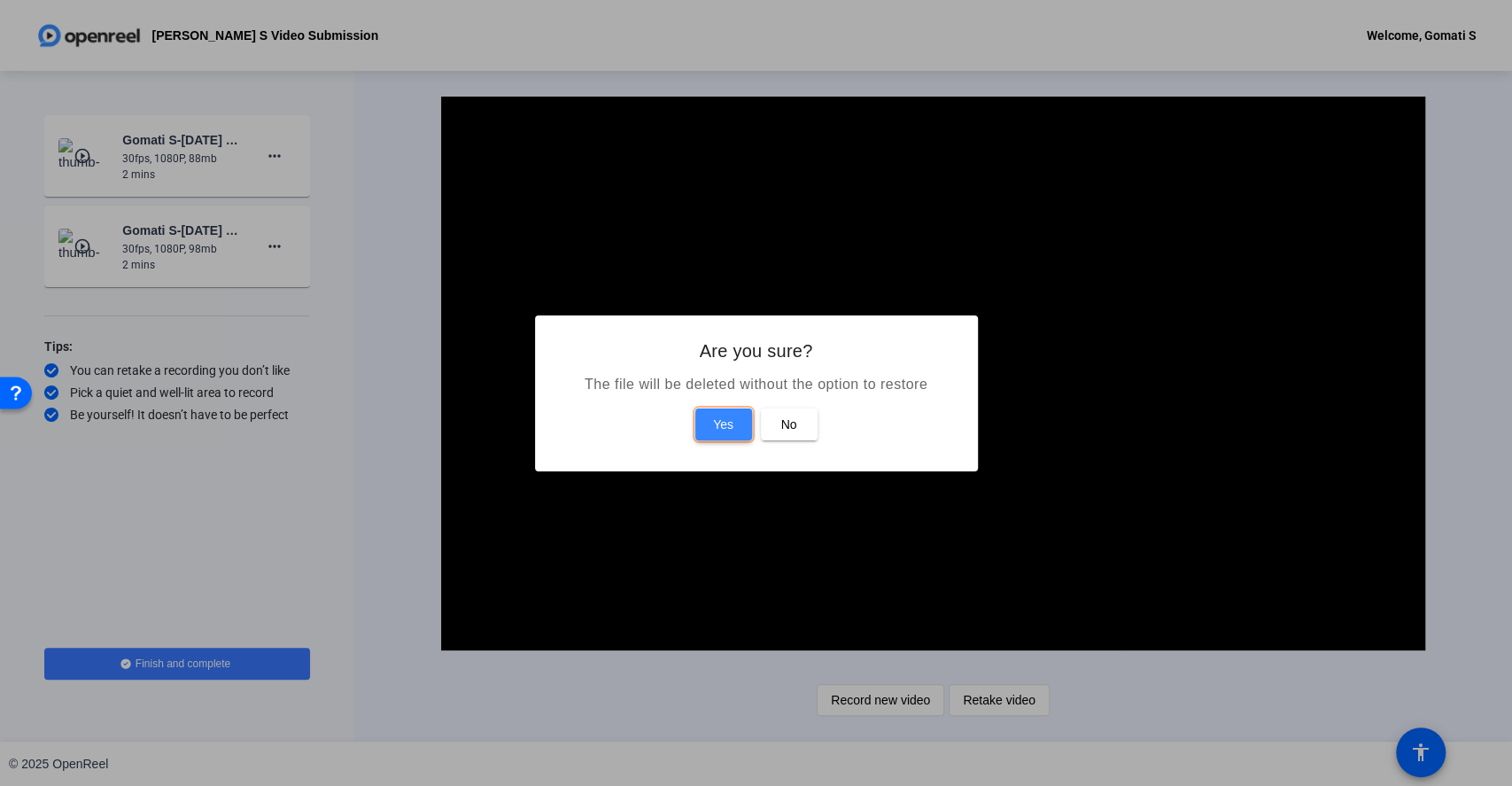
click at [725, 414] on span "Yes" at bounding box center [723, 424] width 21 height 22
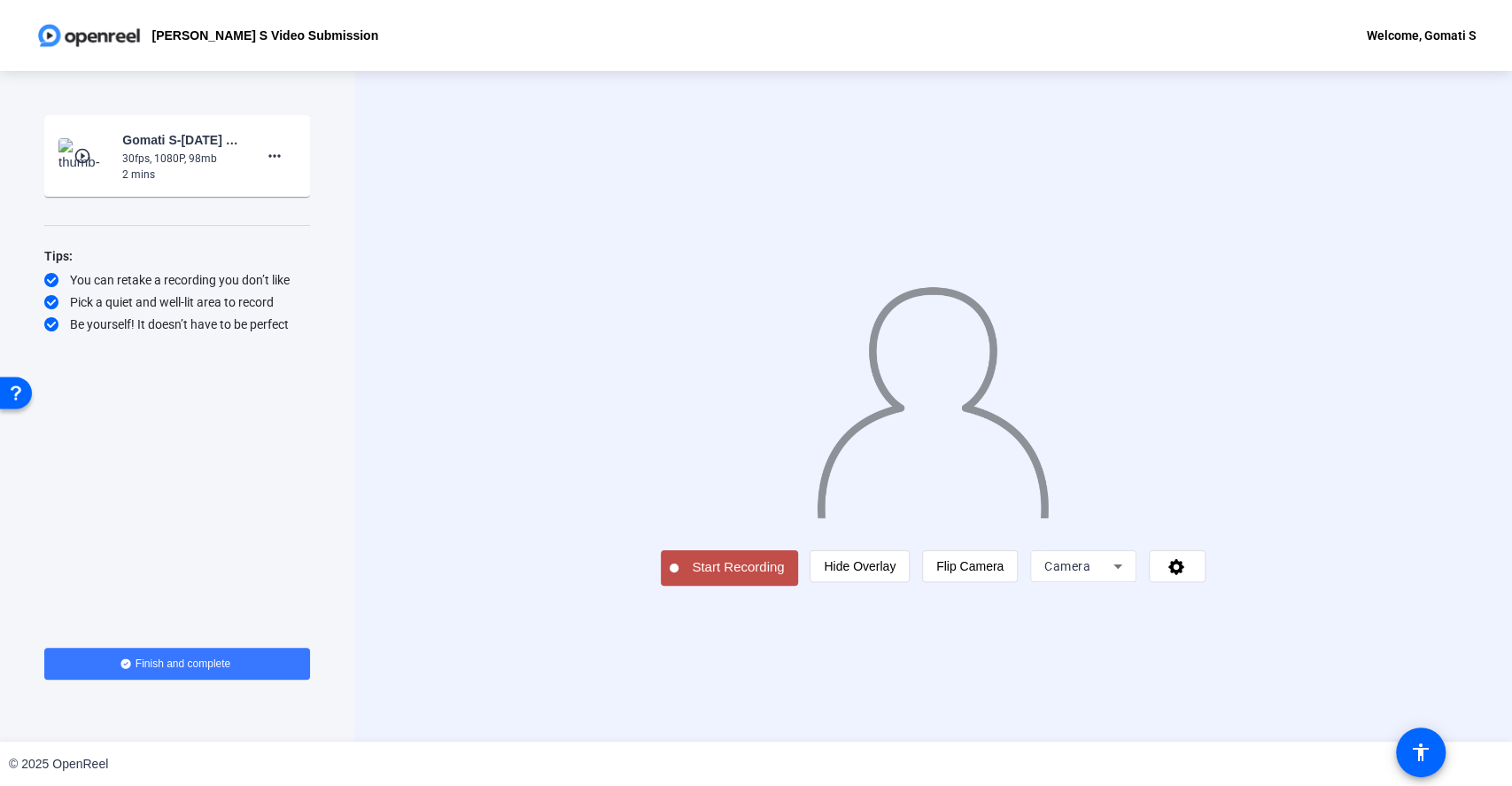
click at [960, 720] on div "Start Recording person Hide Overlay flip Flip Camera Camera" at bounding box center [933, 406] width 1158 height 670
click at [678, 578] on span "Start Recording" at bounding box center [737, 567] width 118 height 21
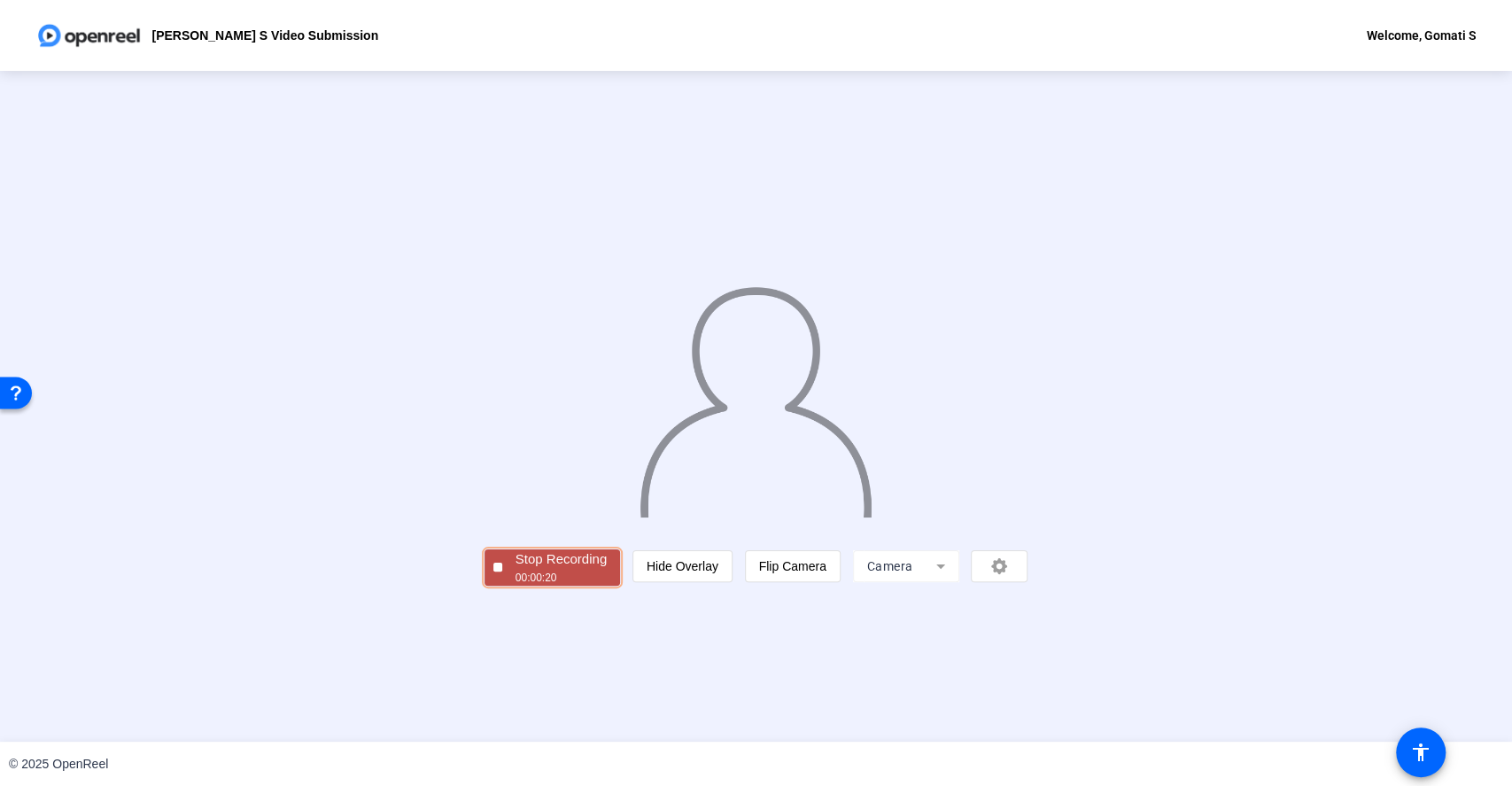
click at [516, 586] on div "00:00:20" at bounding box center [561, 578] width 91 height 16
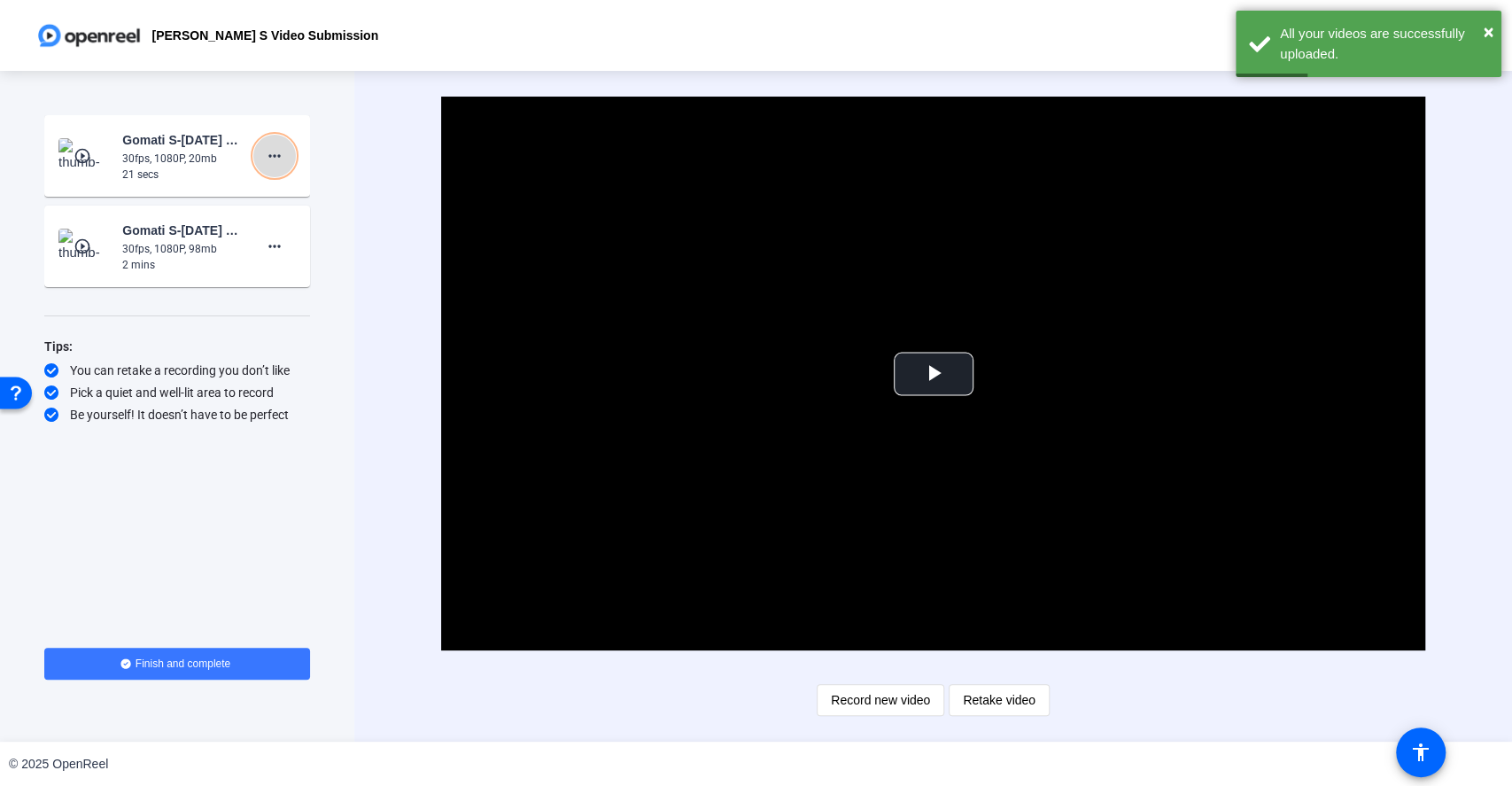
click at [278, 153] on mat-icon "more_horiz" at bounding box center [274, 156] width 22 height 22
click at [317, 188] on span "Delete clip" at bounding box center [302, 193] width 71 height 22
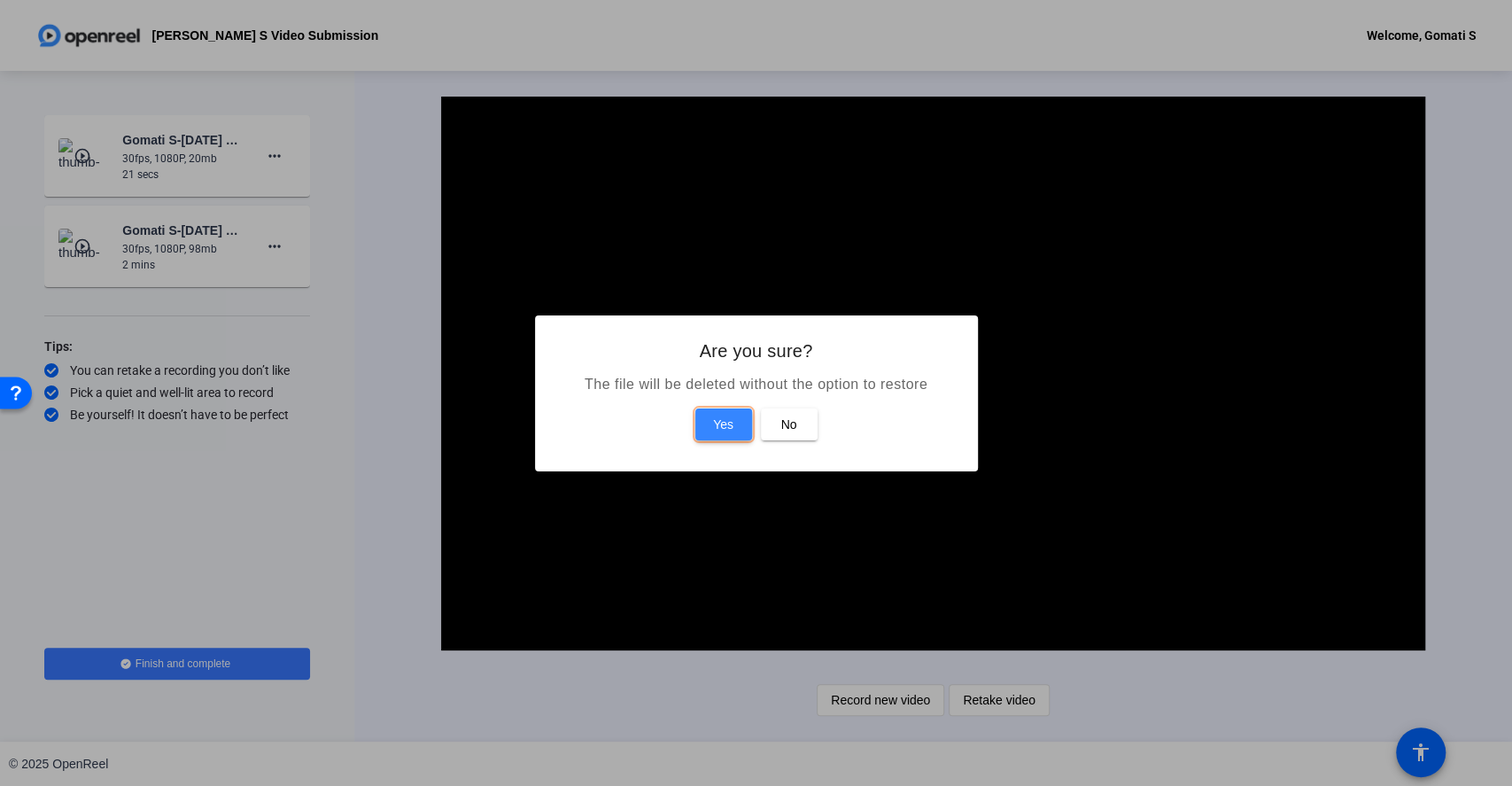
click at [718, 434] on span "Yes" at bounding box center [723, 424] width 21 height 22
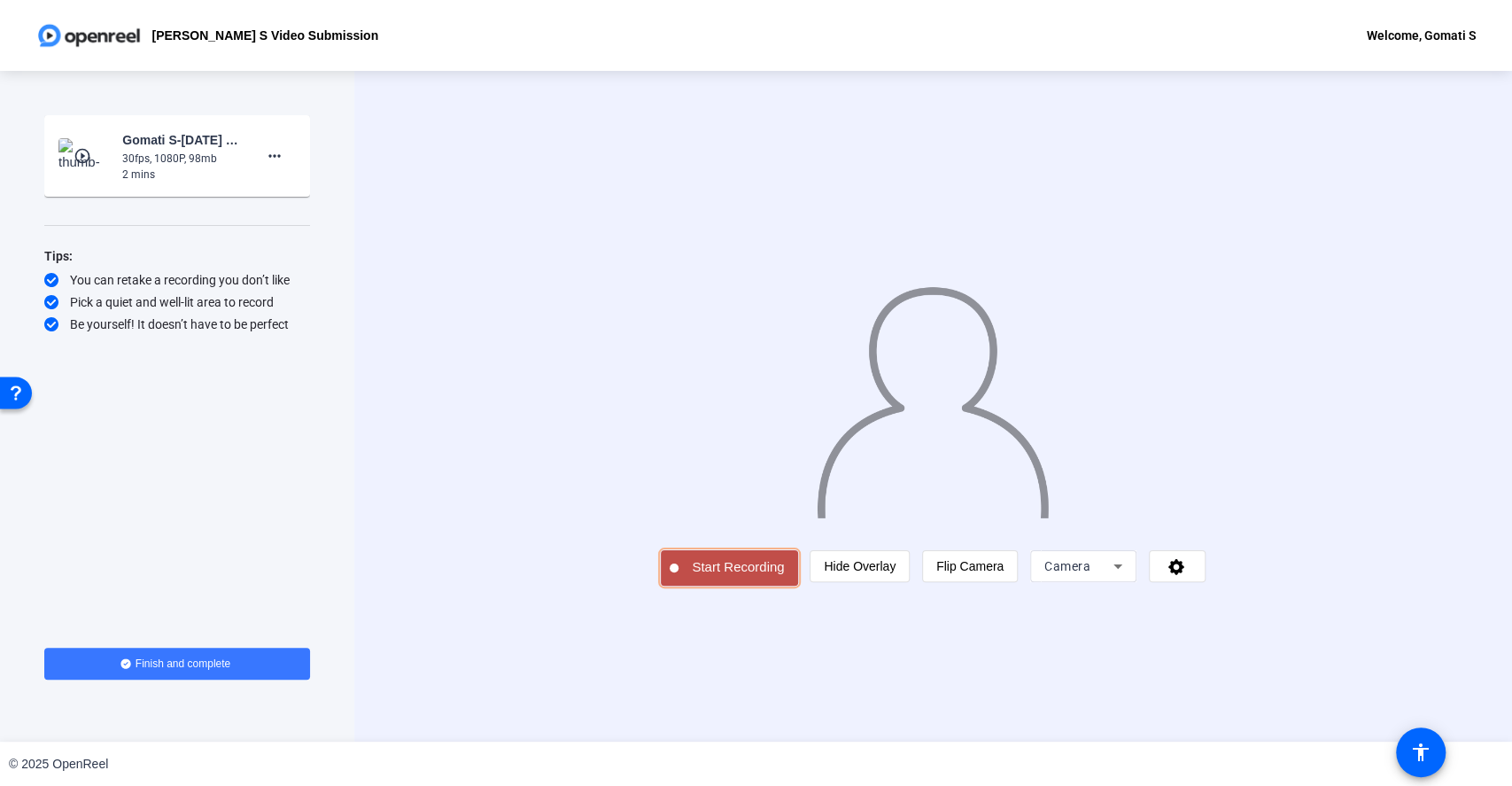
click at [678, 578] on span "Start Recording" at bounding box center [737, 567] width 118 height 21
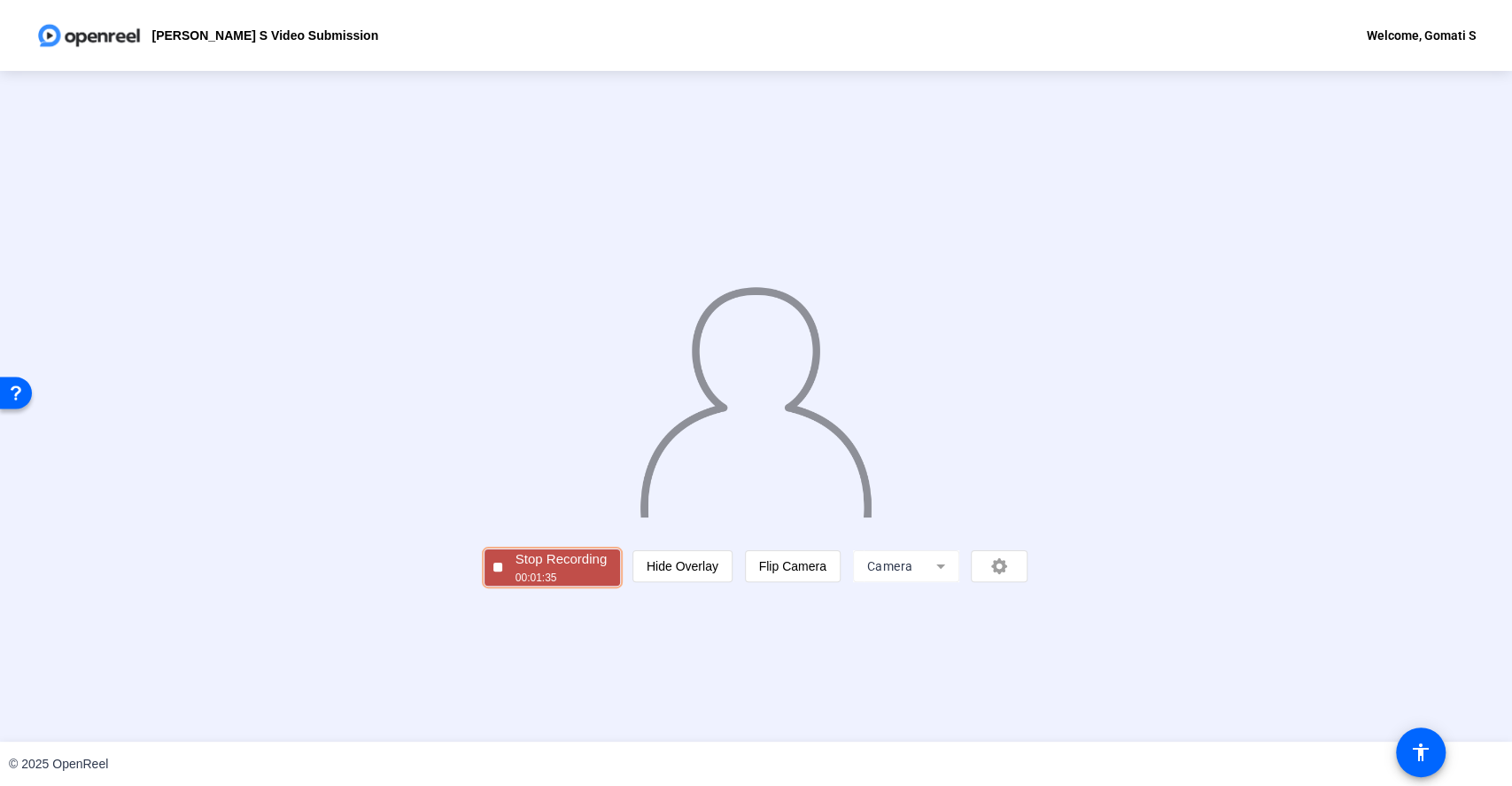
click at [516, 570] on div "Stop Recording" at bounding box center [561, 559] width 91 height 21
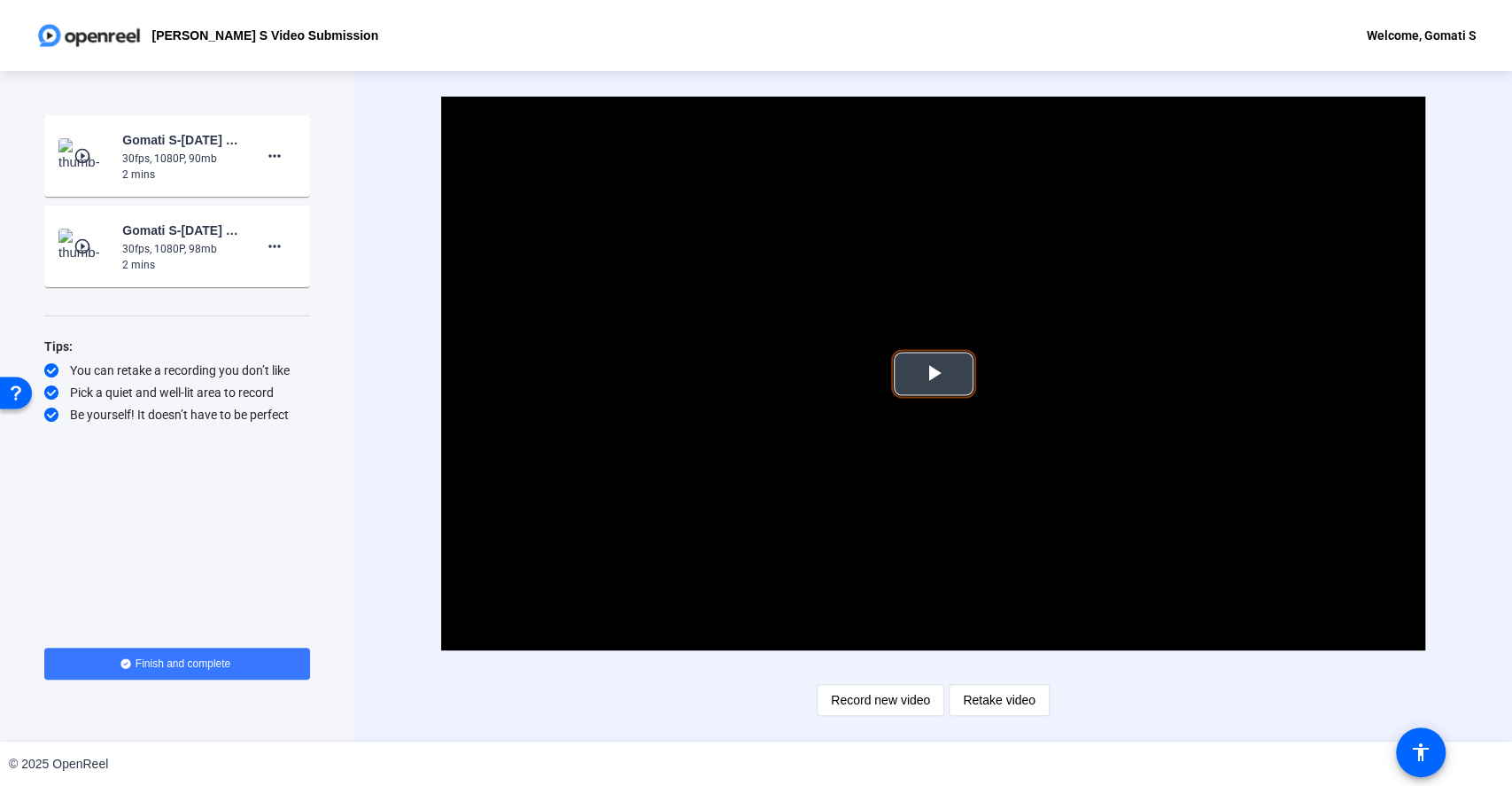
click at [934, 374] on span "Video Player" at bounding box center [934, 374] width 0 height 0
click at [277, 161] on mat-icon "more_horiz" at bounding box center [274, 156] width 22 height 22
click at [296, 186] on span "Delete clip" at bounding box center [302, 193] width 71 height 22
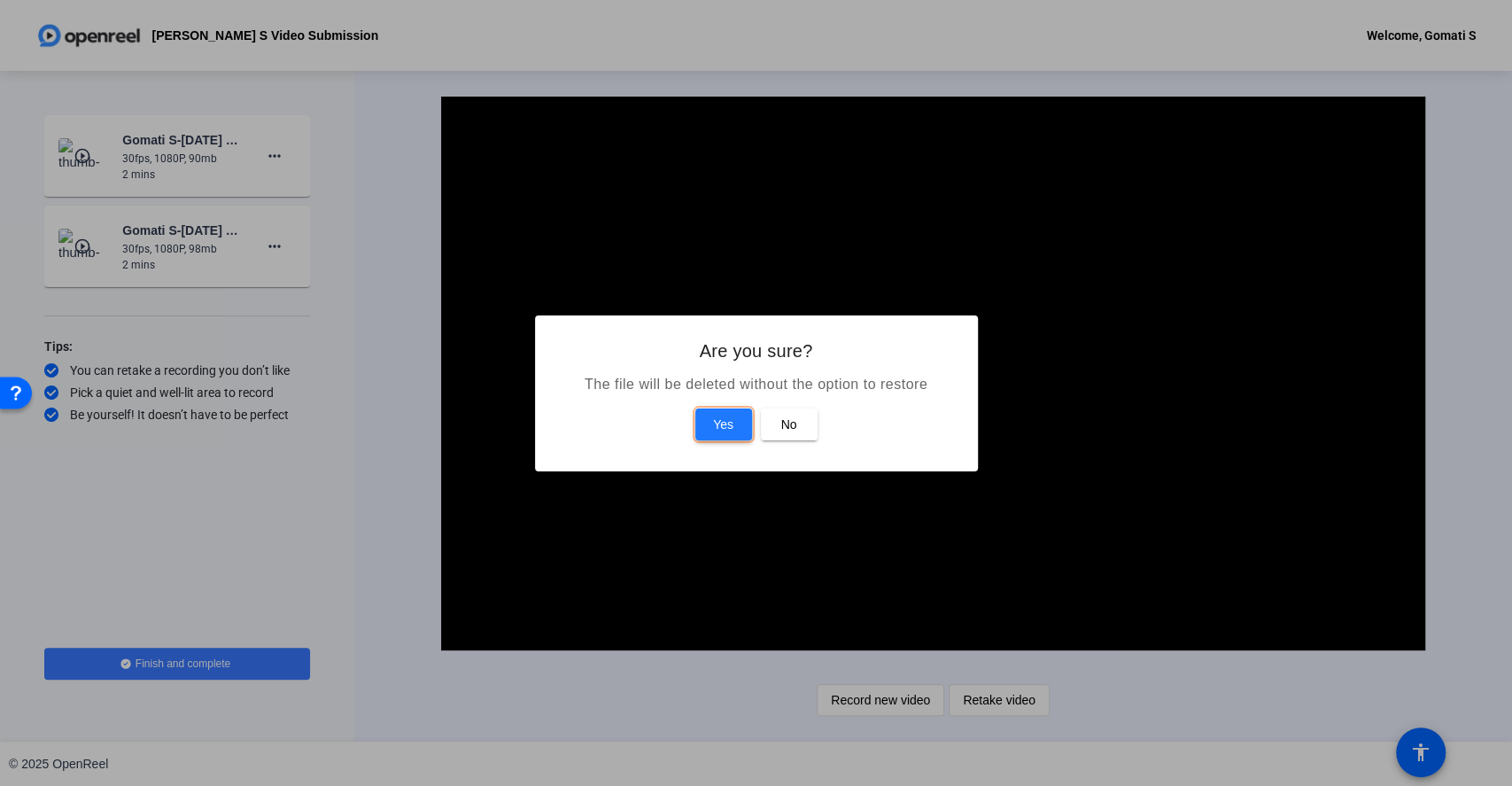
click at [716, 426] on span "Yes" at bounding box center [723, 424] width 21 height 22
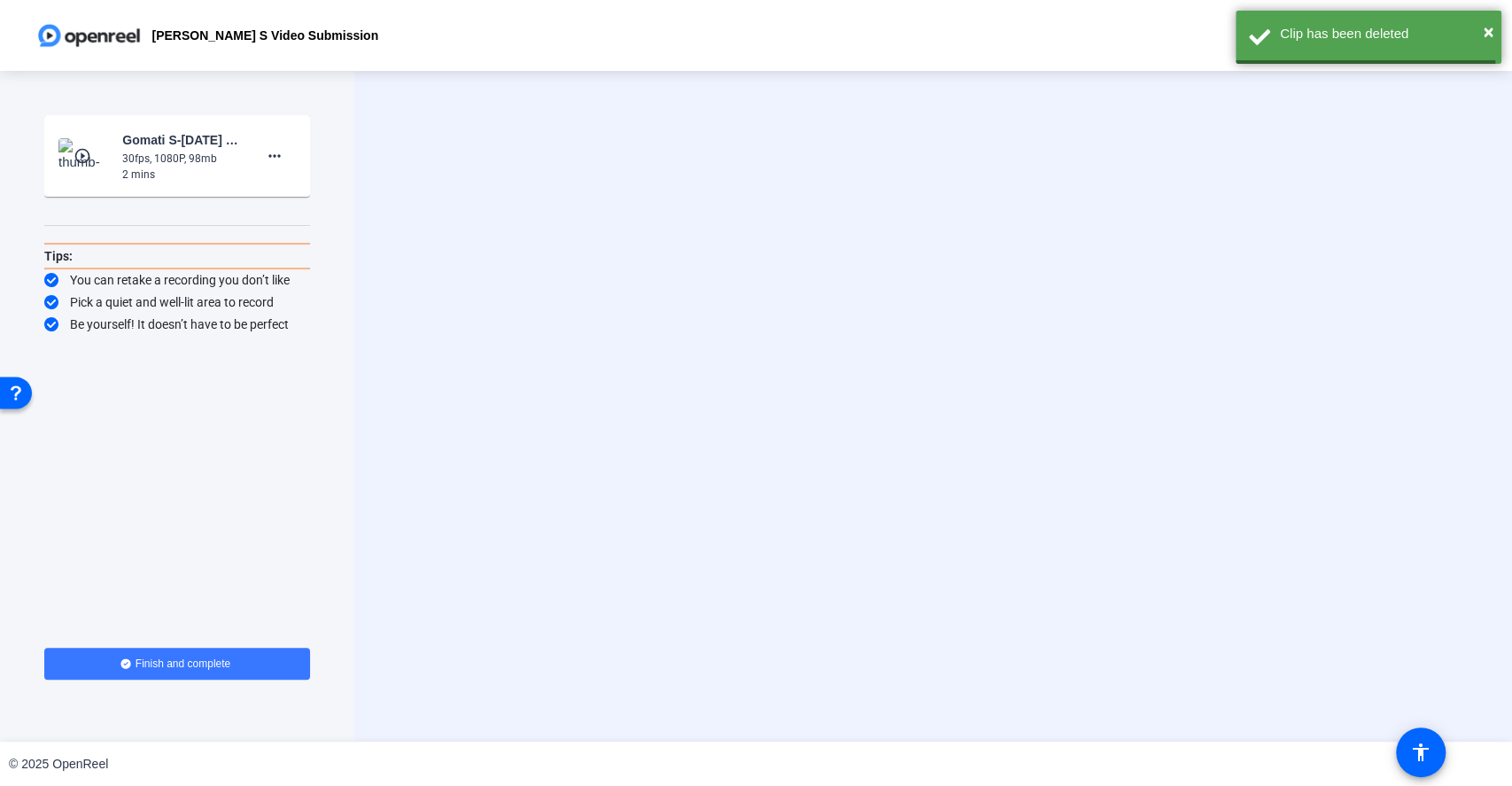
click at [85, 256] on div "Tips:" at bounding box center [177, 257] width 265 height 22
click at [85, 163] on mat-icon "play_circle_outline" at bounding box center [84, 156] width 22 height 18
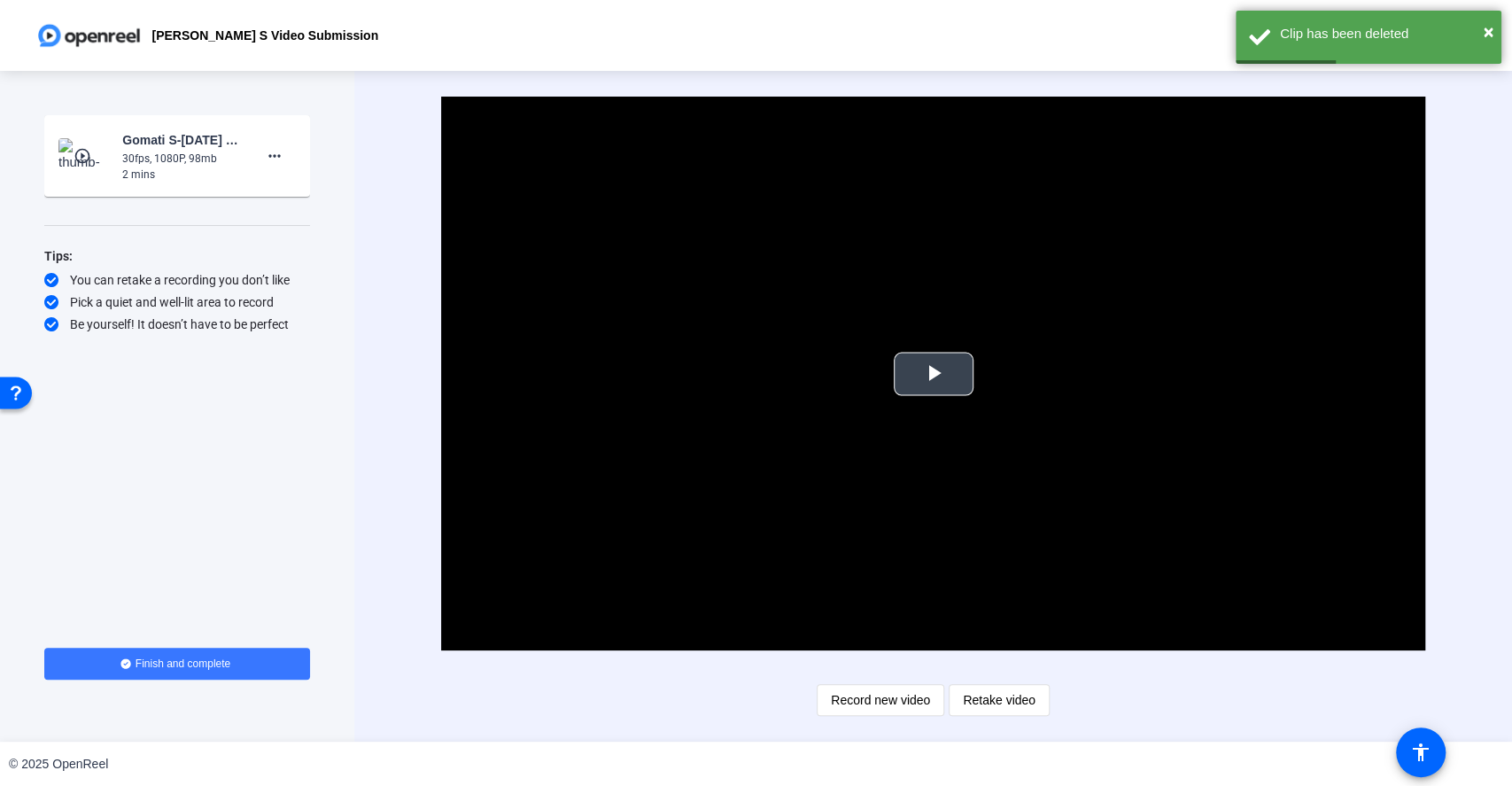
click at [921, 337] on video "Video Player" at bounding box center [933, 373] width 984 height 554
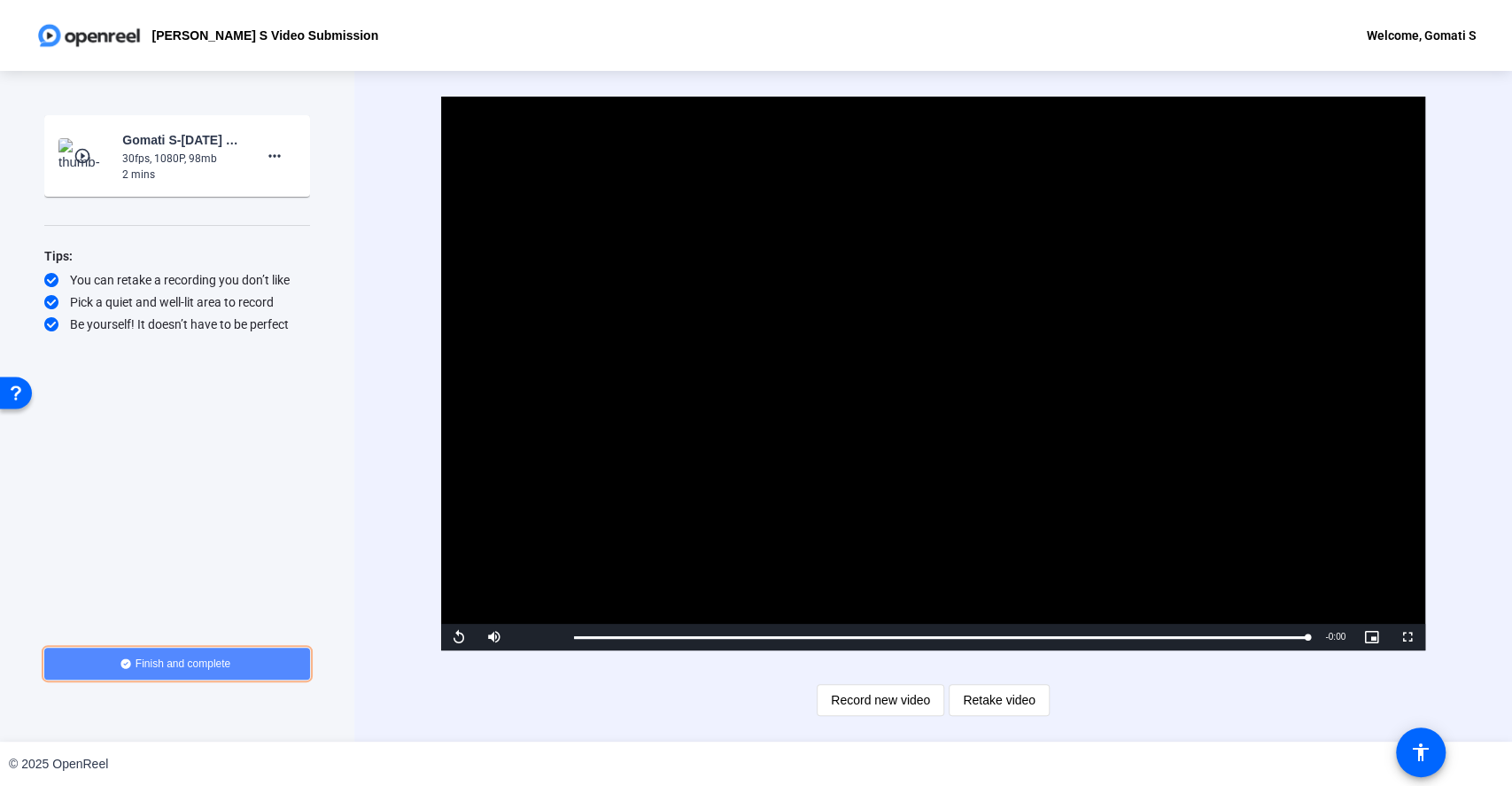
click at [195, 666] on span "Finish and complete" at bounding box center [183, 664] width 95 height 14
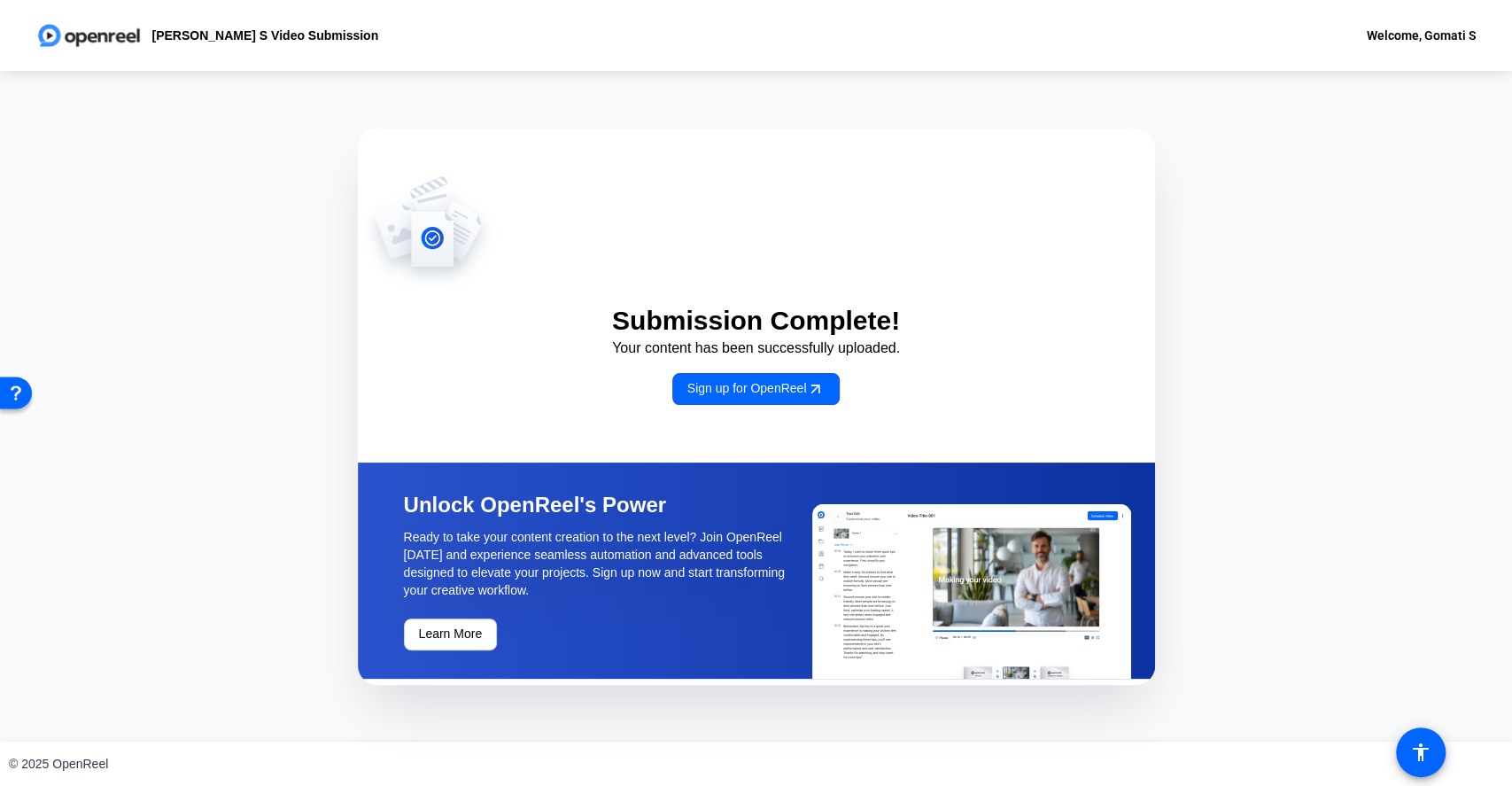
click at [1363, 340] on div "Submission Complete! Your content has been successfully uploaded. Sign up for O…" at bounding box center [756, 406] width 1512 height 670
drag, startPoint x: 1510, startPoint y: 245, endPoint x: 1488, endPoint y: 118, distance: 128.9
click at [1506, 155] on div "Submission Complete! Your content has been successfully uploaded. Sign up for O…" at bounding box center [756, 406] width 1512 height 670
